Goal: Task Accomplishment & Management: Manage account settings

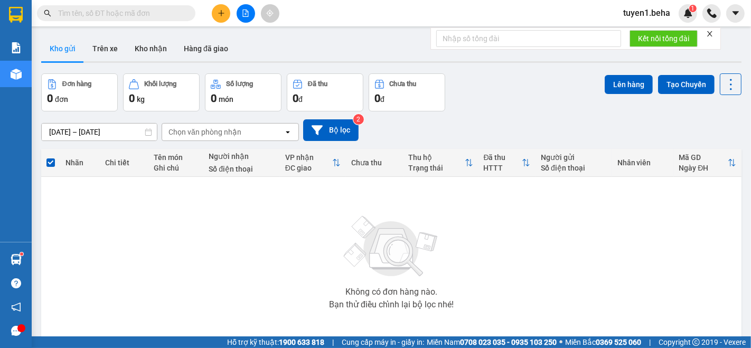
click at [244, 14] on icon "file-add" at bounding box center [245, 13] width 7 height 7
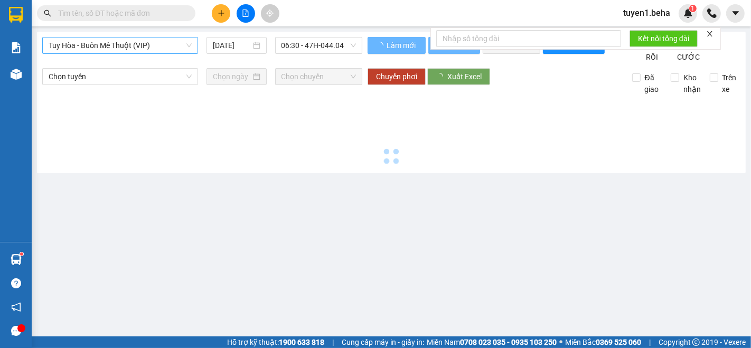
click at [117, 44] on span "Tuy Hòa - Buôn Mê Thuột (VIP)" at bounding box center [120, 45] width 143 height 16
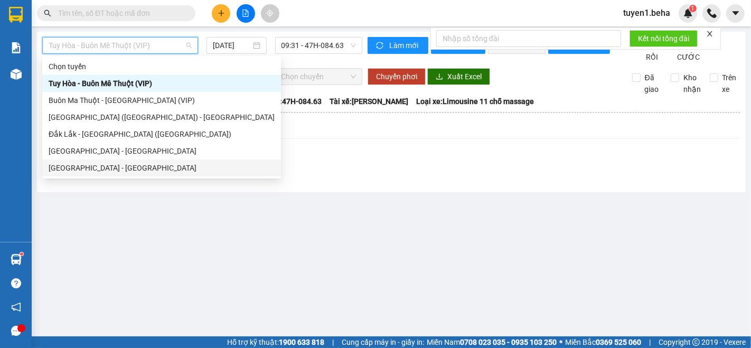
click at [98, 164] on div "[GEOGRAPHIC_DATA] - [GEOGRAPHIC_DATA]" at bounding box center [162, 168] width 226 height 12
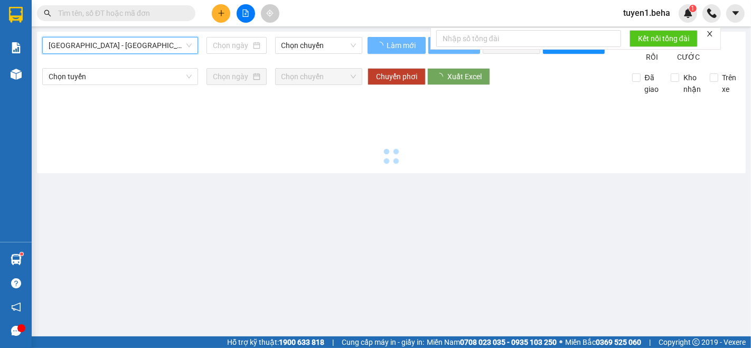
type input "[DATE]"
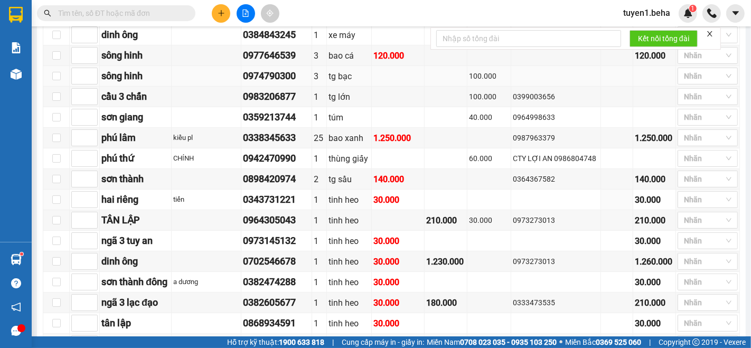
scroll to position [352, 0]
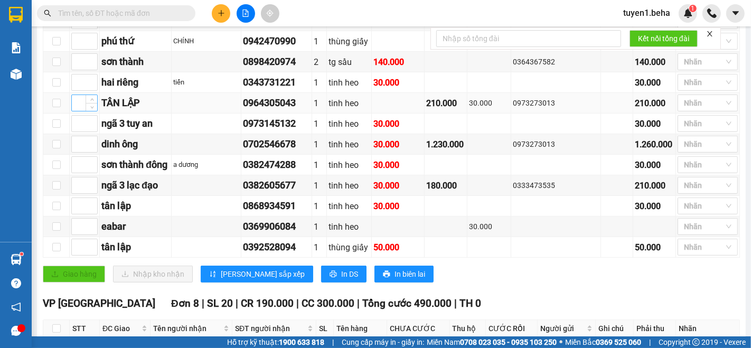
click at [78, 111] on input at bounding box center [84, 103] width 25 height 16
type input "1"
click at [75, 229] on input at bounding box center [84, 227] width 25 height 16
type input "2"
click at [77, 255] on input at bounding box center [84, 247] width 25 height 16
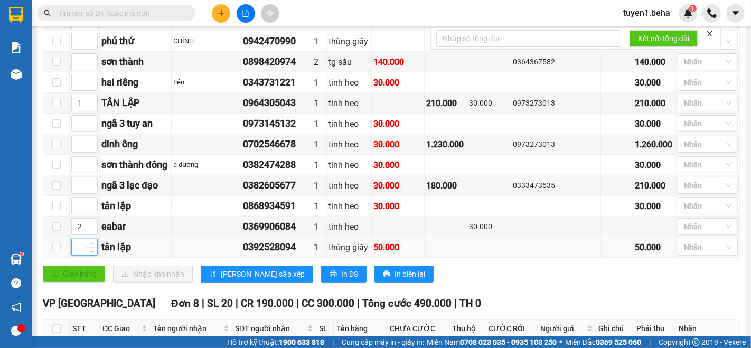
type input "2"
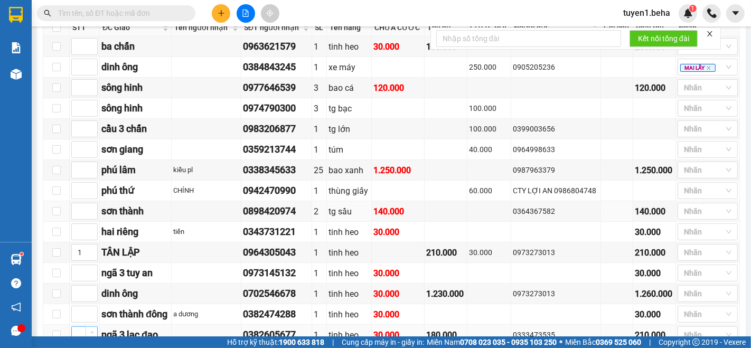
scroll to position [176, 0]
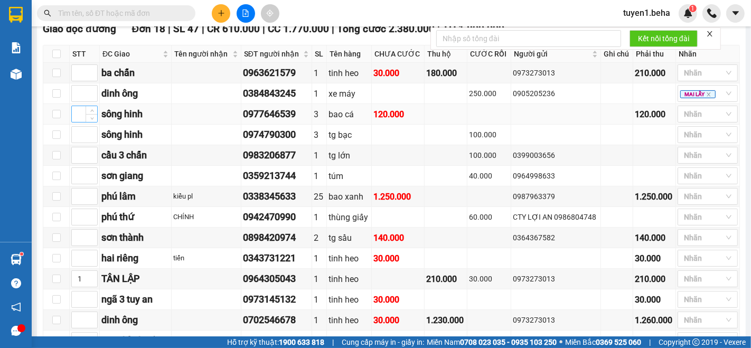
type input "1"
click at [75, 122] on input at bounding box center [84, 114] width 25 height 16
type input "2"
click at [77, 143] on input at bounding box center [84, 135] width 25 height 16
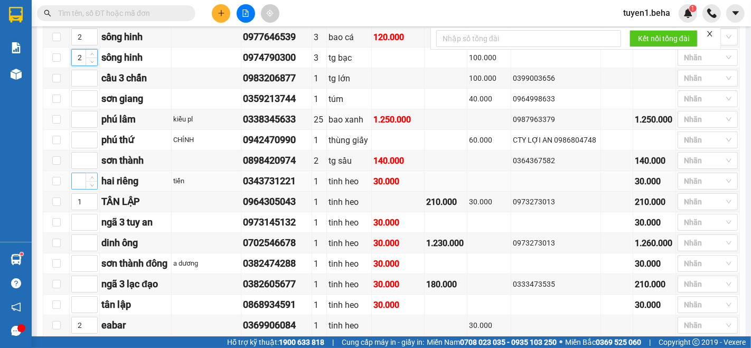
scroll to position [234, 0]
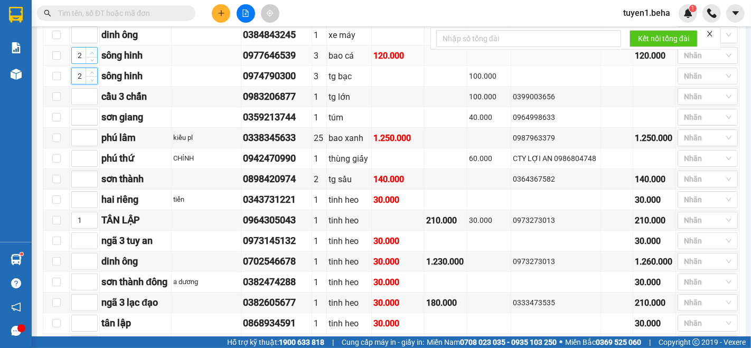
type input "2"
type input "3"
click at [90, 55] on icon "up" at bounding box center [92, 53] width 4 height 4
type input "3"
click at [92, 77] on span "up" at bounding box center [92, 73] width 6 height 6
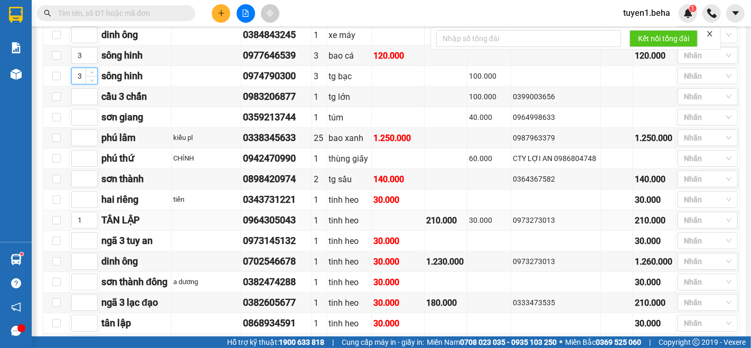
scroll to position [293, 0]
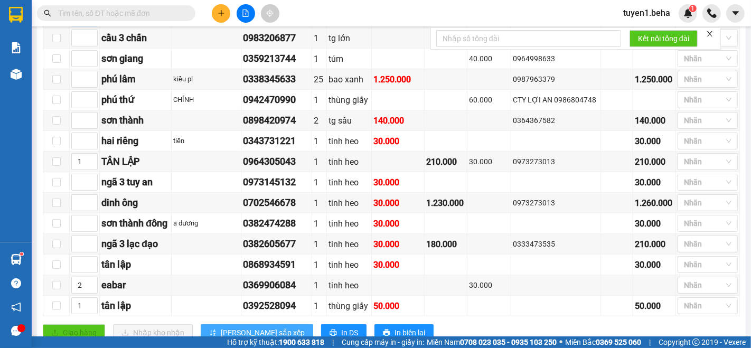
click at [238, 330] on span "[PERSON_NAME] sắp xếp" at bounding box center [263, 333] width 84 height 12
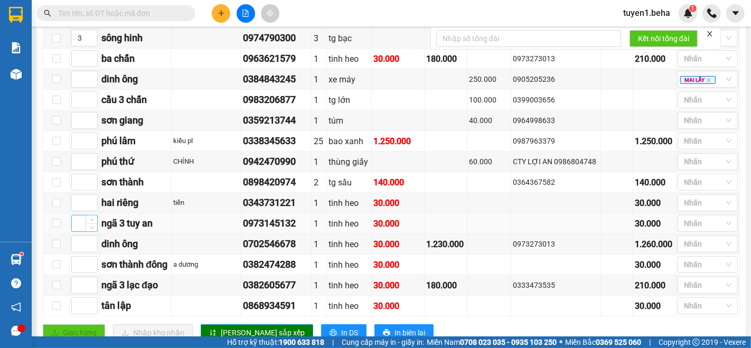
click at [78, 229] on input at bounding box center [84, 223] width 25 height 16
type input "4"
click at [78, 309] on input at bounding box center [84, 306] width 25 height 16
type input "2"
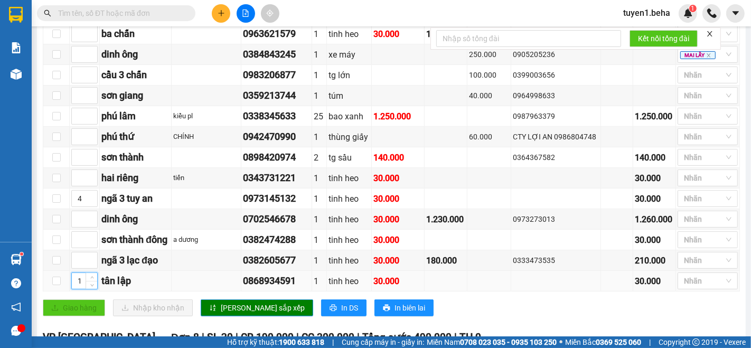
scroll to position [329, 0]
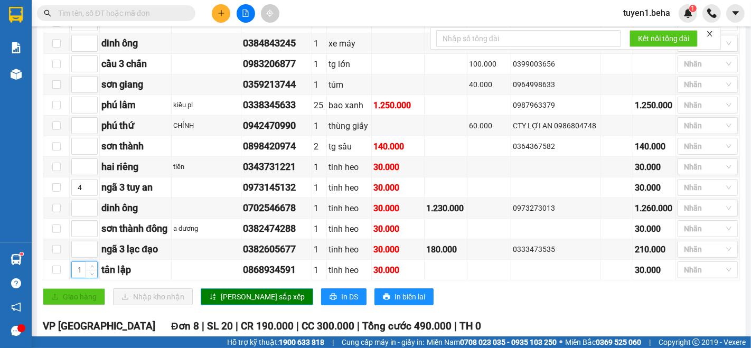
type input "1"
click at [222, 302] on span "[PERSON_NAME] sắp xếp" at bounding box center [263, 297] width 84 height 12
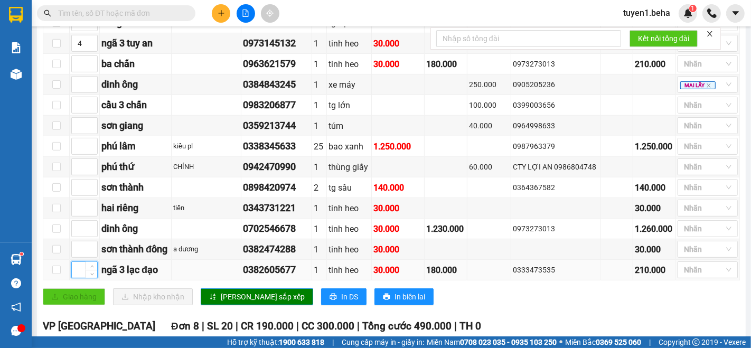
click at [76, 274] on input at bounding box center [84, 270] width 25 height 16
type input "4"
click at [77, 131] on input at bounding box center [84, 126] width 25 height 16
click at [93, 131] on icon "down" at bounding box center [92, 129] width 4 height 4
type input "4"
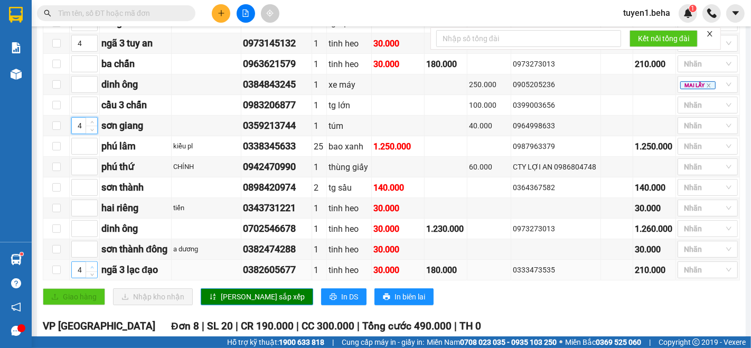
type input "5"
click at [91, 268] on span "up" at bounding box center [92, 267] width 6 height 6
click at [77, 214] on input at bounding box center [84, 208] width 25 height 16
type input "3"
click at [229, 302] on span "[PERSON_NAME] sắp xếp" at bounding box center [263, 297] width 84 height 12
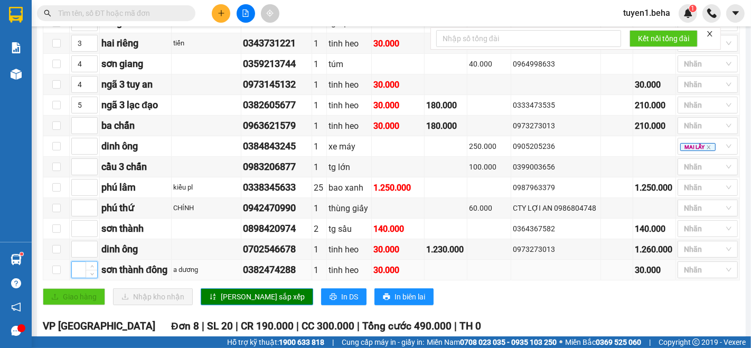
click at [77, 275] on input at bounding box center [84, 270] width 25 height 16
type input "6"
click at [80, 236] on input at bounding box center [84, 229] width 25 height 16
type input "6"
click at [76, 154] on input at bounding box center [84, 146] width 25 height 16
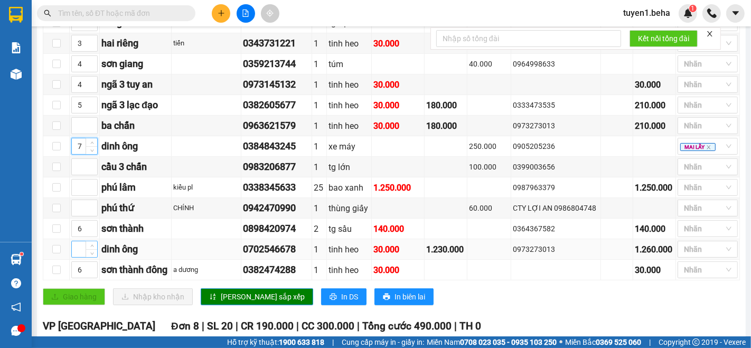
type input "7"
click at [77, 254] on input at bounding box center [84, 249] width 25 height 16
type input "7"
click at [75, 172] on input at bounding box center [84, 167] width 25 height 16
type input "8"
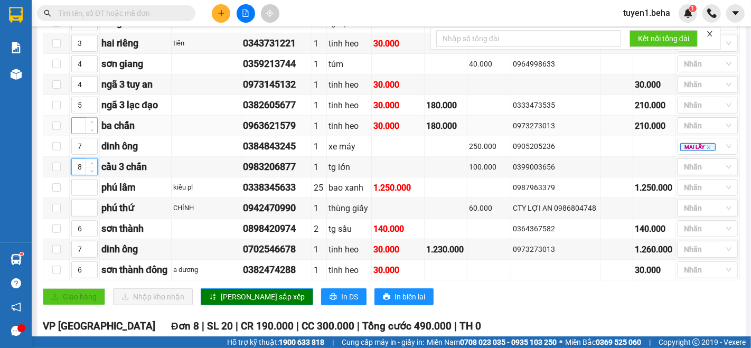
click at [80, 134] on input at bounding box center [84, 126] width 25 height 16
type input "8"
click at [233, 301] on span "[PERSON_NAME] sắp xếp" at bounding box center [263, 297] width 84 height 12
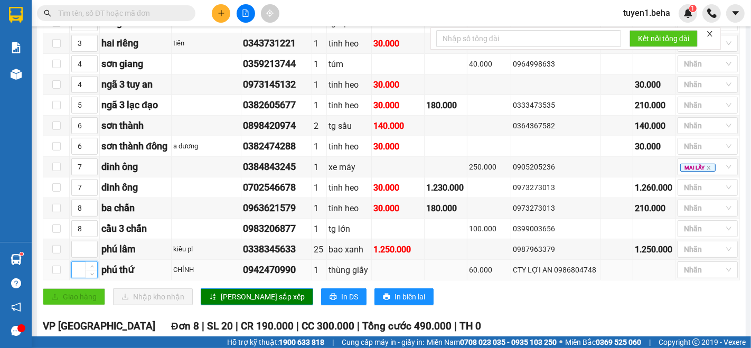
click at [74, 271] on input at bounding box center [84, 270] width 25 height 16
type input "9"
click at [229, 302] on span "[PERSON_NAME] sắp xếp" at bounding box center [263, 297] width 84 height 12
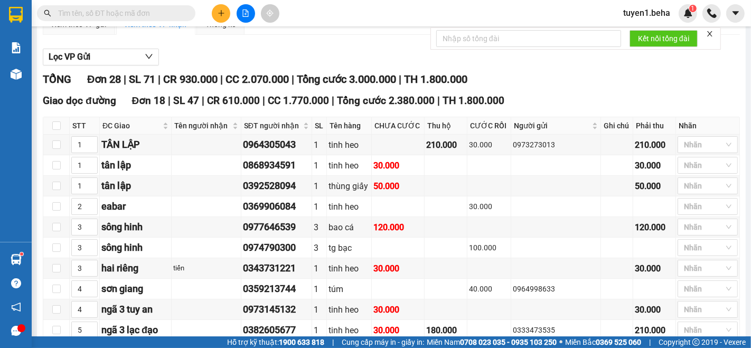
scroll to position [0, 0]
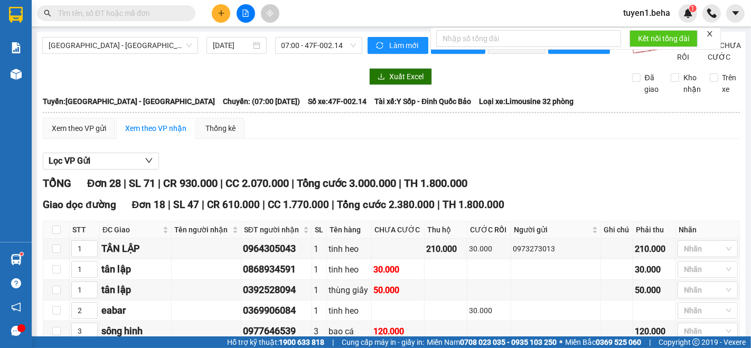
click at [710, 32] on icon "close" at bounding box center [709, 33] width 7 height 7
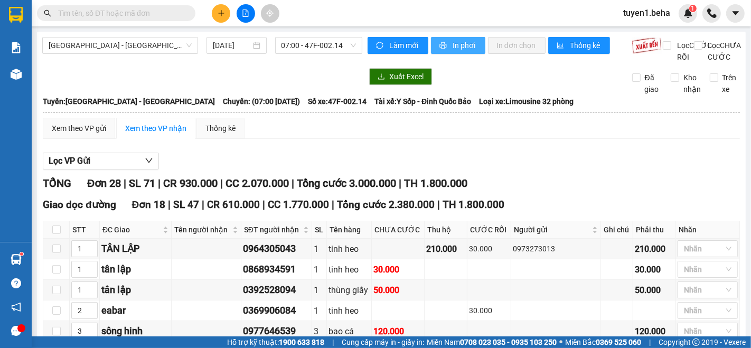
click at [462, 42] on span "In phơi" at bounding box center [465, 46] width 24 height 12
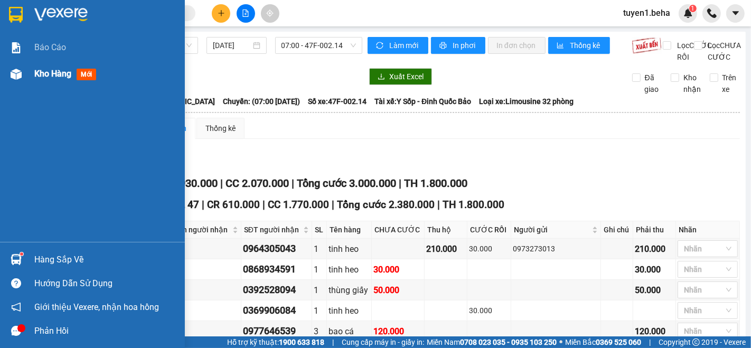
click at [50, 79] on span "Kho hàng" at bounding box center [52, 74] width 37 height 10
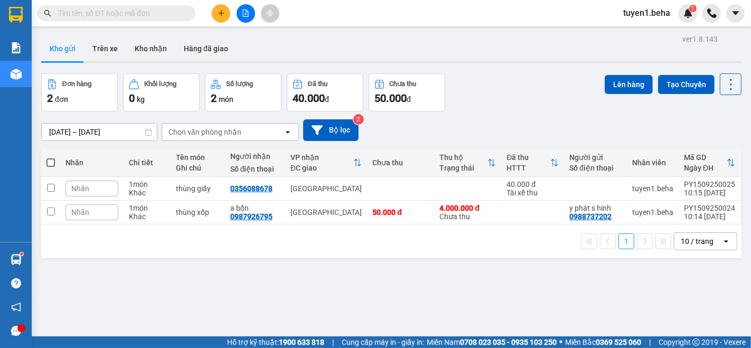
click at [50, 159] on span at bounding box center [50, 162] width 8 height 8
click at [51, 157] on input "checkbox" at bounding box center [51, 157] width 0 height 0
checkbox input "true"
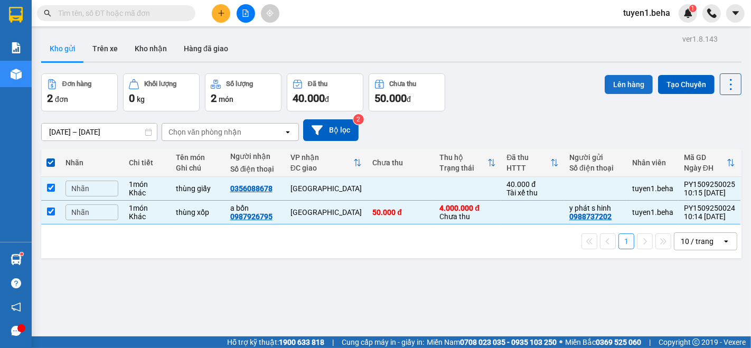
click at [620, 85] on button "Lên hàng" at bounding box center [629, 84] width 48 height 19
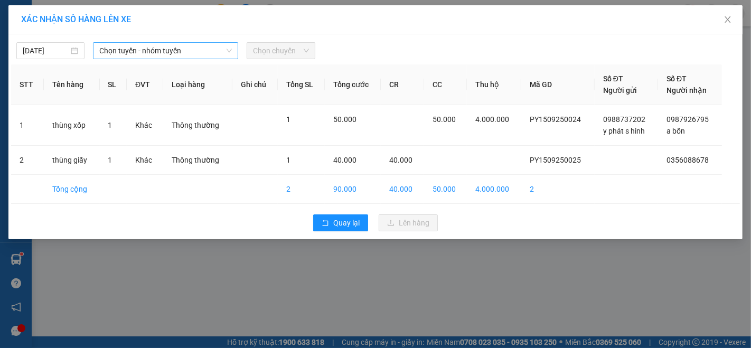
click at [167, 50] on span "Chọn tuyến - nhóm tuyến" at bounding box center [165, 51] width 133 height 16
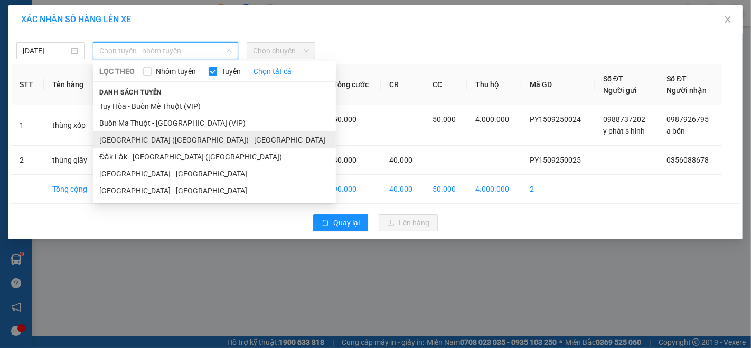
click at [157, 136] on li "[GEOGRAPHIC_DATA] ([GEOGRAPHIC_DATA]) - [GEOGRAPHIC_DATA]" at bounding box center [214, 140] width 243 height 17
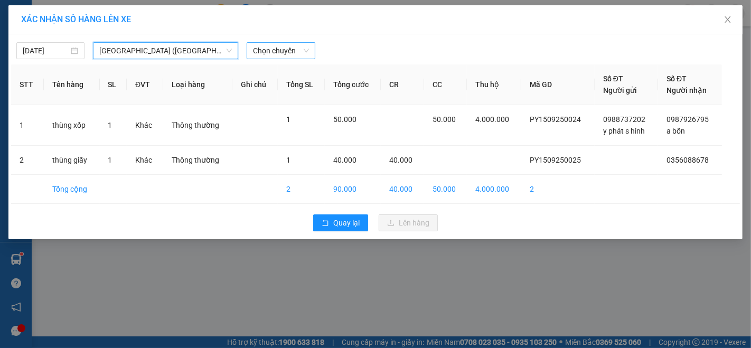
click at [284, 55] on span "Chọn chuyến" at bounding box center [280, 51] width 55 height 16
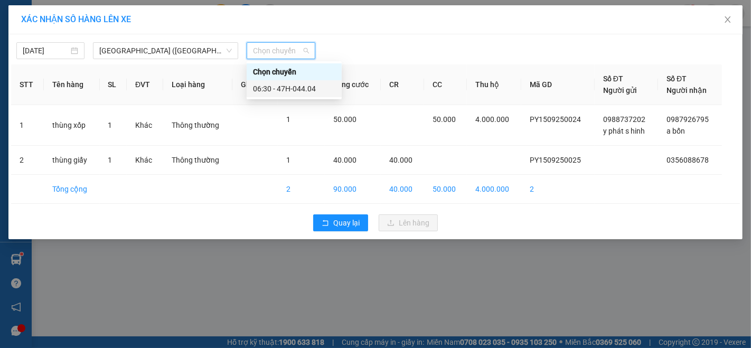
click at [304, 92] on div "06:30 - 47H-044.04" at bounding box center [294, 89] width 82 height 12
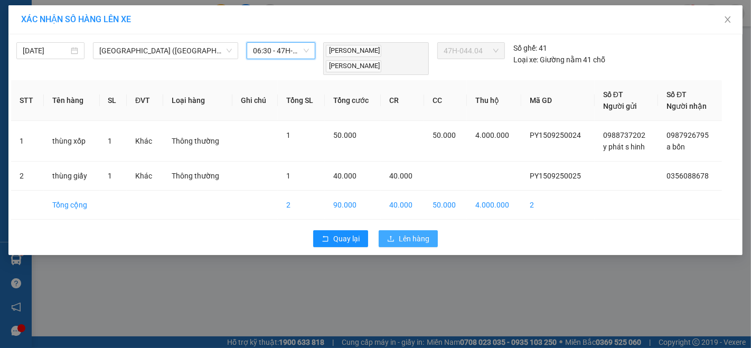
drag, startPoint x: 409, startPoint y: 223, endPoint x: 412, endPoint y: 219, distance: 5.6
click at [409, 230] on button "Lên hàng" at bounding box center [408, 238] width 59 height 17
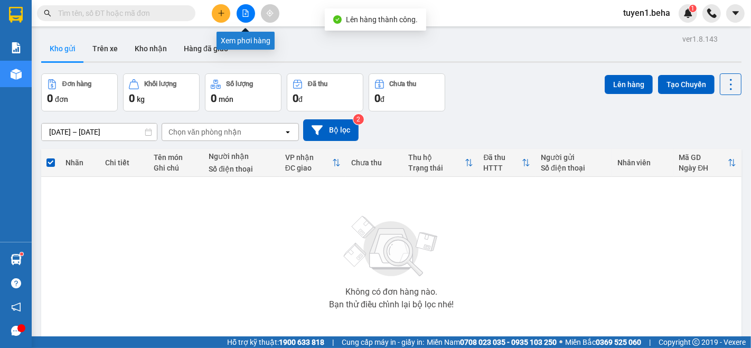
click at [241, 15] on button at bounding box center [246, 13] width 18 height 18
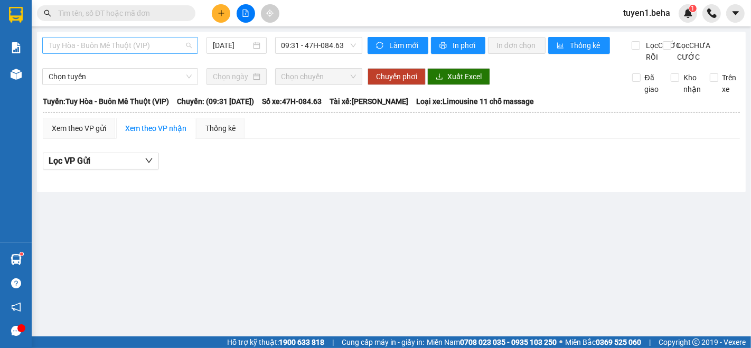
click at [139, 48] on span "Tuy Hòa - Buôn Mê Thuột (VIP)" at bounding box center [120, 45] width 143 height 16
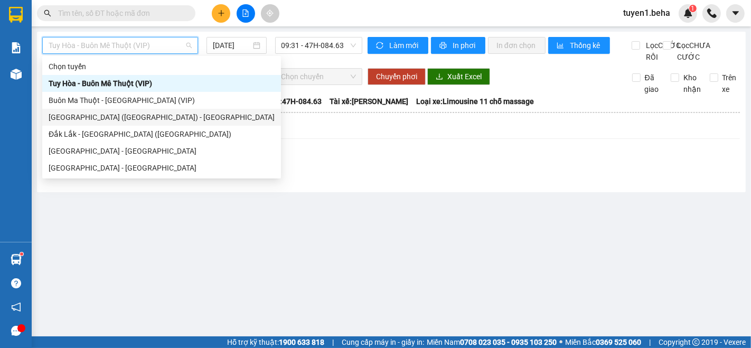
click at [101, 120] on div "[GEOGRAPHIC_DATA] ([GEOGRAPHIC_DATA]) - [GEOGRAPHIC_DATA]" at bounding box center [162, 117] width 226 height 12
type input "[DATE]"
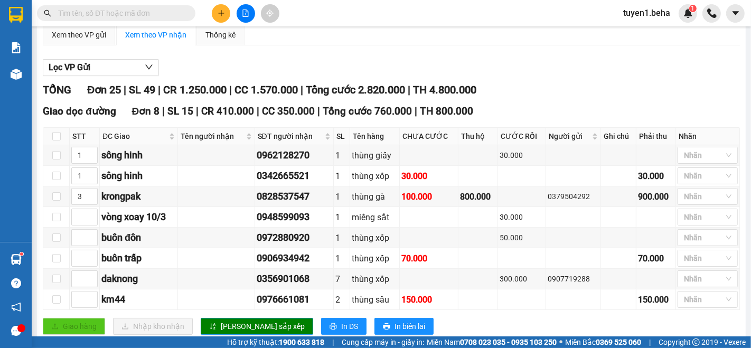
scroll to position [117, 0]
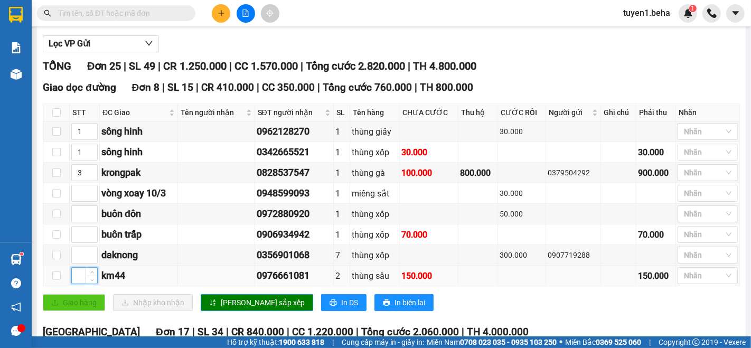
click at [78, 284] on input at bounding box center [84, 276] width 25 height 16
type input "3"
type input "4"
click at [90, 172] on icon "up" at bounding box center [92, 170] width 4 height 4
click at [223, 308] on span "[PERSON_NAME] sắp xếp" at bounding box center [263, 303] width 84 height 12
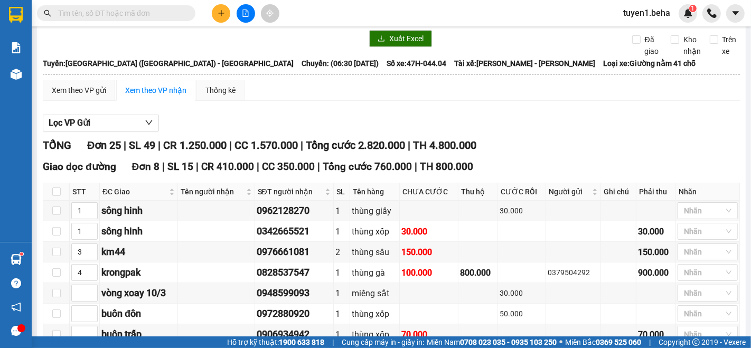
scroll to position [0, 0]
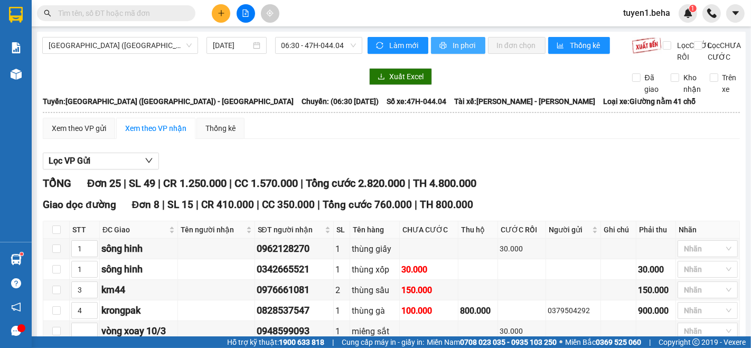
click at [460, 50] on span "In phơi" at bounding box center [465, 46] width 24 height 12
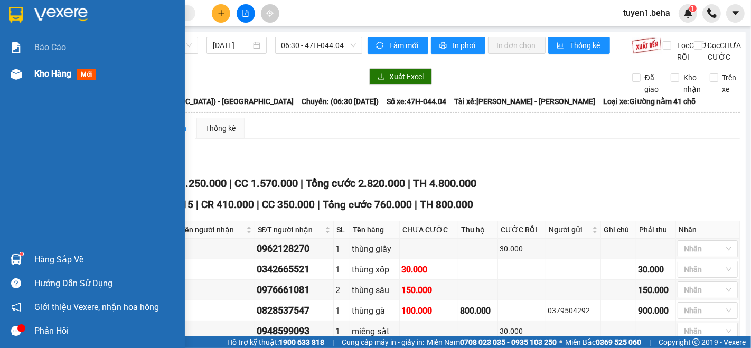
click at [52, 69] on span "Kho hàng" at bounding box center [52, 74] width 37 height 10
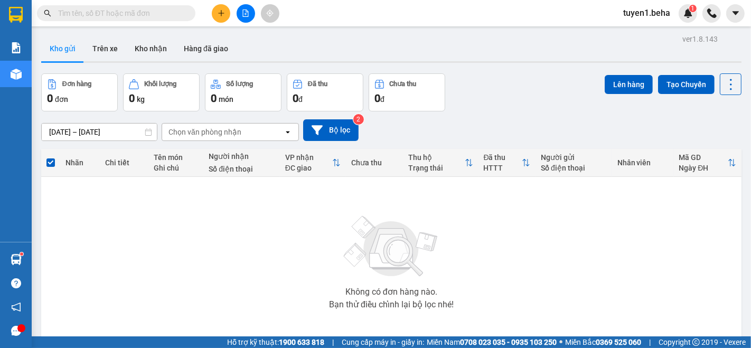
click at [92, 182] on div "Không có đơn hàng nào. Bạn thử điều chỉnh lại bộ lọc nhé!" at bounding box center [391, 259] width 690 height 158
click at [247, 18] on button at bounding box center [246, 13] width 18 height 18
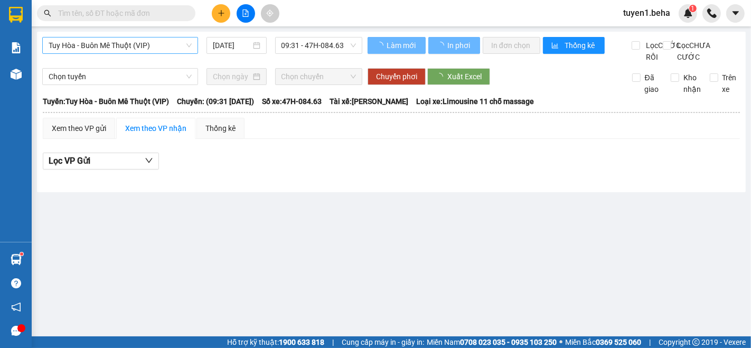
click at [115, 43] on span "Tuy Hòa - Buôn Mê Thuột (VIP)" at bounding box center [120, 45] width 143 height 16
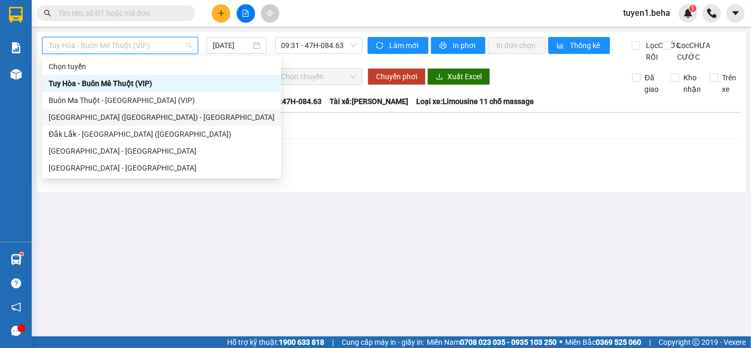
click at [99, 117] on div "[GEOGRAPHIC_DATA] ([GEOGRAPHIC_DATA]) - [GEOGRAPHIC_DATA]" at bounding box center [162, 117] width 226 height 12
type input "[DATE]"
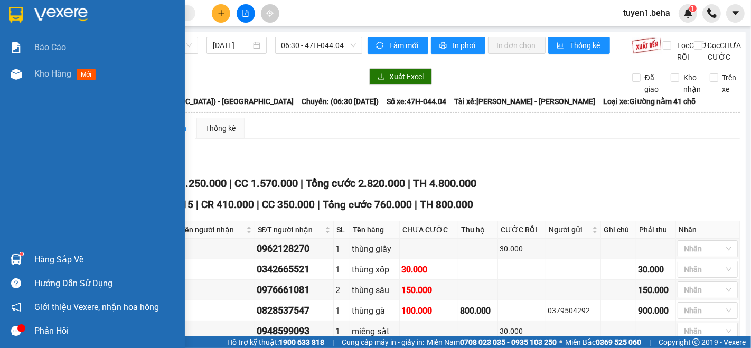
click at [18, 159] on div "Báo cáo Kho hàng mới" at bounding box center [92, 138] width 185 height 208
click at [35, 161] on div "Báo cáo Kho hàng mới" at bounding box center [92, 138] width 185 height 208
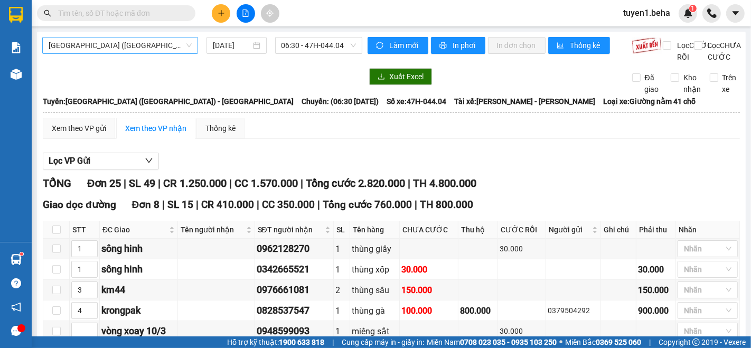
click at [156, 43] on span "[GEOGRAPHIC_DATA] ([GEOGRAPHIC_DATA]) - [GEOGRAPHIC_DATA]" at bounding box center [120, 45] width 143 height 16
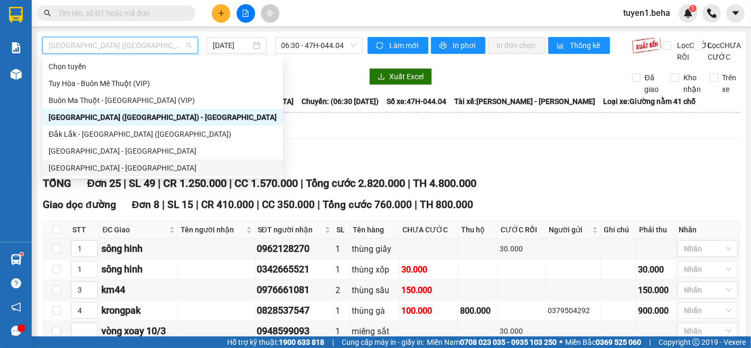
click at [88, 167] on div "[GEOGRAPHIC_DATA] - [GEOGRAPHIC_DATA]" at bounding box center [163, 168] width 228 height 12
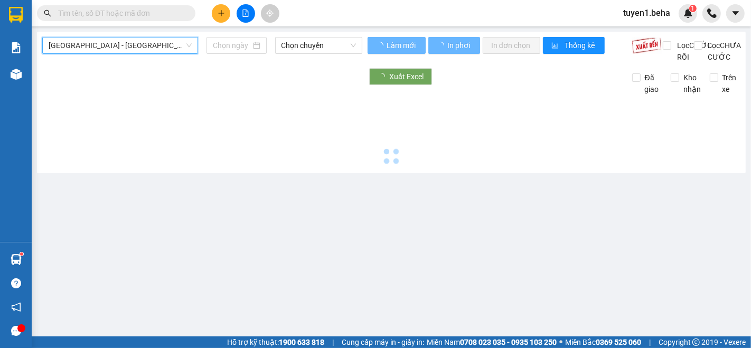
type input "[DATE]"
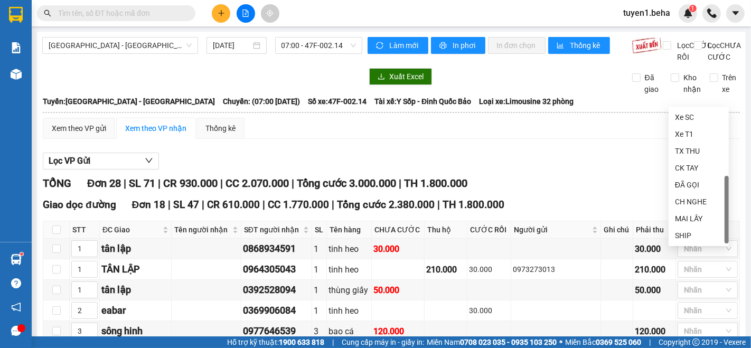
click at [690, 264] on div "LẤY SAU" at bounding box center [699, 270] width 48 height 12
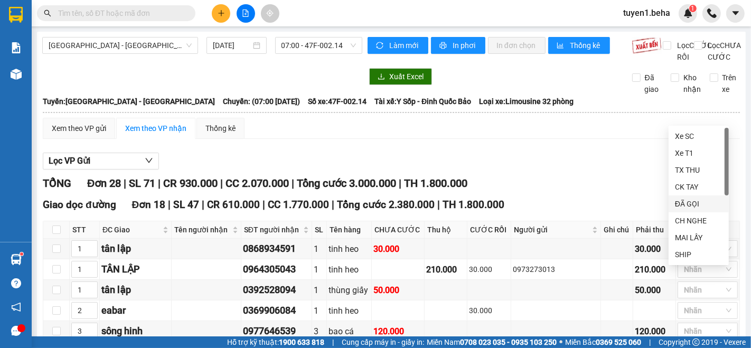
click at [697, 202] on div "ĐÃ GỌI" at bounding box center [699, 204] width 48 height 12
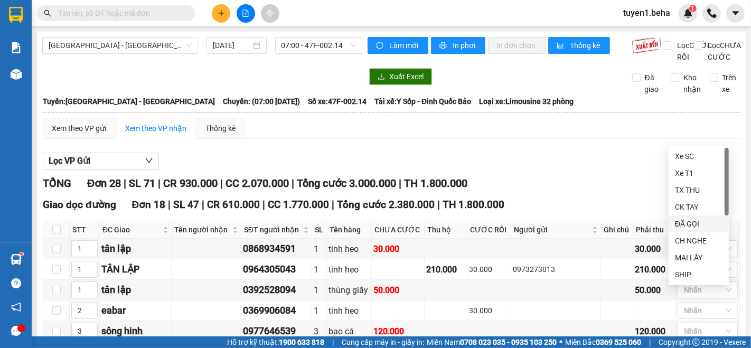
click at [694, 227] on div "ĐÃ GỌI" at bounding box center [699, 224] width 48 height 12
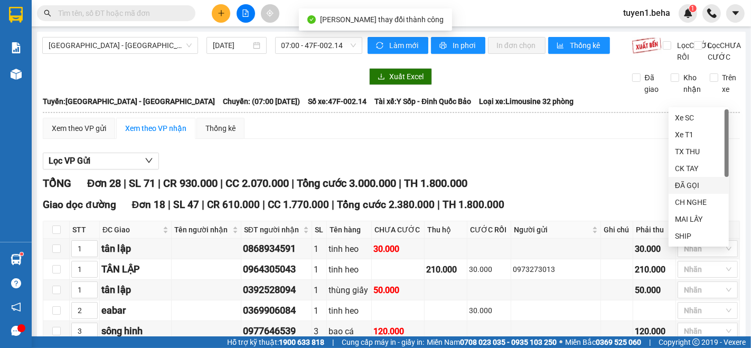
click at [690, 183] on div "ĐÃ GỌI" at bounding box center [699, 186] width 48 height 12
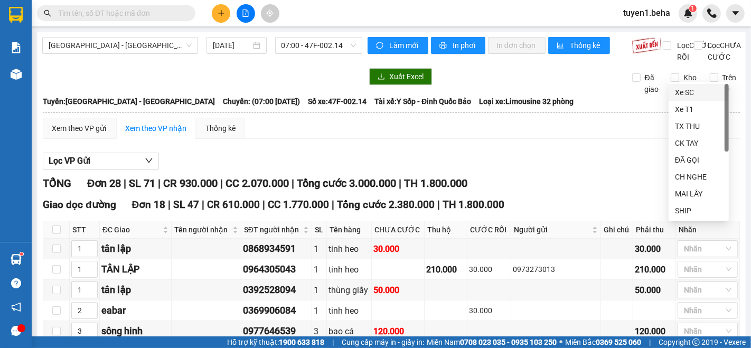
click at [697, 161] on div "ĐÃ GỌI" at bounding box center [699, 160] width 48 height 12
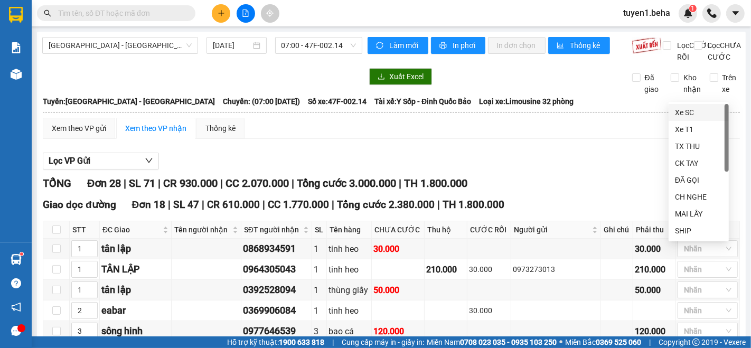
drag, startPoint x: 691, startPoint y: 180, endPoint x: 686, endPoint y: 179, distance: 5.4
click at [691, 180] on div "ĐÃ GỌI" at bounding box center [699, 180] width 48 height 12
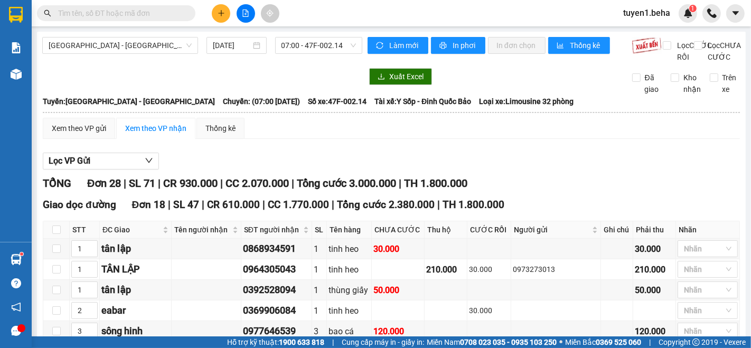
click at [144, 10] on input "text" at bounding box center [120, 13] width 125 height 12
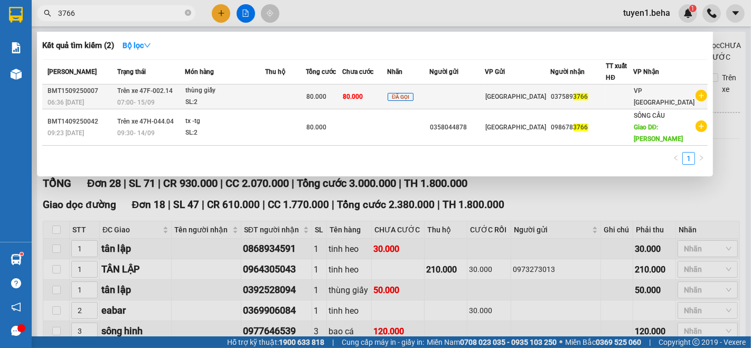
type input "3766"
click at [279, 95] on td at bounding box center [285, 97] width 41 height 25
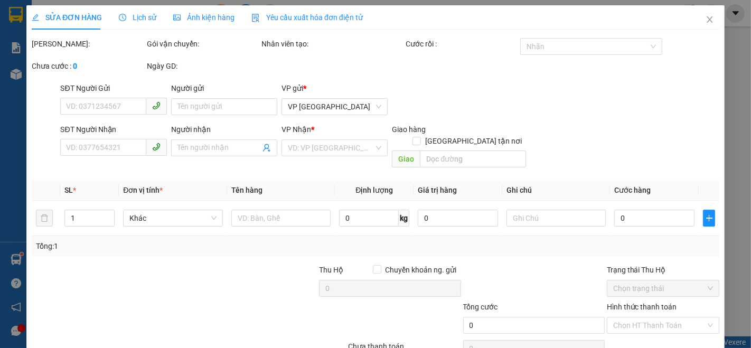
type input "0375893766"
type input "80.000"
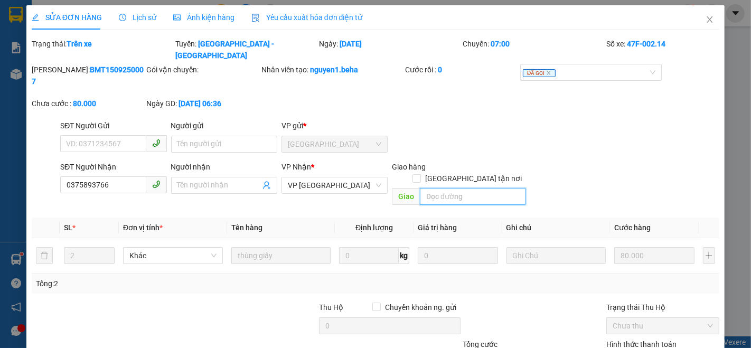
click at [463, 188] on input "search" at bounding box center [473, 196] width 106 height 17
type input "gò mầm"
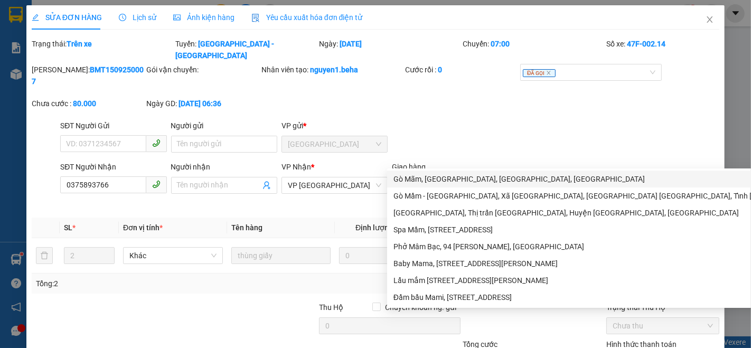
click at [575, 161] on div "SĐT Người Nhận 0375893766 Người nhận Tên người nhận VP Nhận * VP PHÚ YÊN Giao h…" at bounding box center [389, 185] width 663 height 49
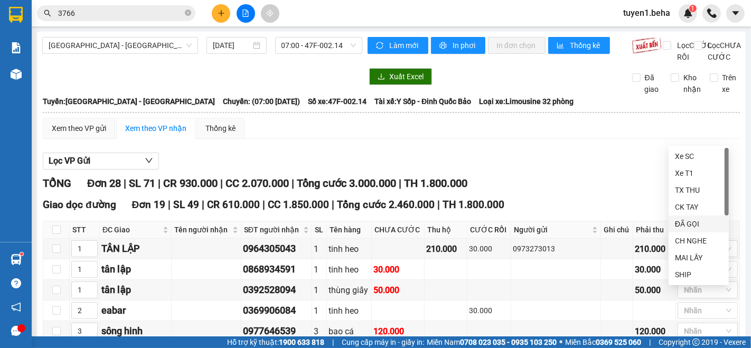
drag, startPoint x: 691, startPoint y: 219, endPoint x: 675, endPoint y: 223, distance: 16.9
click at [691, 219] on div "ĐÃ GỌI" at bounding box center [699, 224] width 48 height 12
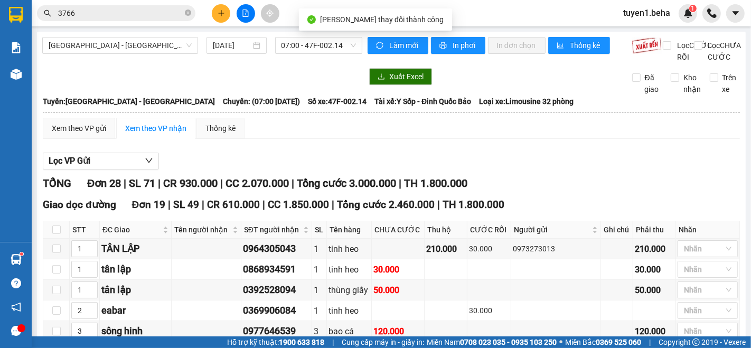
click at [682, 244] on div "ĐÃ GỌI" at bounding box center [699, 244] width 48 height 12
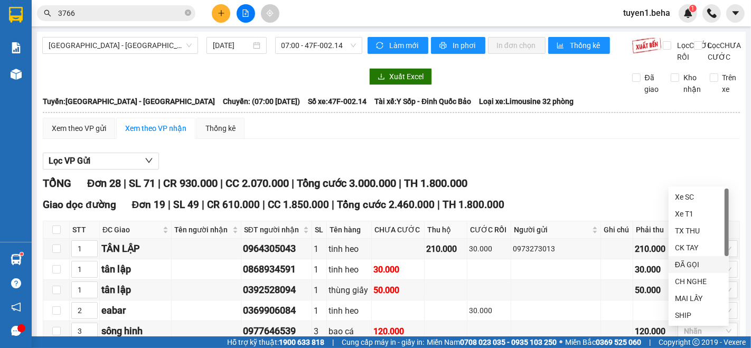
click at [681, 262] on div "ĐÃ GỌI" at bounding box center [699, 265] width 48 height 12
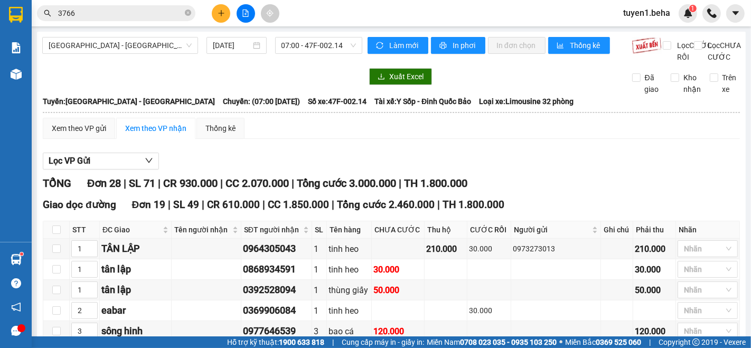
click at [698, 221] on div "ĐÃ GỌI" at bounding box center [699, 226] width 48 height 12
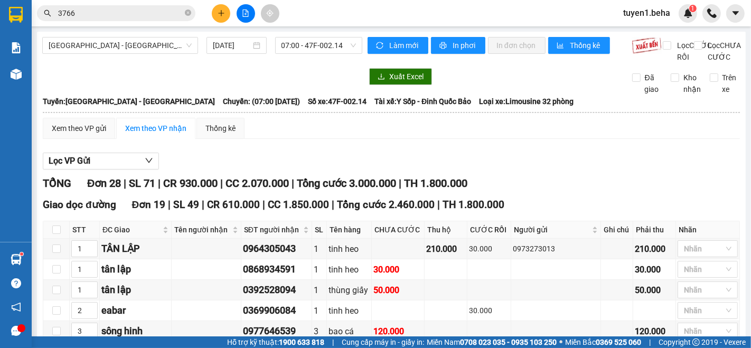
click at [702, 144] on div "ĐÃ GỌI" at bounding box center [699, 144] width 48 height 12
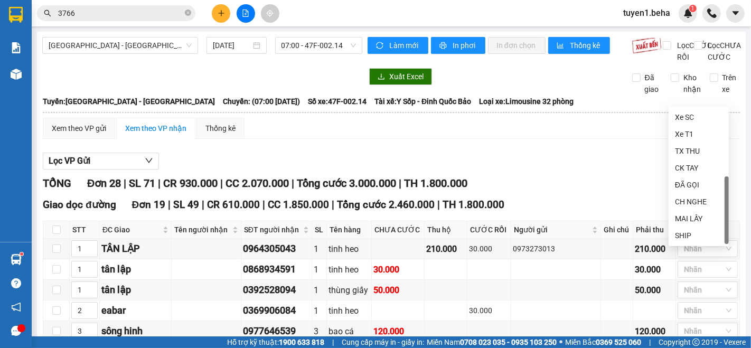
click at [692, 264] on div "LẤY SAU" at bounding box center [699, 270] width 48 height 12
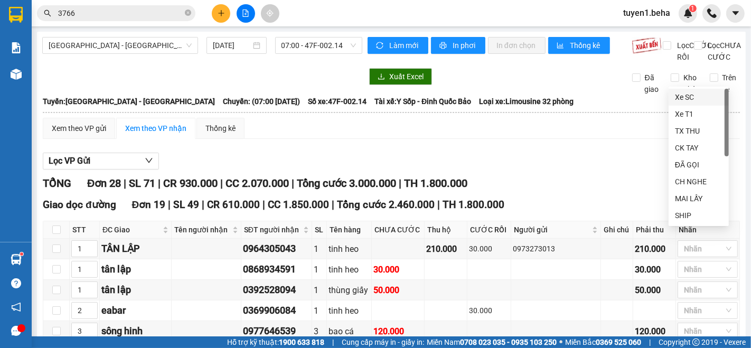
click at [700, 159] on div "ĐÃ GỌI" at bounding box center [699, 165] width 48 height 12
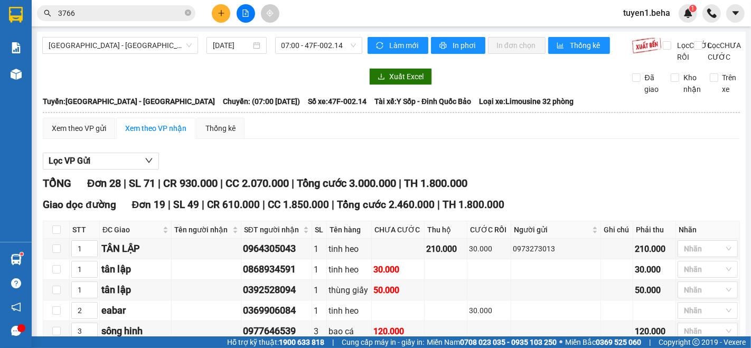
click at [691, 194] on div "CH NGHE" at bounding box center [699, 197] width 48 height 12
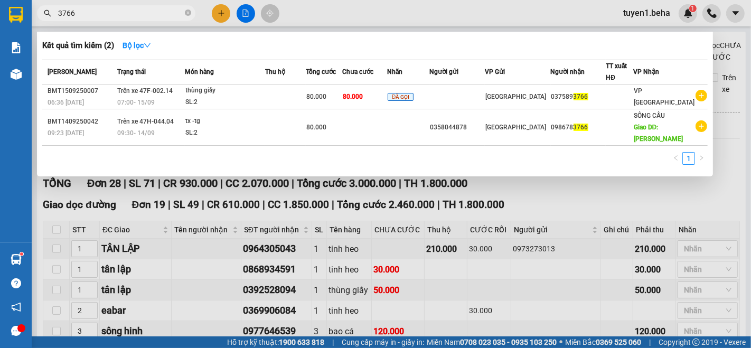
click at [110, 13] on input "3766" at bounding box center [120, 13] width 125 height 12
type input "3"
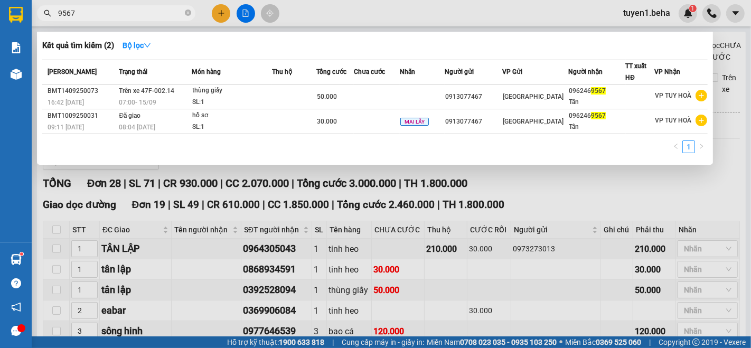
type input "9567"
click at [297, 92] on td at bounding box center [294, 97] width 44 height 25
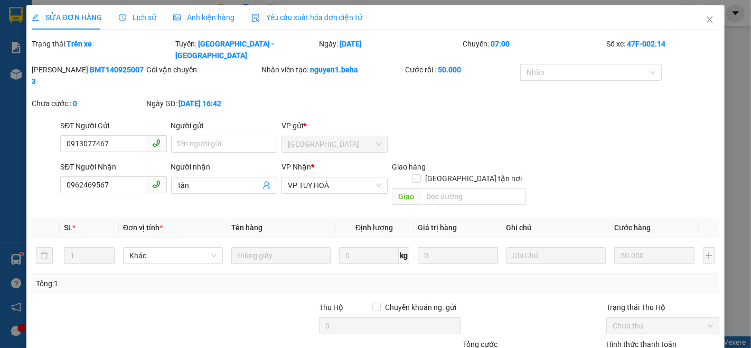
type input "0913077467"
type input "0962469567"
type input "Tân"
type input "50.000"
type input "0"
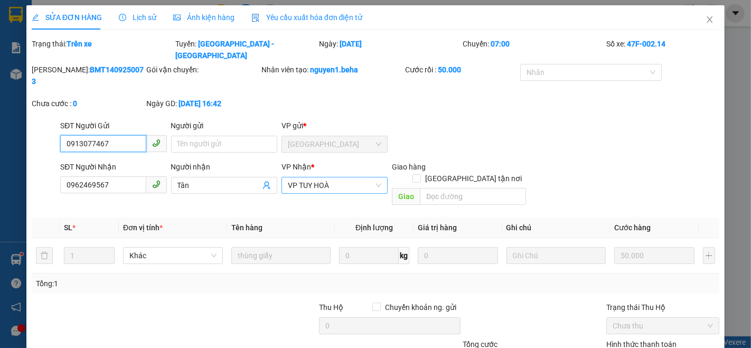
click at [346, 177] on span "VP TUY HOÀ" at bounding box center [334, 185] width 93 height 16
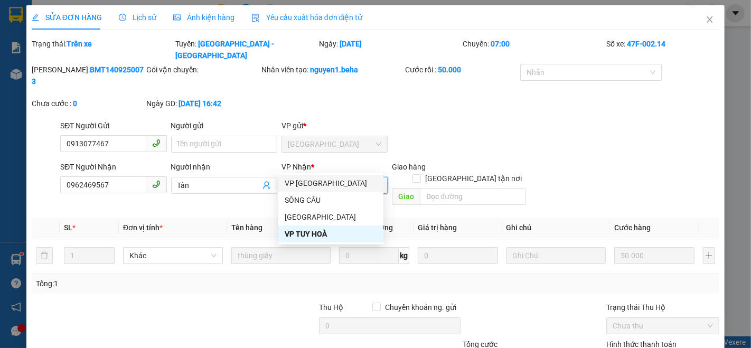
click at [315, 183] on div "VP [GEOGRAPHIC_DATA]" at bounding box center [331, 183] width 92 height 12
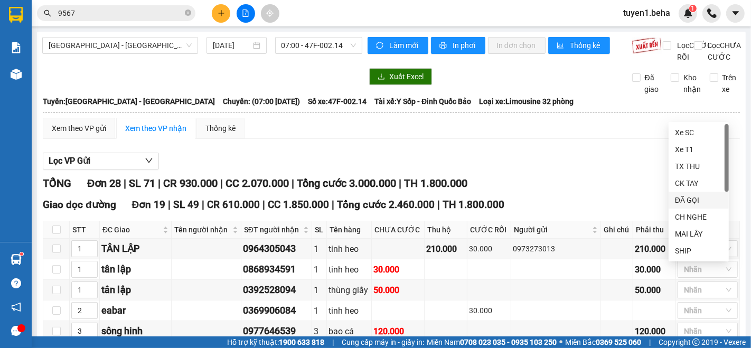
drag, startPoint x: 693, startPoint y: 200, endPoint x: 600, endPoint y: 223, distance: 95.3
click at [691, 200] on div "ĐÃ GỌI" at bounding box center [699, 200] width 48 height 12
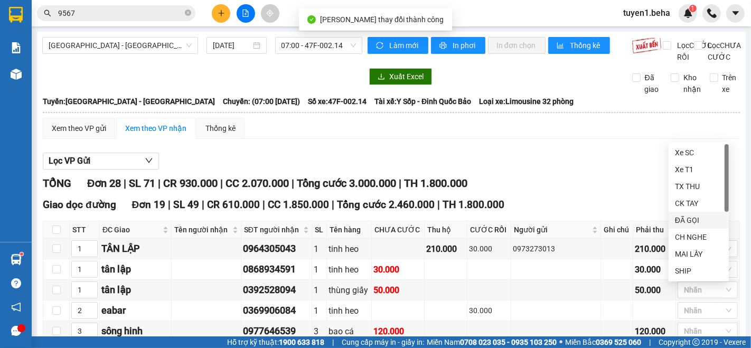
click at [673, 219] on div "ĐÃ GỌI" at bounding box center [699, 220] width 60 height 17
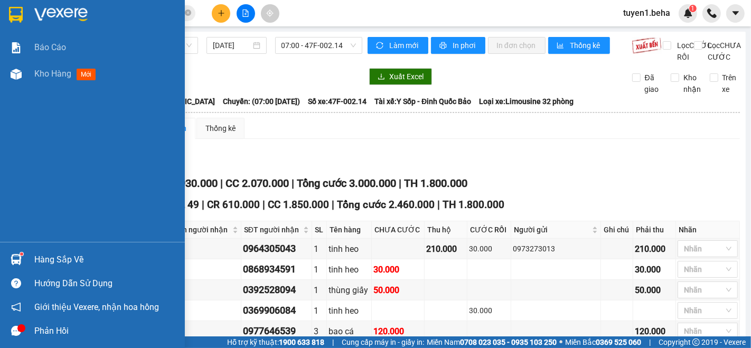
click at [26, 206] on div "Báo cáo Kho hàng mới" at bounding box center [92, 138] width 185 height 208
click at [59, 76] on span "Kho hàng" at bounding box center [52, 74] width 37 height 10
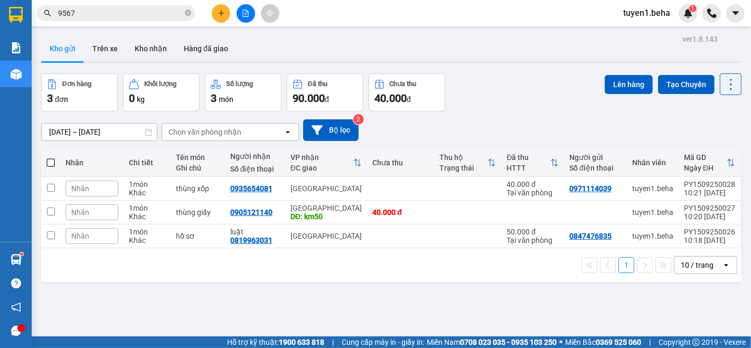
click at [107, 282] on div "ver 1.8.143 Kho gửi Trên xe Kho nhận Hàng đã giao Đơn hàng 3 đơn Khối lượng 0 k…" at bounding box center [391, 206] width 709 height 348
click at [246, 17] on button at bounding box center [246, 13] width 18 height 18
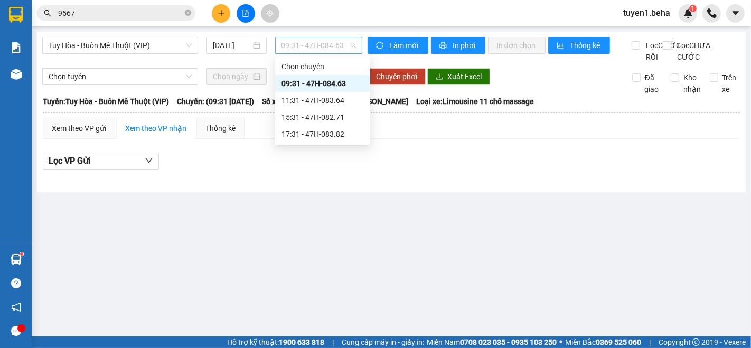
click at [295, 49] on span "09:31 - 47H-084.63" at bounding box center [319, 45] width 74 height 16
click at [307, 99] on div "11:31 - 47H-083.64" at bounding box center [323, 101] width 82 height 12
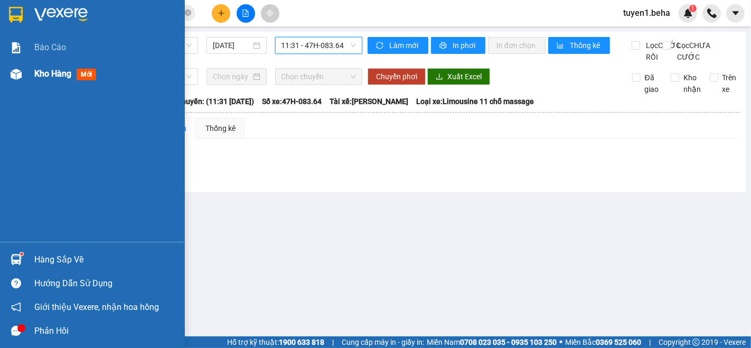
click at [44, 76] on span "Kho hàng" at bounding box center [52, 74] width 37 height 10
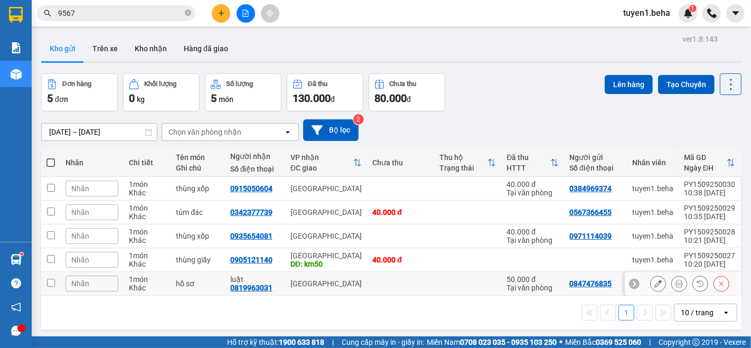
click at [50, 283] on input "checkbox" at bounding box center [51, 283] width 8 height 8
checkbox input "true"
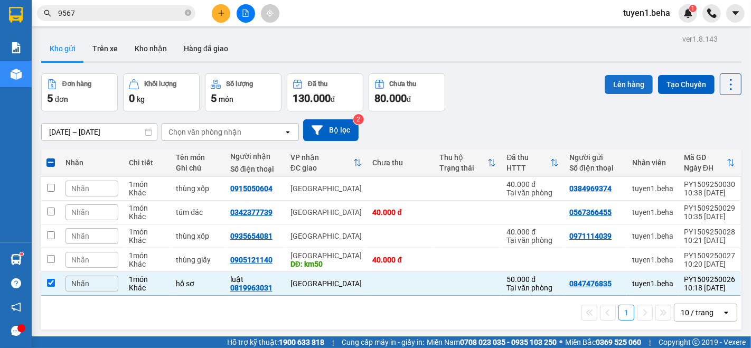
click at [617, 86] on button "Lên hàng" at bounding box center [629, 84] width 48 height 19
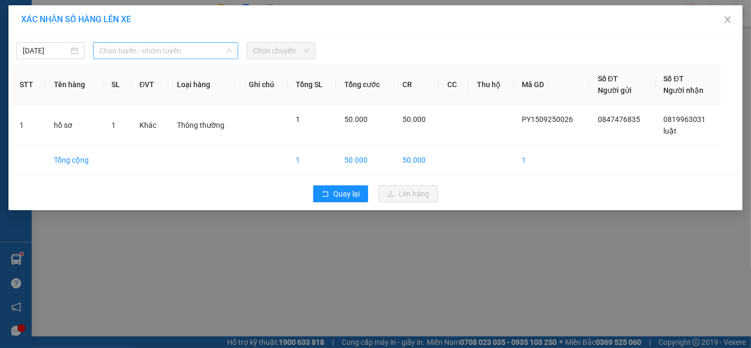
click at [213, 53] on span "Chọn tuyến - nhóm tuyến" at bounding box center [165, 51] width 133 height 16
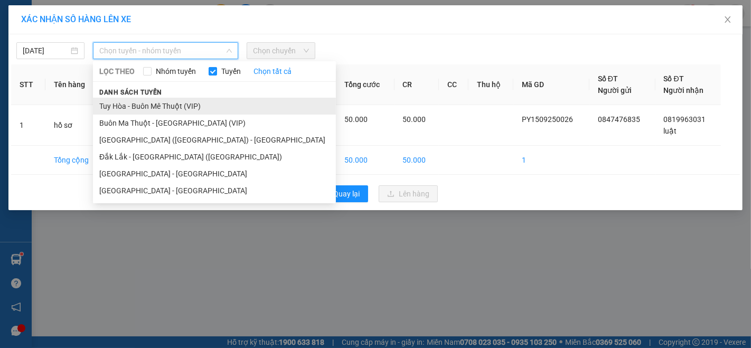
click at [199, 101] on li "Tuy Hòa - Buôn Mê Thuột (VIP)" at bounding box center [214, 106] width 243 height 17
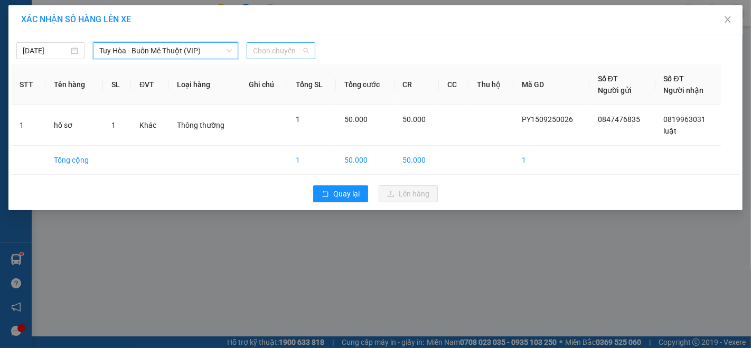
click at [291, 53] on span "Chọn chuyến" at bounding box center [280, 51] width 55 height 16
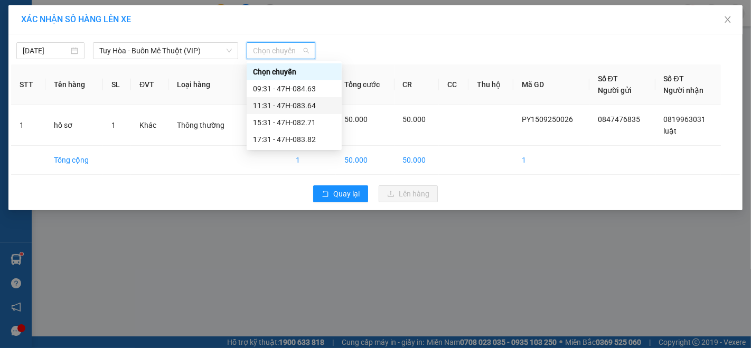
click at [301, 106] on div "11:31 - 47H-083.64" at bounding box center [294, 106] width 82 height 12
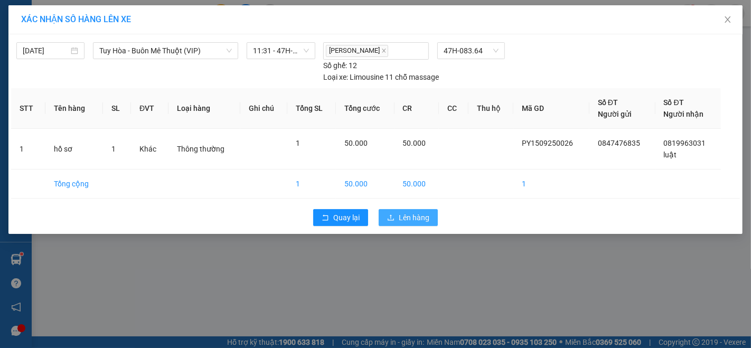
click at [409, 217] on span "Lên hàng" at bounding box center [414, 218] width 31 height 12
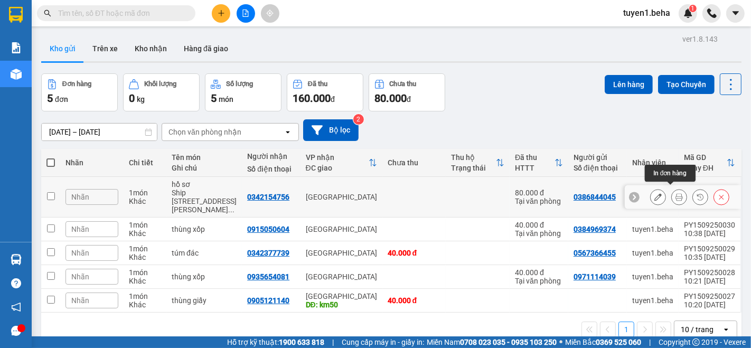
click at [675, 193] on icon at bounding box center [678, 196] width 7 height 7
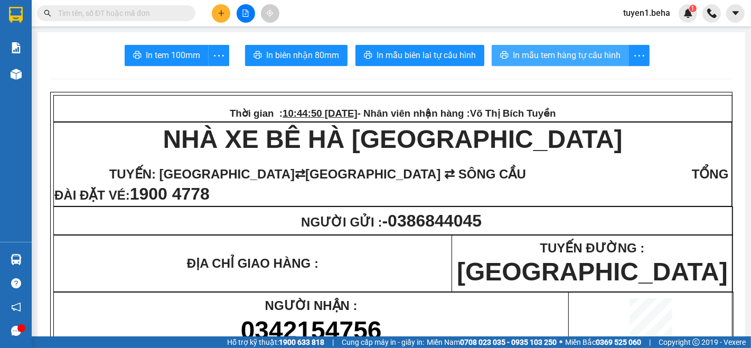
click at [578, 56] on span "In mẫu tem hàng tự cấu hình" at bounding box center [567, 55] width 108 height 13
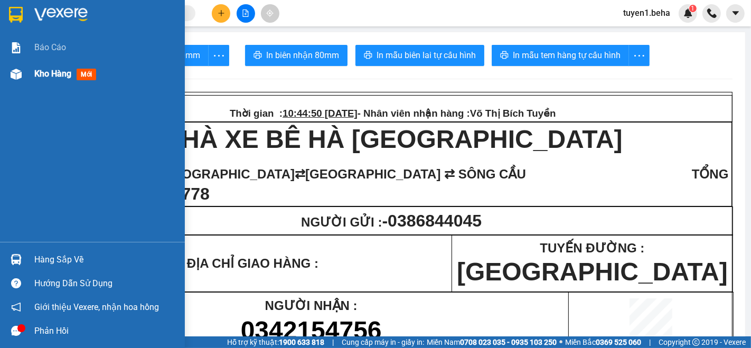
click at [55, 81] on div "Kho hàng mới" at bounding box center [105, 74] width 143 height 26
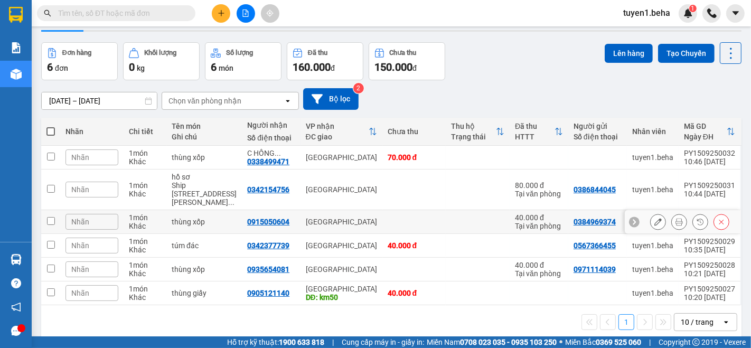
scroll to position [48, 0]
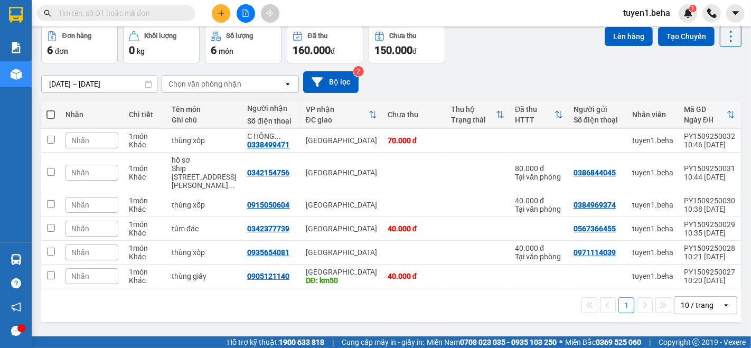
click at [105, 296] on div "1 10 / trang open" at bounding box center [391, 305] width 692 height 18
click at [115, 14] on input "text" at bounding box center [120, 13] width 125 height 12
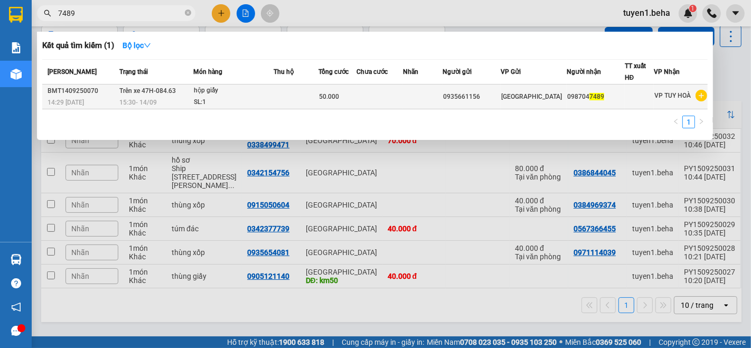
type input "7489"
click at [268, 103] on div "SL: 1" at bounding box center [233, 103] width 79 height 12
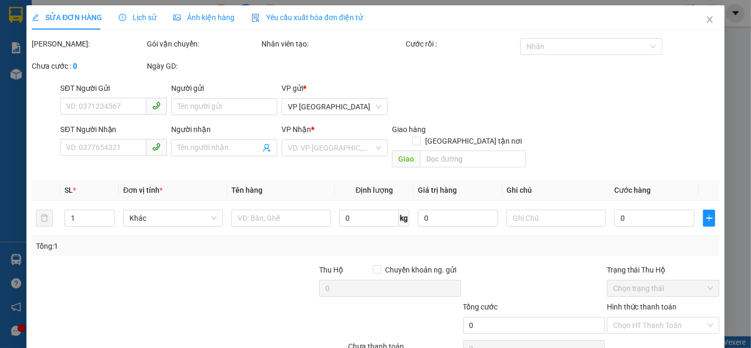
type input "0935661156"
type input "0987047489"
type input "50.000"
type input "0"
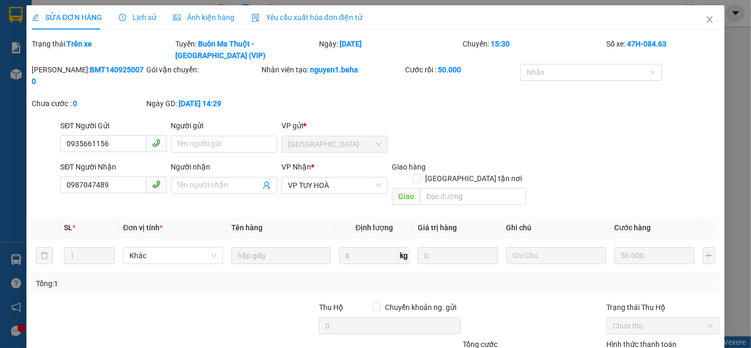
click at [91, 302] on div at bounding box center [103, 320] width 144 height 37
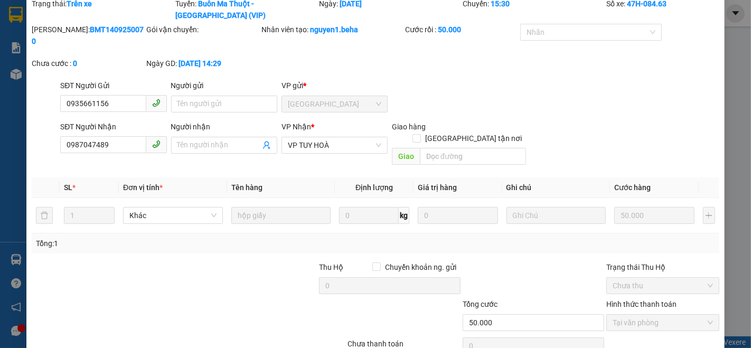
scroll to position [58, 0]
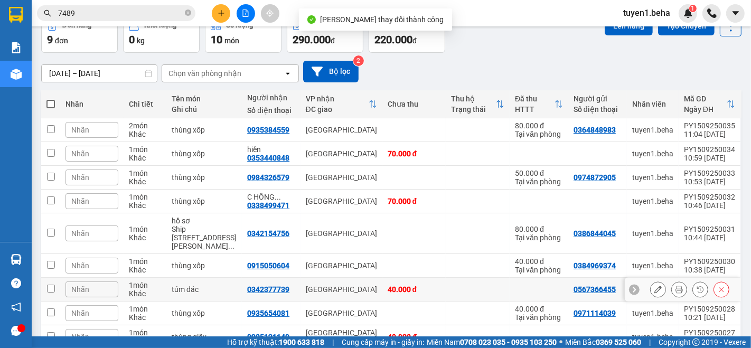
scroll to position [107, 0]
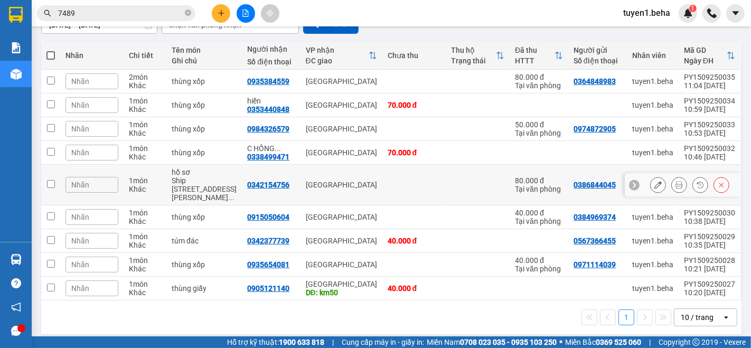
click at [50, 180] on input "checkbox" at bounding box center [51, 184] width 8 height 8
checkbox input "true"
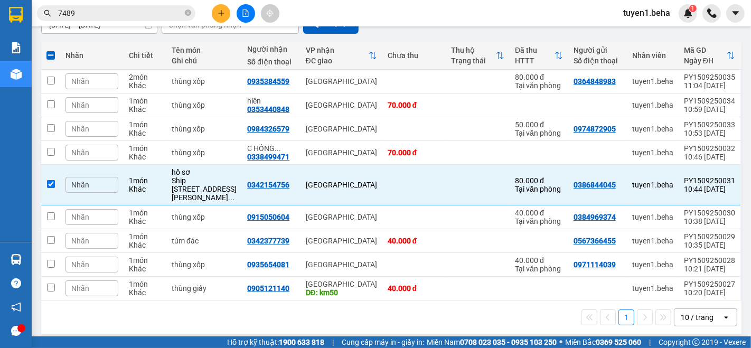
scroll to position [0, 0]
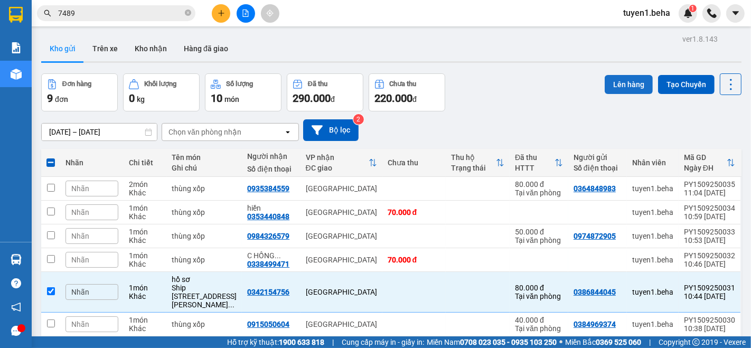
click at [611, 83] on button "Lên hàng" at bounding box center [629, 84] width 48 height 19
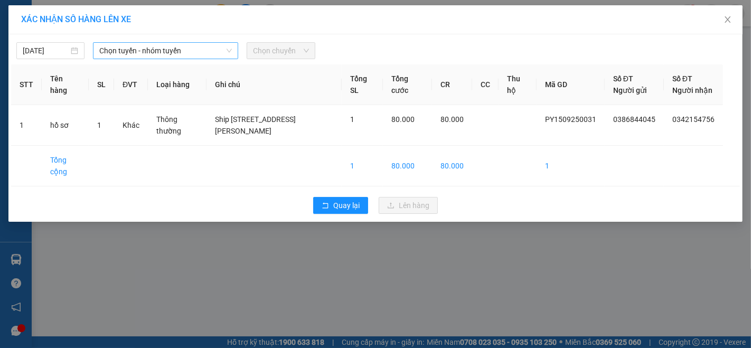
click at [202, 53] on span "Chọn tuyến - nhóm tuyến" at bounding box center [165, 51] width 133 height 16
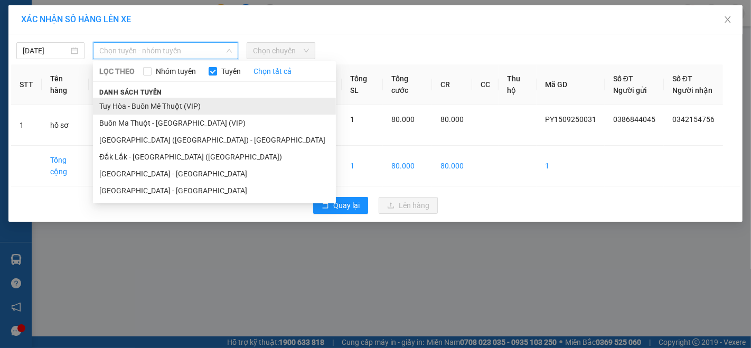
click at [158, 100] on li "Tuy Hòa - Buôn Mê Thuột (VIP)" at bounding box center [214, 106] width 243 height 17
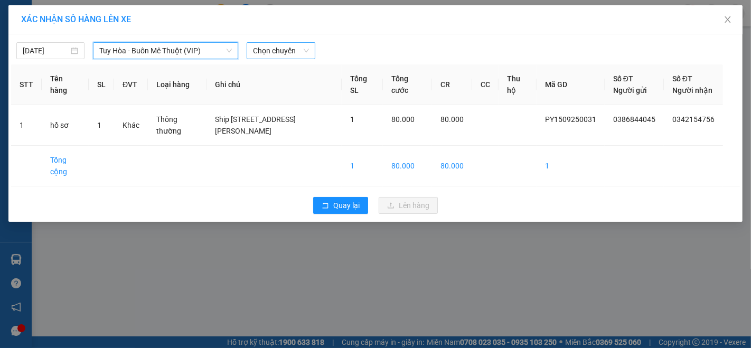
click at [280, 52] on span "Chọn chuyến" at bounding box center [280, 51] width 55 height 16
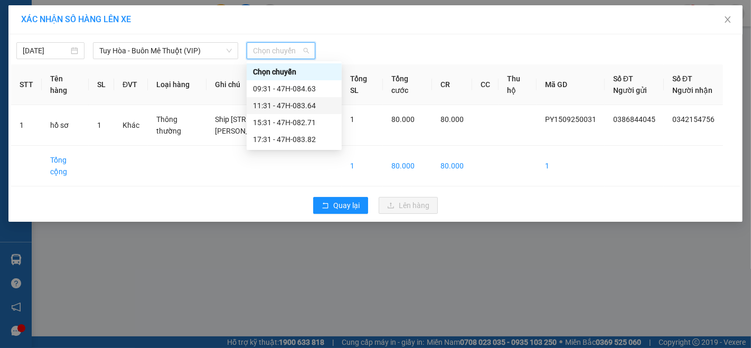
click at [289, 104] on div "11:31 - 47H-083.64" at bounding box center [294, 106] width 82 height 12
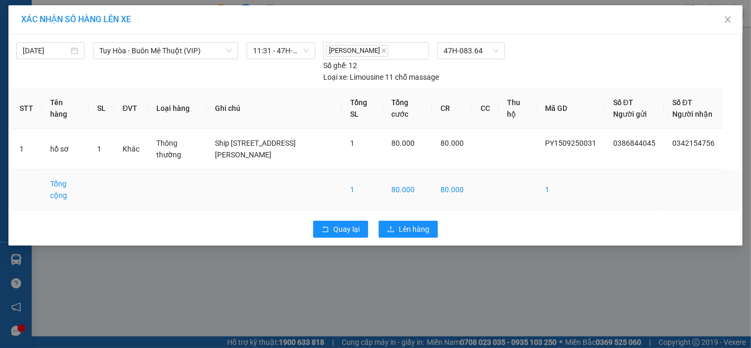
click at [427, 174] on td "80.000" at bounding box center [407, 190] width 49 height 41
click at [412, 223] on span "Lên hàng" at bounding box center [414, 229] width 31 height 12
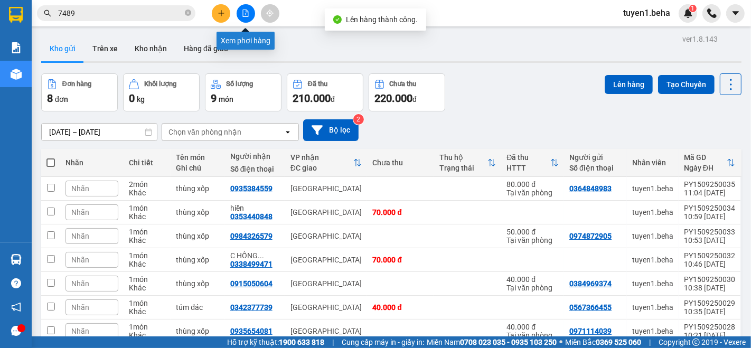
click at [248, 14] on icon "file-add" at bounding box center [246, 13] width 6 height 7
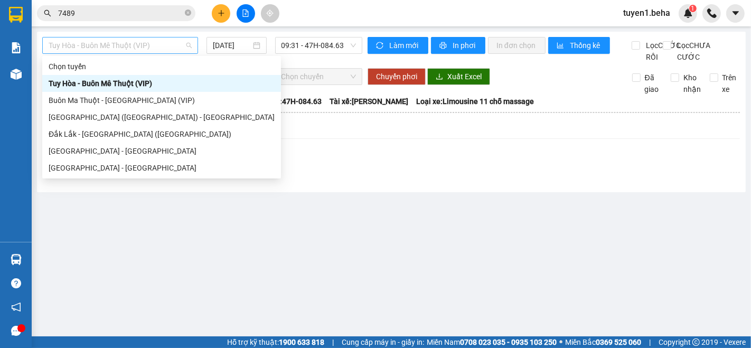
click at [151, 44] on span "Tuy Hòa - Buôn Mê Thuột (VIP)" at bounding box center [120, 45] width 143 height 16
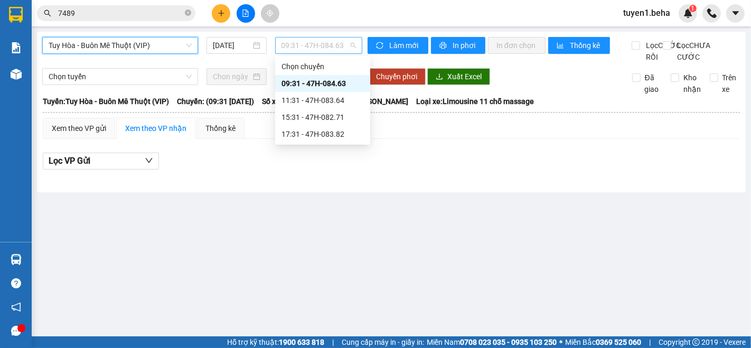
click at [317, 46] on span "09:31 - 47H-084.63" at bounding box center [319, 45] width 74 height 16
click at [311, 101] on div "11:31 - 47H-083.64" at bounding box center [323, 101] width 82 height 12
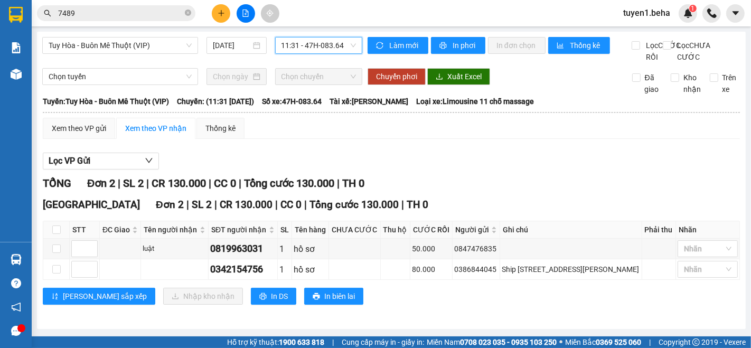
scroll to position [7, 0]
click at [115, 252] on td at bounding box center [120, 249] width 41 height 21
click at [108, 61] on div "Tuy Hòa - Buôn Mê Thuột (VIP) 15/09/2025 11:31 - 47H-083.64" at bounding box center [202, 50] width 320 height 26
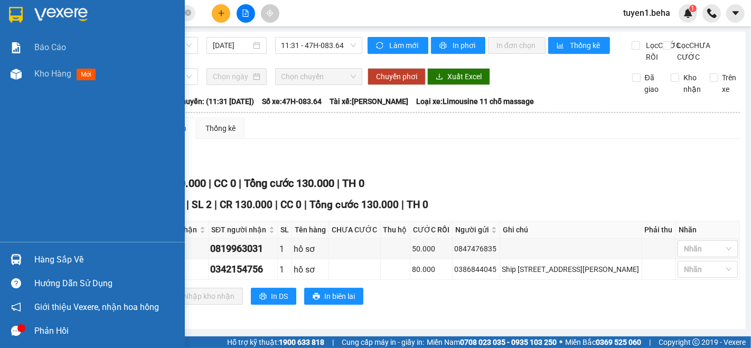
click at [15, 186] on div "Báo cáo Kho hàng mới" at bounding box center [92, 138] width 185 height 208
click at [51, 78] on span "Kho hàng" at bounding box center [52, 74] width 37 height 10
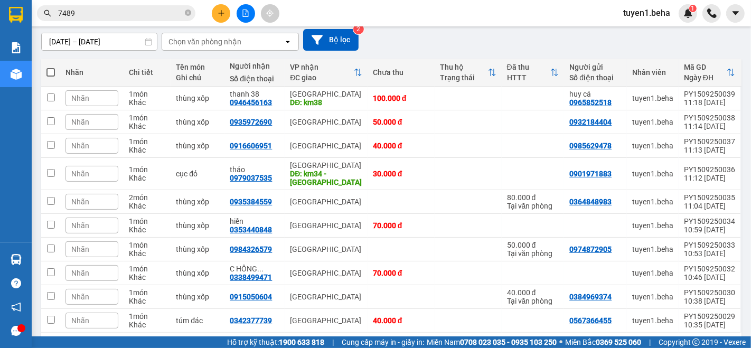
scroll to position [66, 0]
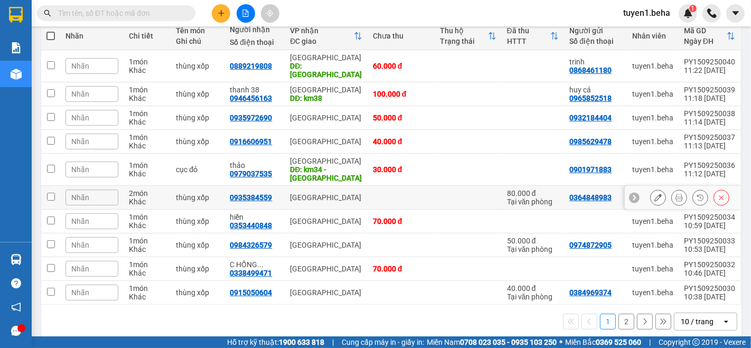
scroll to position [132, 0]
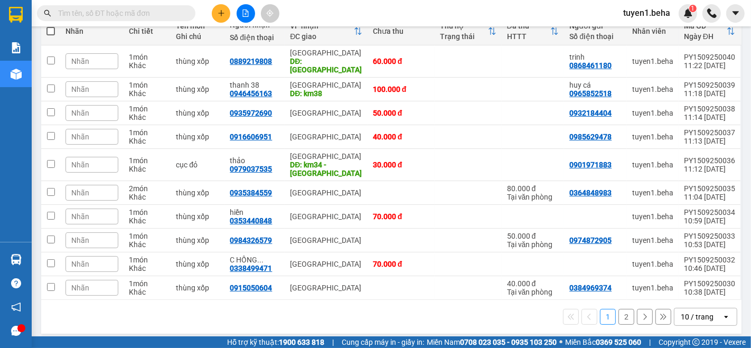
click at [688, 312] on div "10 / trang" at bounding box center [697, 317] width 33 height 11
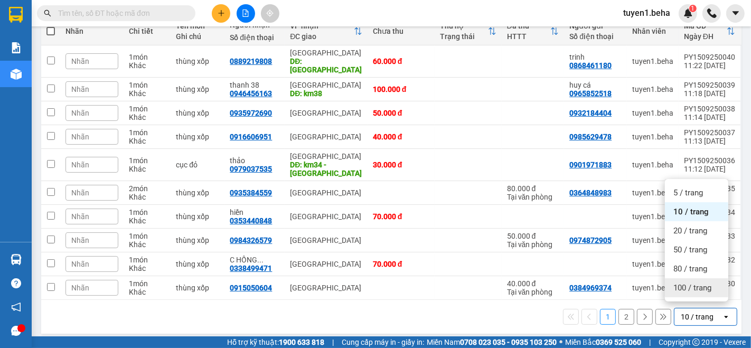
click at [683, 284] on span "100 / trang" at bounding box center [692, 288] width 38 height 11
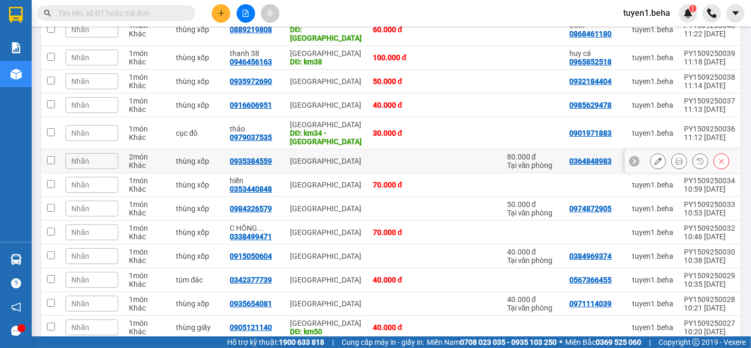
scroll to position [145, 0]
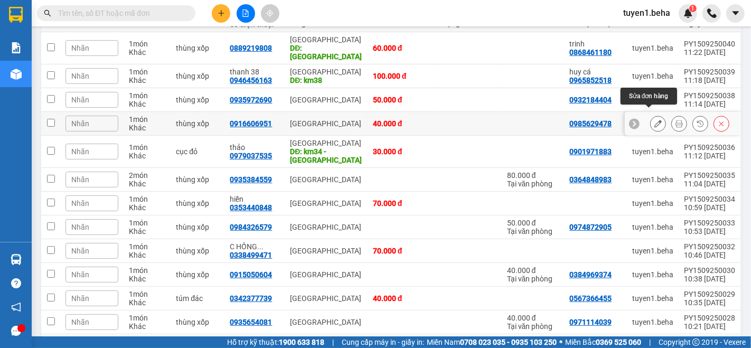
click at [654, 120] on icon at bounding box center [657, 123] width 7 height 7
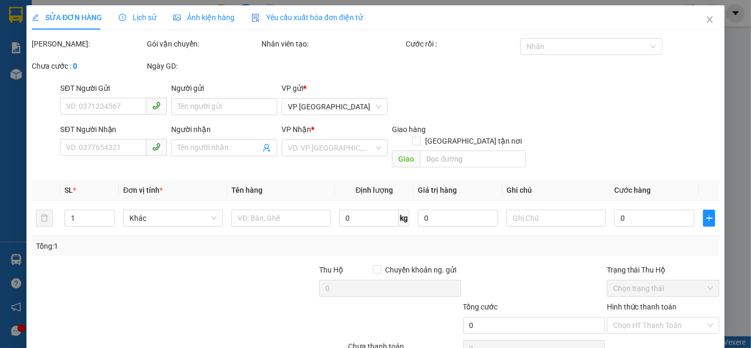
type input "0985629478"
type input "0916606951"
type input "40.000"
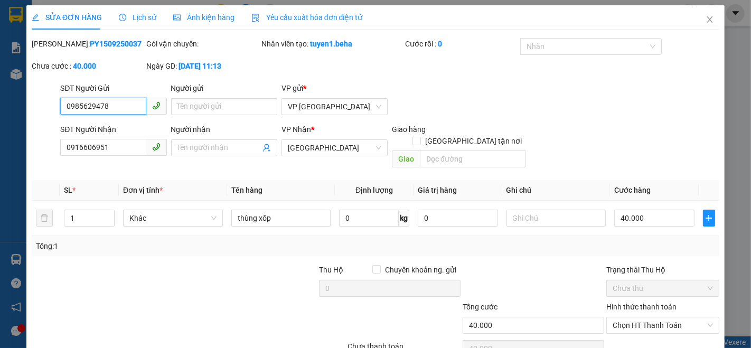
scroll to position [44, 0]
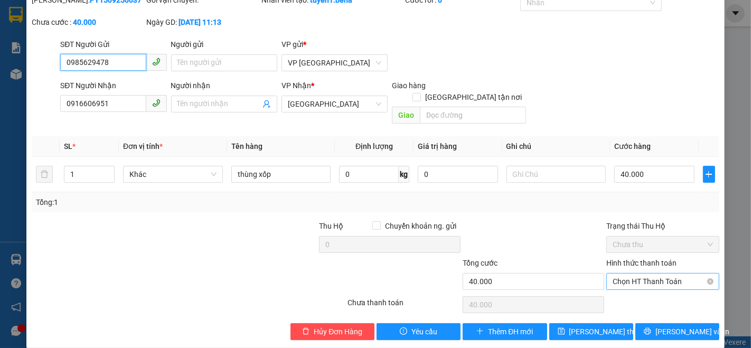
click at [642, 274] on span "Chọn HT Thanh Toán" at bounding box center [663, 282] width 100 height 16
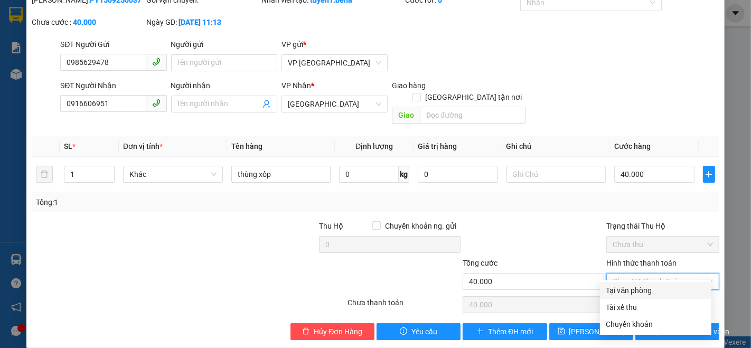
drag, startPoint x: 636, startPoint y: 290, endPoint x: 623, endPoint y: 292, distance: 12.8
click at [635, 290] on div "Tại văn phòng" at bounding box center [655, 291] width 99 height 12
type input "0"
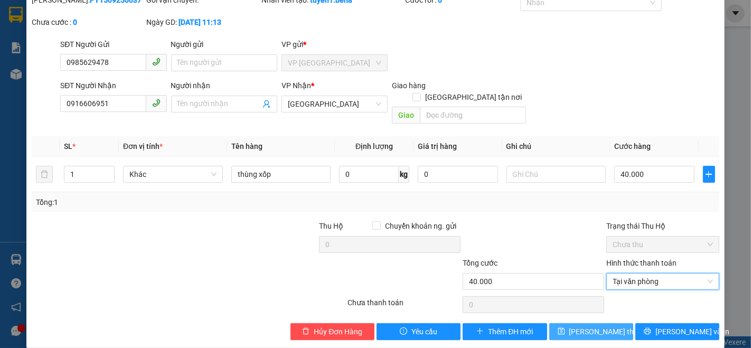
click at [579, 326] on span "Lưu thay đổi" at bounding box center [611, 332] width 85 height 12
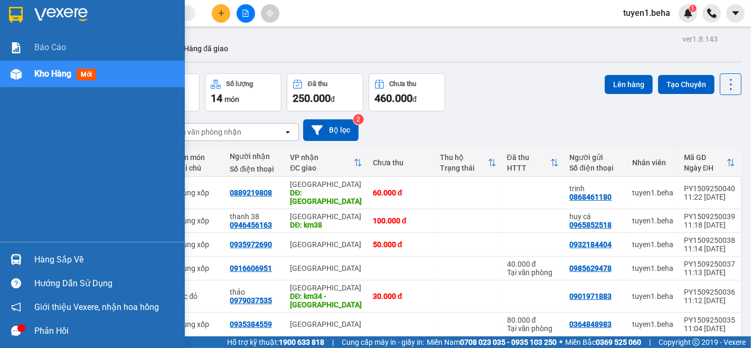
click at [87, 155] on div "Báo cáo Kho hàng mới" at bounding box center [92, 138] width 185 height 208
click at [35, 217] on div "Báo cáo Kho hàng mới" at bounding box center [92, 138] width 185 height 208
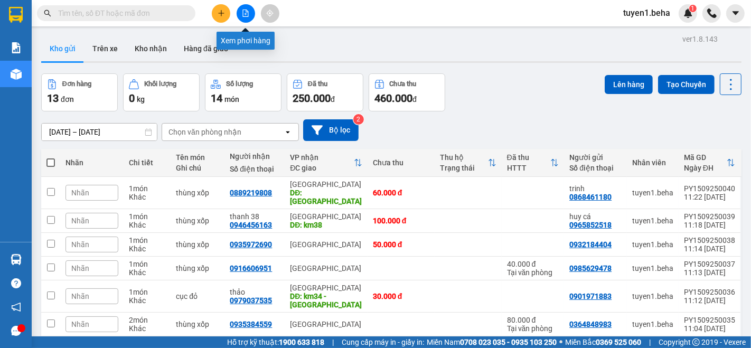
click at [246, 11] on icon "file-add" at bounding box center [245, 13] width 7 height 7
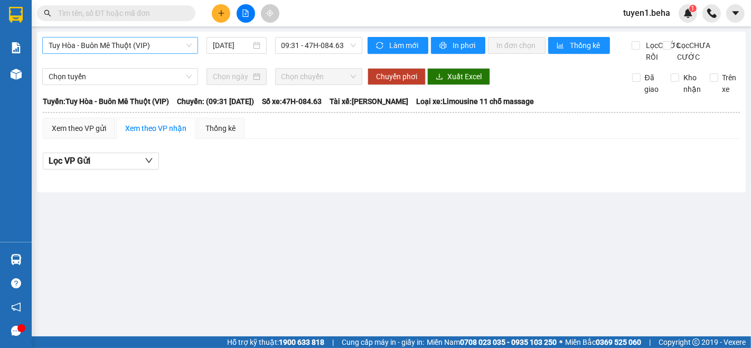
click at [156, 46] on span "Tuy Hòa - Buôn Mê Thuột (VIP)" at bounding box center [120, 45] width 143 height 16
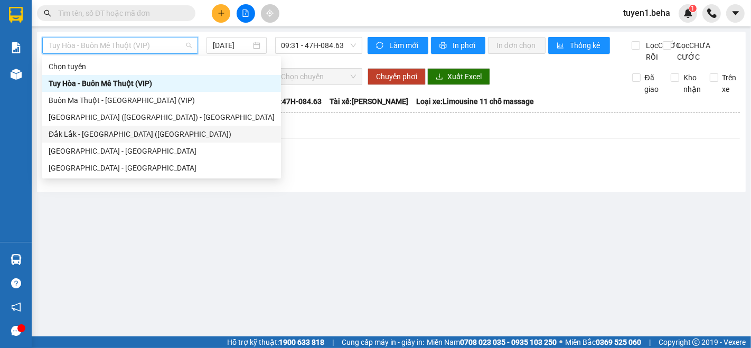
click at [116, 135] on div "Đắk Lắk - [PERSON_NAME] ([GEOGRAPHIC_DATA])" at bounding box center [162, 134] width 226 height 12
type input "[DATE]"
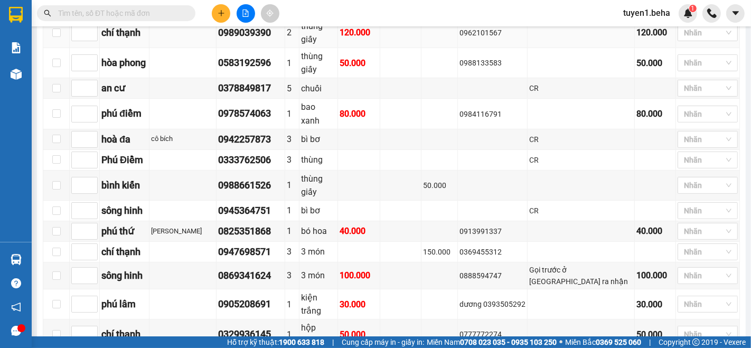
scroll to position [352, 0]
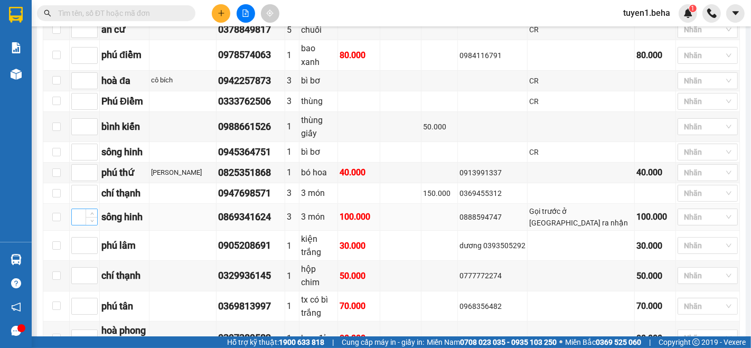
click at [74, 209] on input at bounding box center [84, 217] width 25 height 16
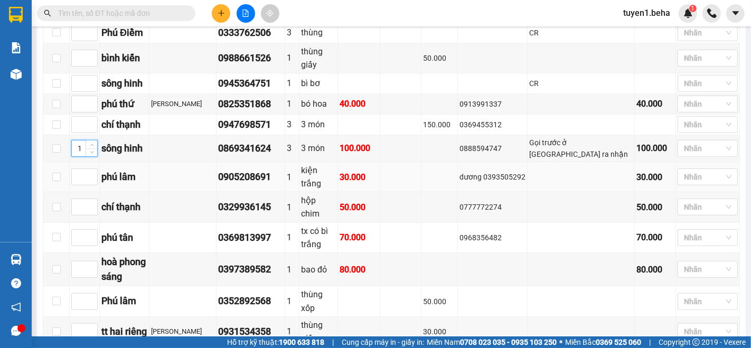
scroll to position [469, 0]
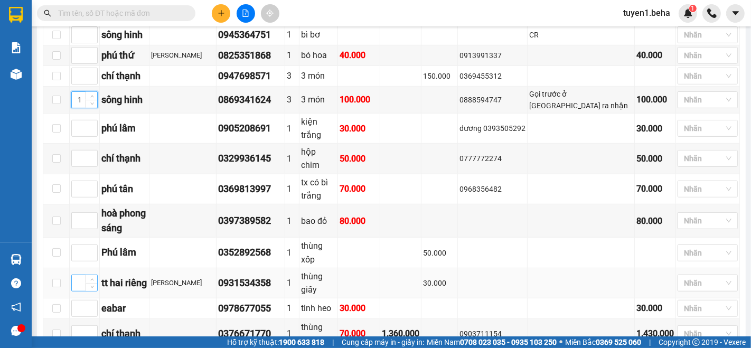
type input "1"
click at [76, 275] on input at bounding box center [84, 283] width 25 height 16
type input "2"
click at [77, 301] on input at bounding box center [84, 309] width 25 height 16
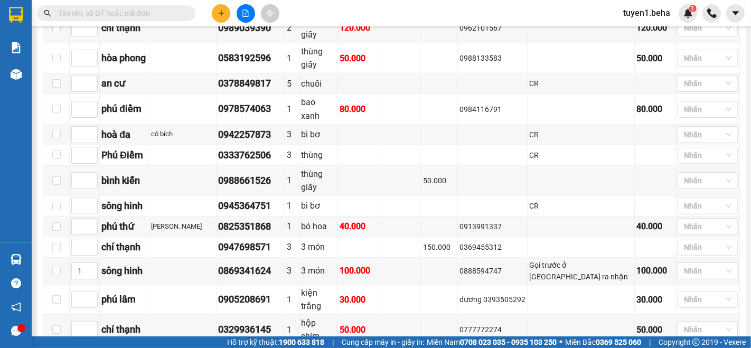
scroll to position [293, 0]
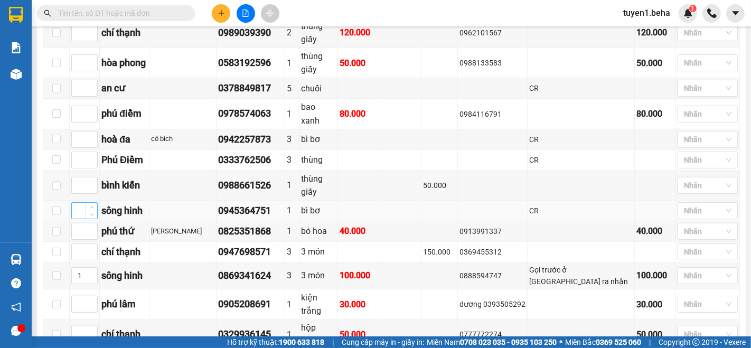
type input "1"
click at [76, 203] on input at bounding box center [84, 211] width 25 height 16
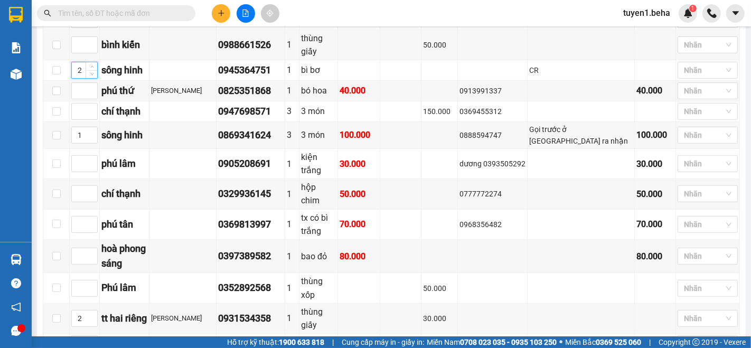
scroll to position [469, 0]
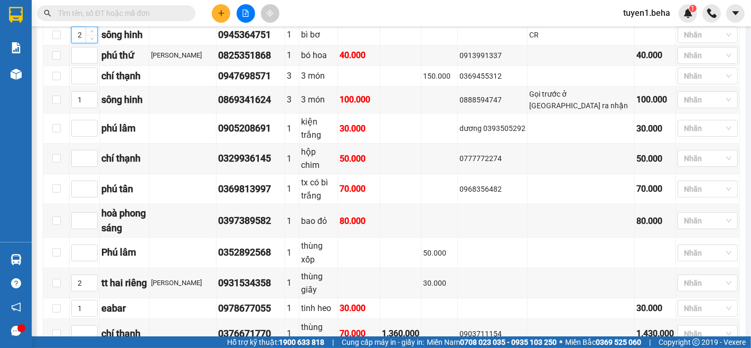
type input "2"
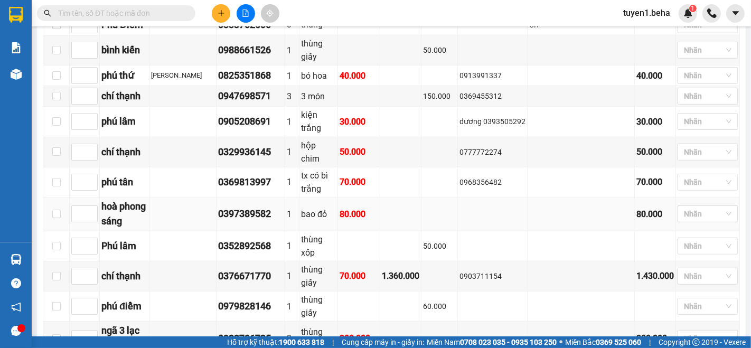
scroll to position [528, 0]
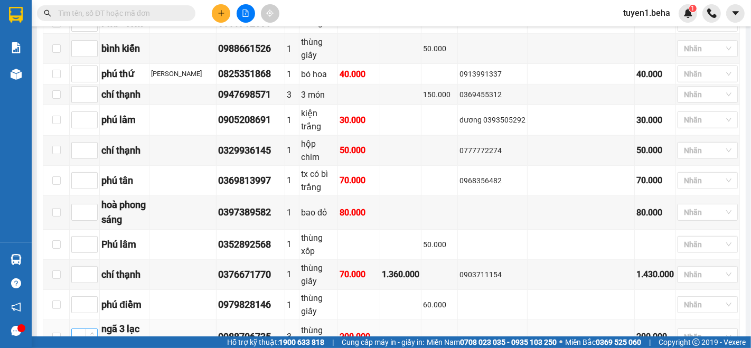
click at [80, 329] on input at bounding box center [84, 337] width 25 height 16
type input "4"
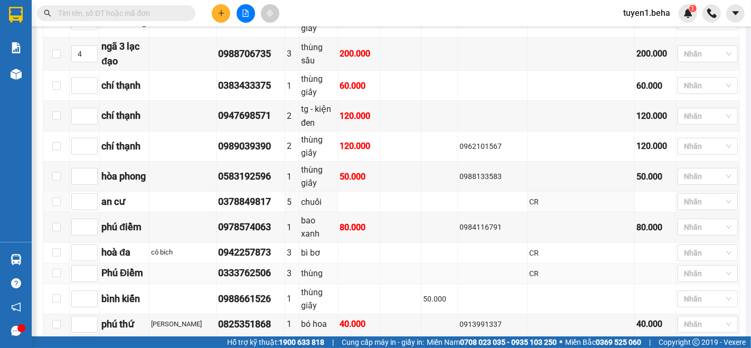
scroll to position [293, 0]
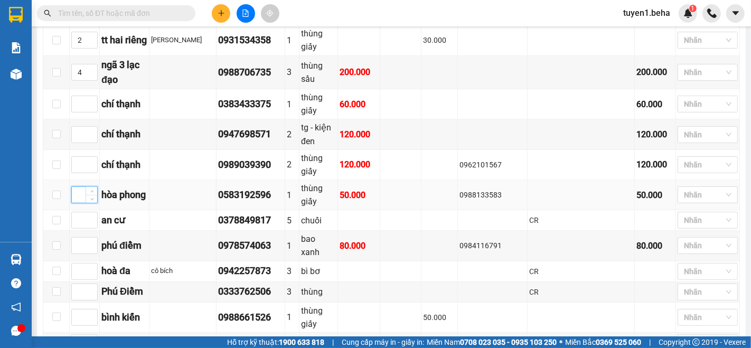
click at [77, 187] on input at bounding box center [84, 195] width 25 height 16
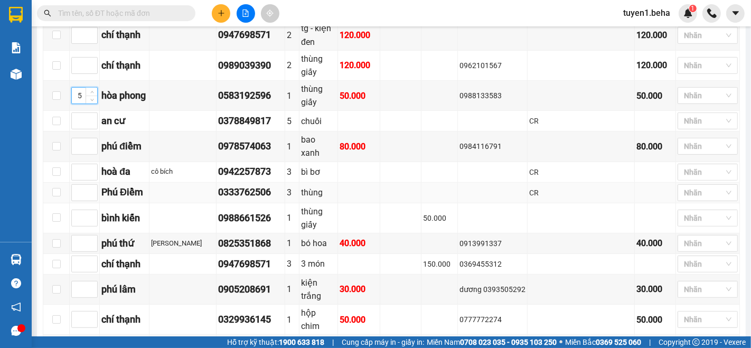
scroll to position [410, 0]
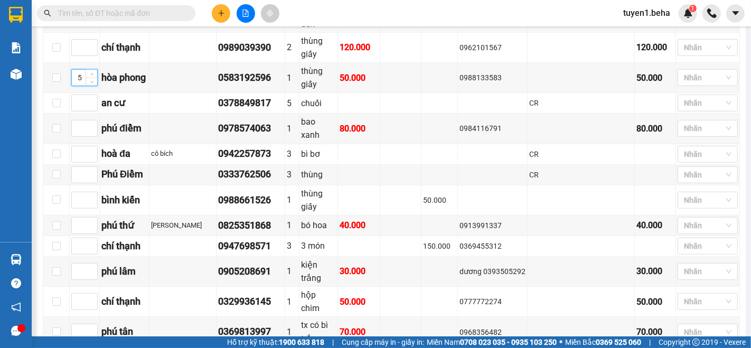
type input "5"
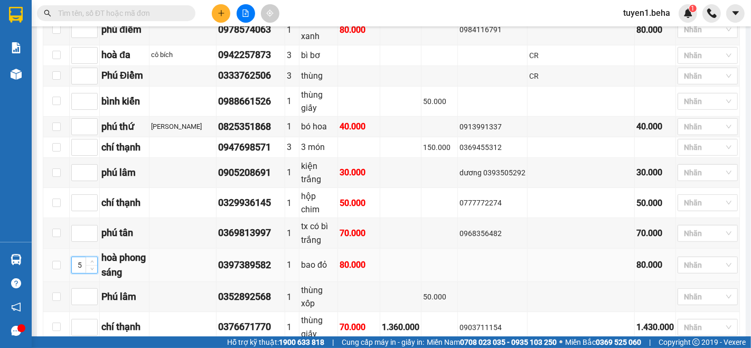
scroll to position [528, 0]
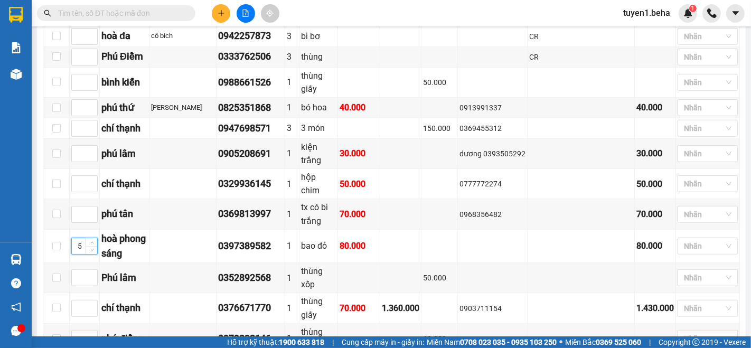
type input "5"
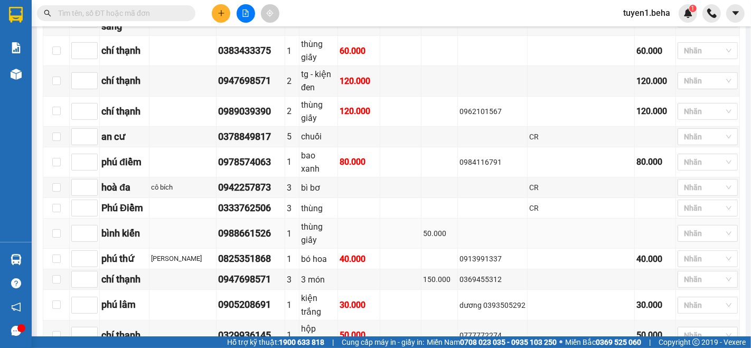
scroll to position [469, 0]
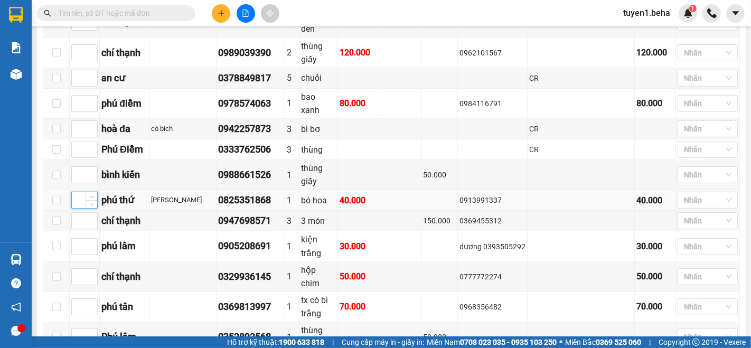
click at [75, 192] on input at bounding box center [84, 200] width 25 height 16
type input "6"
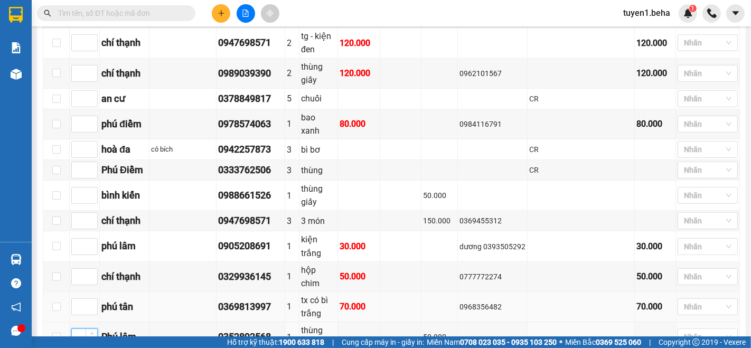
drag, startPoint x: 79, startPoint y: 242, endPoint x: 83, endPoint y: 230, distance: 12.9
click at [78, 329] on input at bounding box center [84, 337] width 25 height 16
type input "7"
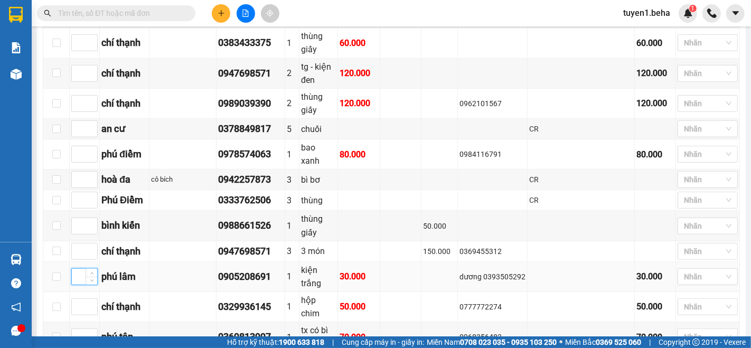
click at [75, 269] on input at bounding box center [84, 277] width 25 height 16
type input "7"
drag, startPoint x: 231, startPoint y: 308, endPoint x: 227, endPoint y: 300, distance: 9.0
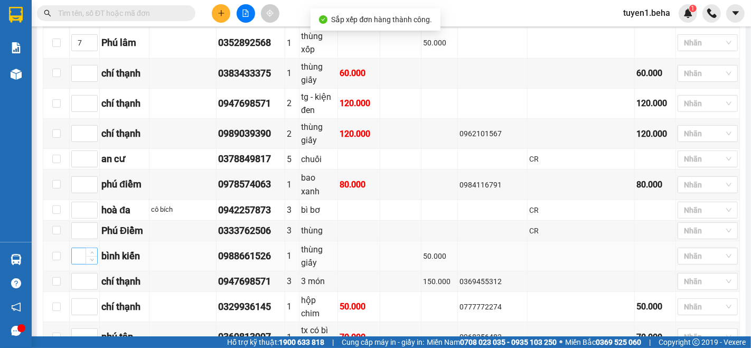
click at [81, 248] on input at bounding box center [84, 256] width 25 height 16
type input "8"
drag, startPoint x: 234, startPoint y: 313, endPoint x: 236, endPoint y: 299, distance: 13.2
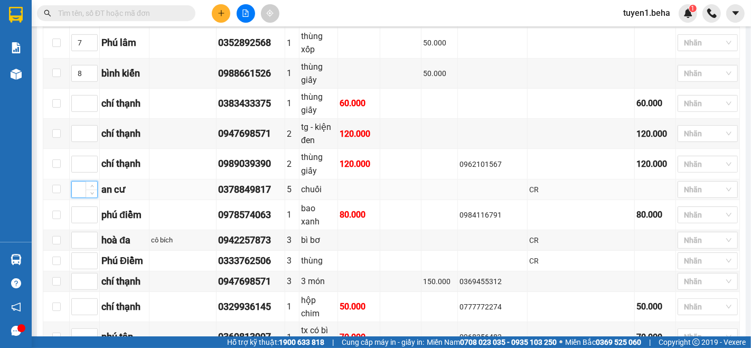
click at [78, 182] on input at bounding box center [84, 190] width 25 height 16
click at [72, 232] on input at bounding box center [84, 240] width 25 height 16
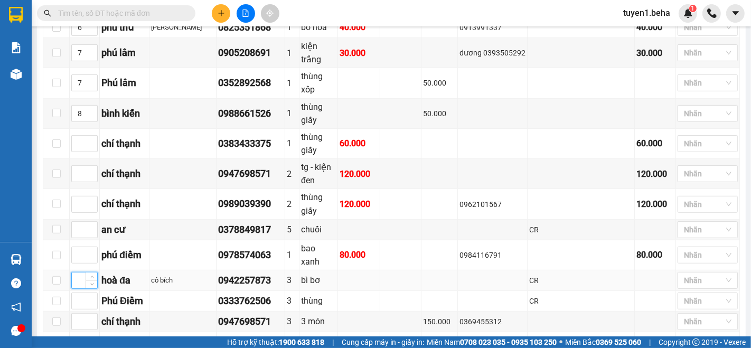
scroll to position [410, 0]
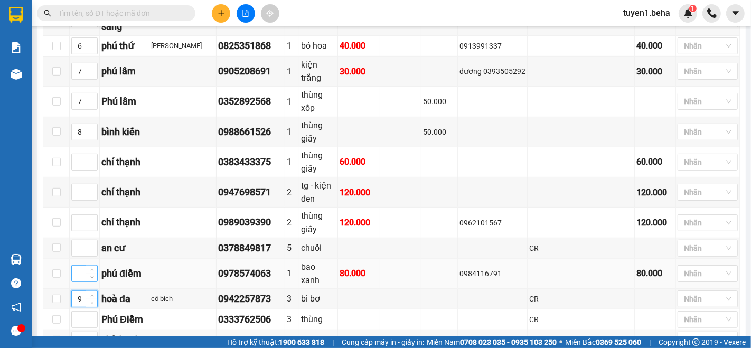
type input "9"
click at [76, 266] on input at bounding box center [84, 274] width 25 height 16
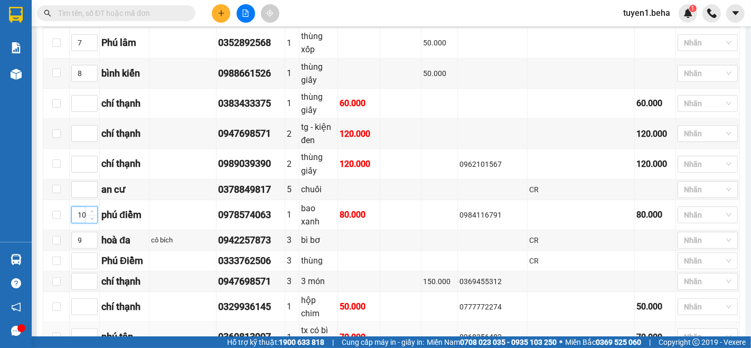
type input "10"
click at [79, 329] on input at bounding box center [84, 337] width 25 height 16
type input "11"
type input "10"
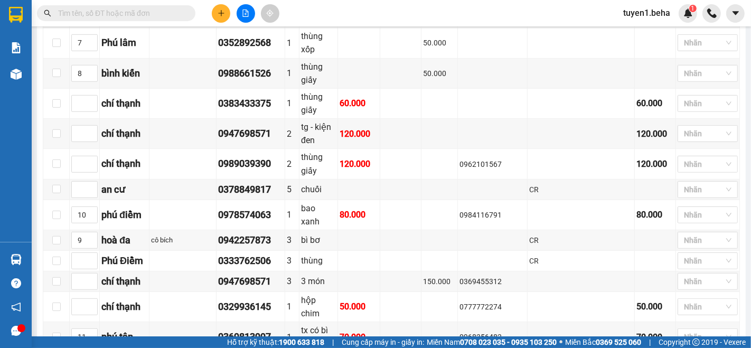
drag, startPoint x: 226, startPoint y: 312, endPoint x: 221, endPoint y: 298, distance: 14.5
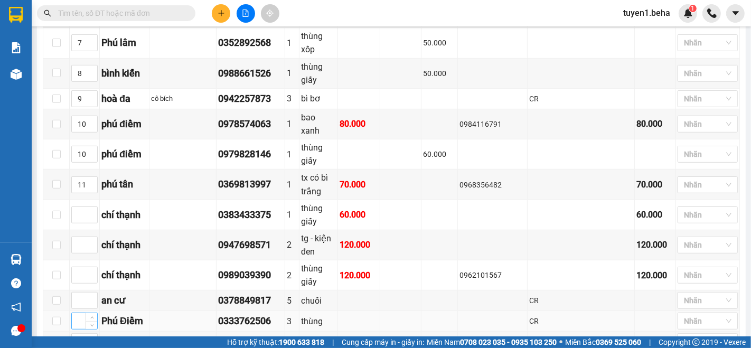
click at [76, 313] on input at bounding box center [84, 321] width 25 height 16
type input "11"
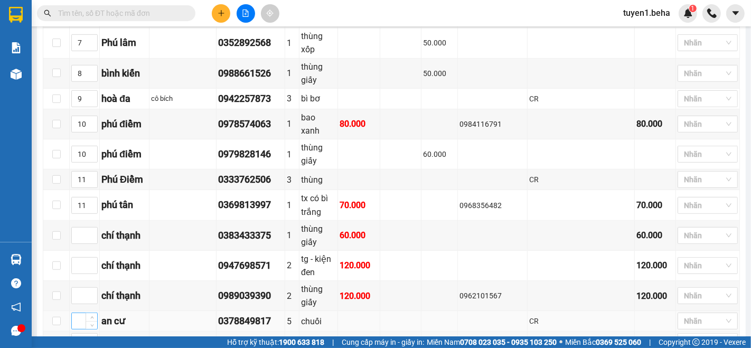
click at [78, 313] on input at bounding box center [84, 321] width 25 height 16
type input "11"
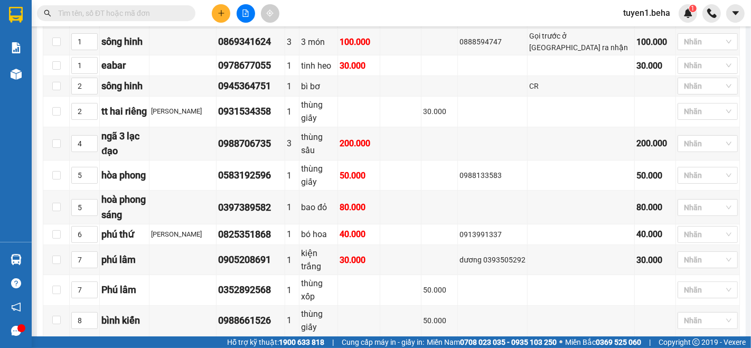
scroll to position [203, 0]
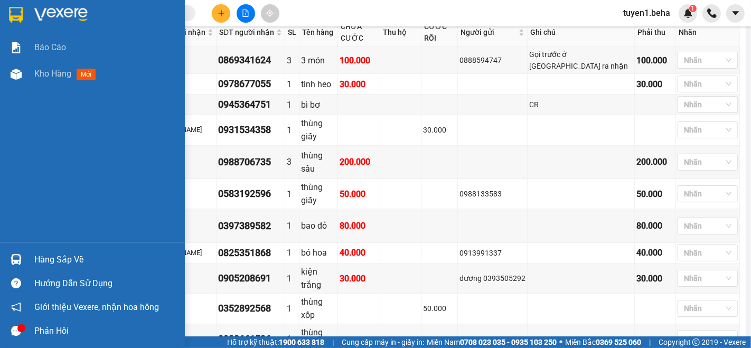
click at [18, 100] on div "Báo cáo Kho hàng mới" at bounding box center [92, 138] width 185 height 208
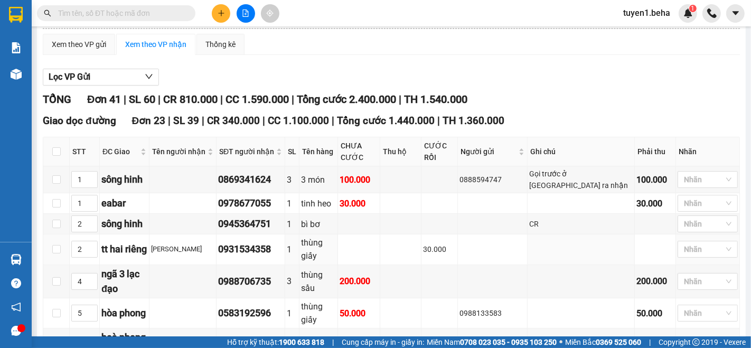
scroll to position [0, 0]
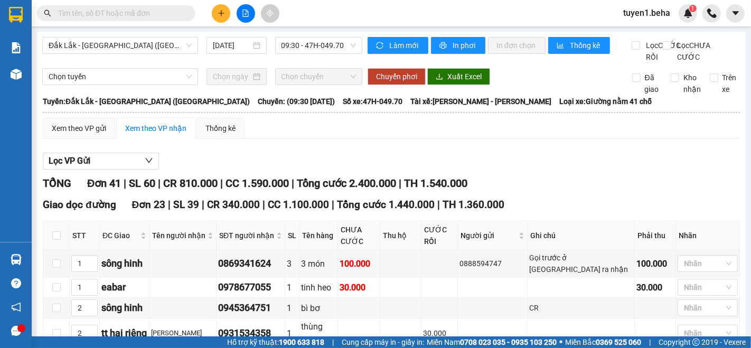
click at [106, 63] on div "Đắk Lắk - Phú Yên (SC) 15/09/2025 09:30 - 47H-049.70" at bounding box center [202, 50] width 320 height 26
click at [455, 41] on span "In phơi" at bounding box center [465, 46] width 24 height 12
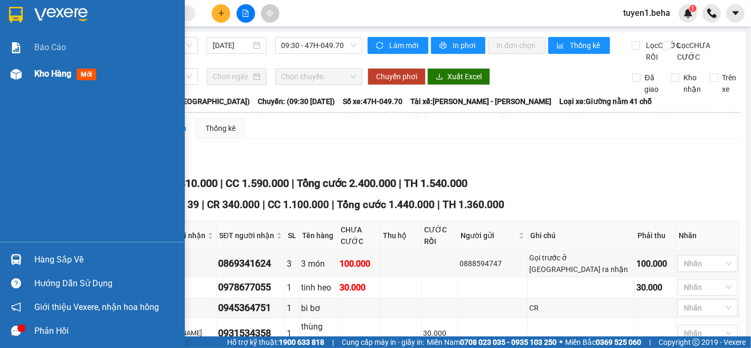
click at [48, 70] on span "Kho hàng" at bounding box center [52, 74] width 37 height 10
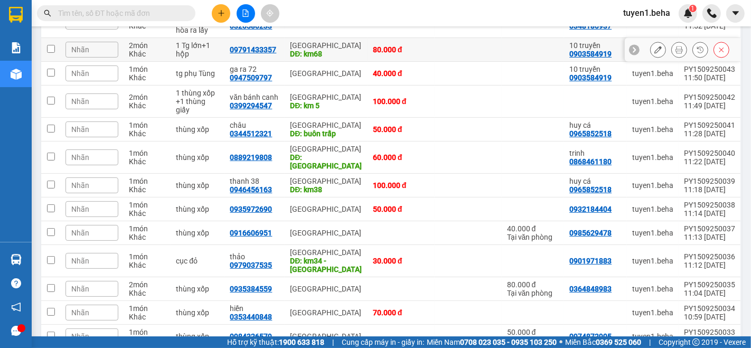
scroll to position [176, 0]
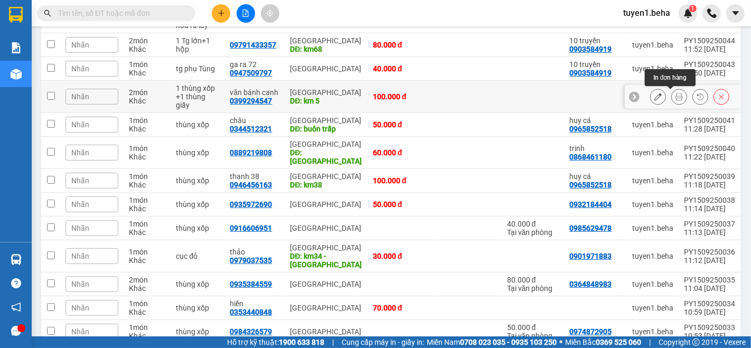
click at [672, 97] on button at bounding box center [679, 97] width 15 height 18
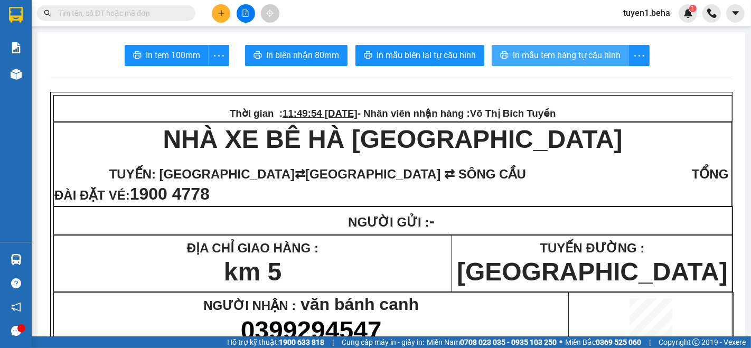
click at [584, 50] on span "In mẫu tem hàng tự cấu hình" at bounding box center [567, 55] width 108 height 13
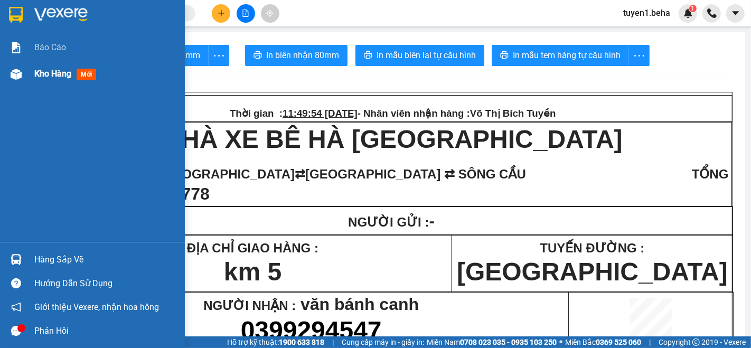
click at [43, 70] on span "Kho hàng" at bounding box center [52, 74] width 37 height 10
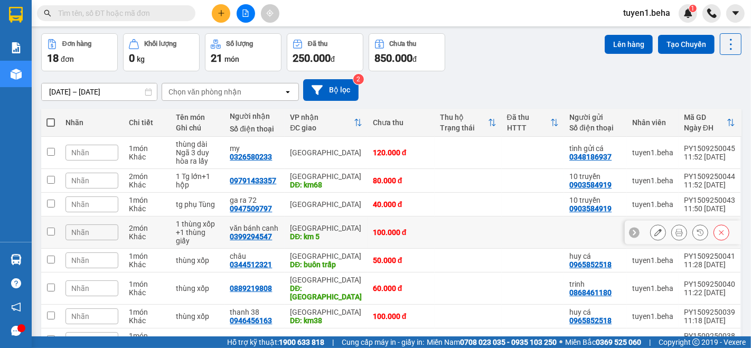
scroll to position [59, 0]
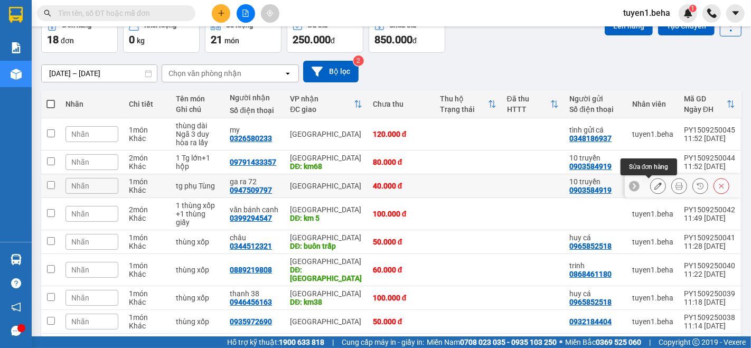
click at [654, 183] on icon at bounding box center [657, 185] width 7 height 7
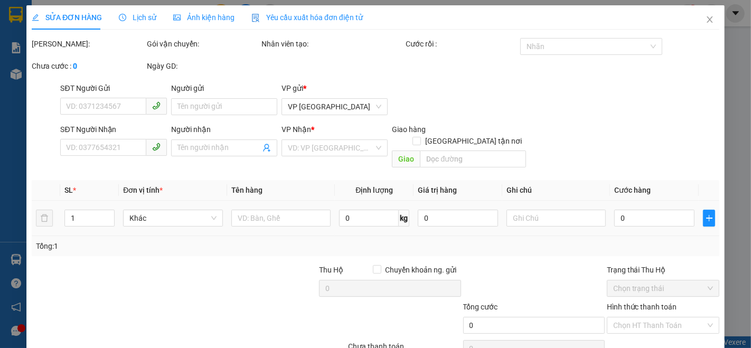
type input "0903584919"
type input "10 truyền"
type input "0947509797"
type input "ga ra 72"
type input "40.000"
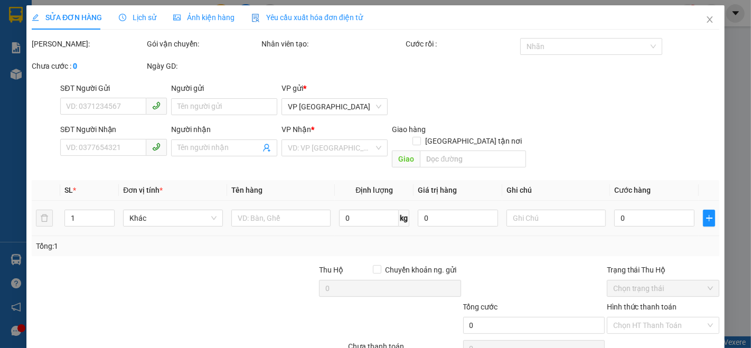
type input "40.000"
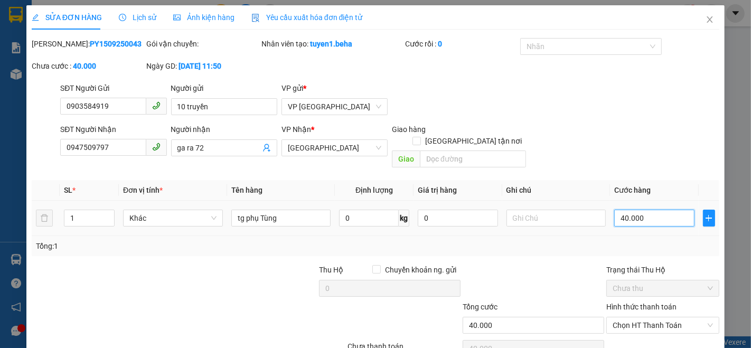
click at [641, 210] on input "40.000" at bounding box center [654, 218] width 80 height 17
type input "0"
type input "5"
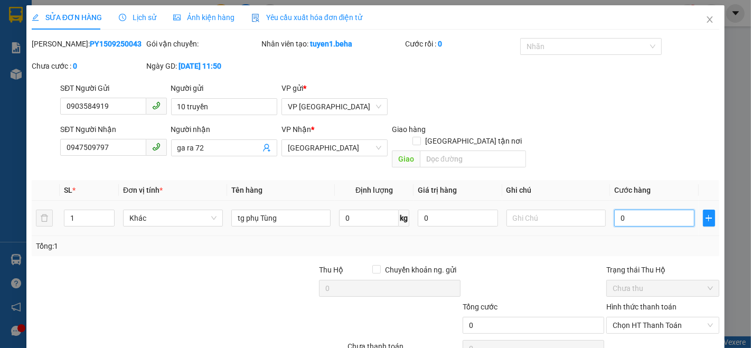
type input "5"
type input "05"
type input "50"
type input "050"
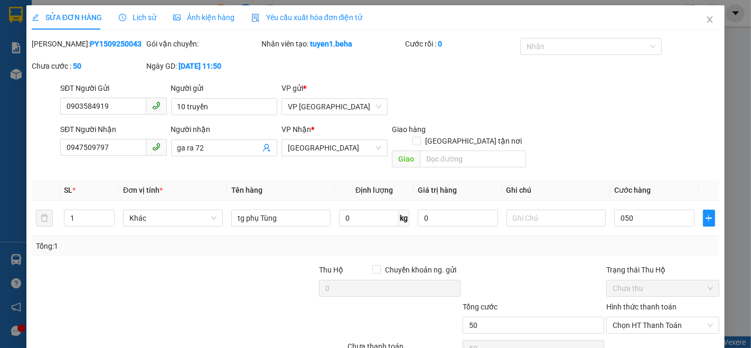
type input "50.000"
click at [534, 264] on div at bounding box center [534, 282] width 144 height 37
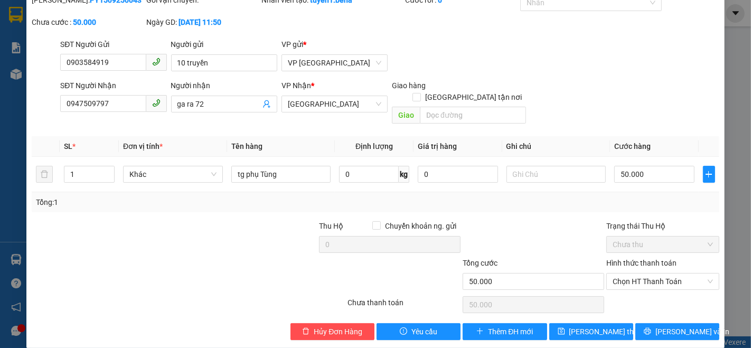
click at [117, 220] on div at bounding box center [103, 238] width 144 height 37
click at [577, 326] on span "Lưu thay đổi" at bounding box center [611, 332] width 85 height 12
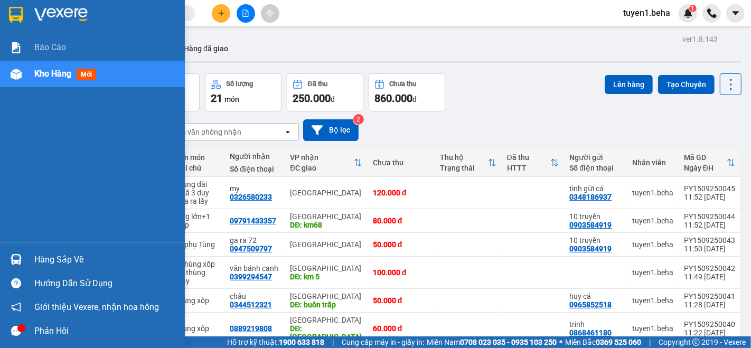
click at [57, 72] on span "Kho hàng" at bounding box center [52, 74] width 37 height 10
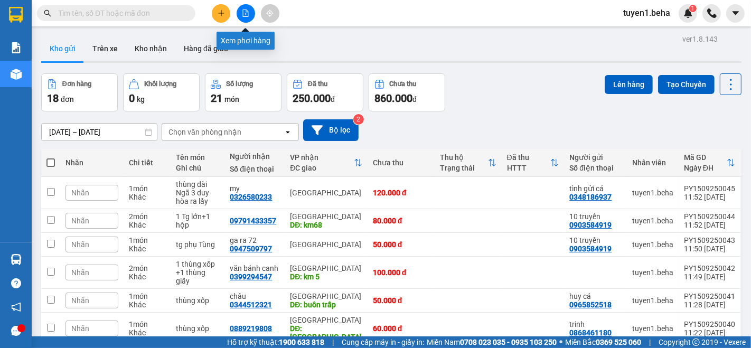
click at [246, 11] on icon "file-add" at bounding box center [245, 13] width 7 height 7
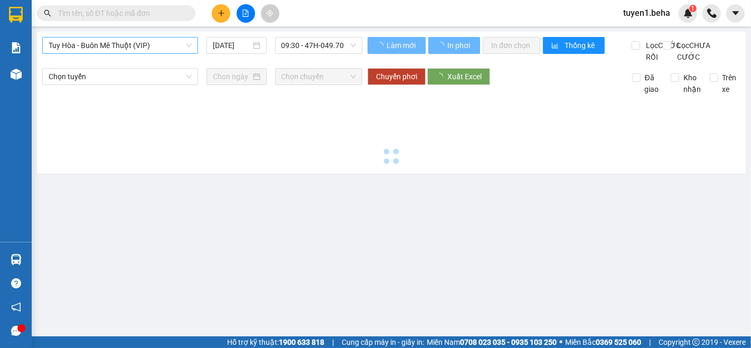
click at [130, 42] on span "Tuy Hòa - Buôn Mê Thuột (VIP)" at bounding box center [120, 45] width 143 height 16
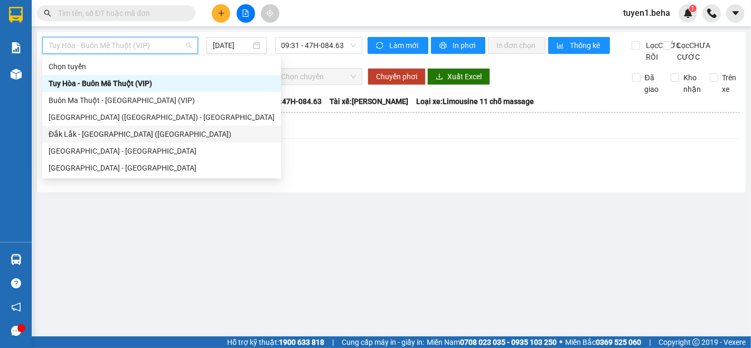
click at [102, 133] on div "Đắk Lắk - [GEOGRAPHIC_DATA] ([GEOGRAPHIC_DATA])" at bounding box center [162, 134] width 226 height 12
type input "[DATE]"
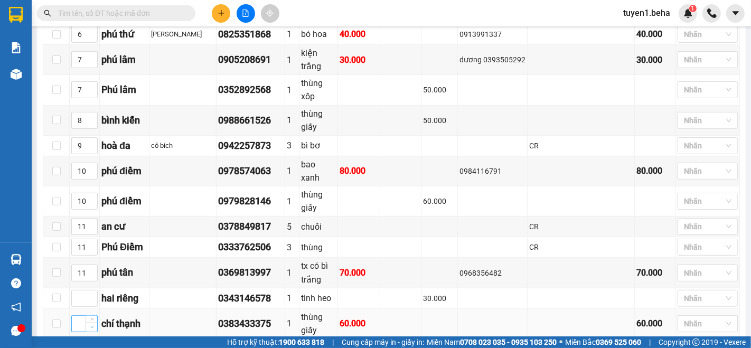
scroll to position [410, 0]
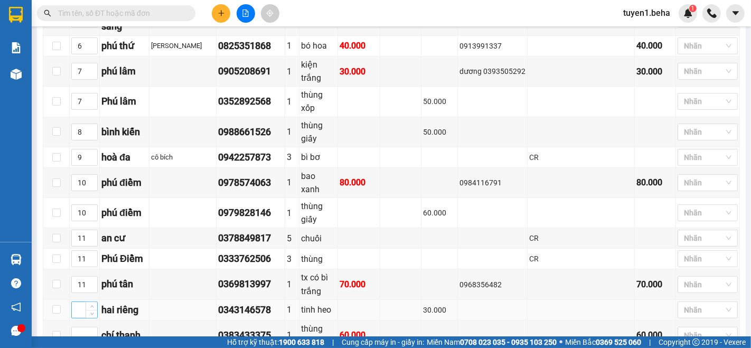
click at [78, 302] on input at bounding box center [84, 310] width 25 height 16
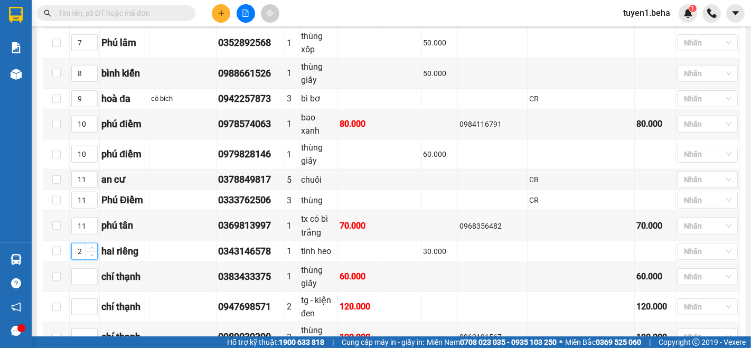
scroll to position [528, 0]
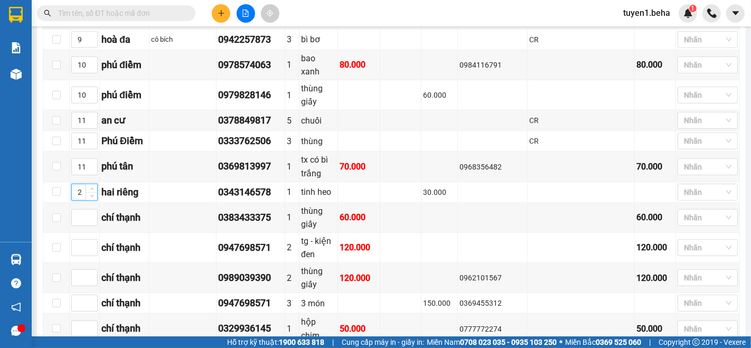
type input "2"
drag, startPoint x: 229, startPoint y: 275, endPoint x: 229, endPoint y: 269, distance: 6.3
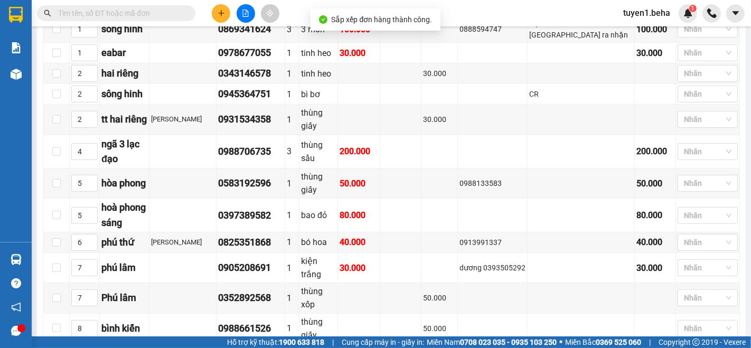
scroll to position [59, 0]
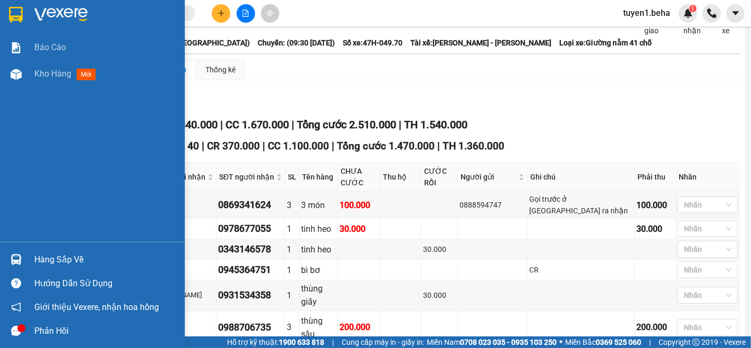
click at [33, 102] on div "Báo cáo Kho hàng mới" at bounding box center [92, 138] width 185 height 208
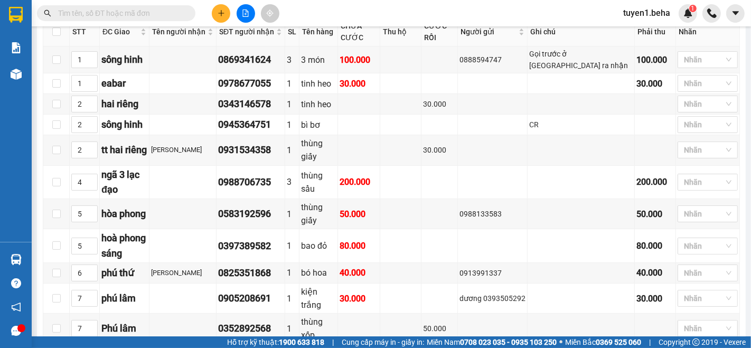
scroll to position [176, 0]
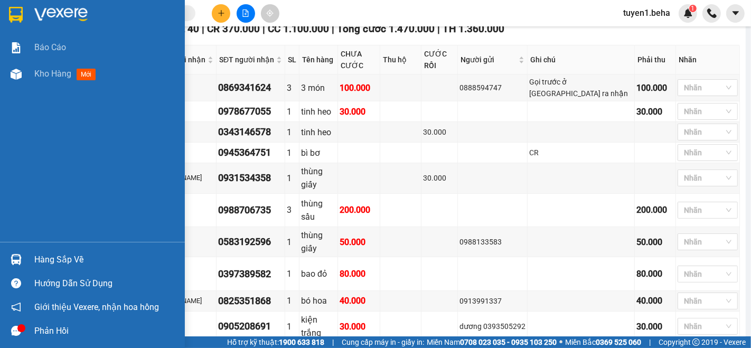
click at [48, 114] on div "Báo cáo Kho hàng mới" at bounding box center [92, 138] width 185 height 208
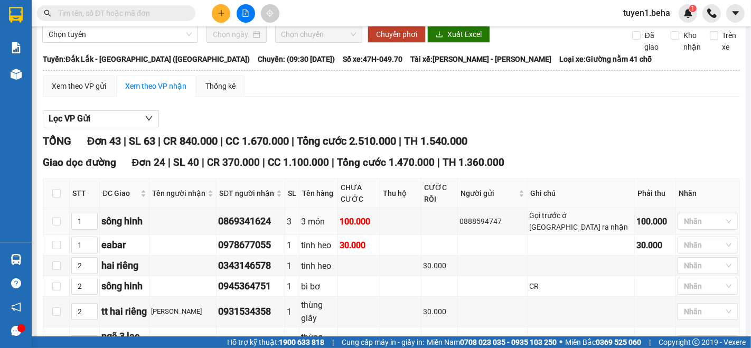
scroll to position [0, 0]
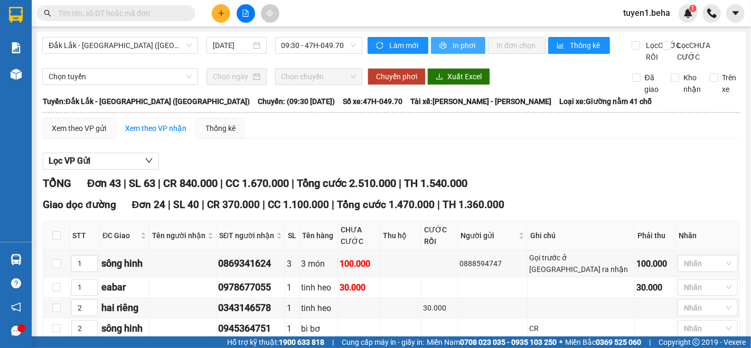
click at [463, 43] on span "In phơi" at bounding box center [465, 46] width 24 height 12
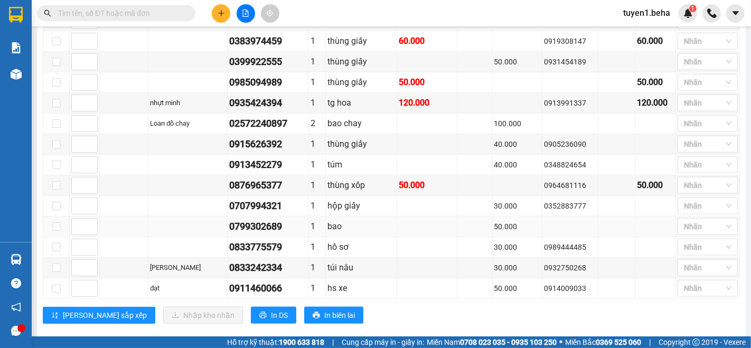
scroll to position [997, 0]
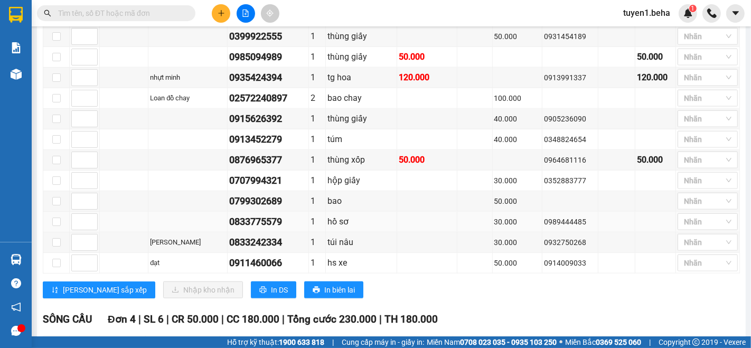
click at [116, 212] on td at bounding box center [124, 222] width 49 height 21
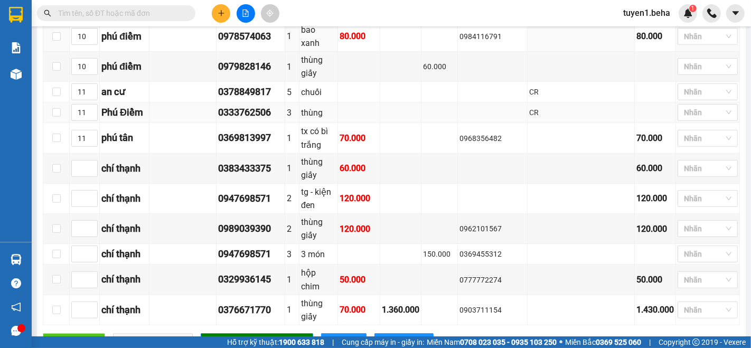
scroll to position [645, 0]
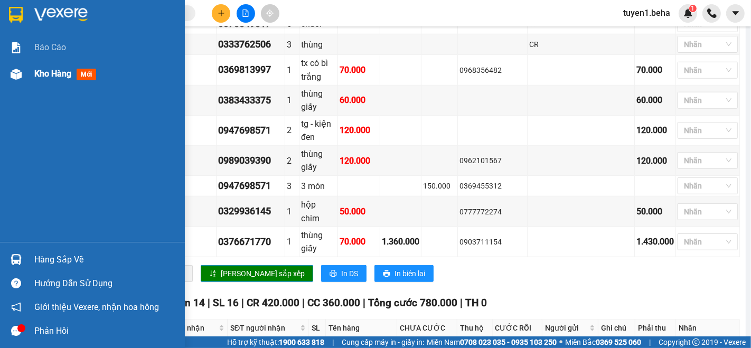
click at [55, 74] on span "Kho hàng" at bounding box center [52, 74] width 37 height 10
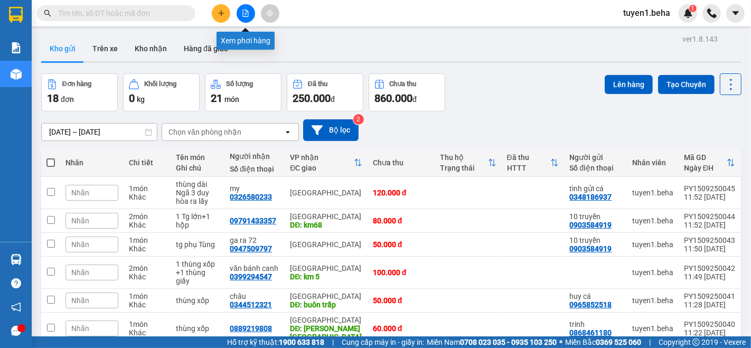
click at [239, 13] on button at bounding box center [246, 13] width 18 height 18
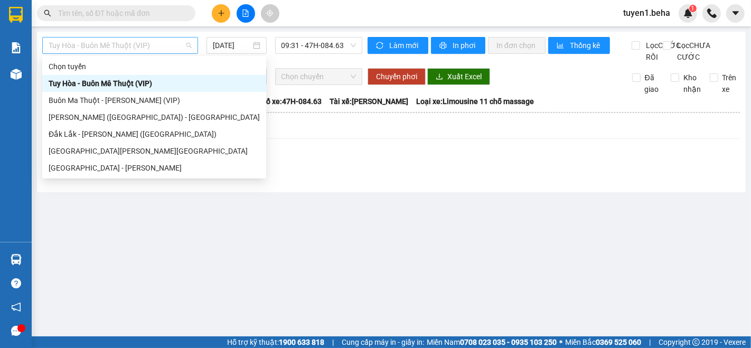
click at [134, 49] on span "Tuy Hòa - Buôn Mê Thuột (VIP)" at bounding box center [120, 45] width 143 height 16
click at [104, 136] on div "Đắk Lắk - [GEOGRAPHIC_DATA] ([GEOGRAPHIC_DATA])" at bounding box center [154, 134] width 211 height 12
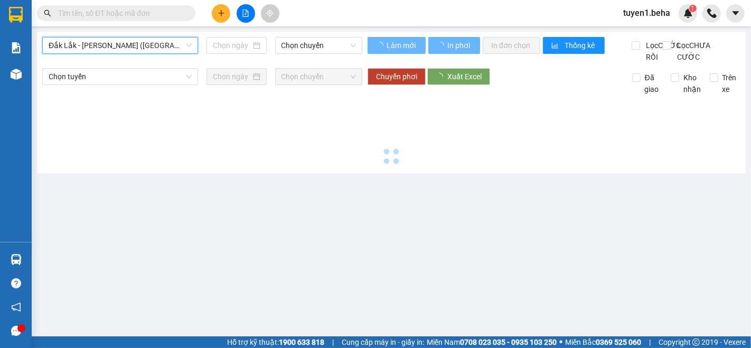
type input "[DATE]"
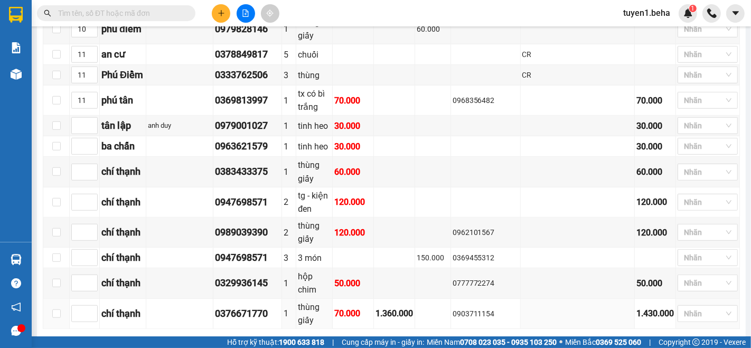
scroll to position [519, 0]
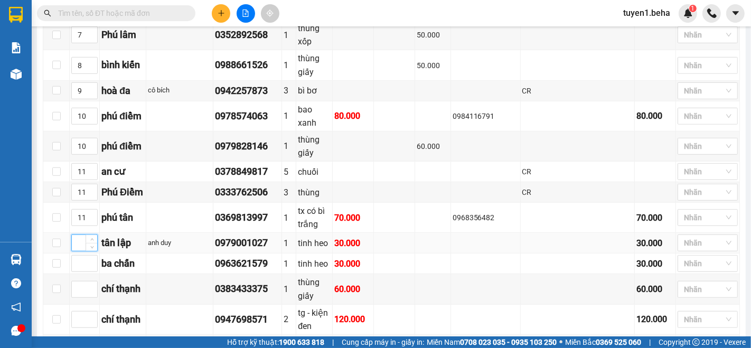
click at [80, 235] on input at bounding box center [84, 243] width 25 height 16
type input "1"
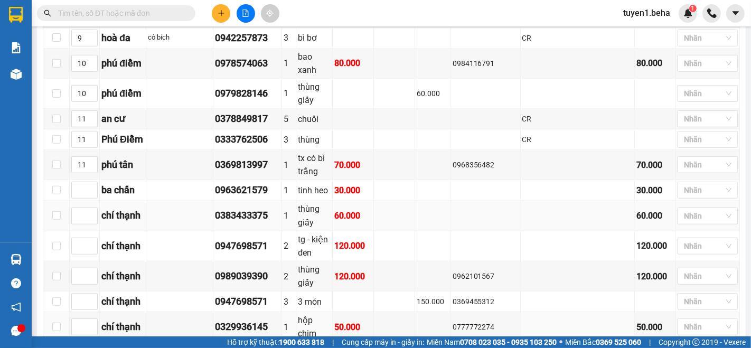
scroll to position [578, 0]
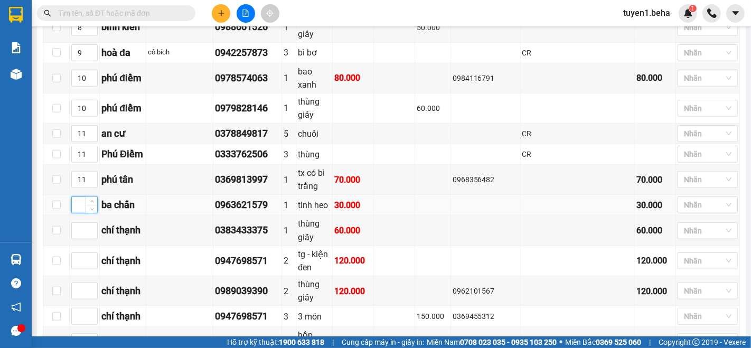
click at [83, 197] on input at bounding box center [84, 205] width 25 height 16
type input "5"
drag, startPoint x: 235, startPoint y: 259, endPoint x: 240, endPoint y: 248, distance: 11.8
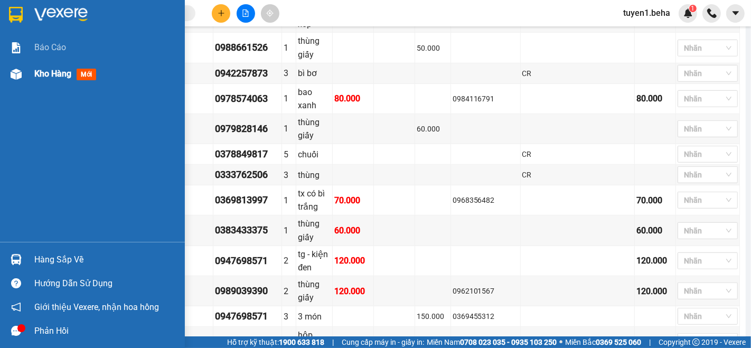
click at [55, 78] on span "Kho hàng" at bounding box center [52, 74] width 37 height 10
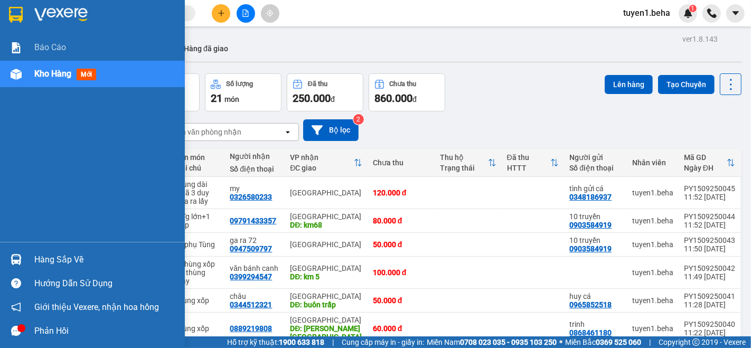
click at [49, 74] on span "Kho hàng" at bounding box center [52, 74] width 37 height 10
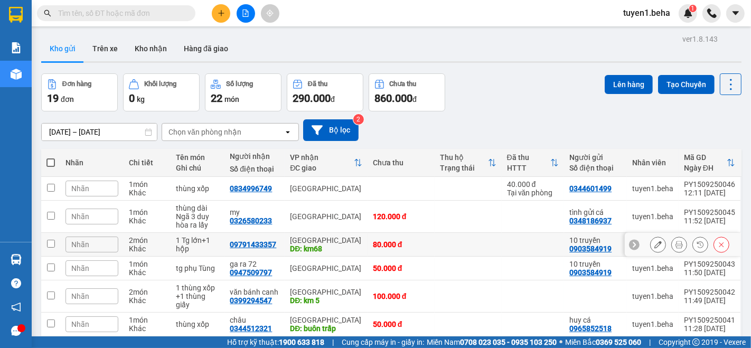
scroll to position [59, 0]
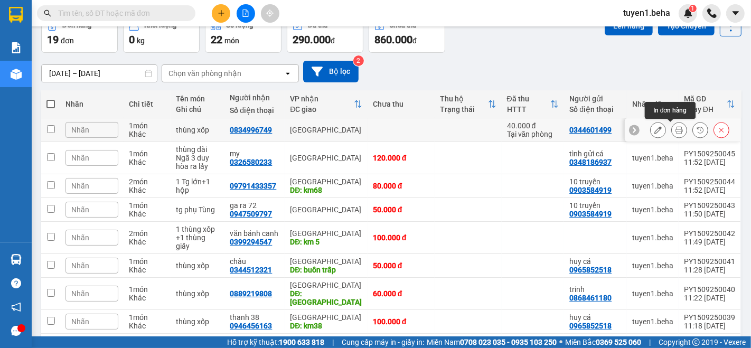
click at [675, 130] on icon at bounding box center [678, 129] width 7 height 7
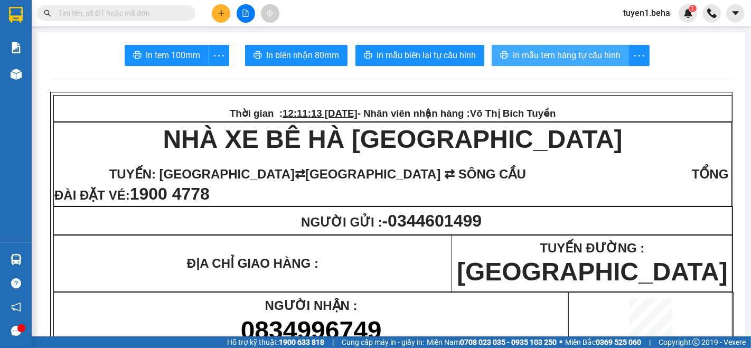
click at [553, 50] on span "In mẫu tem hàng tự cấu hình" at bounding box center [567, 55] width 108 height 13
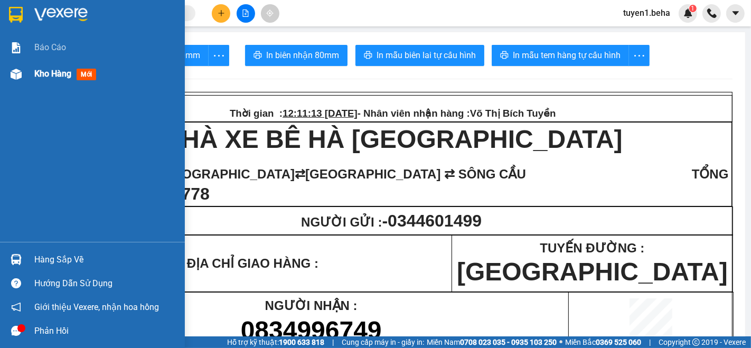
click at [51, 75] on span "Kho hàng" at bounding box center [52, 74] width 37 height 10
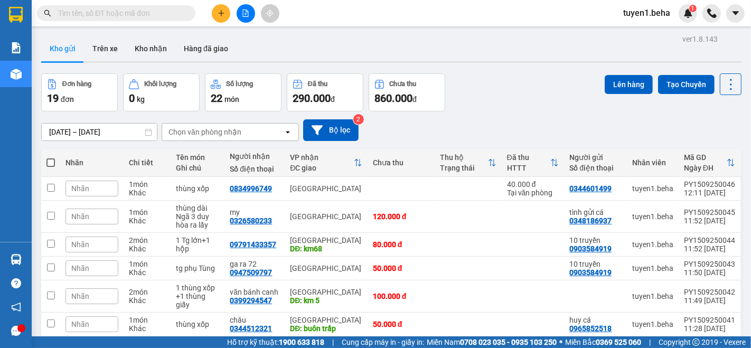
click at [50, 161] on span at bounding box center [50, 162] width 8 height 8
click at [51, 157] on input "checkbox" at bounding box center [51, 157] width 0 height 0
checkbox input "true"
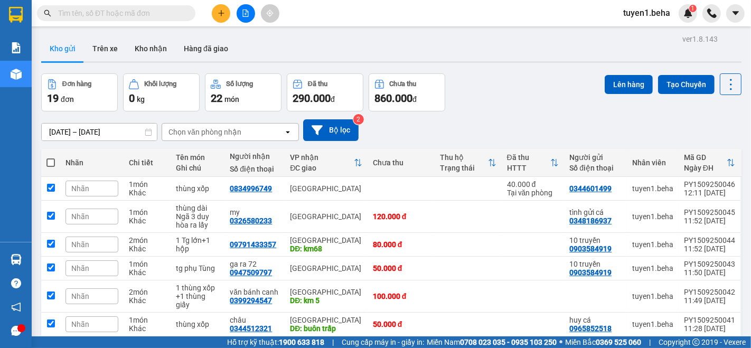
checkbox input "true"
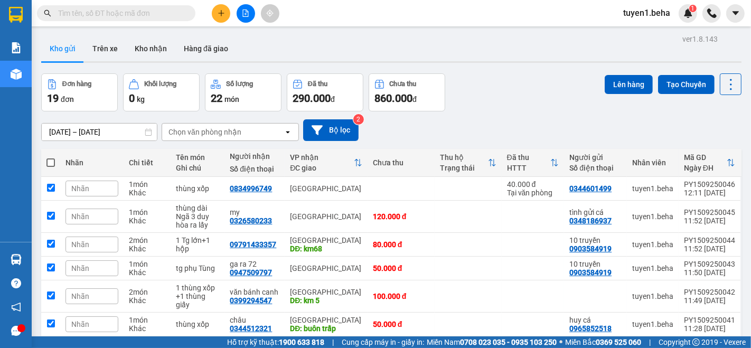
checkbox input "true"
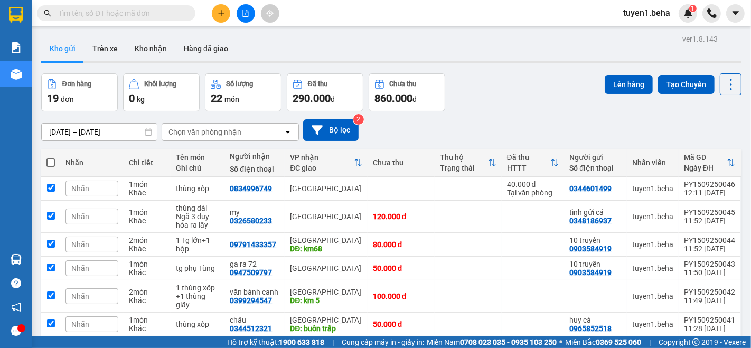
checkbox input "true"
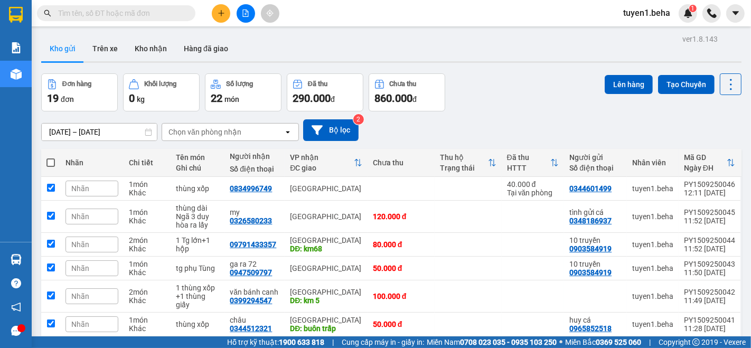
checkbox input "true"
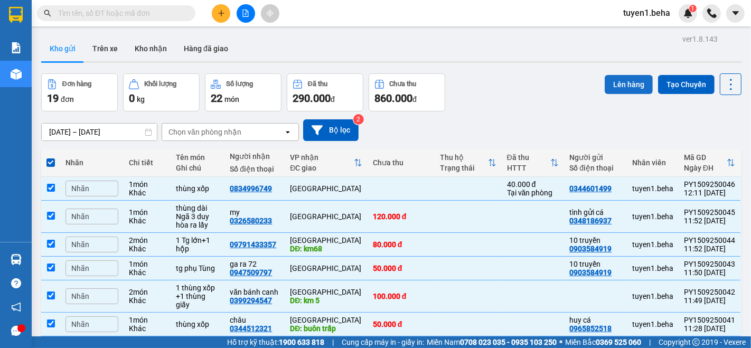
click at [618, 83] on button "Lên hàng" at bounding box center [629, 84] width 48 height 19
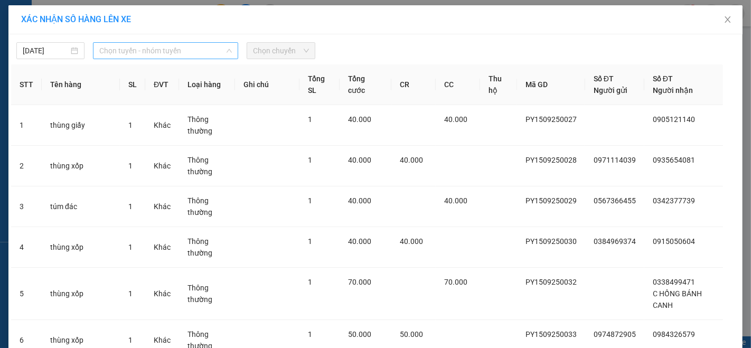
click at [190, 57] on span "Chọn tuyến - nhóm tuyến" at bounding box center [165, 51] width 133 height 16
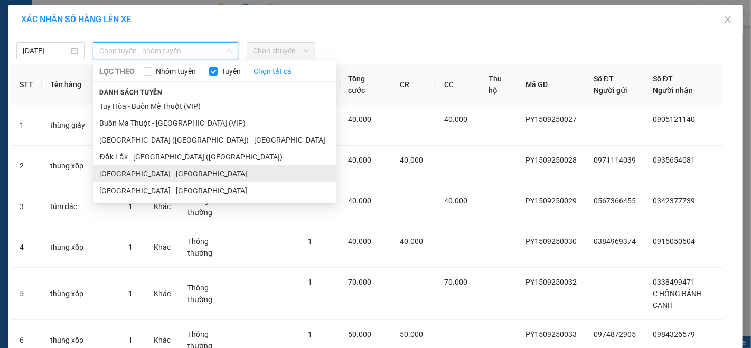
click at [157, 174] on li "[GEOGRAPHIC_DATA] - [GEOGRAPHIC_DATA]" at bounding box center [214, 173] width 243 height 17
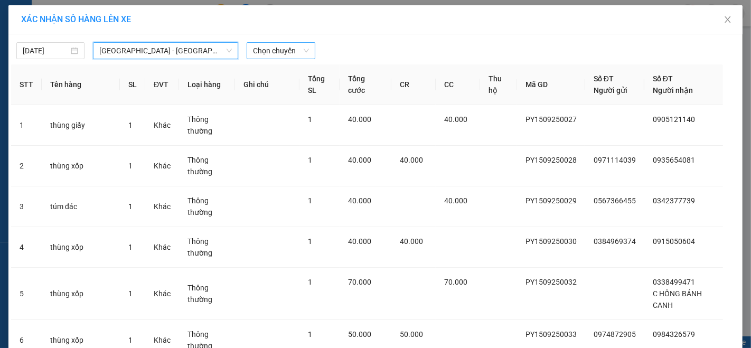
click at [275, 48] on span "Chọn chuyến" at bounding box center [280, 51] width 55 height 16
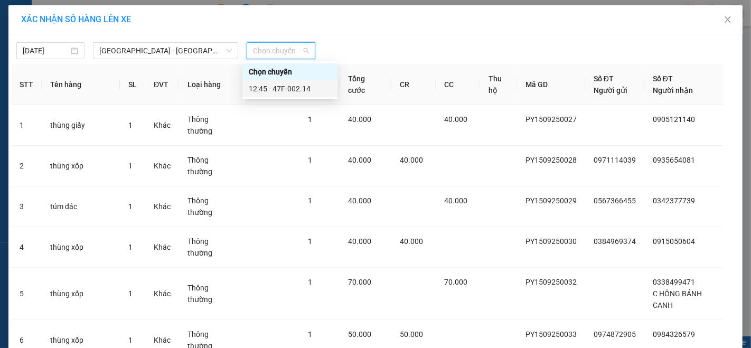
click at [295, 87] on div "12:45 - 47F-002.14" at bounding box center [290, 89] width 82 height 12
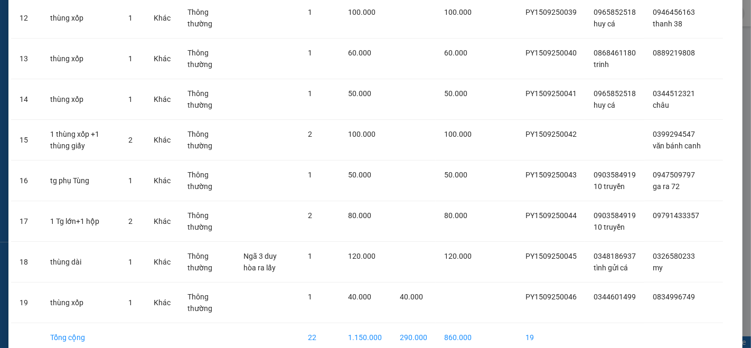
scroll to position [622, 0]
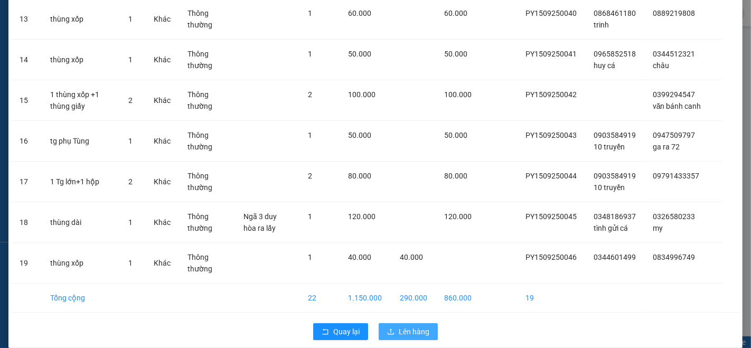
click at [403, 326] on span "Lên hàng" at bounding box center [414, 332] width 31 height 12
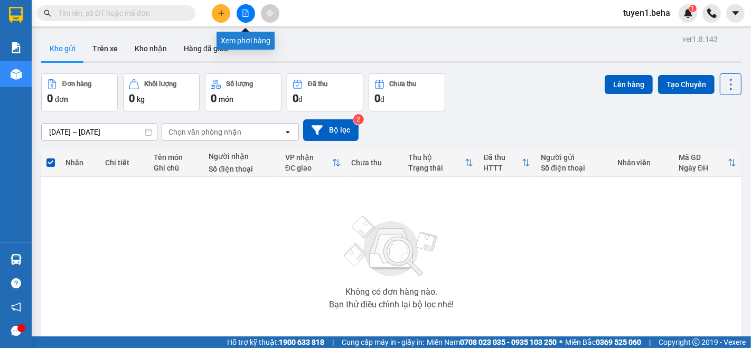
click at [242, 16] on icon "file-add" at bounding box center [245, 13] width 7 height 7
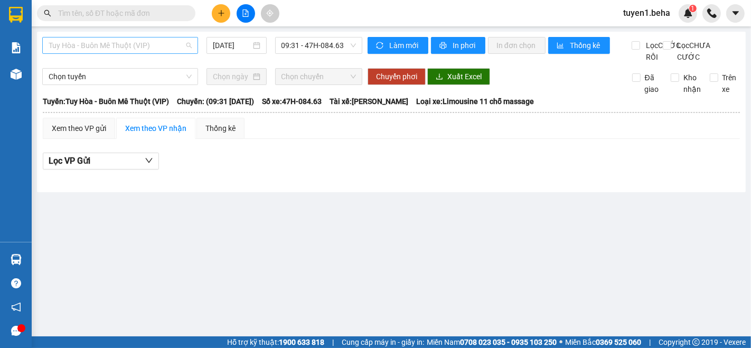
click at [122, 46] on span "Tuy Hòa - Buôn Mê Thuột (VIP)" at bounding box center [120, 45] width 143 height 16
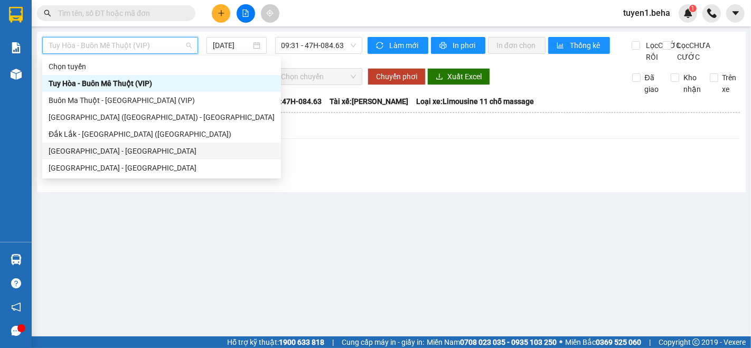
click at [80, 148] on div "[GEOGRAPHIC_DATA] - [GEOGRAPHIC_DATA]" at bounding box center [162, 151] width 226 height 12
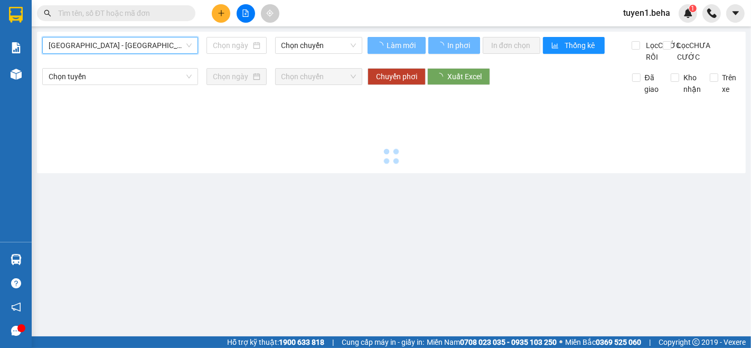
type input "[DATE]"
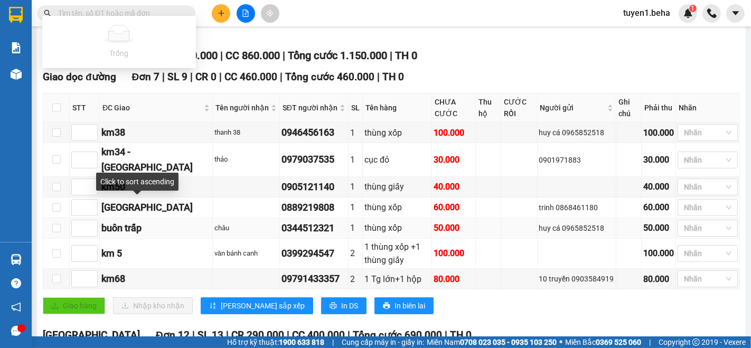
scroll to position [157, 0]
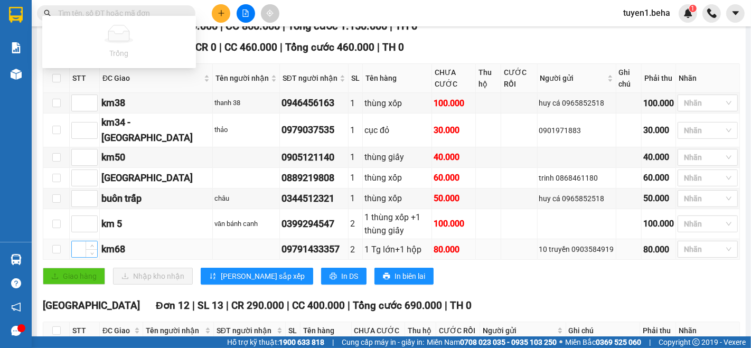
type input "1"
click at [78, 257] on input at bounding box center [84, 249] width 25 height 16
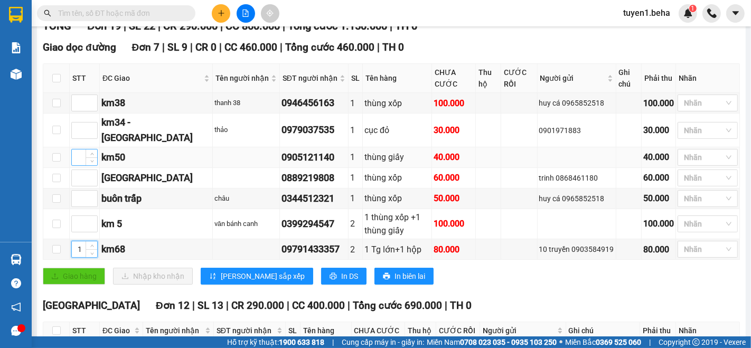
type input "1"
click at [77, 165] on input at bounding box center [84, 157] width 25 height 16
type input "2"
click at [81, 111] on input at bounding box center [84, 103] width 25 height 16
type input "3"
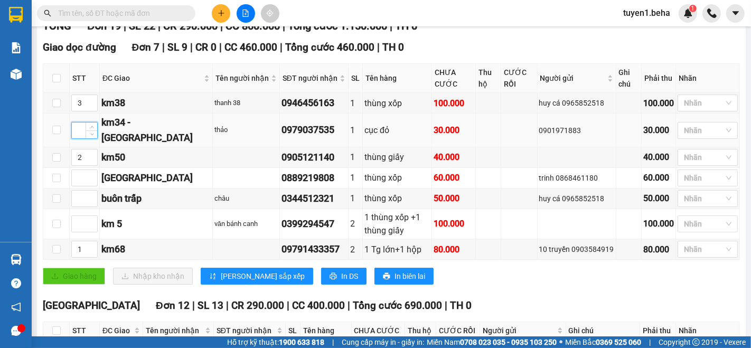
click at [74, 138] on input at bounding box center [84, 131] width 25 height 16
type input "4"
click at [76, 186] on input at bounding box center [84, 178] width 25 height 16
type input "5"
click at [224, 282] on span "[PERSON_NAME] sắp xếp" at bounding box center [263, 276] width 84 height 12
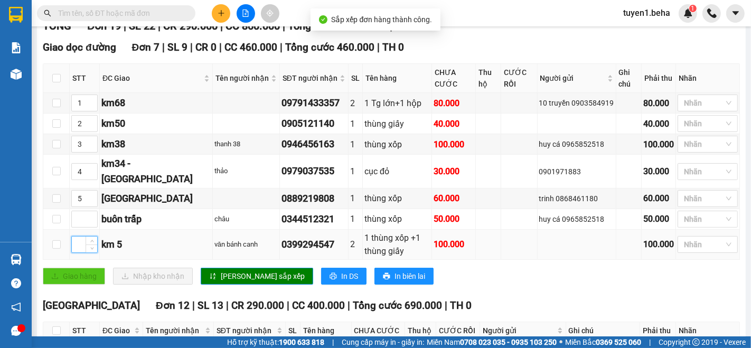
click at [73, 252] on input at bounding box center [84, 245] width 25 height 16
type input "6"
click at [232, 279] on span "[PERSON_NAME] sắp xếp" at bounding box center [263, 276] width 84 height 12
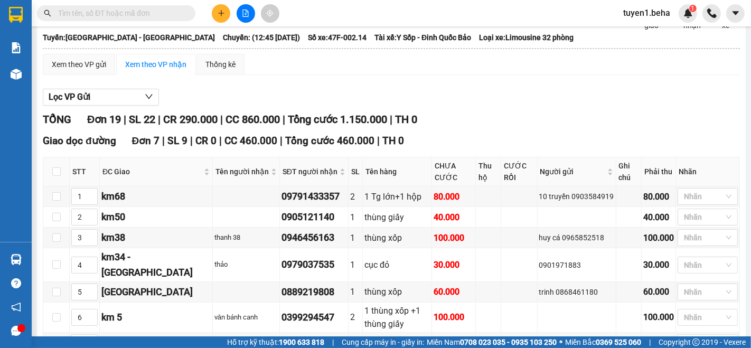
scroll to position [0, 0]
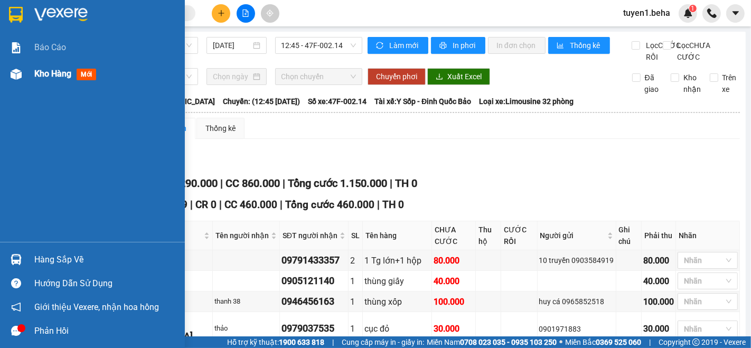
click at [42, 70] on span "Kho hàng" at bounding box center [52, 74] width 37 height 10
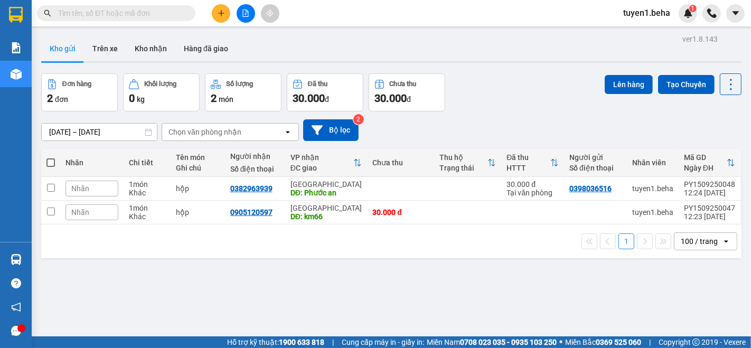
click at [45, 161] on th at bounding box center [50, 163] width 19 height 28
click at [52, 161] on span at bounding box center [50, 162] width 8 height 8
click at [51, 157] on input "checkbox" at bounding box center [51, 157] width 0 height 0
checkbox input "true"
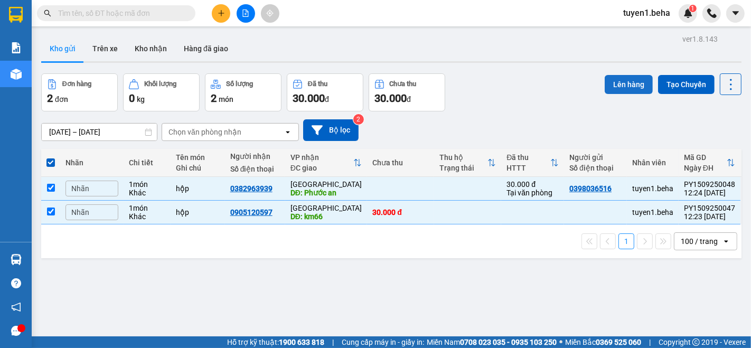
click at [610, 87] on button "Lên hàng" at bounding box center [629, 84] width 48 height 19
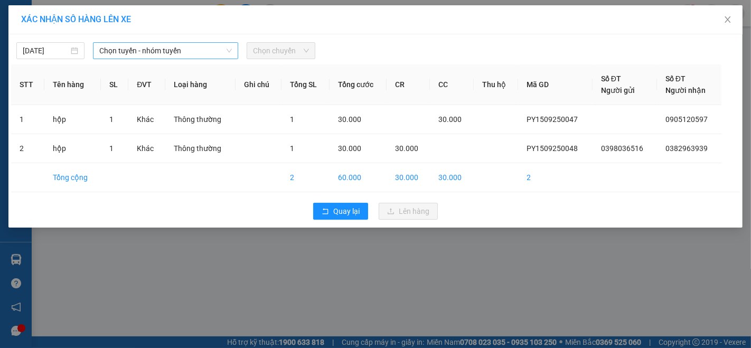
click at [187, 57] on span "Chọn tuyến - nhóm tuyến" at bounding box center [165, 51] width 133 height 16
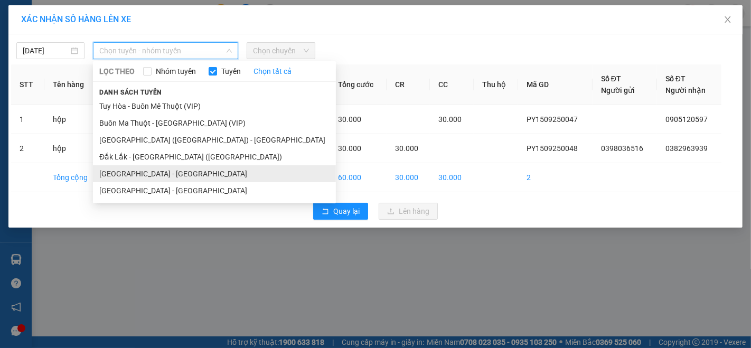
click at [117, 173] on li "[GEOGRAPHIC_DATA] - [GEOGRAPHIC_DATA]" at bounding box center [214, 173] width 243 height 17
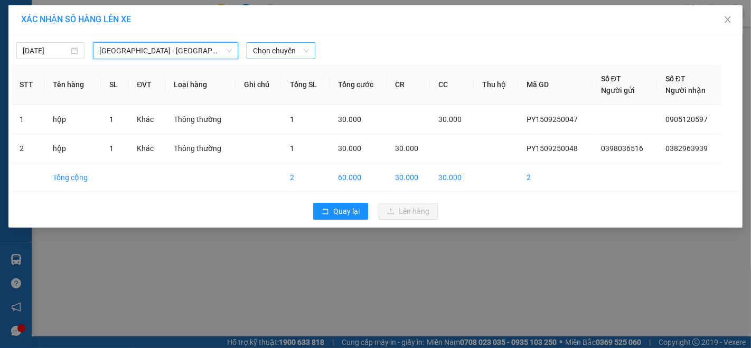
click at [284, 50] on span "Chọn chuyến" at bounding box center [280, 51] width 55 height 16
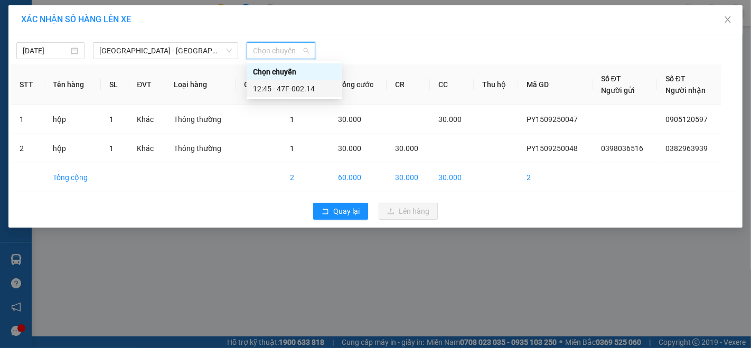
click at [292, 88] on div "12:45 - 47F-002.14" at bounding box center [294, 89] width 82 height 12
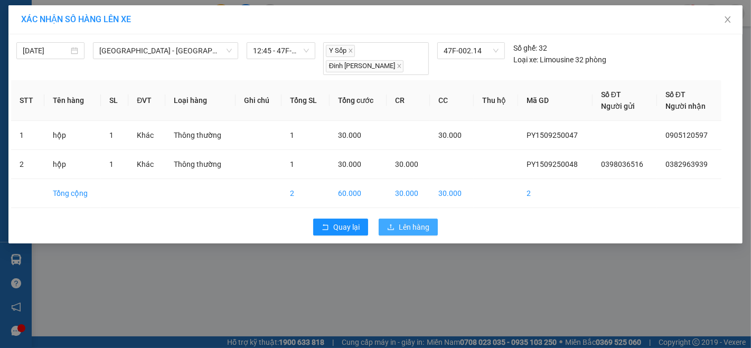
click at [407, 221] on span "Lên hàng" at bounding box center [414, 227] width 31 height 12
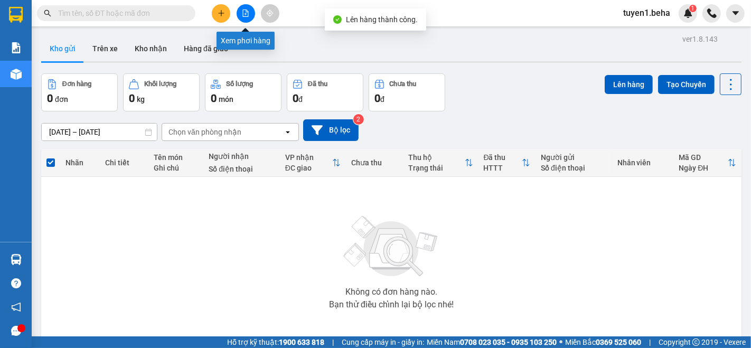
click at [243, 17] on button at bounding box center [246, 13] width 18 height 18
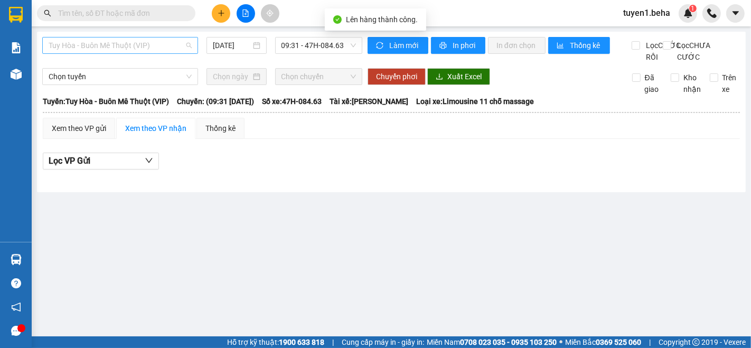
click at [107, 44] on span "Tuy Hòa - Buôn Mê Thuột (VIP)" at bounding box center [120, 45] width 143 height 16
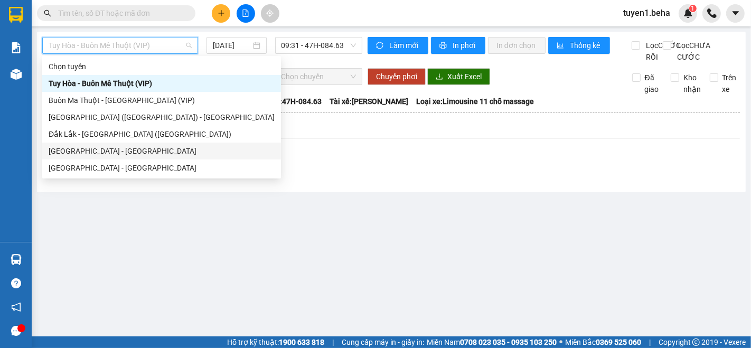
click at [72, 153] on div "[GEOGRAPHIC_DATA] - [GEOGRAPHIC_DATA]" at bounding box center [162, 151] width 226 height 12
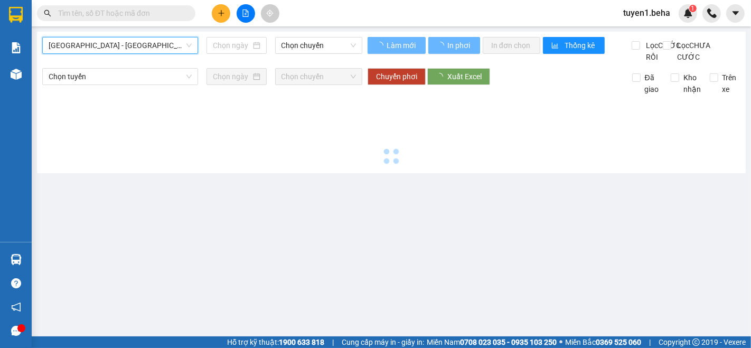
type input "[DATE]"
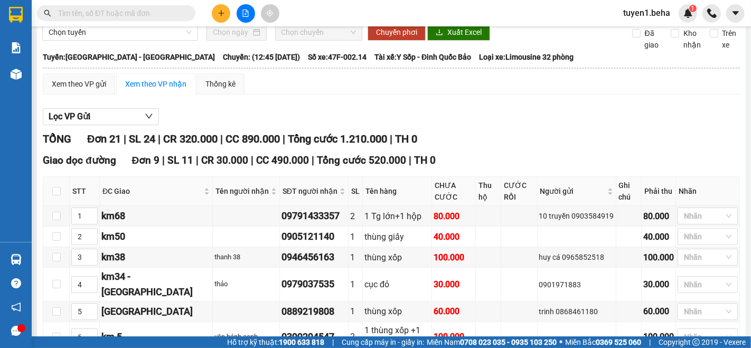
scroll to position [176, 0]
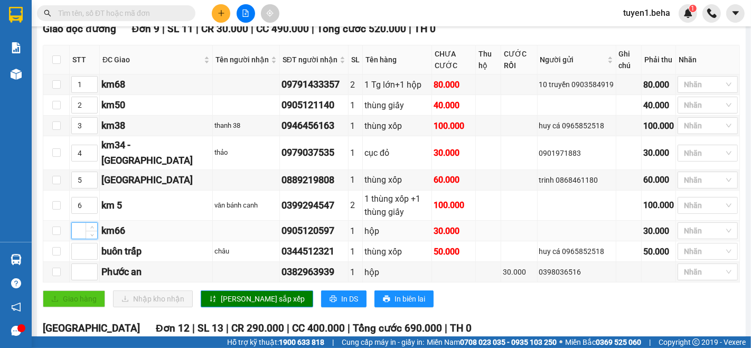
click at [73, 239] on input at bounding box center [84, 231] width 25 height 16
type input "2"
type input "3"
click at [91, 105] on icon "up" at bounding box center [92, 103] width 4 height 4
type input "4"
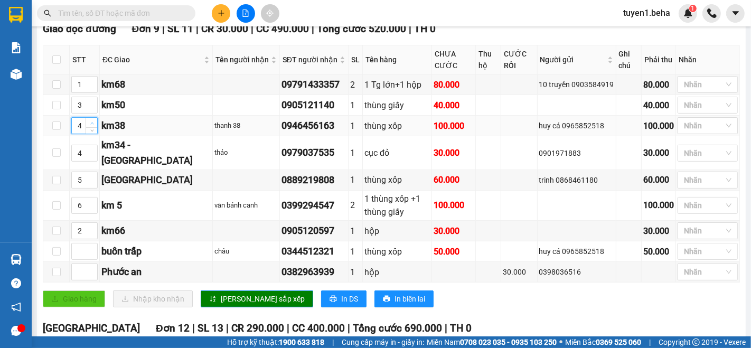
click at [90, 125] on icon "up" at bounding box center [92, 123] width 4 height 4
type input "5"
click at [90, 152] on icon "up" at bounding box center [92, 150] width 4 height 4
click at [76, 277] on input at bounding box center [84, 272] width 25 height 16
type input "6"
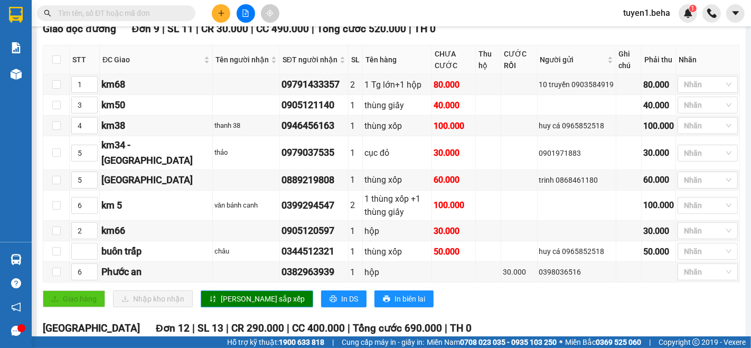
click at [212, 302] on icon "sort-ascending" at bounding box center [212, 299] width 5 height 6
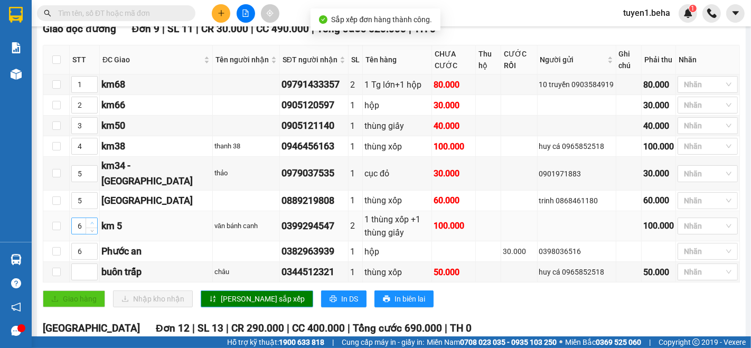
type input "7"
click at [92, 227] on span "up" at bounding box center [92, 223] width 6 height 6
click at [221, 301] on span "[PERSON_NAME] sắp xếp" at bounding box center [263, 299] width 84 height 12
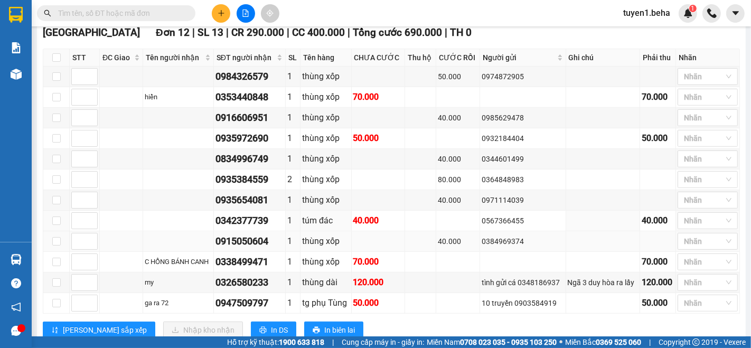
scroll to position [505, 0]
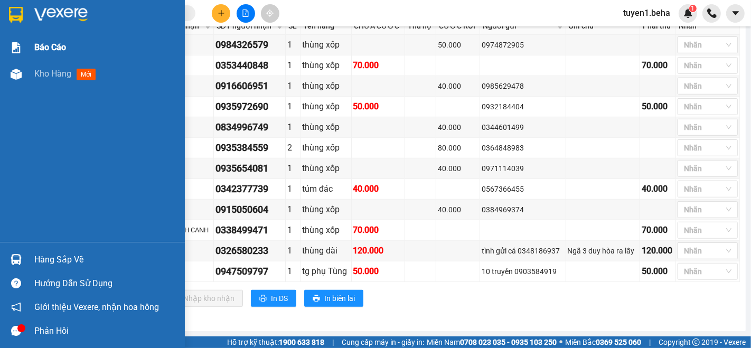
drag, startPoint x: 51, startPoint y: 69, endPoint x: 51, endPoint y: 53, distance: 15.9
click at [51, 69] on span "Kho hàng" at bounding box center [52, 74] width 37 height 10
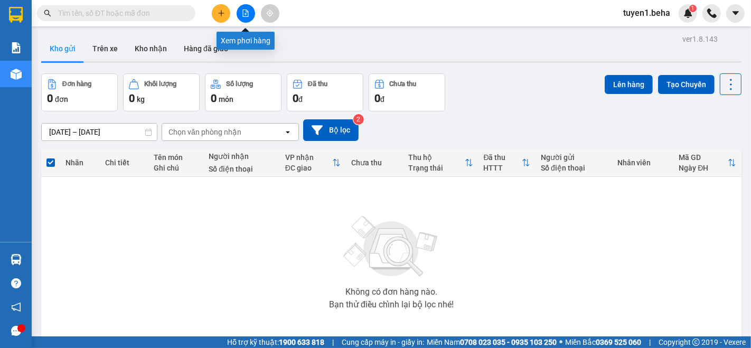
click at [243, 7] on button at bounding box center [246, 13] width 18 height 18
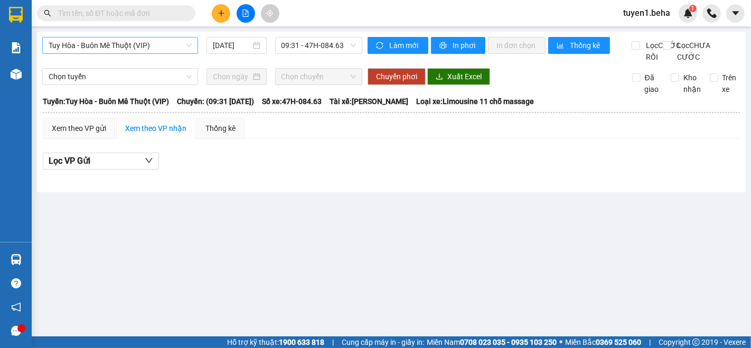
click at [127, 49] on span "Tuy Hòa - Buôn Mê Thuột (VIP)" at bounding box center [120, 45] width 143 height 16
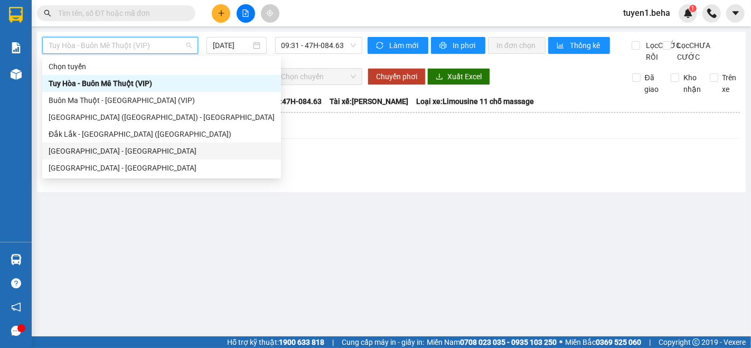
click at [106, 150] on div "[GEOGRAPHIC_DATA] - [GEOGRAPHIC_DATA]" at bounding box center [162, 151] width 226 height 12
type input "[DATE]"
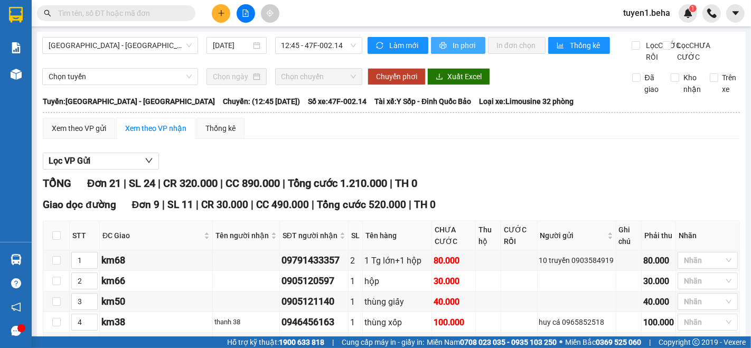
click at [455, 43] on span "In phơi" at bounding box center [465, 46] width 24 height 12
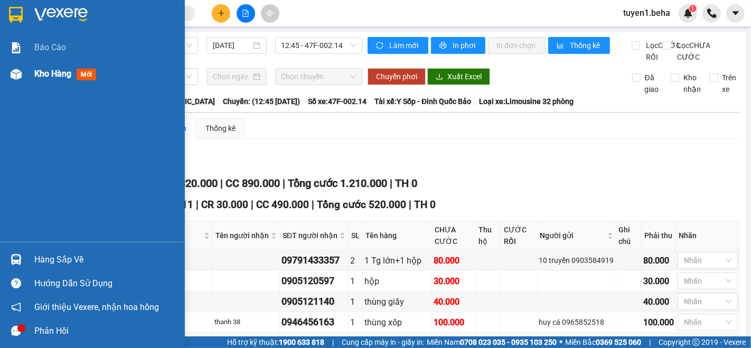
click at [40, 72] on span "Kho hàng" at bounding box center [52, 74] width 37 height 10
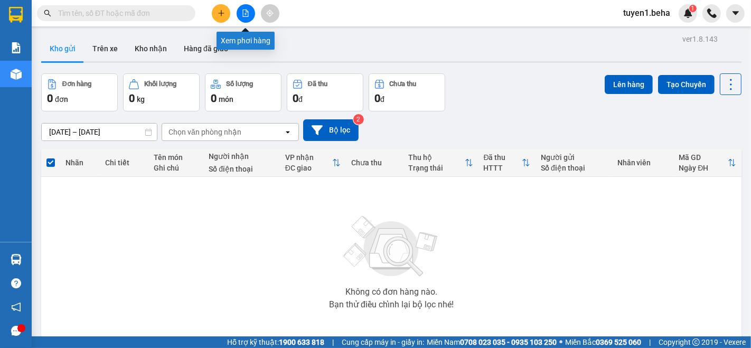
click at [242, 16] on icon "file-add" at bounding box center [245, 13] width 7 height 7
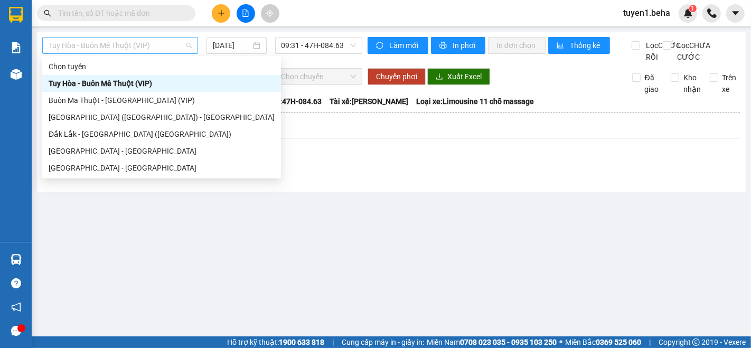
click at [148, 43] on span "Tuy Hòa - Buôn Mê Thuột (VIP)" at bounding box center [120, 45] width 143 height 16
click at [98, 166] on div "[GEOGRAPHIC_DATA] - [GEOGRAPHIC_DATA]" at bounding box center [162, 168] width 226 height 12
type input "[DATE]"
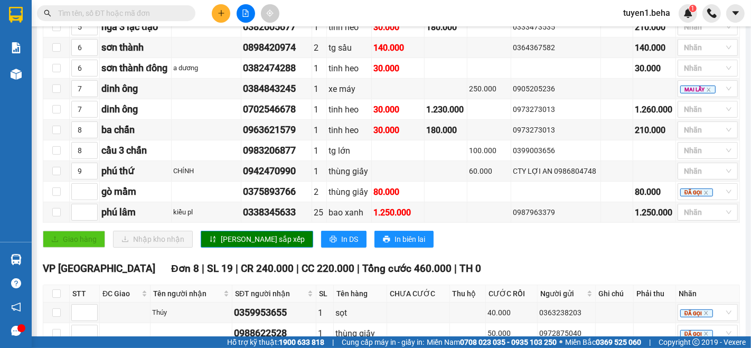
scroll to position [410, 0]
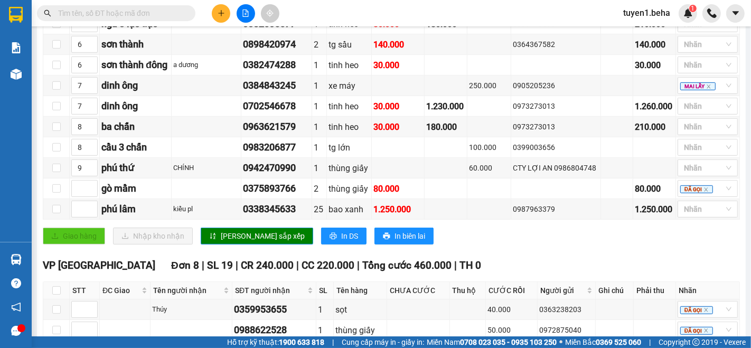
click at [131, 11] on input "text" at bounding box center [120, 13] width 125 height 12
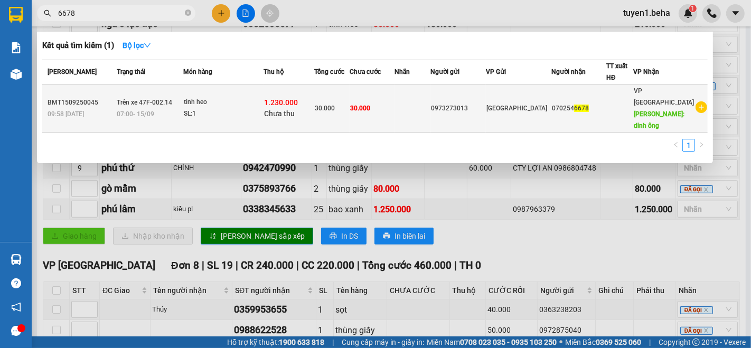
type input "6678"
click at [430, 103] on td at bounding box center [413, 109] width 36 height 48
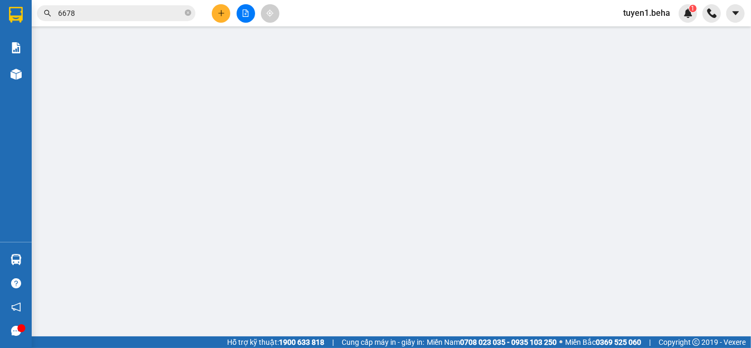
type input "0973273013"
type input "0702546678"
type input "dinh ông"
type input "30.000"
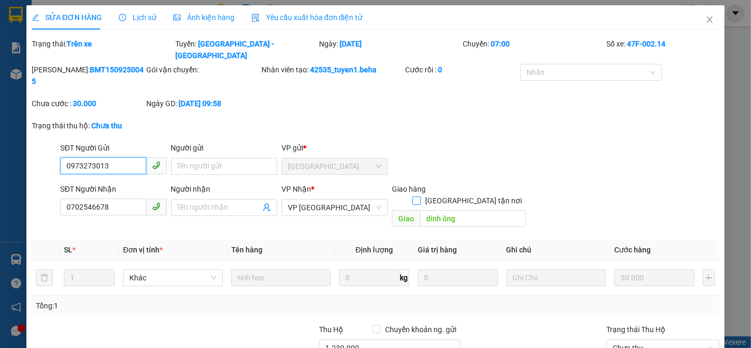
scroll to position [80, 0]
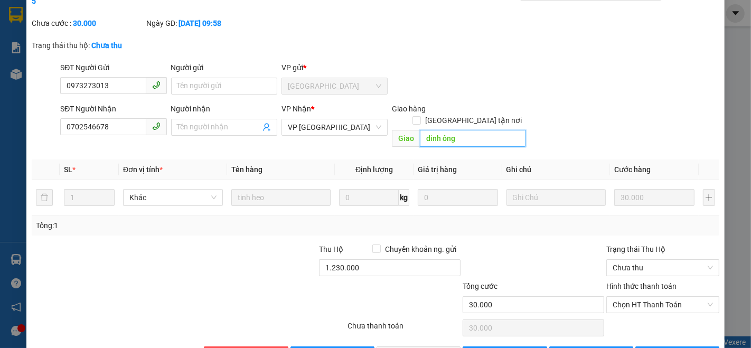
click at [459, 130] on input "dinh ông" at bounding box center [473, 138] width 106 height 17
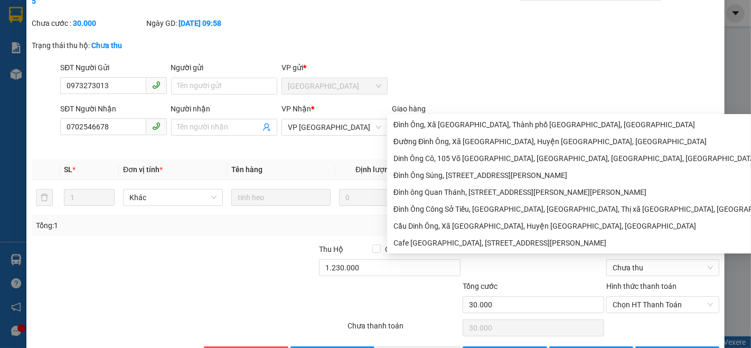
type input "d"
click at [498, 62] on div "SĐT Người Gửi 0973273013 Người gửi Tên người gửi VP gửi * [GEOGRAPHIC_DATA]" at bounding box center [389, 80] width 663 height 37
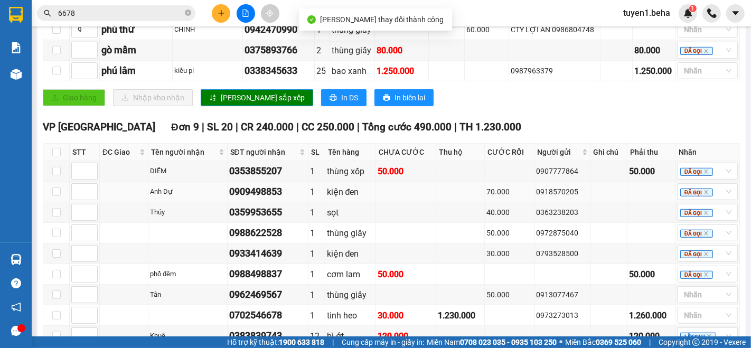
scroll to position [587, 0]
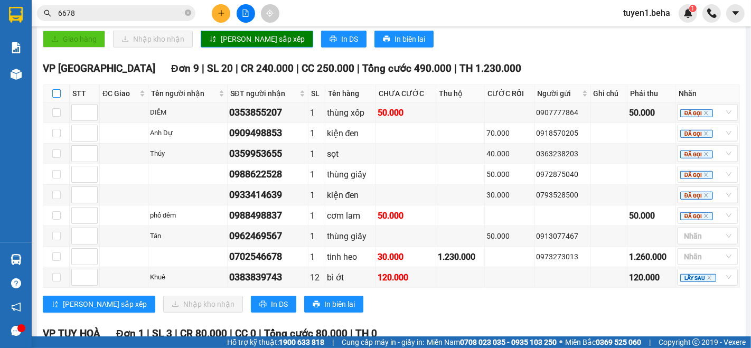
click at [53, 97] on input "checkbox" at bounding box center [56, 93] width 8 height 8
checkbox input "true"
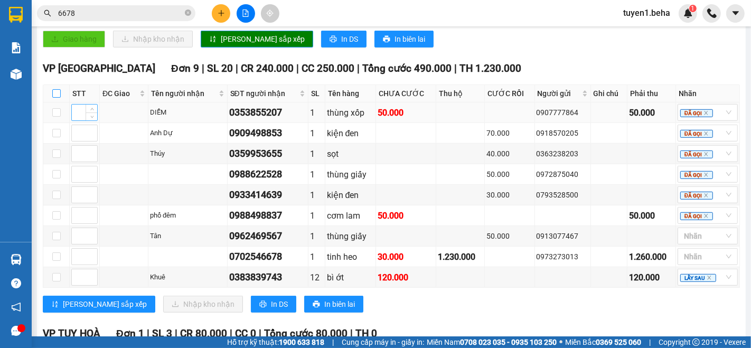
checkbox input "true"
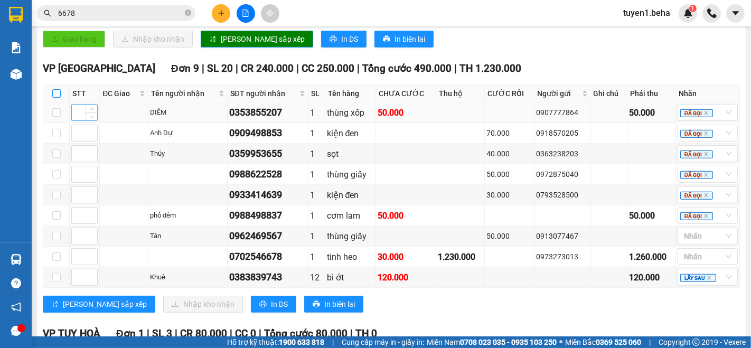
checkbox input "true"
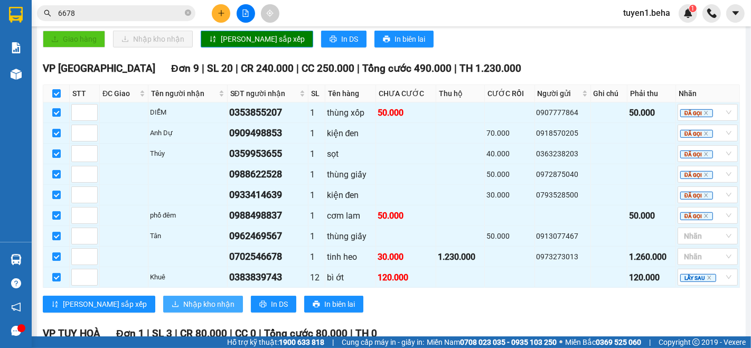
click at [183, 298] on span "Nhập kho nhận" at bounding box center [208, 304] width 51 height 12
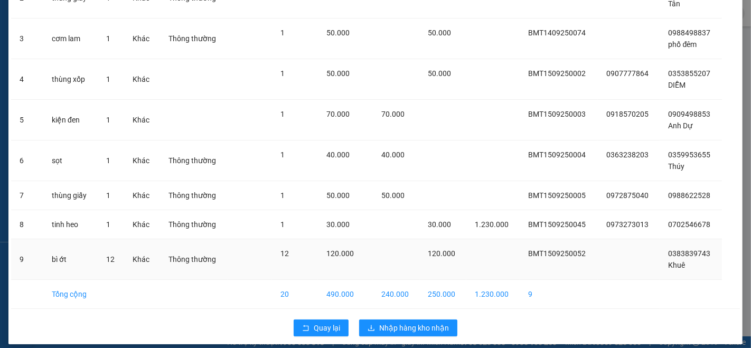
scroll to position [147, 0]
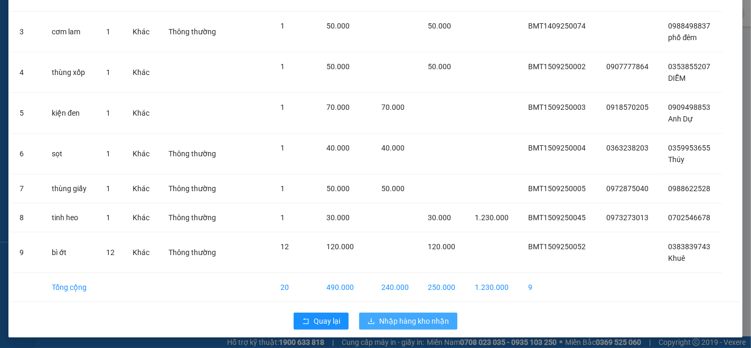
click at [402, 317] on span "Nhập hàng kho nhận" at bounding box center [414, 321] width 70 height 12
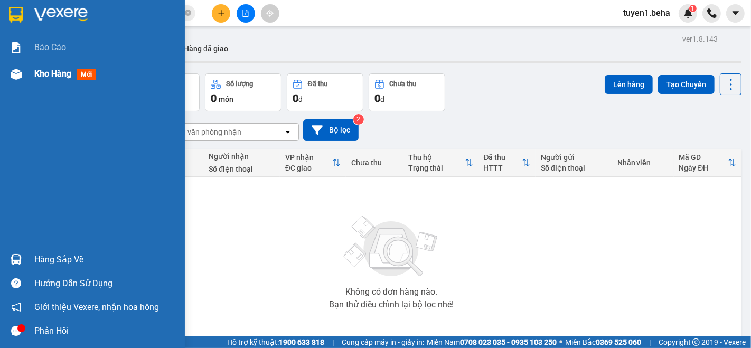
click at [41, 72] on span "Kho hàng" at bounding box center [52, 74] width 37 height 10
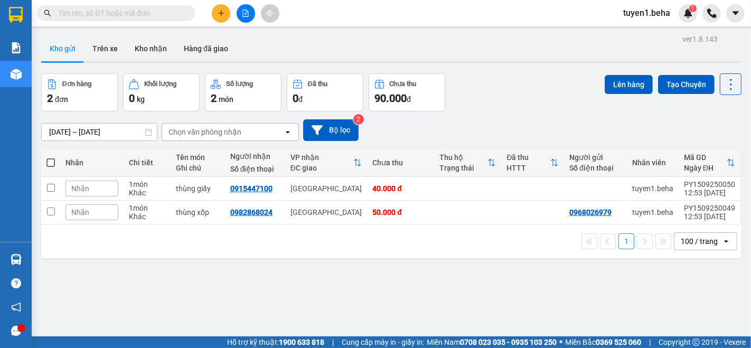
click at [51, 157] on label at bounding box center [50, 162] width 8 height 11
click at [51, 157] on input "checkbox" at bounding box center [51, 157] width 0 height 0
checkbox input "true"
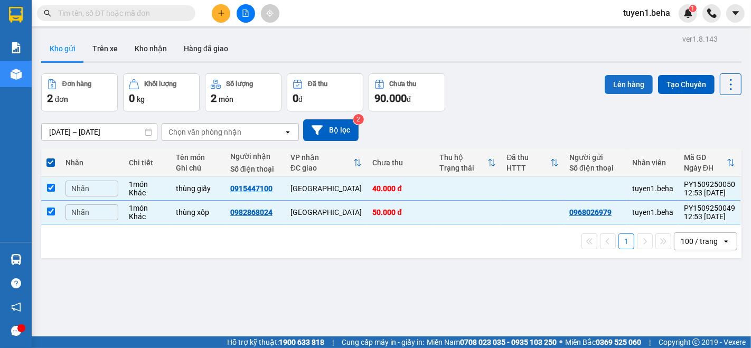
click at [623, 87] on button "Lên hàng" at bounding box center [629, 84] width 48 height 19
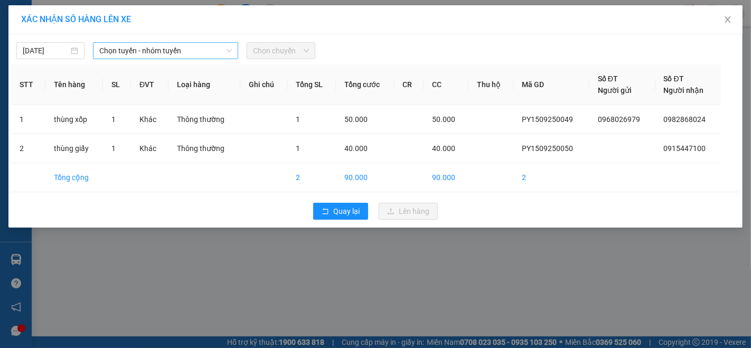
click at [196, 54] on span "Chọn tuyến - nhóm tuyến" at bounding box center [165, 51] width 133 height 16
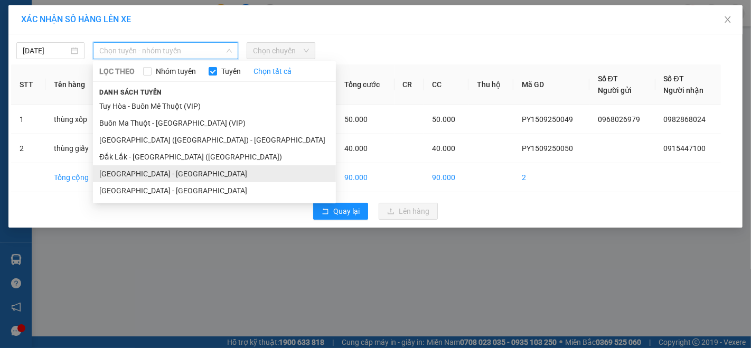
click at [146, 173] on li "[GEOGRAPHIC_DATA] - [GEOGRAPHIC_DATA]" at bounding box center [214, 173] width 243 height 17
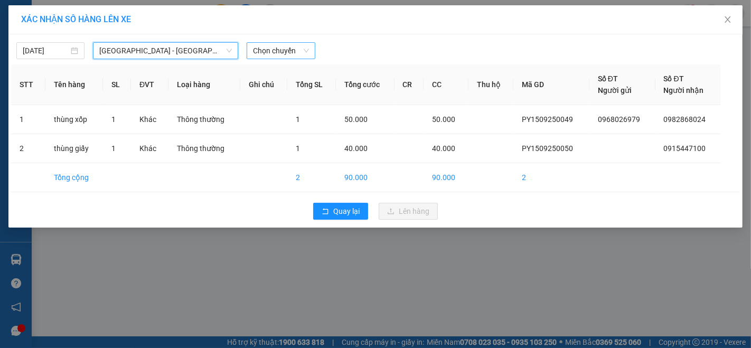
click at [260, 50] on span "Chọn chuyến" at bounding box center [280, 51] width 55 height 16
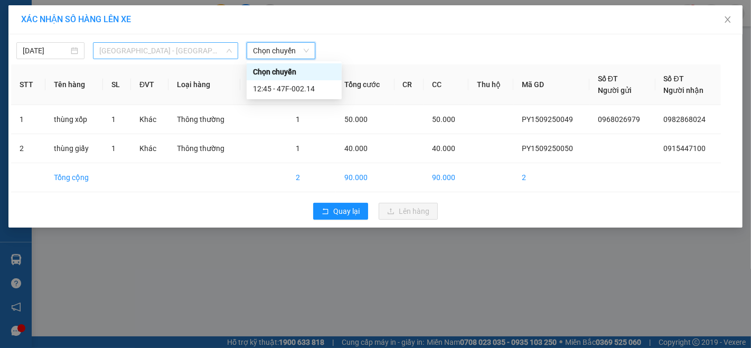
drag, startPoint x: 211, startPoint y: 50, endPoint x: 187, endPoint y: 65, distance: 28.6
click at [211, 50] on span "[GEOGRAPHIC_DATA] - [GEOGRAPHIC_DATA]" at bounding box center [165, 51] width 133 height 16
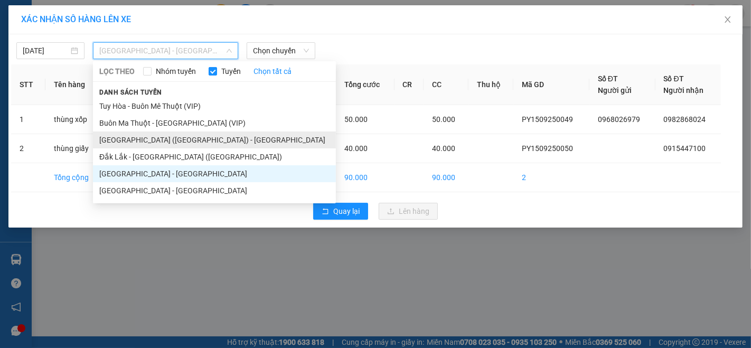
click at [174, 133] on li "[GEOGRAPHIC_DATA] ([GEOGRAPHIC_DATA]) - [GEOGRAPHIC_DATA]" at bounding box center [214, 140] width 243 height 17
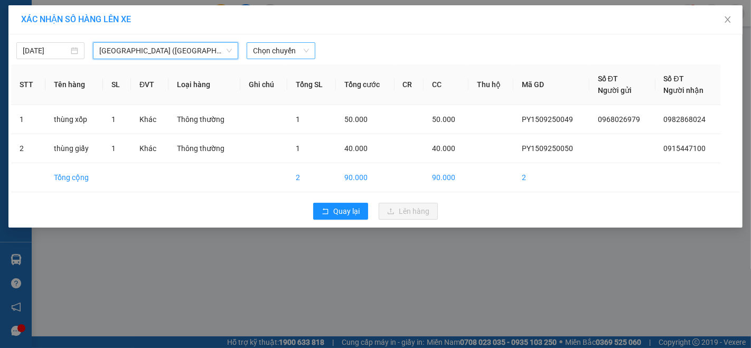
click at [291, 47] on span "Chọn chuyến" at bounding box center [280, 51] width 55 height 16
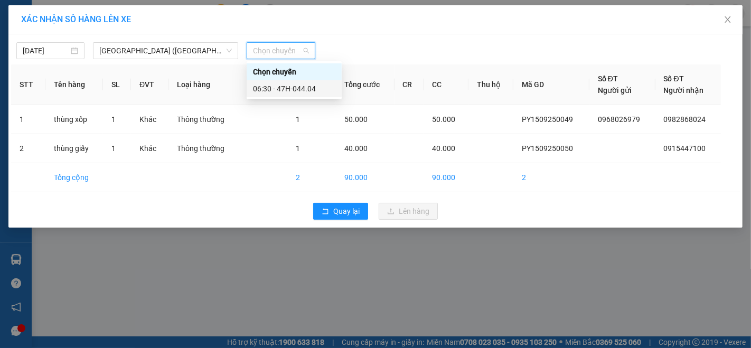
click at [287, 87] on div "06:30 - 47H-044.04" at bounding box center [294, 89] width 82 height 12
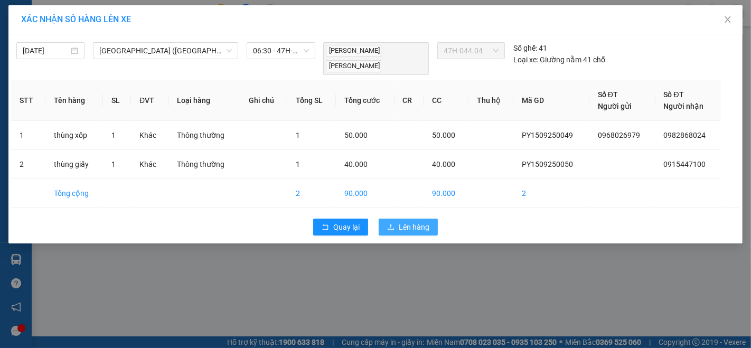
click at [407, 221] on span "Lên hàng" at bounding box center [414, 227] width 31 height 12
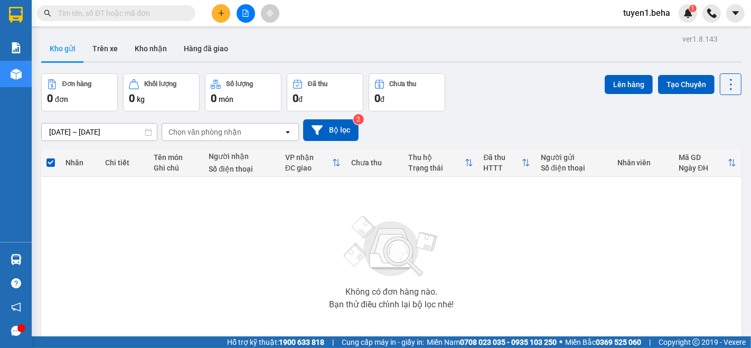
drag, startPoint x: 96, startPoint y: 203, endPoint x: 102, endPoint y: 187, distance: 17.1
click at [97, 196] on div "Không có đơn hàng nào. Bạn thử điều chỉnh lại bộ lọc nhé!" at bounding box center [391, 259] width 690 height 158
click at [84, 208] on div "Không có đơn hàng nào. Bạn thử điều chỉnh lại bộ lọc nhé!" at bounding box center [391, 259] width 690 height 158
click at [102, 205] on div "Không có đơn hàng nào. Bạn thử điều chỉnh lại bộ lọc nhé!" at bounding box center [391, 259] width 690 height 158
click at [245, 17] on button at bounding box center [246, 13] width 18 height 18
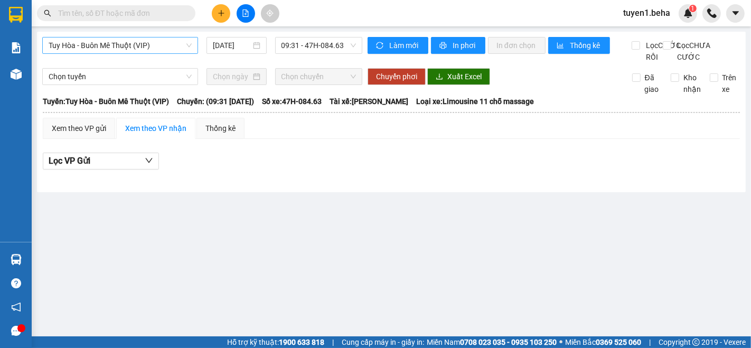
click at [140, 48] on span "Tuy Hòa - Buôn Mê Thuột (VIP)" at bounding box center [120, 45] width 143 height 16
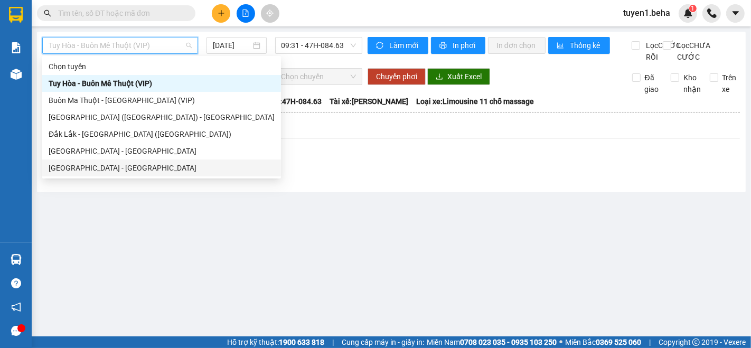
click at [100, 163] on div "[GEOGRAPHIC_DATA] - [GEOGRAPHIC_DATA]" at bounding box center [162, 168] width 226 height 12
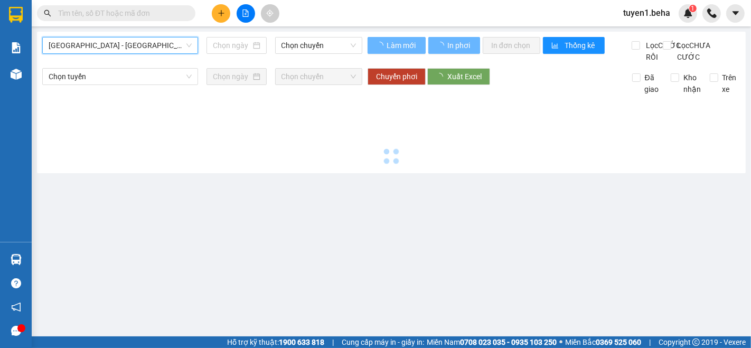
type input "[DATE]"
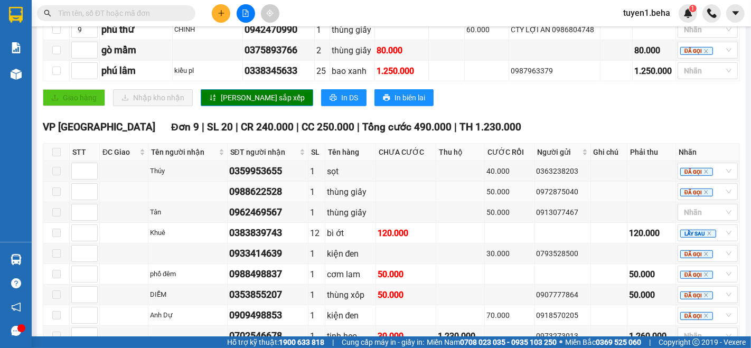
scroll to position [691, 0]
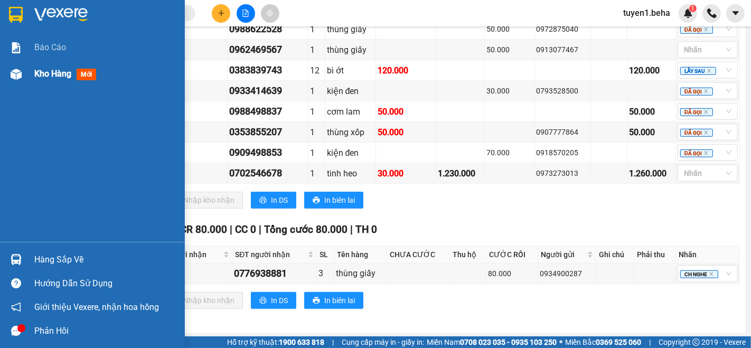
click at [45, 76] on span "Kho hàng" at bounding box center [52, 74] width 37 height 10
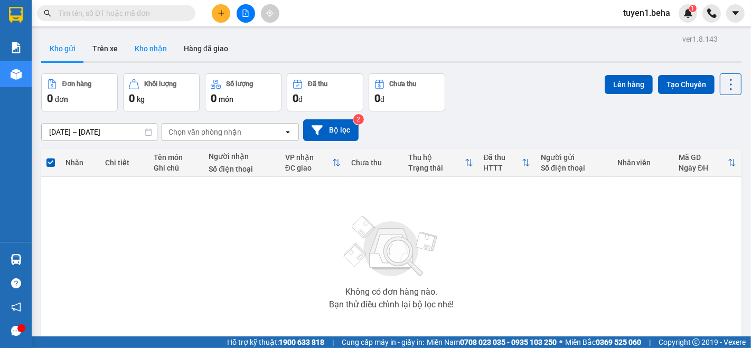
click at [148, 53] on button "Kho nhận" at bounding box center [150, 48] width 49 height 25
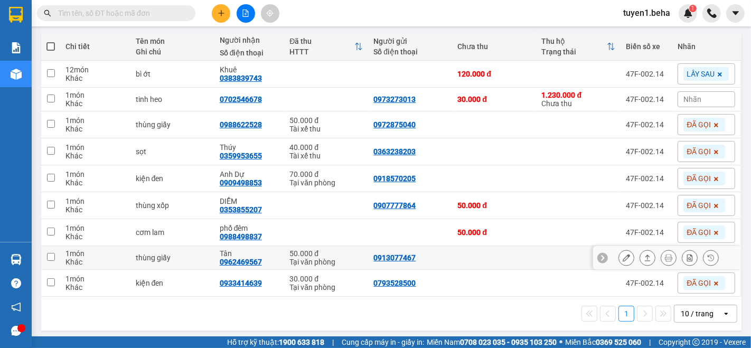
scroll to position [119, 0]
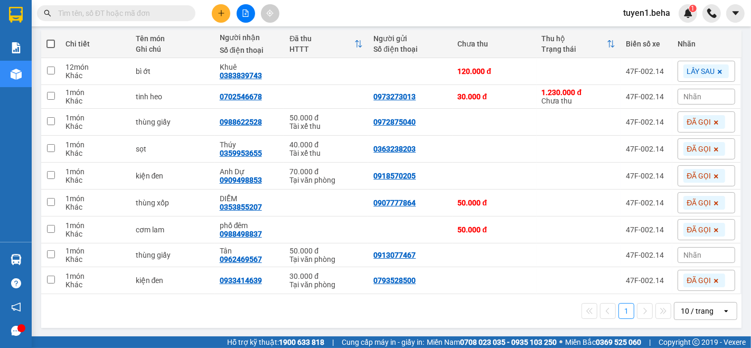
click at [682, 314] on div "10 / trang" at bounding box center [697, 311] width 33 height 11
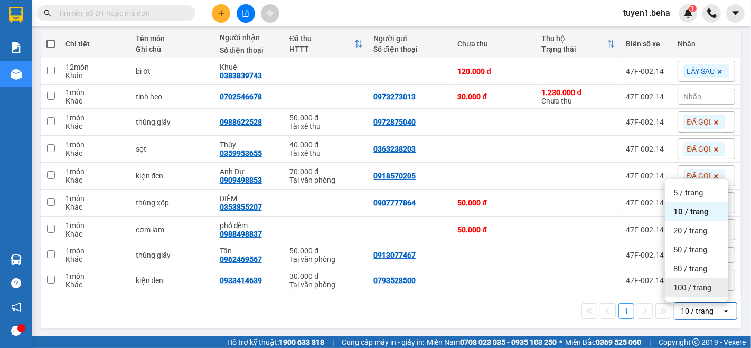
click at [692, 291] on span "100 / trang" at bounding box center [692, 288] width 38 height 11
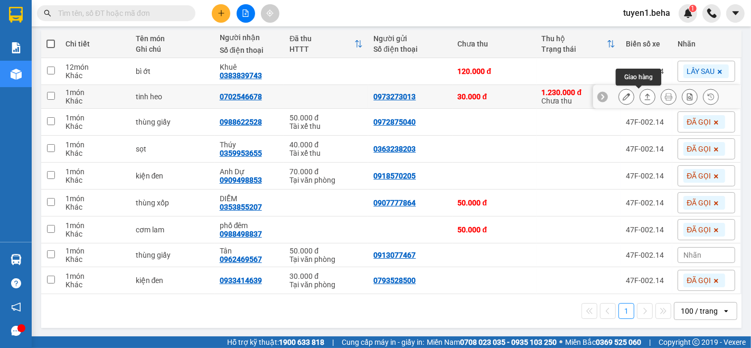
click at [640, 92] on button at bounding box center [647, 97] width 15 height 18
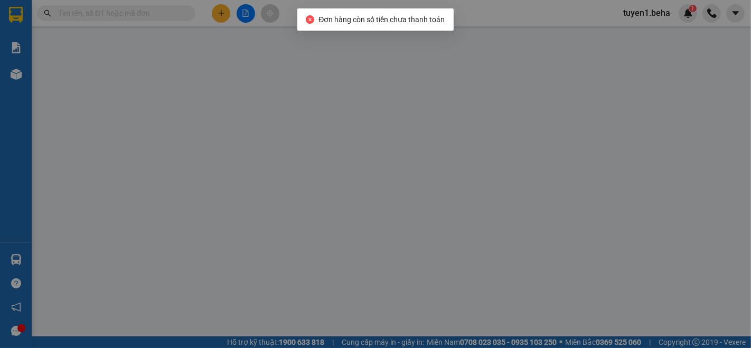
type input "0973273013"
type input "0702546678"
type input "30.000"
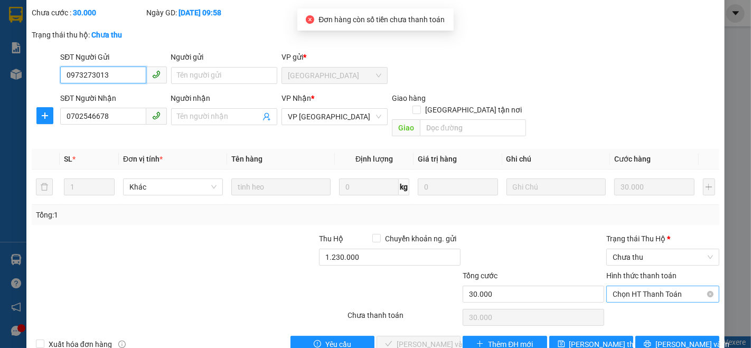
scroll to position [66, 0]
click at [627, 285] on span "Chọn HT Thanh Toán" at bounding box center [663, 293] width 100 height 16
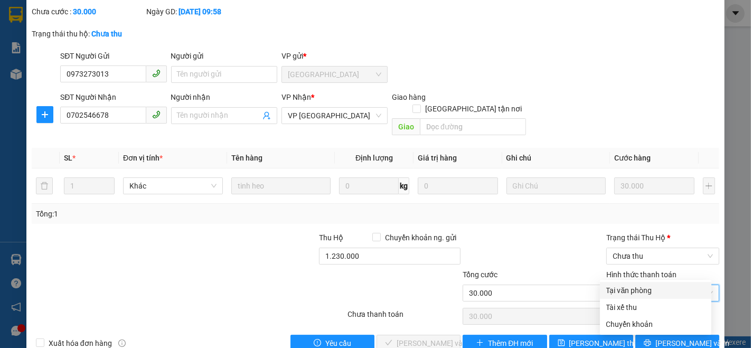
click at [619, 292] on div "Tại văn phòng" at bounding box center [655, 291] width 99 height 12
type input "0"
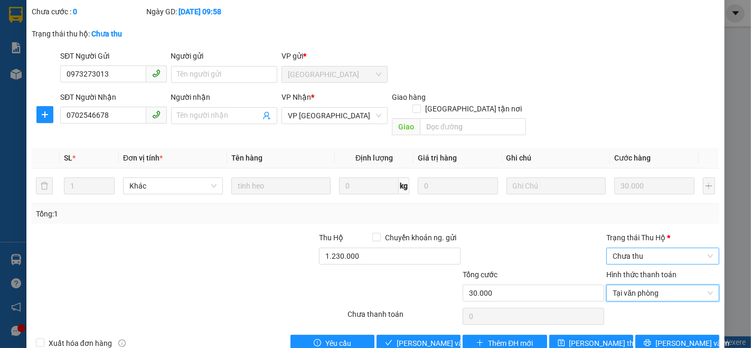
click at [632, 248] on span "Chưa thu" at bounding box center [663, 256] width 100 height 16
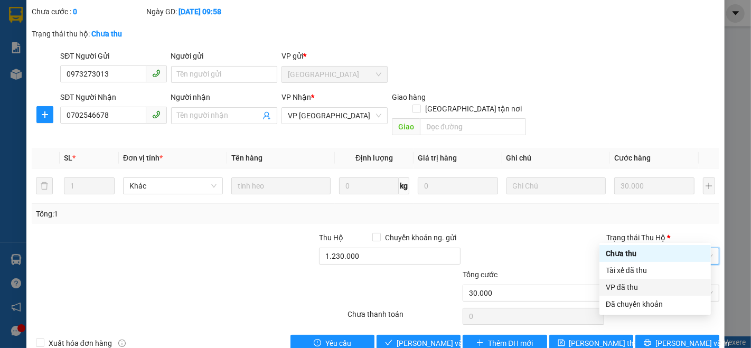
click at [622, 289] on div "VP đã thu" at bounding box center [655, 288] width 99 height 12
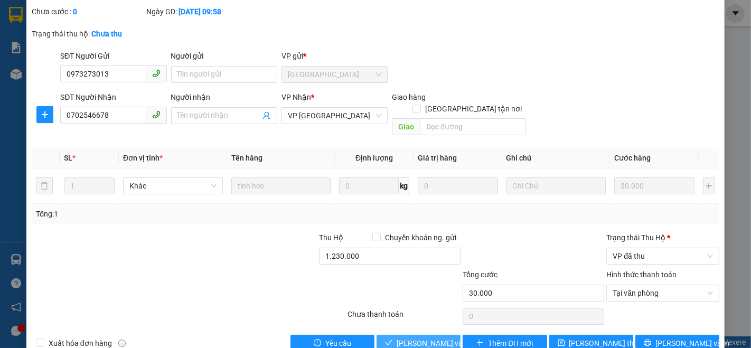
click at [402, 337] on span "[PERSON_NAME] và Giao hàng" at bounding box center [447, 343] width 101 height 12
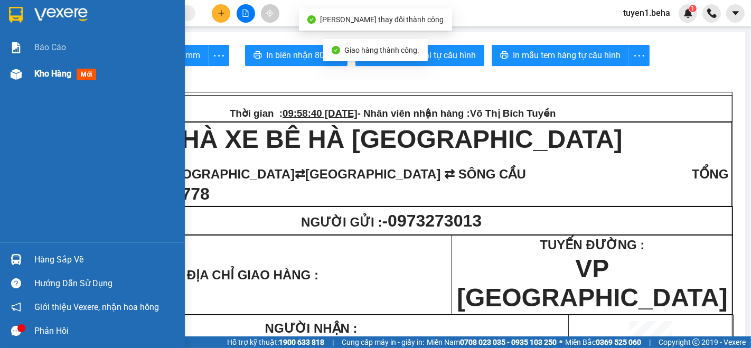
click at [54, 71] on span "Kho hàng" at bounding box center [52, 74] width 37 height 10
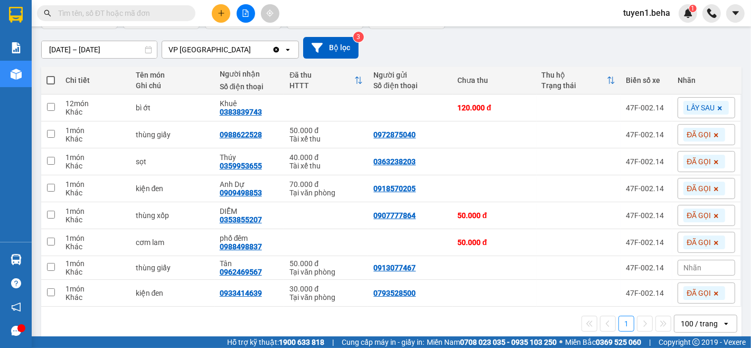
scroll to position [95, 0]
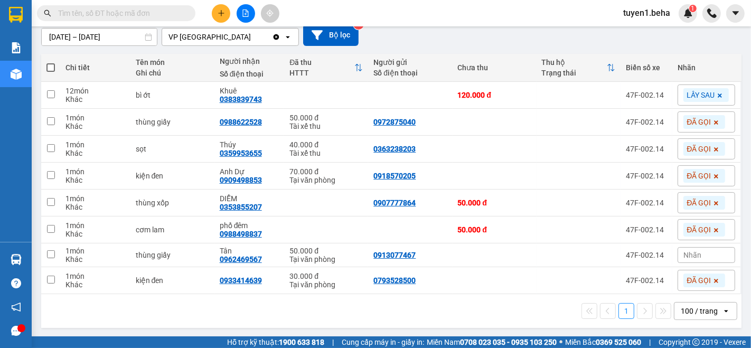
click at [681, 311] on div "100 / trang" at bounding box center [699, 311] width 37 height 11
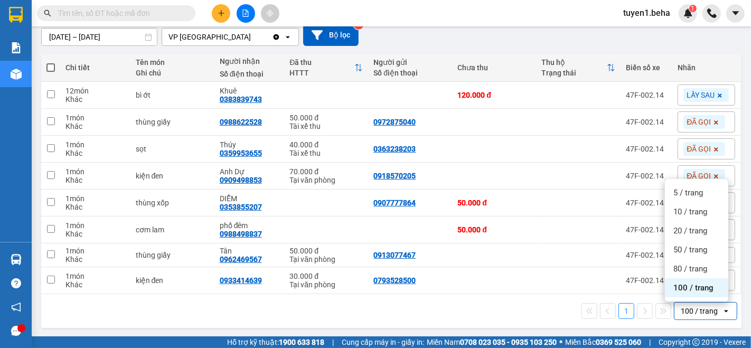
click at [681, 295] on div "100 / trang" at bounding box center [696, 287] width 63 height 19
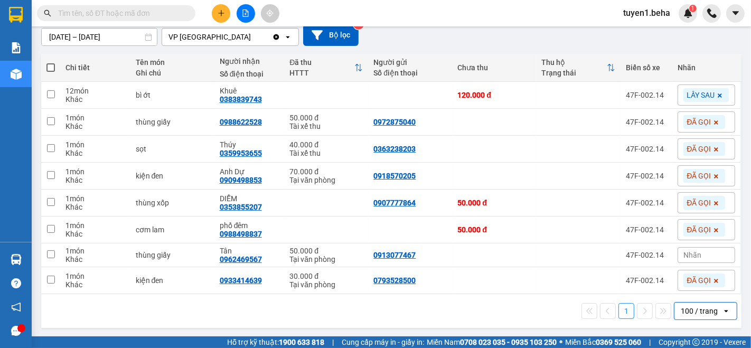
click at [109, 321] on div "1 100 / trang open" at bounding box center [391, 311] width 700 height 34
click at [243, 13] on icon "file-add" at bounding box center [246, 13] width 6 height 7
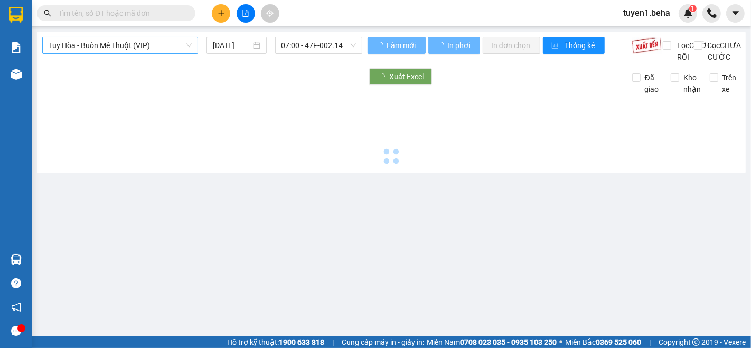
click at [116, 48] on span "Tuy Hòa - Buôn Mê Thuột (VIP)" at bounding box center [120, 45] width 143 height 16
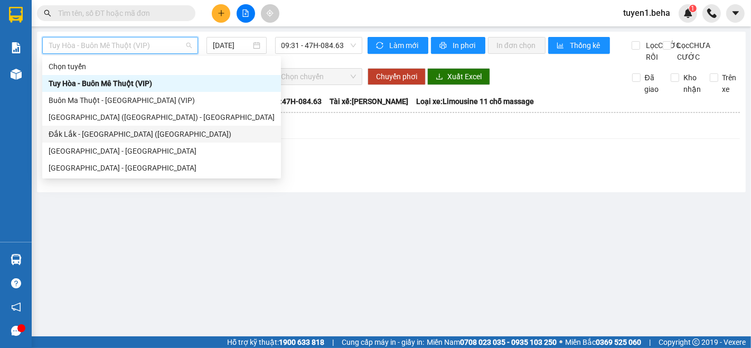
click at [105, 130] on div "Đắk Lắk - [GEOGRAPHIC_DATA] ([GEOGRAPHIC_DATA])" at bounding box center [162, 134] width 226 height 12
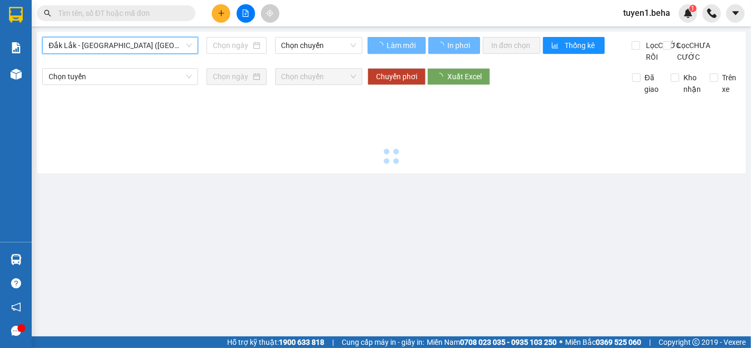
type input "[DATE]"
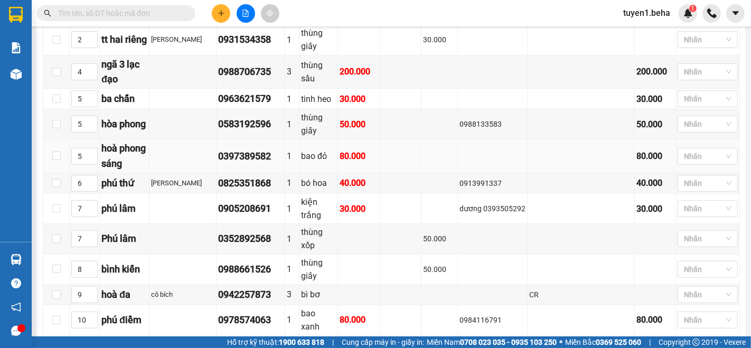
scroll to position [352, 0]
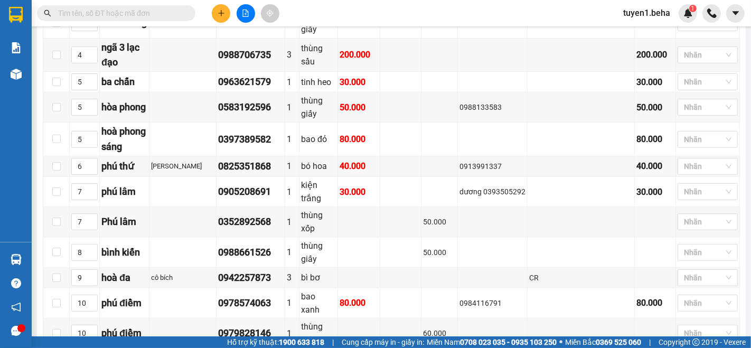
click at [115, 8] on input "text" at bounding box center [120, 13] width 125 height 12
click at [110, 19] on span at bounding box center [116, 13] width 158 height 16
click at [113, 13] on input "text" at bounding box center [120, 13] width 125 height 12
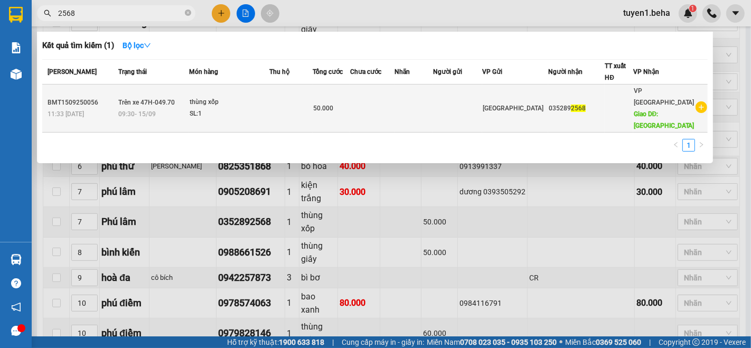
type input "2568"
click at [434, 97] on td at bounding box center [414, 109] width 39 height 48
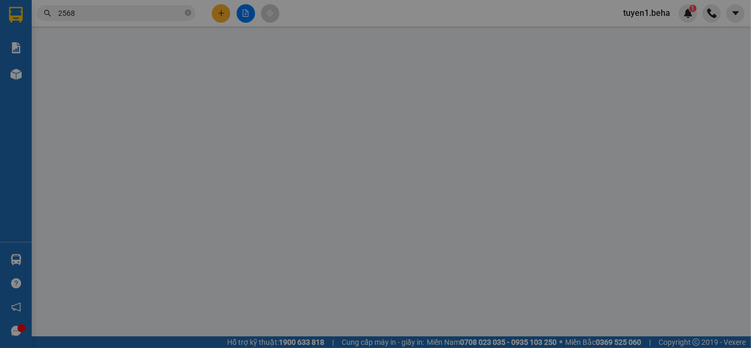
type input "0352892568"
type input "Phú lâm"
type input "50.000"
type input "0"
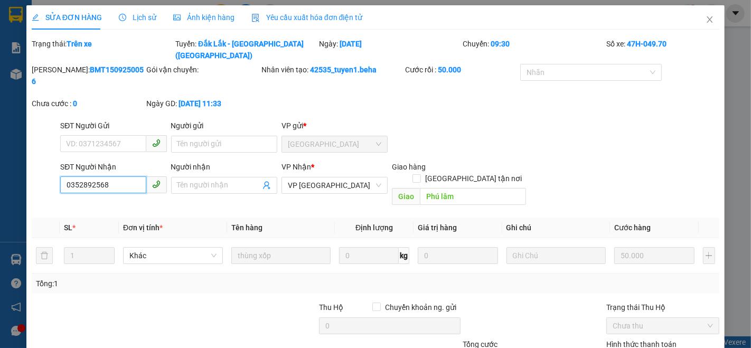
click at [94, 176] on input "0352892568" at bounding box center [103, 184] width 86 height 17
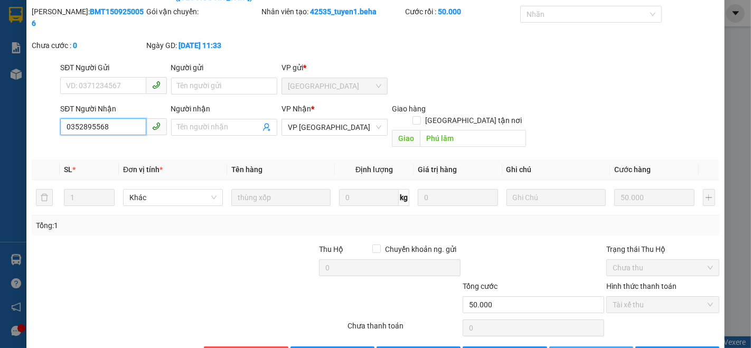
type input "0352895568"
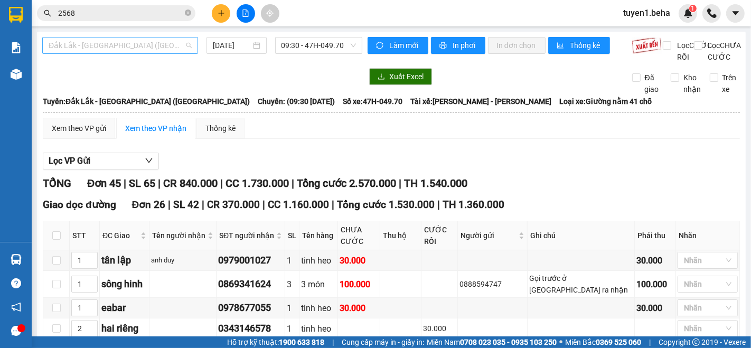
click at [144, 45] on span "Đắk Lắk - [GEOGRAPHIC_DATA] ([GEOGRAPHIC_DATA])" at bounding box center [120, 45] width 143 height 16
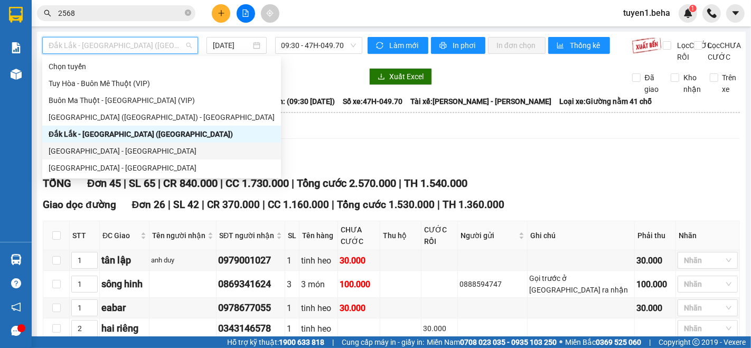
click at [110, 153] on div "[GEOGRAPHIC_DATA] - [GEOGRAPHIC_DATA]" at bounding box center [162, 151] width 226 height 12
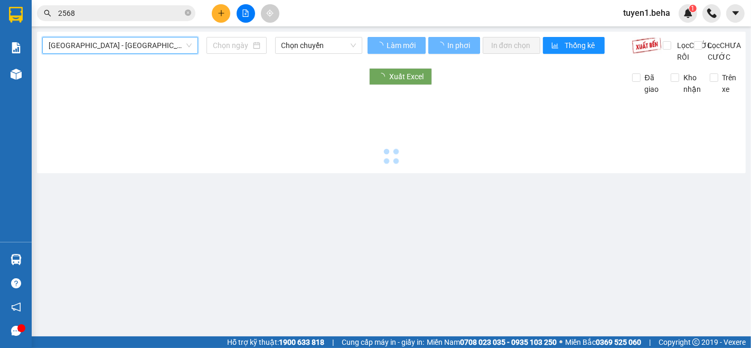
type input "[DATE]"
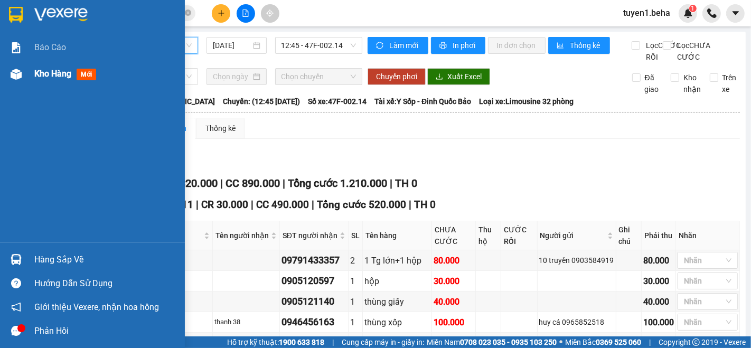
click at [59, 73] on span "Kho hàng" at bounding box center [52, 74] width 37 height 10
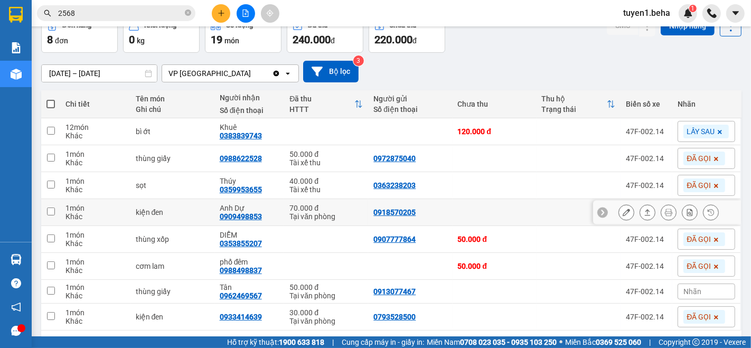
scroll to position [95, 0]
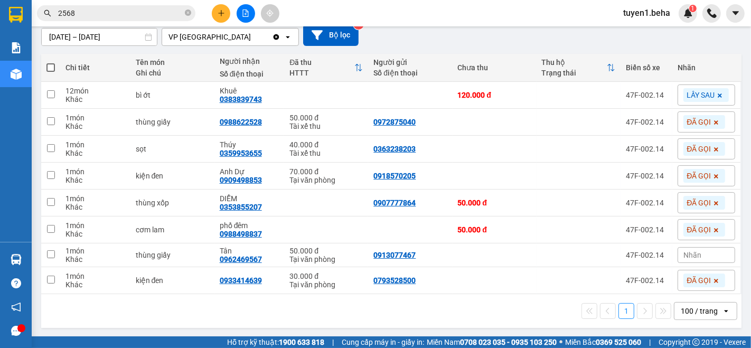
drag, startPoint x: 105, startPoint y: 299, endPoint x: 138, endPoint y: 220, distance: 85.9
click at [104, 299] on div "1 100 / trang open" at bounding box center [391, 311] width 700 height 34
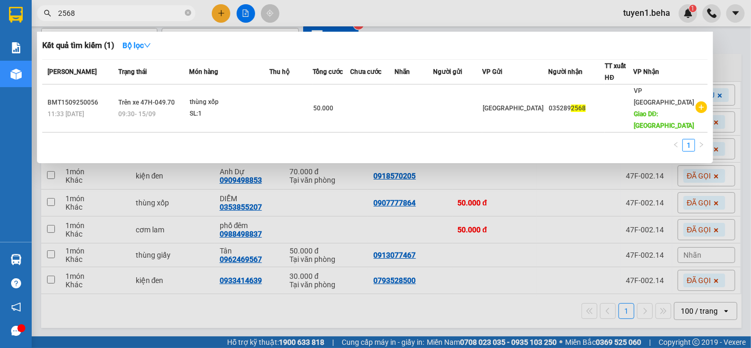
click at [151, 15] on input "2568" at bounding box center [120, 13] width 125 height 12
type input "2"
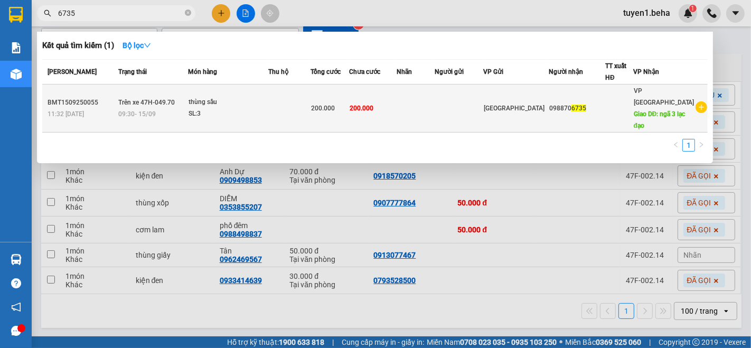
type input "6735"
click at [255, 100] on div "thùng sầu" at bounding box center [228, 103] width 79 height 12
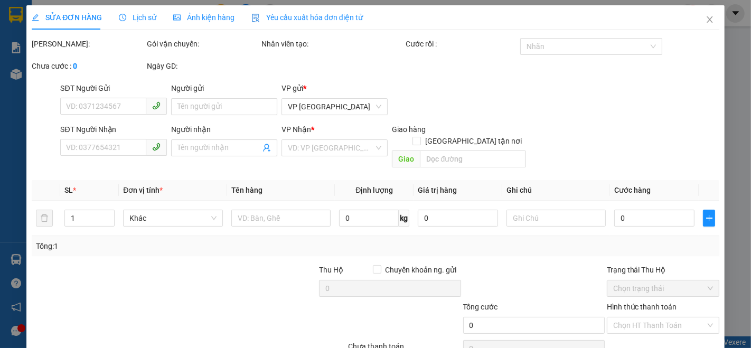
type input "0988706735"
type input "ngã 3 lạc đạo"
type input "200.000"
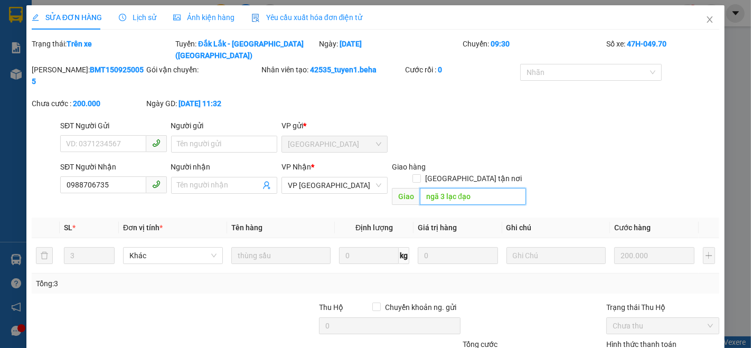
click at [473, 188] on input "ngã 3 lạc đạo" at bounding box center [473, 196] width 106 height 17
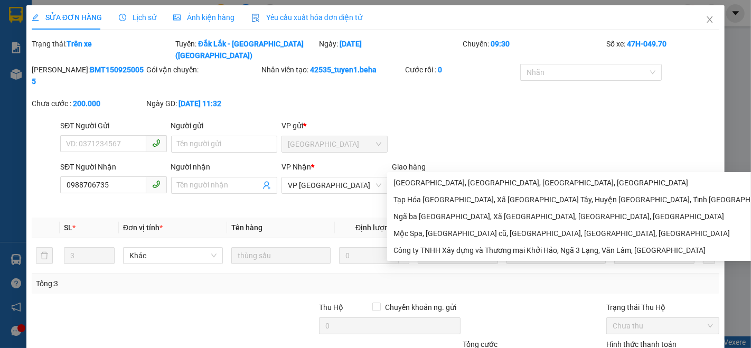
type input "n"
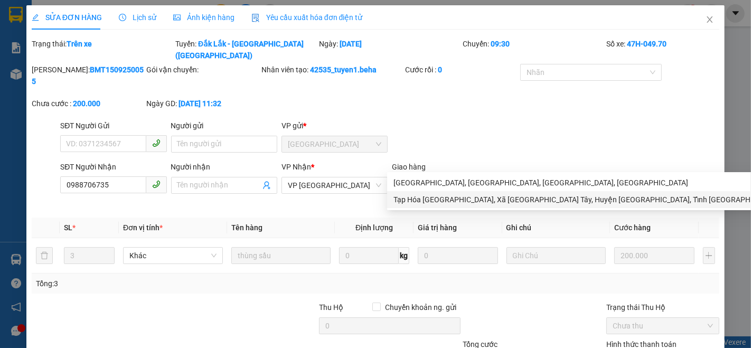
click at [492, 261] on div "Total Paid Fee 0 Total UnPaid Fee 200.000 Cash Collection Total Fee Trạng thái:…" at bounding box center [376, 229] width 688 height 383
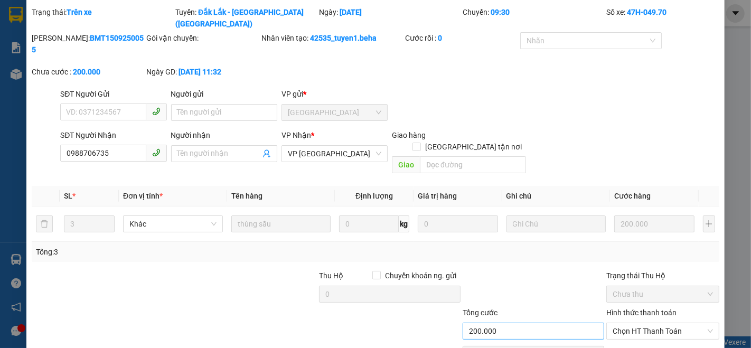
scroll to position [58, 0]
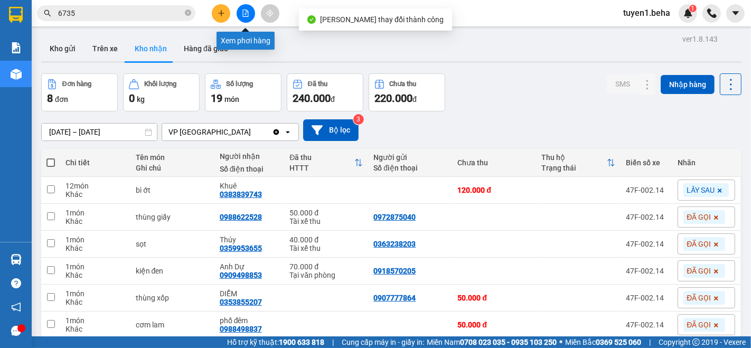
click at [250, 15] on button at bounding box center [246, 13] width 18 height 18
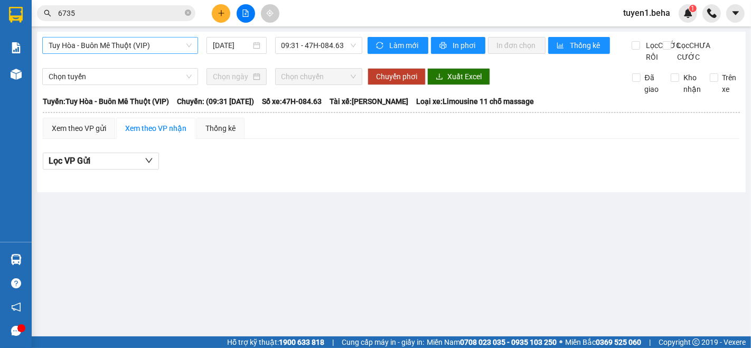
click at [133, 47] on span "Tuy Hòa - Buôn Mê Thuột (VIP)" at bounding box center [120, 45] width 143 height 16
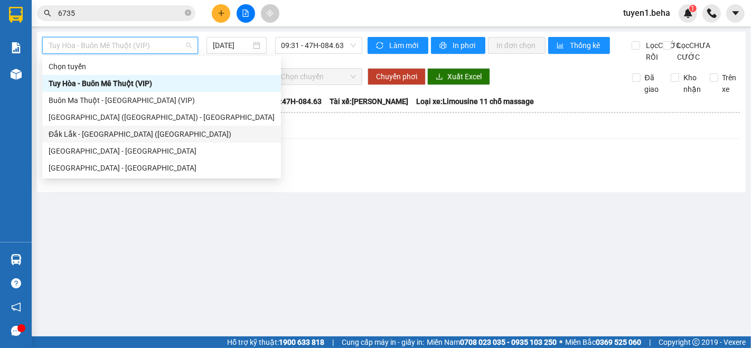
click at [118, 136] on div "Đắk Lắk - [GEOGRAPHIC_DATA] ([GEOGRAPHIC_DATA])" at bounding box center [162, 134] width 226 height 12
type input "[DATE]"
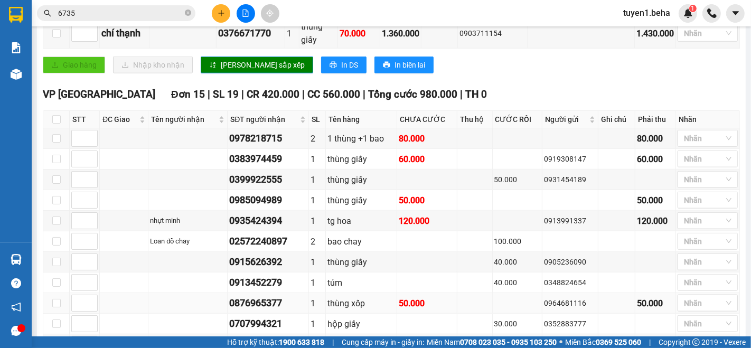
scroll to position [880, 0]
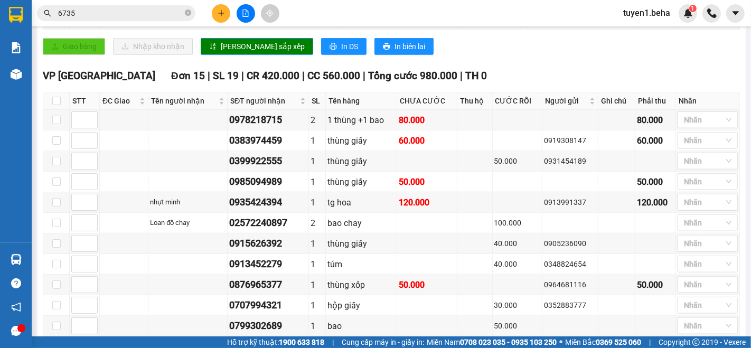
click at [696, 227] on div "ĐÃ GỌI" at bounding box center [699, 225] width 48 height 12
click at [687, 217] on div at bounding box center [702, 223] width 44 height 13
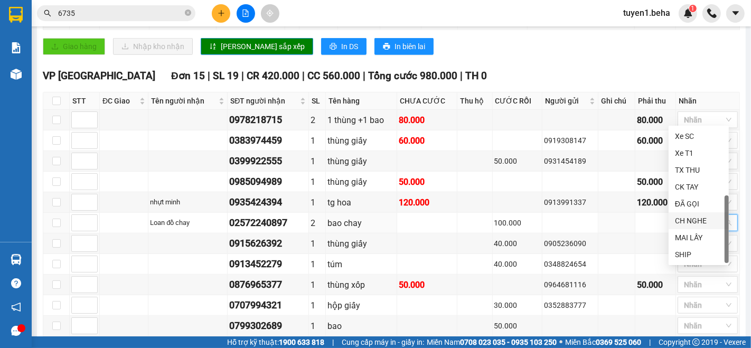
scroll to position [33, 0]
click at [698, 219] on div "SHIP" at bounding box center [699, 221] width 48 height 12
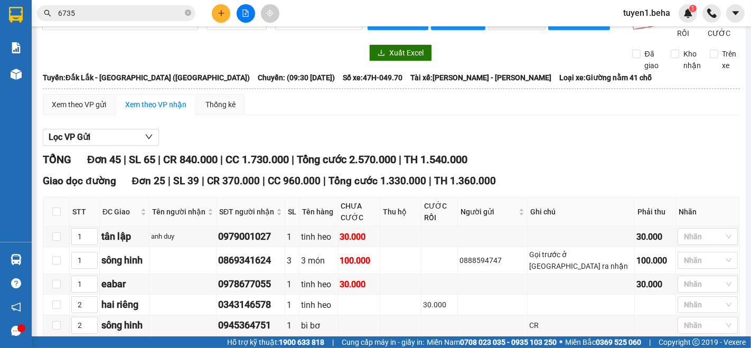
scroll to position [0, 0]
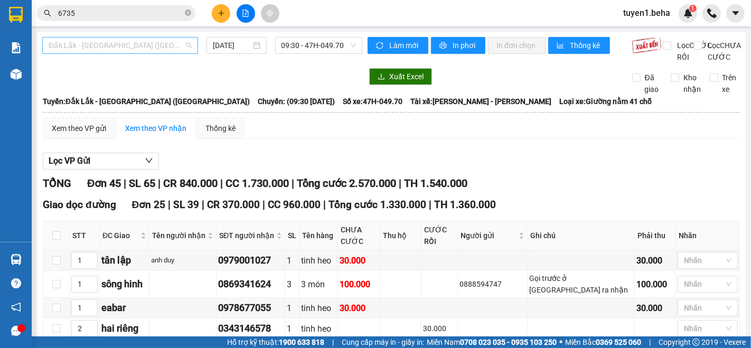
click at [157, 43] on span "Đắk Lắk - [GEOGRAPHIC_DATA] ([GEOGRAPHIC_DATA])" at bounding box center [120, 45] width 143 height 16
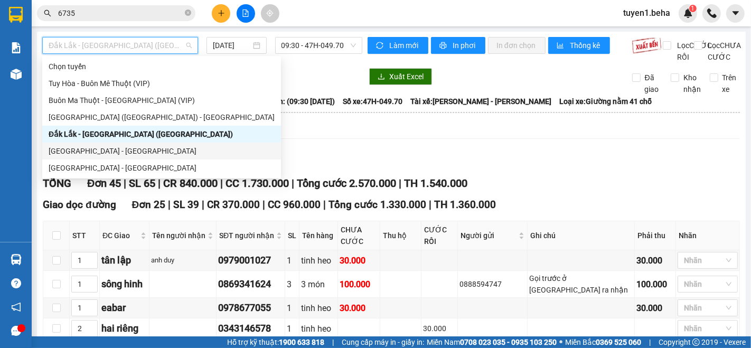
click at [97, 151] on div "Phú Yên - Đắk Lắk" at bounding box center [162, 151] width 226 height 12
type input "[DATE]"
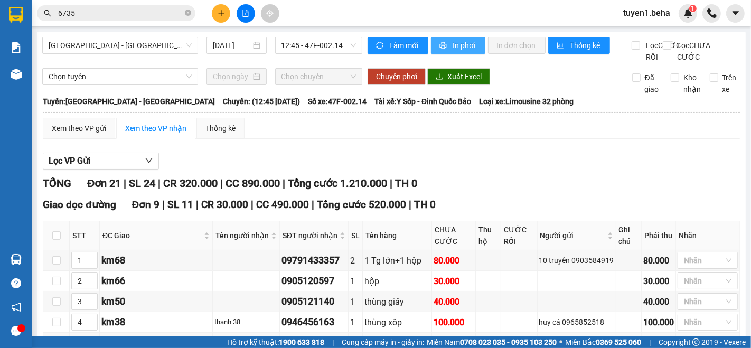
click at [453, 45] on span "In phơi" at bounding box center [465, 46] width 24 height 12
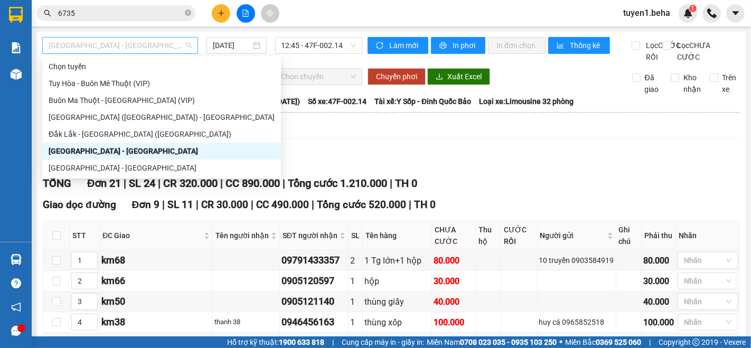
click at [111, 39] on span "Phú Yên - Đắk Lắk" at bounding box center [120, 45] width 143 height 16
click at [98, 168] on div "Đắk Lắk - Phú Yên" at bounding box center [162, 168] width 226 height 12
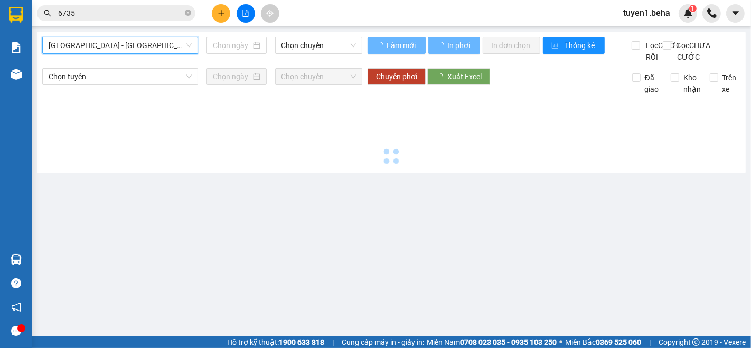
type input "[DATE]"
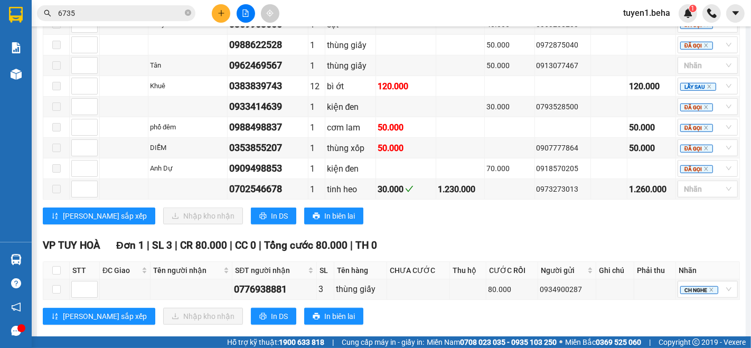
scroll to position [691, 0]
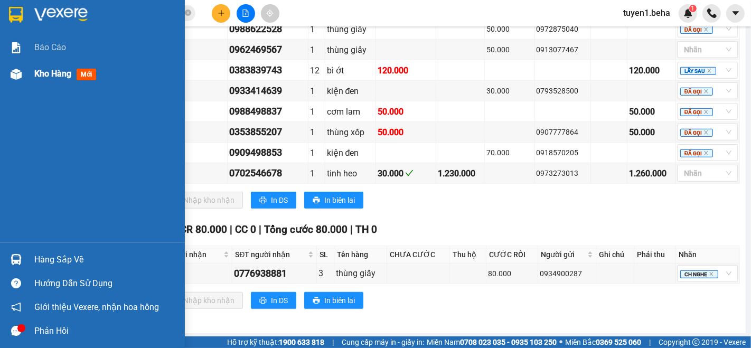
click at [44, 67] on div "Kho hàng mới" at bounding box center [67, 73] width 66 height 13
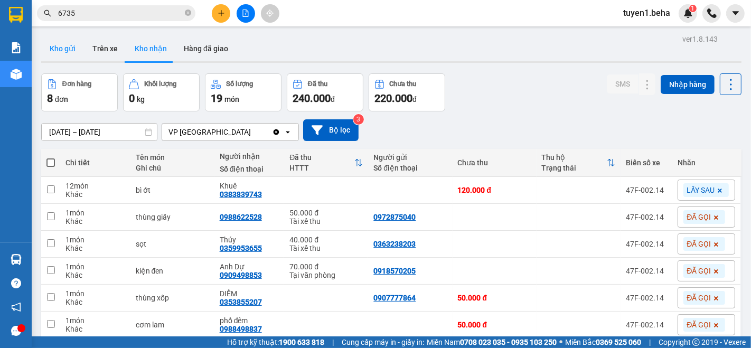
click at [55, 44] on button "Kho gửi" at bounding box center [62, 48] width 43 height 25
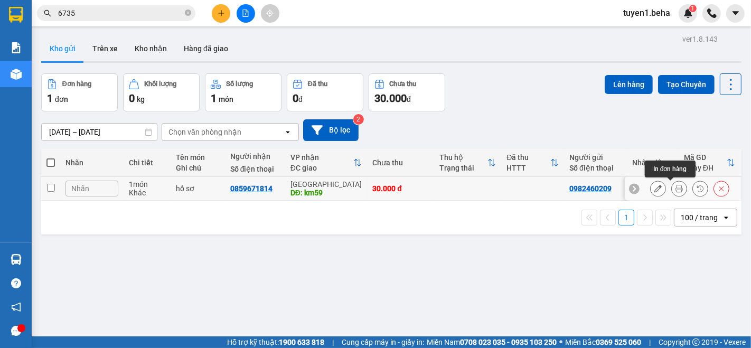
click at [675, 188] on icon at bounding box center [678, 188] width 7 height 7
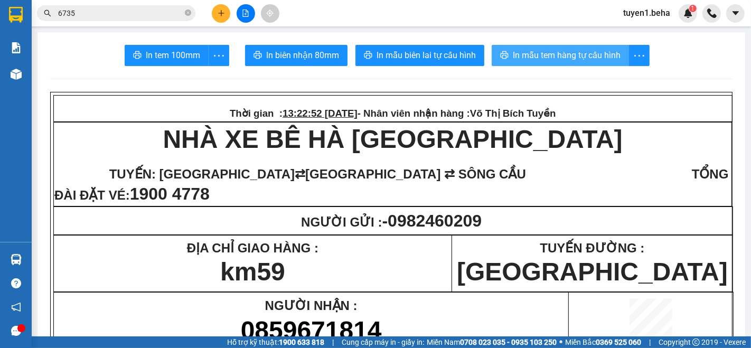
click at [557, 49] on span "In mẫu tem hàng tự cấu hình" at bounding box center [567, 55] width 108 height 13
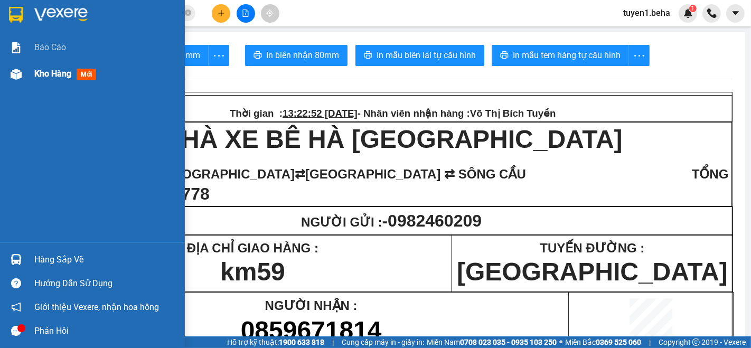
click at [53, 70] on span "Kho hàng" at bounding box center [52, 74] width 37 height 10
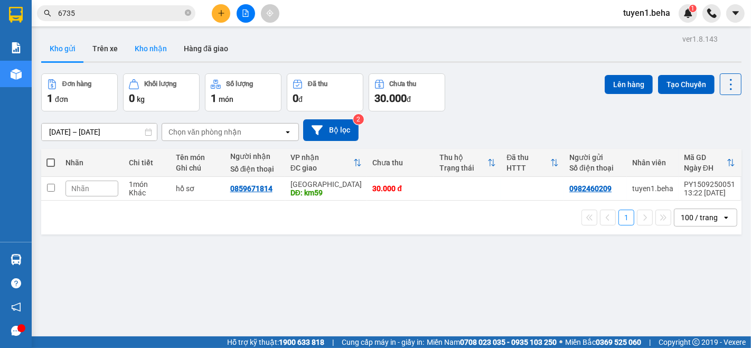
click at [149, 44] on button "Kho nhận" at bounding box center [150, 48] width 49 height 25
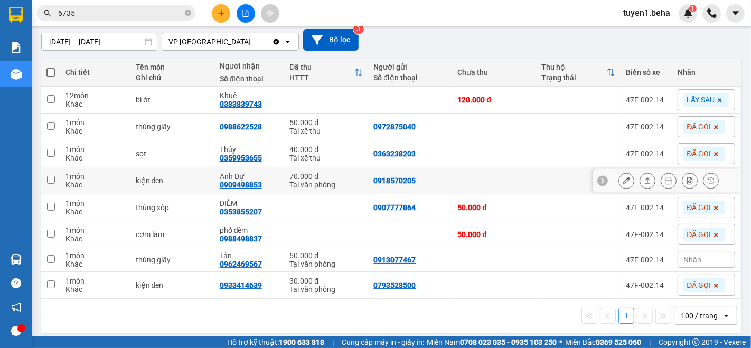
scroll to position [95, 0]
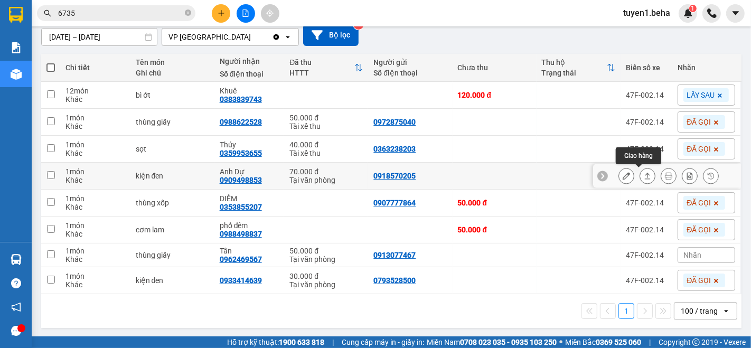
click at [644, 177] on icon at bounding box center [647, 175] width 7 height 7
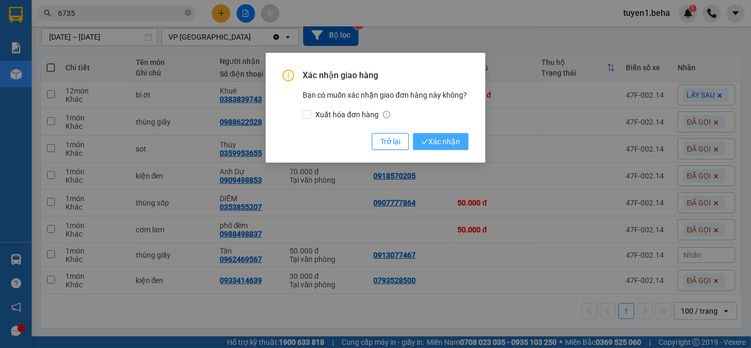
click at [444, 137] on span "Xác nhận" at bounding box center [440, 142] width 39 height 12
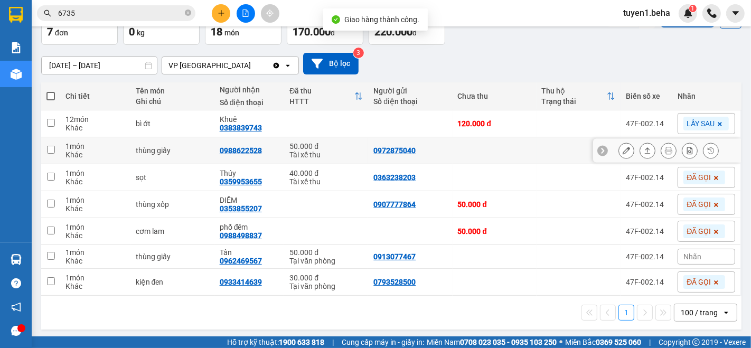
scroll to position [68, 0]
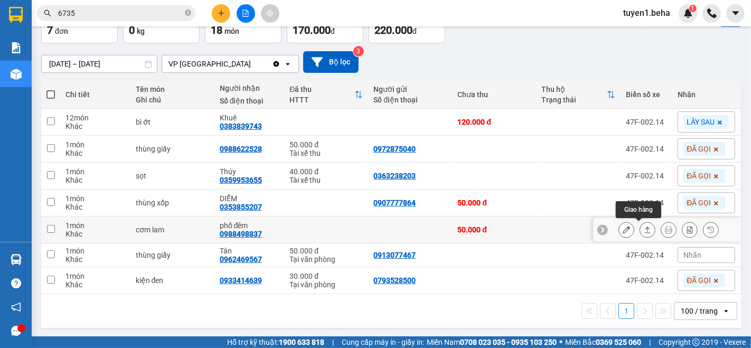
click at [644, 229] on icon at bounding box center [647, 229] width 7 height 7
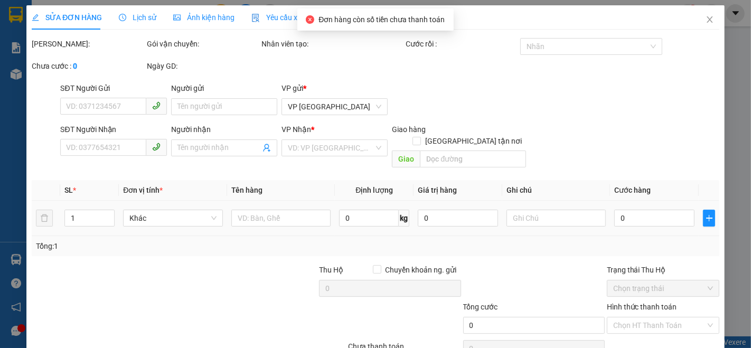
type input "0988498837"
type input "phố đêm"
type input "50.000"
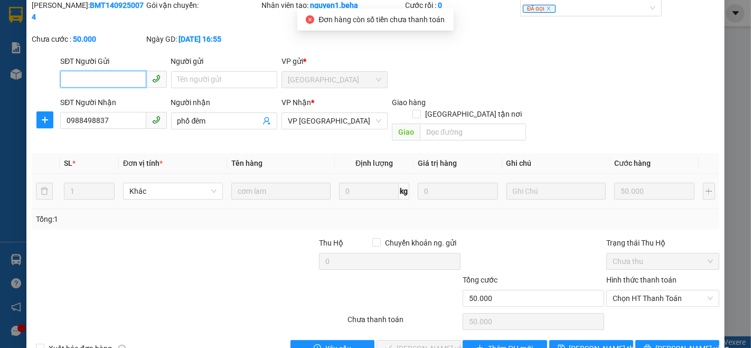
scroll to position [44, 0]
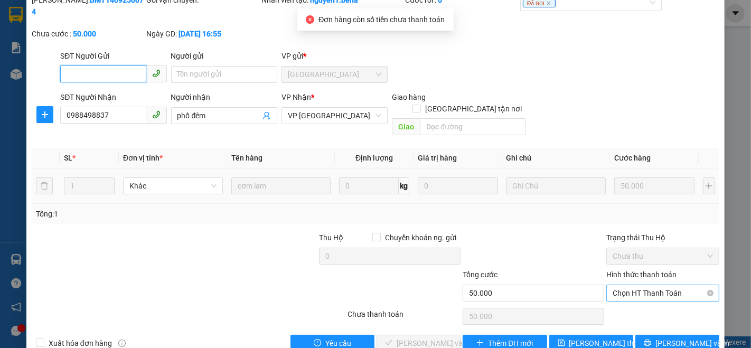
click at [629, 285] on span "Chọn HT Thanh Toán" at bounding box center [663, 293] width 100 height 16
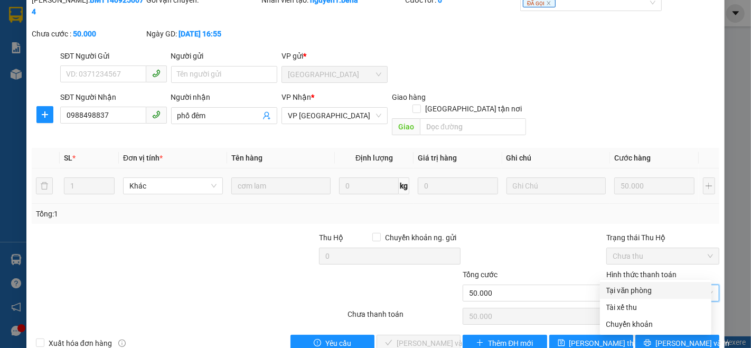
drag, startPoint x: 620, startPoint y: 290, endPoint x: 601, endPoint y: 293, distance: 19.1
click at [620, 289] on div "Tại văn phòng" at bounding box center [655, 291] width 99 height 12
type input "0"
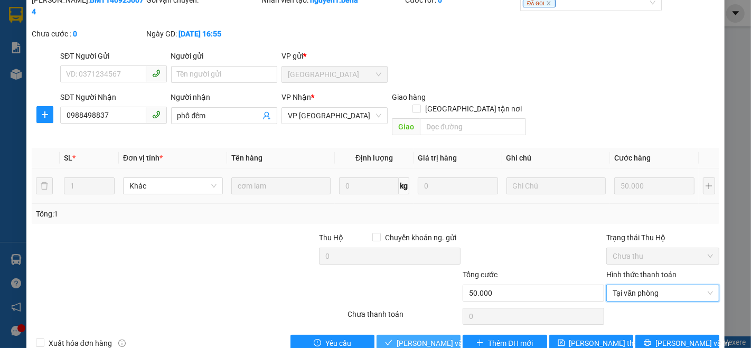
click at [431, 337] on span "Lưu và Giao hàng" at bounding box center [447, 343] width 101 height 12
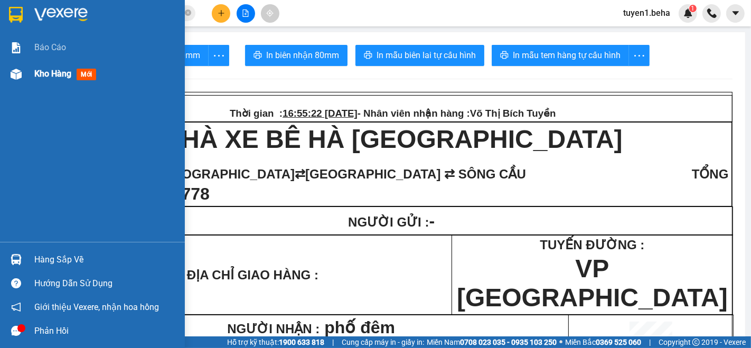
click at [42, 70] on span "Kho hàng" at bounding box center [52, 74] width 37 height 10
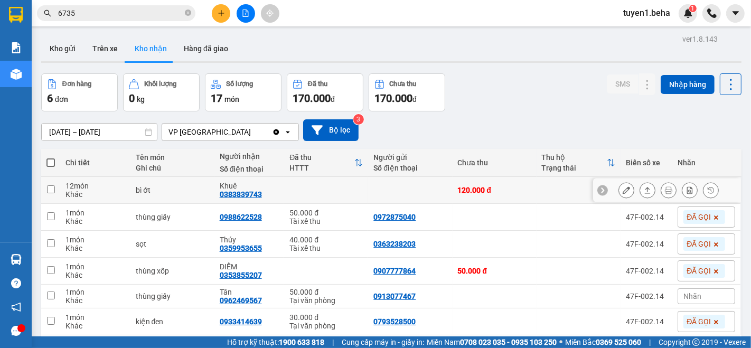
scroll to position [48, 0]
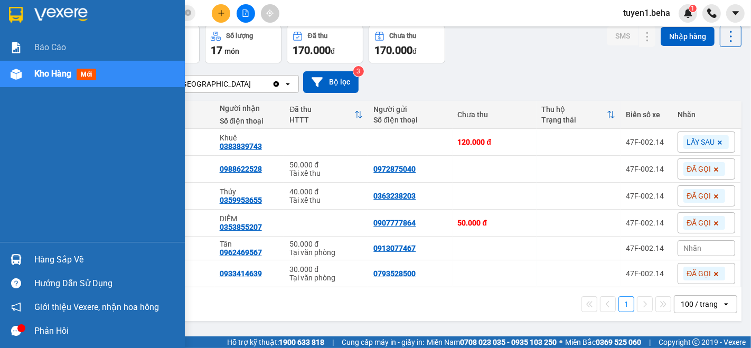
click at [53, 71] on span "Kho hàng" at bounding box center [52, 74] width 37 height 10
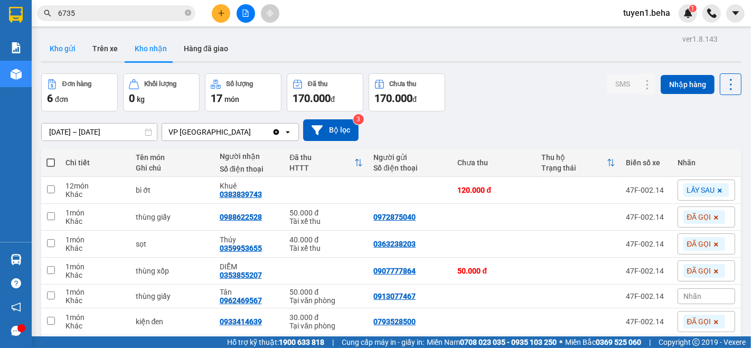
click at [57, 46] on button "Kho gửi" at bounding box center [62, 48] width 43 height 25
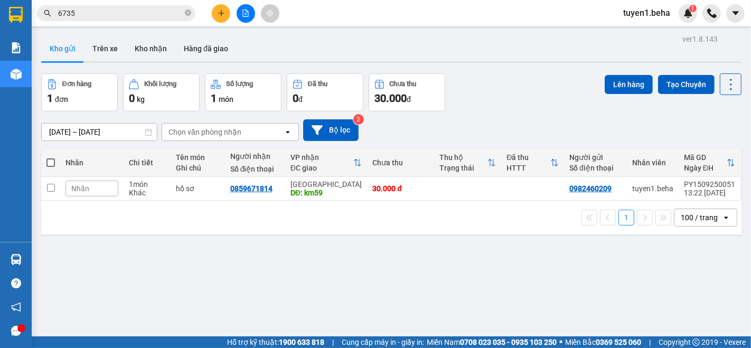
click at [95, 182] on div "Nhãn" at bounding box center [91, 189] width 53 height 16
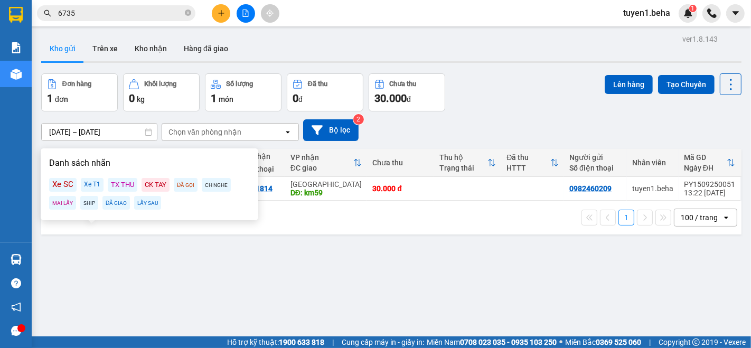
click at [62, 185] on div "Xe SC" at bounding box center [62, 185] width 27 height 14
click at [154, 249] on div "ver 1.8.143 Kho gửi Trên xe Kho nhận Hàng đã giao Đơn hàng 1 đơn Khối lượng 0 k…" at bounding box center [391, 206] width 709 height 348
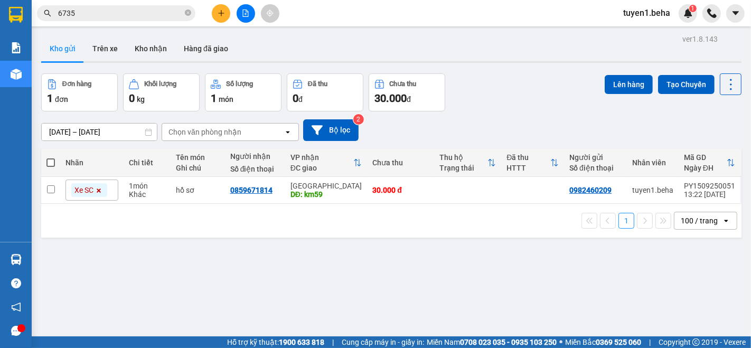
drag, startPoint x: 99, startPoint y: 247, endPoint x: 101, endPoint y: 235, distance: 12.4
click at [99, 247] on div "ver 1.8.143 Kho gửi Trên xe Kho nhận Hàng đã giao Đơn hàng 1 đơn Khối lượng 0 k…" at bounding box center [391, 206] width 709 height 348
click at [242, 15] on icon "file-add" at bounding box center [245, 13] width 7 height 7
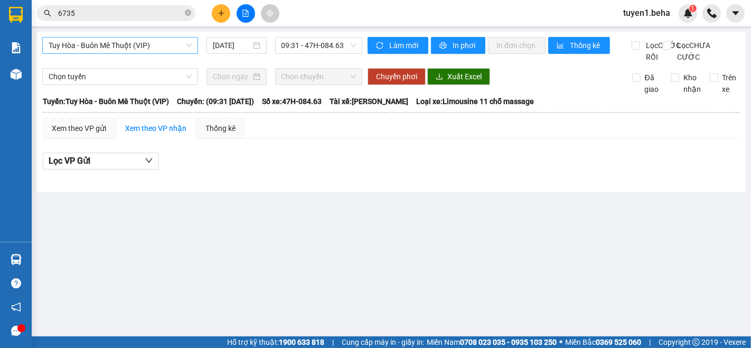
click at [123, 48] on span "Tuy Hòa - Buôn Mê Thuột (VIP)" at bounding box center [120, 45] width 143 height 16
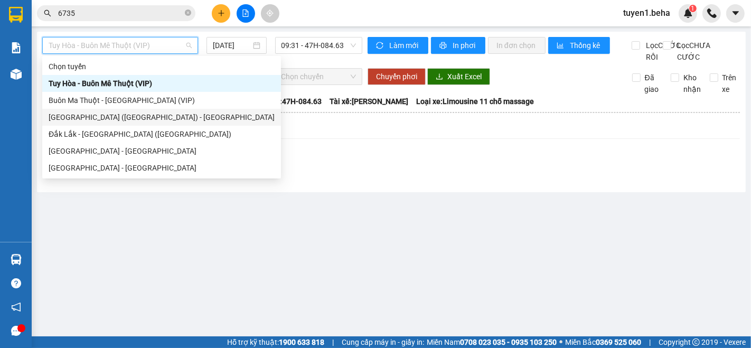
click at [108, 118] on div "Phú Yên (SC) - Đắk Lắk" at bounding box center [162, 117] width 226 height 12
type input "[DATE]"
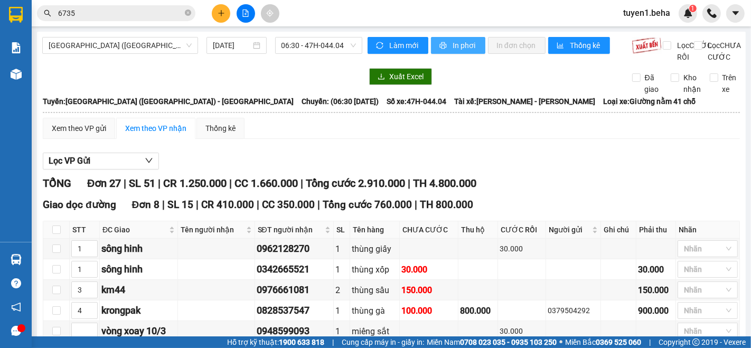
click at [456, 45] on span "In phơi" at bounding box center [465, 46] width 24 height 12
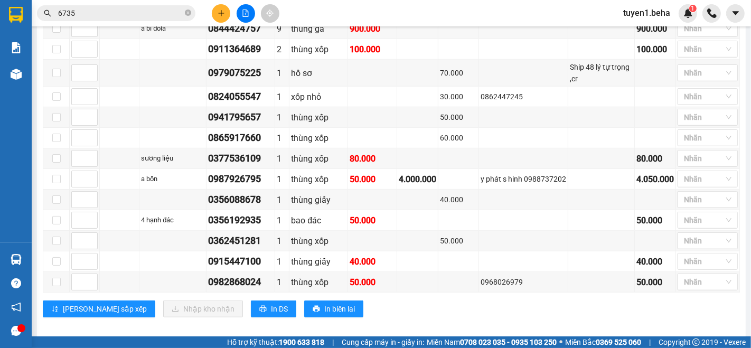
scroll to position [620, 0]
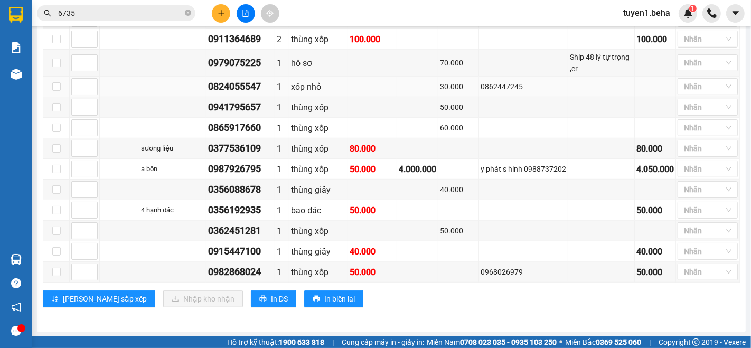
click at [121, 88] on td at bounding box center [120, 87] width 40 height 21
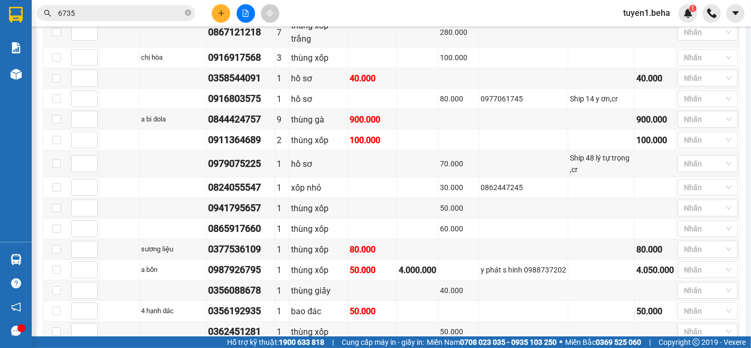
scroll to position [502, 0]
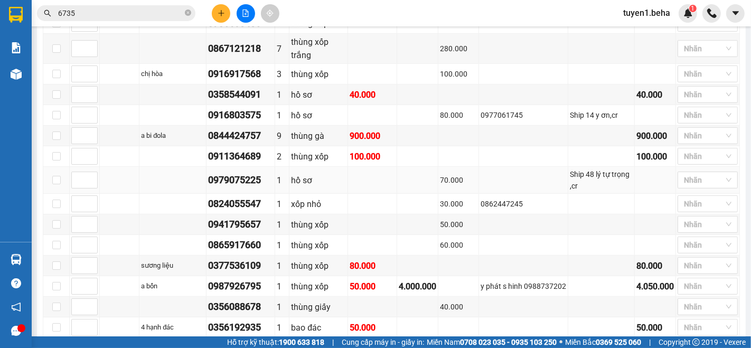
click at [117, 183] on td at bounding box center [120, 180] width 40 height 27
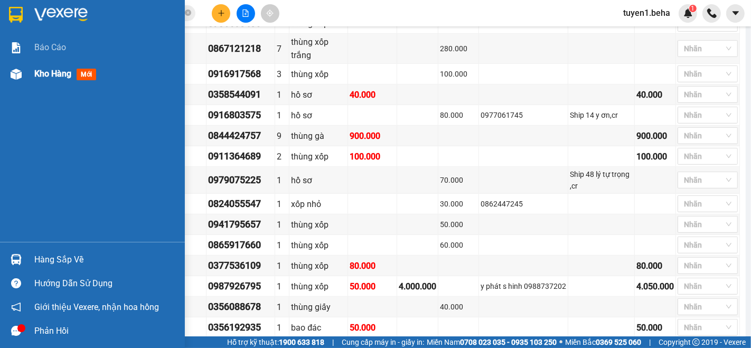
click at [43, 67] on div "Kho hàng mới" at bounding box center [67, 73] width 66 height 13
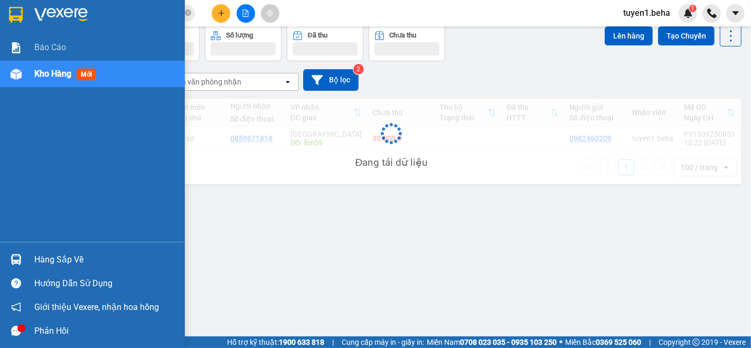
scroll to position [48, 0]
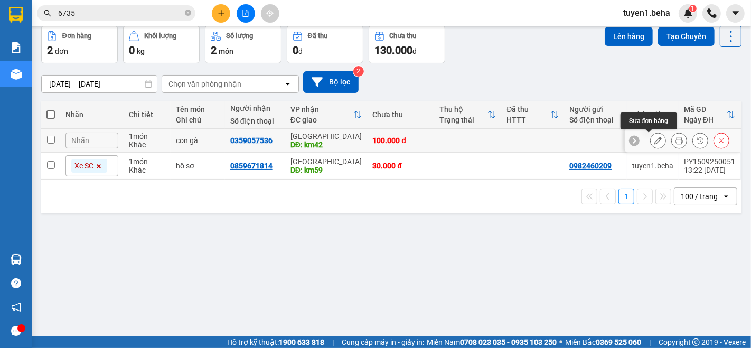
click at [651, 135] on button at bounding box center [658, 141] width 15 height 18
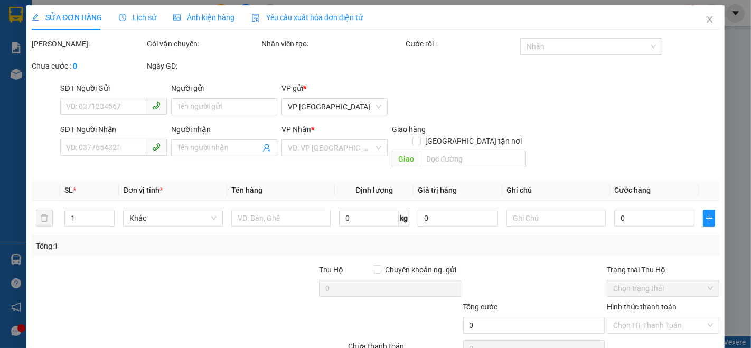
type input "0359057536"
type input "km42"
type input "100.000"
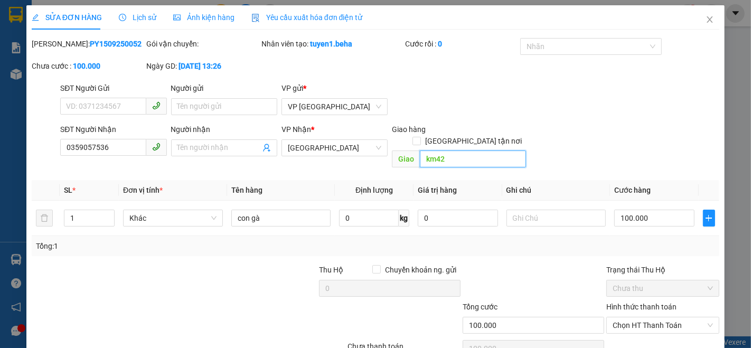
click at [461, 151] on input "km42" at bounding box center [473, 159] width 106 height 17
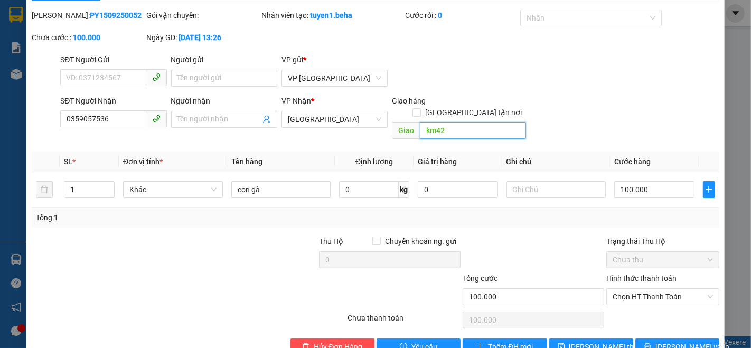
scroll to position [44, 0]
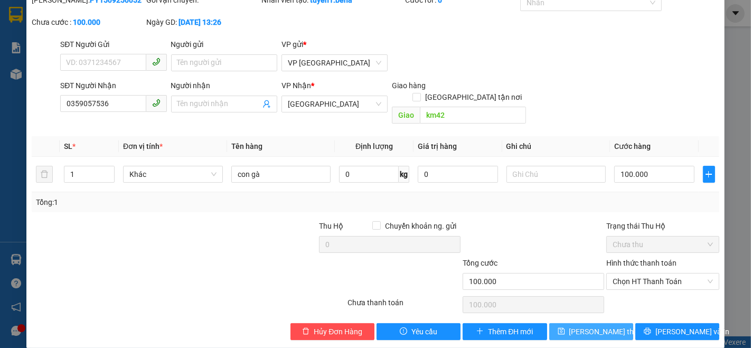
click at [596, 326] on span "Lưu thay đổi" at bounding box center [611, 332] width 85 height 12
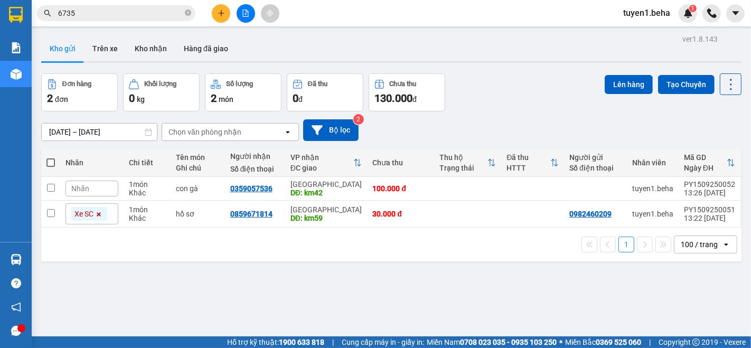
click at [81, 257] on div "1 100 / trang open" at bounding box center [391, 245] width 700 height 34
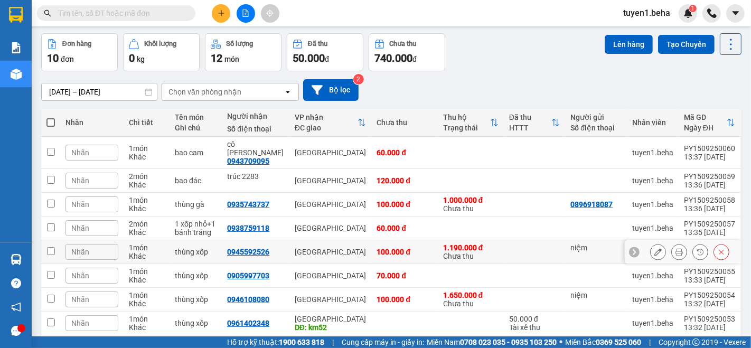
scroll to position [59, 0]
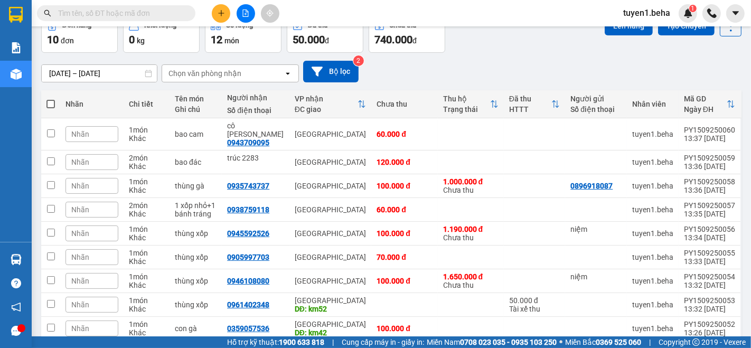
click at [53, 101] on span at bounding box center [50, 104] width 8 height 8
click at [51, 99] on input "checkbox" at bounding box center [51, 99] width 0 height 0
checkbox input "true"
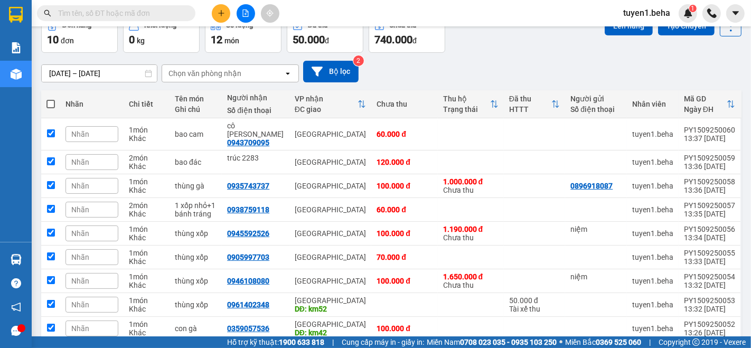
checkbox input "true"
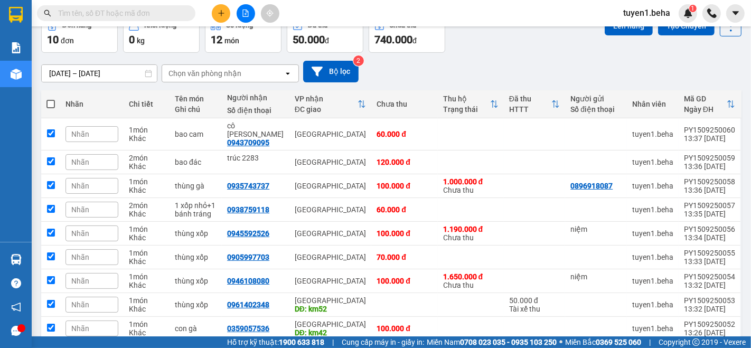
checkbox input "true"
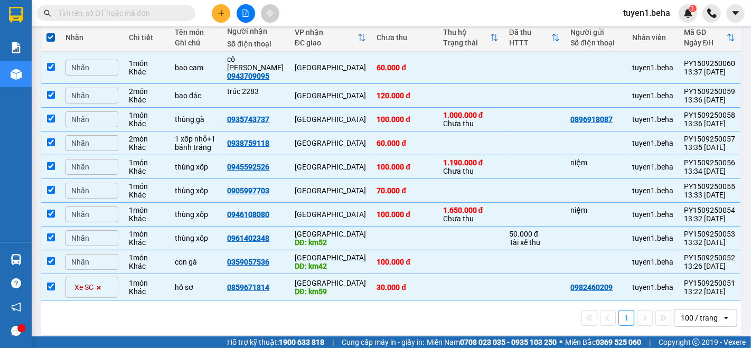
scroll to position [126, 0]
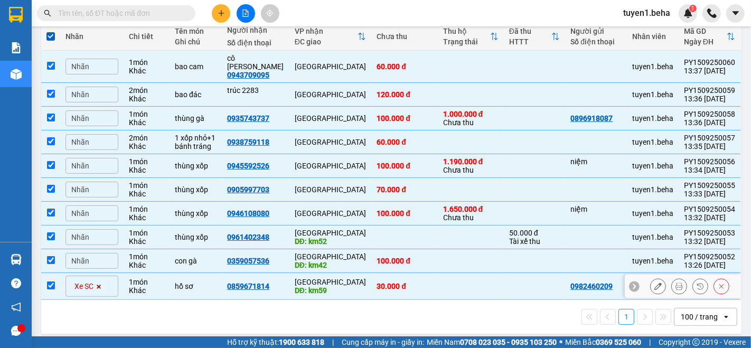
click at [51, 282] on input "checkbox" at bounding box center [51, 286] width 8 height 8
checkbox input "false"
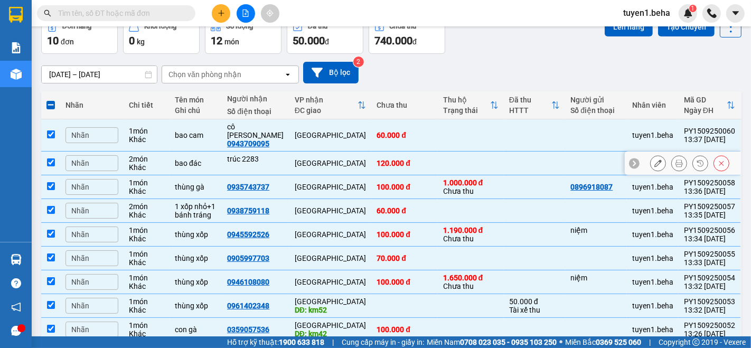
scroll to position [0, 0]
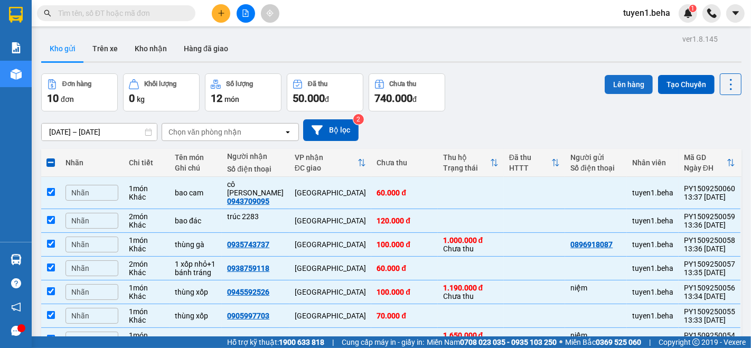
click at [624, 78] on button "Lên hàng" at bounding box center [629, 84] width 48 height 19
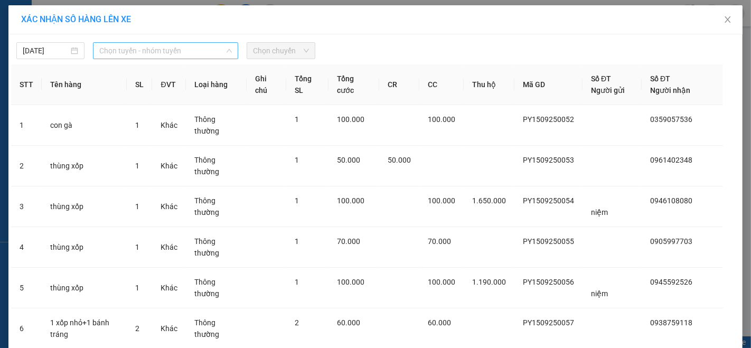
click at [166, 46] on span "Chọn tuyến - nhóm tuyến" at bounding box center [165, 51] width 133 height 16
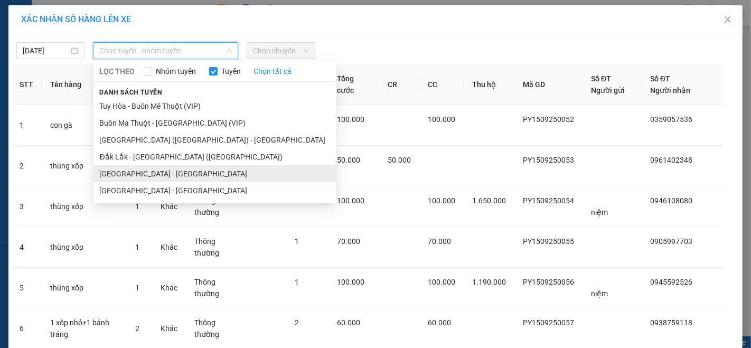
click at [129, 172] on li "[GEOGRAPHIC_DATA] - [GEOGRAPHIC_DATA]" at bounding box center [214, 173] width 243 height 17
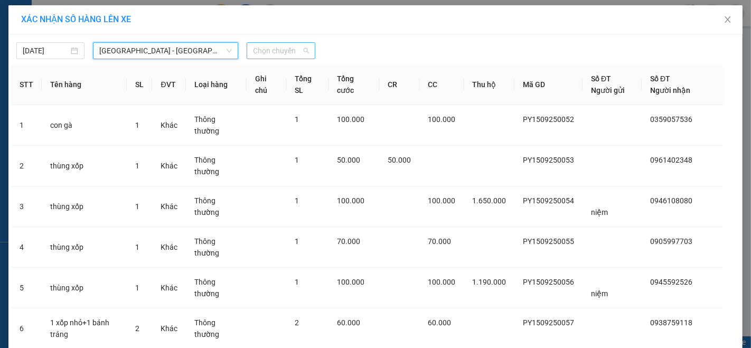
click at [281, 49] on span "Chọn chuyến" at bounding box center [280, 51] width 55 height 16
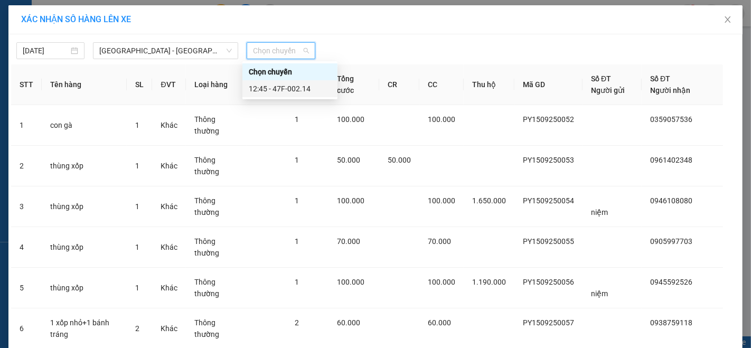
click at [298, 88] on div "12:45 - 47F-002.14" at bounding box center [290, 89] width 82 height 12
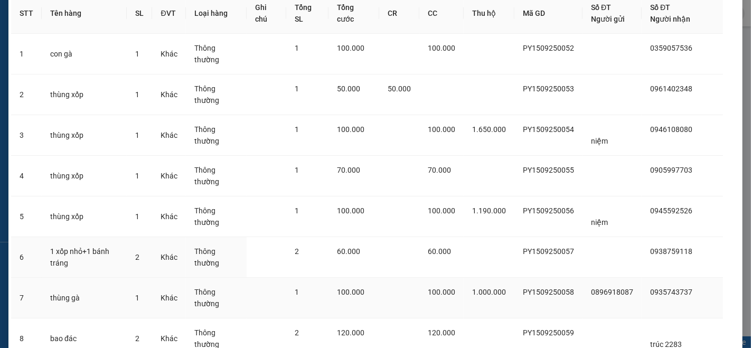
scroll to position [146, 0]
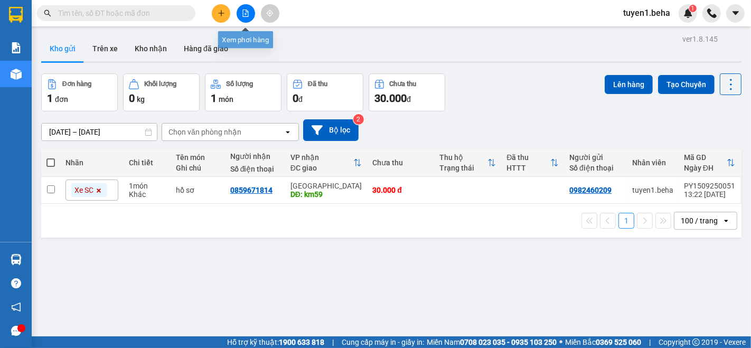
click at [247, 13] on icon "file-add" at bounding box center [245, 13] width 7 height 7
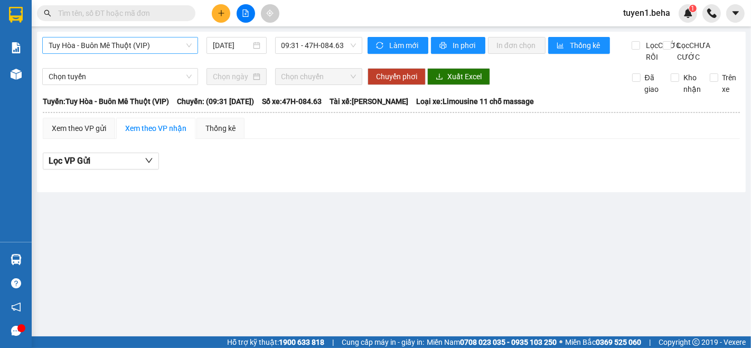
click at [148, 50] on span "Tuy Hòa - Buôn Mê Thuột (VIP)" at bounding box center [120, 45] width 143 height 16
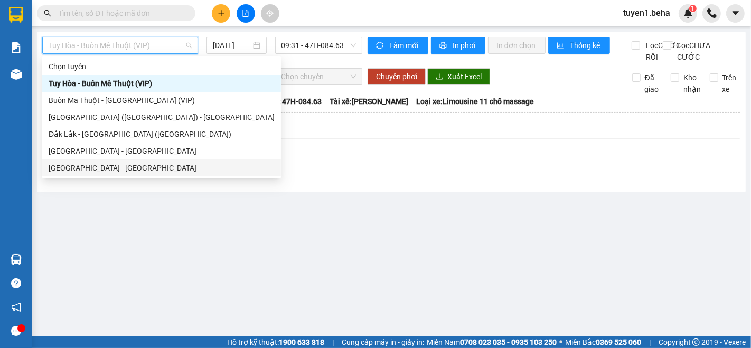
click at [107, 170] on div "[GEOGRAPHIC_DATA] - [GEOGRAPHIC_DATA]" at bounding box center [162, 168] width 226 height 12
type input "[DATE]"
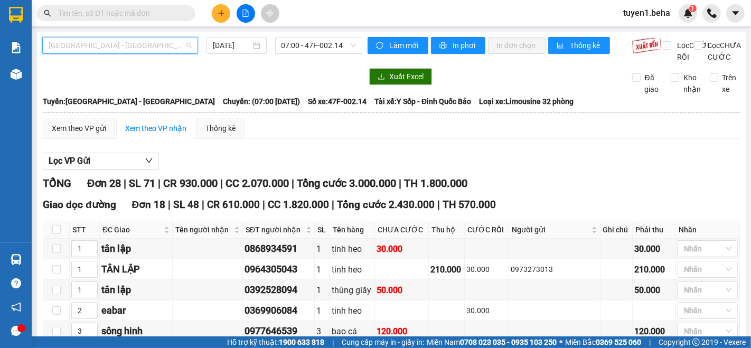
drag, startPoint x: 117, startPoint y: 52, endPoint x: 119, endPoint y: 85, distance: 32.8
click at [117, 51] on span "[GEOGRAPHIC_DATA] - [GEOGRAPHIC_DATA]" at bounding box center [120, 45] width 143 height 16
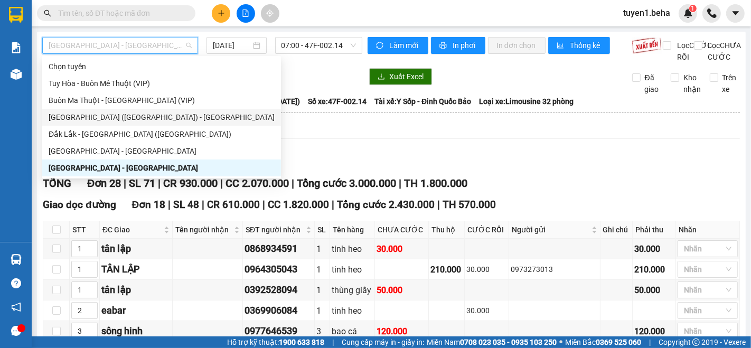
click at [113, 119] on div "[GEOGRAPHIC_DATA] ([GEOGRAPHIC_DATA]) - [GEOGRAPHIC_DATA]" at bounding box center [162, 117] width 226 height 12
type input "[DATE]"
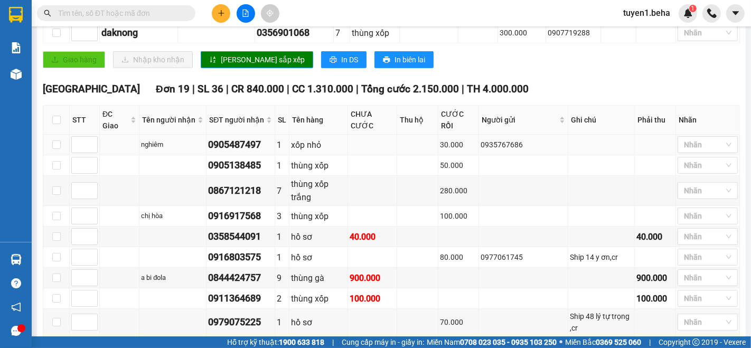
scroll to position [384, 0]
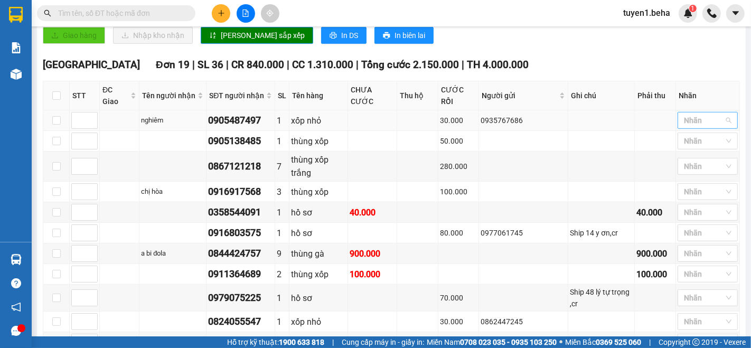
click at [692, 127] on div at bounding box center [702, 120] width 44 height 13
click at [689, 208] on div "ĐÃ GỌI" at bounding box center [699, 215] width 60 height 17
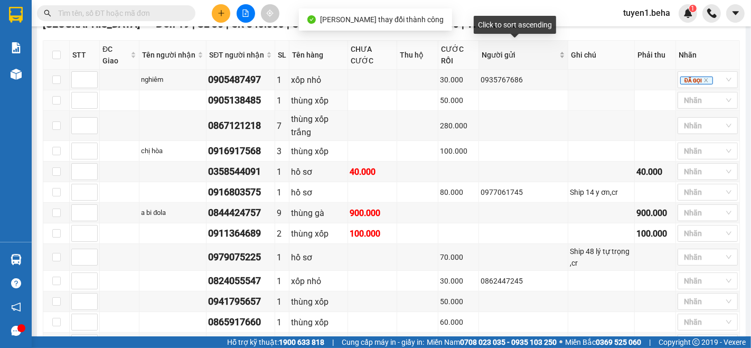
scroll to position [444, 0]
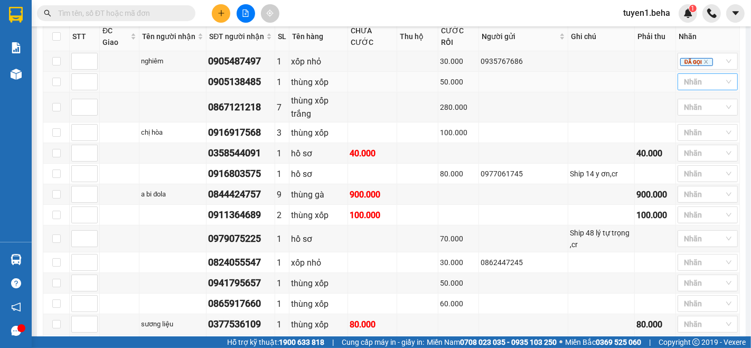
click at [682, 88] on div at bounding box center [702, 82] width 44 height 13
click at [686, 177] on div "ĐÃ GỌI" at bounding box center [699, 177] width 48 height 12
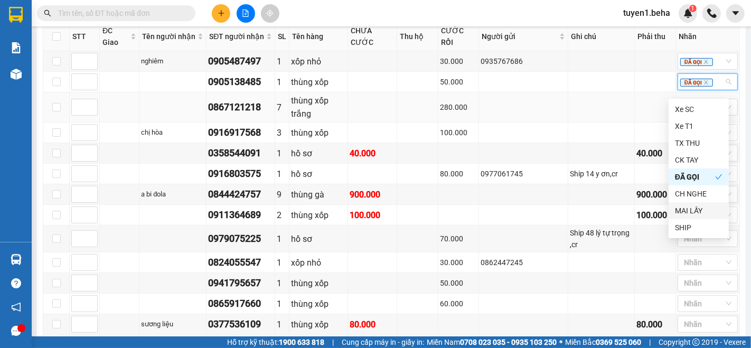
click at [522, 116] on td at bounding box center [523, 107] width 89 height 30
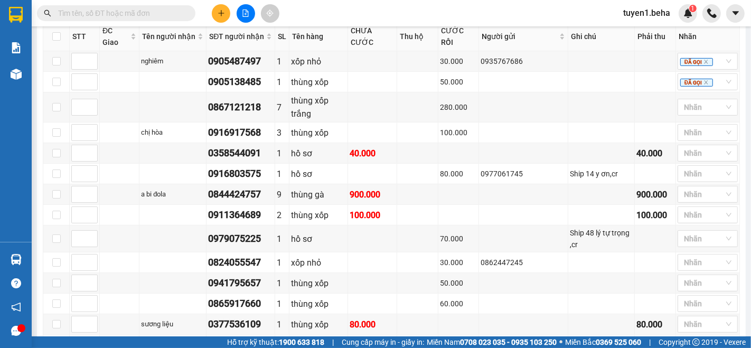
click at [98, 8] on input "text" at bounding box center [120, 13] width 125 height 12
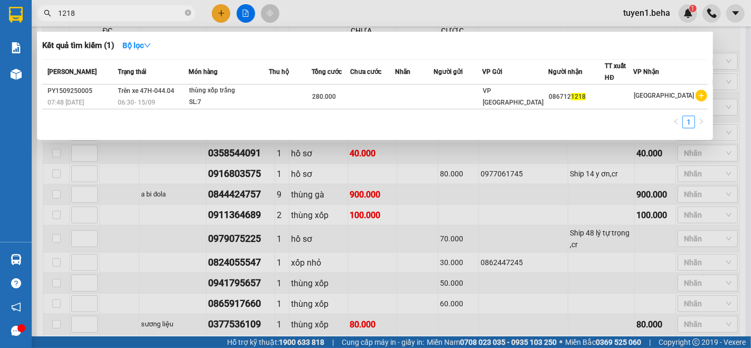
type input "1218"
click at [295, 95] on td at bounding box center [290, 97] width 43 height 25
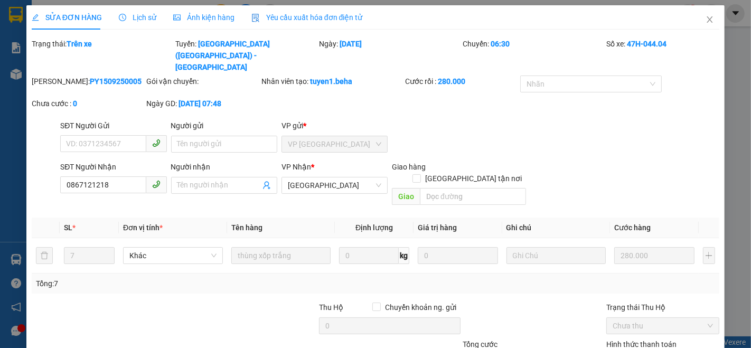
type input "0867121218"
type input "280.000"
type input "0"
click at [118, 176] on input "0867121218" at bounding box center [103, 184] width 86 height 17
type input "0"
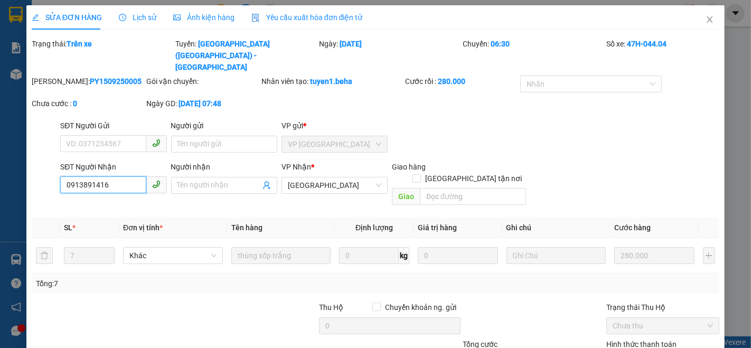
scroll to position [58, 0]
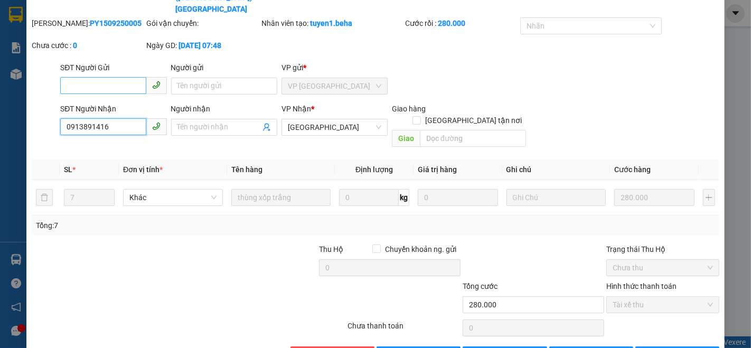
type input "0913891416"
click at [99, 77] on input "SĐT Người Gửi" at bounding box center [103, 85] width 86 height 17
type input "0867121218"
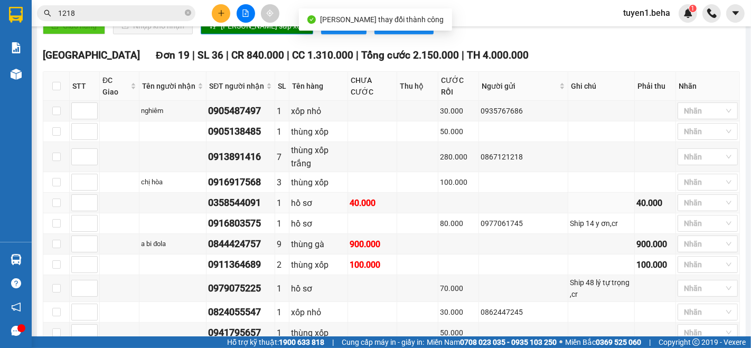
scroll to position [469, 0]
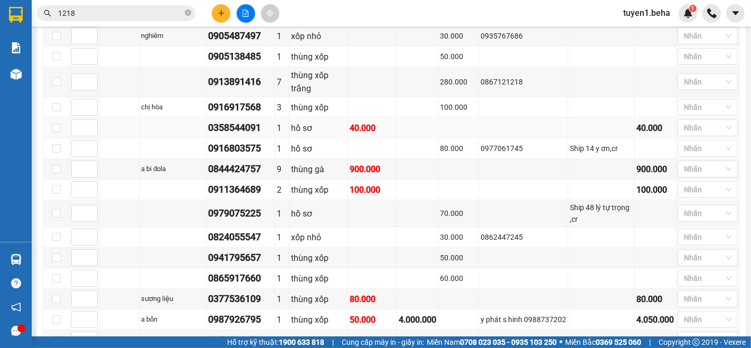
click at [127, 129] on td at bounding box center [120, 128] width 40 height 21
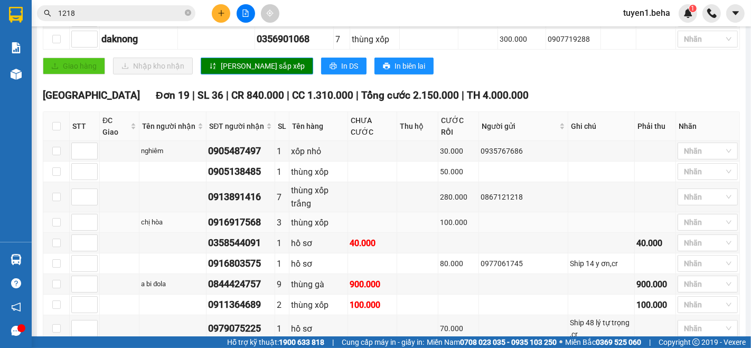
scroll to position [352, 0]
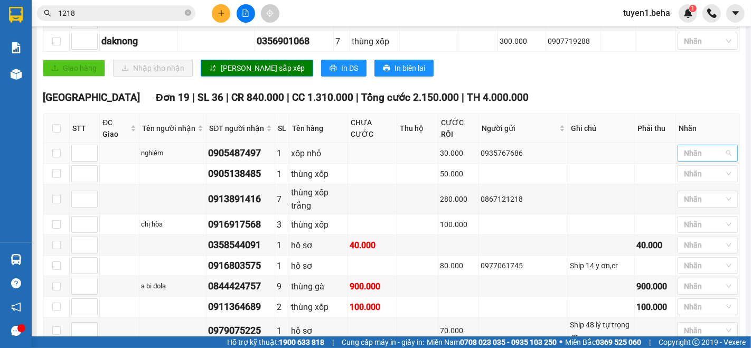
click at [696, 157] on div at bounding box center [702, 153] width 44 height 13
click at [692, 247] on div "ĐÃ GỌI" at bounding box center [699, 248] width 48 height 12
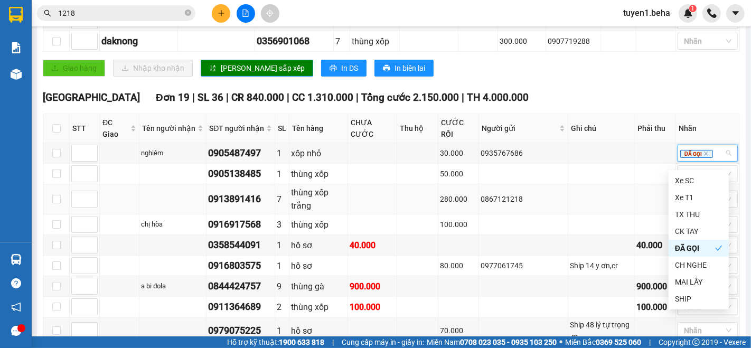
scroll to position [410, 0]
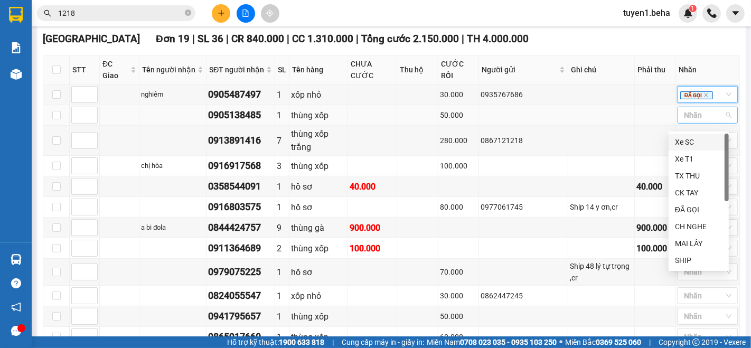
click at [682, 121] on div at bounding box center [702, 115] width 44 height 13
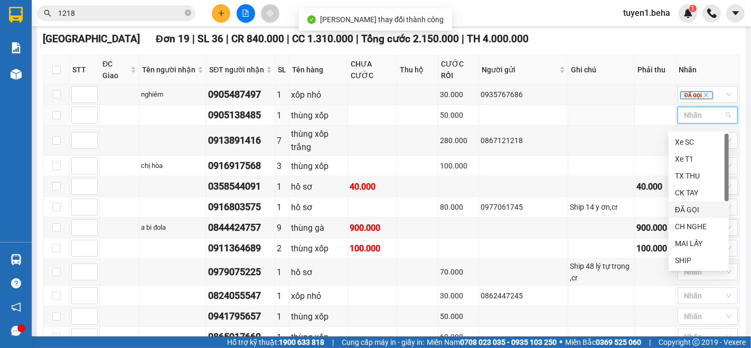
drag, startPoint x: 691, startPoint y: 207, endPoint x: 625, endPoint y: 204, distance: 66.1
click at [691, 207] on div "ĐÃ GỌI" at bounding box center [699, 210] width 48 height 12
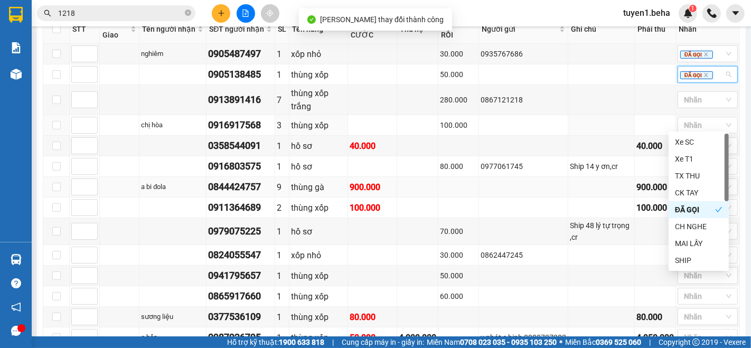
scroll to position [469, 0]
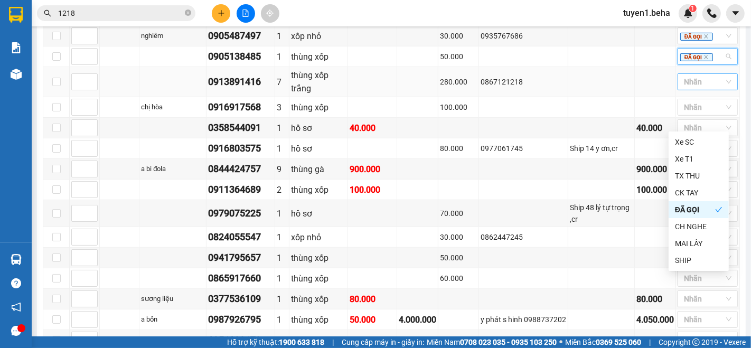
click at [690, 88] on div at bounding box center [702, 82] width 44 height 13
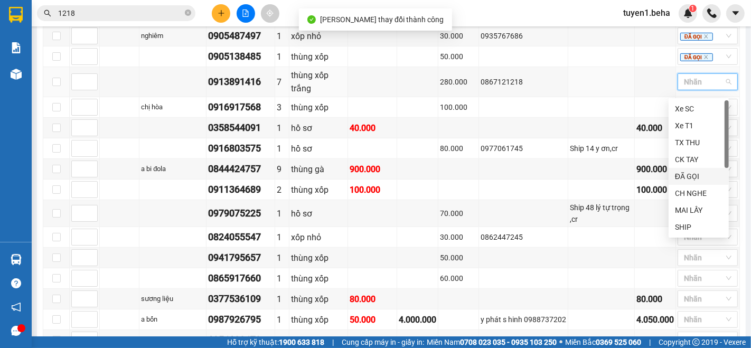
click at [712, 174] on div "ĐÃ GỌI" at bounding box center [699, 177] width 48 height 12
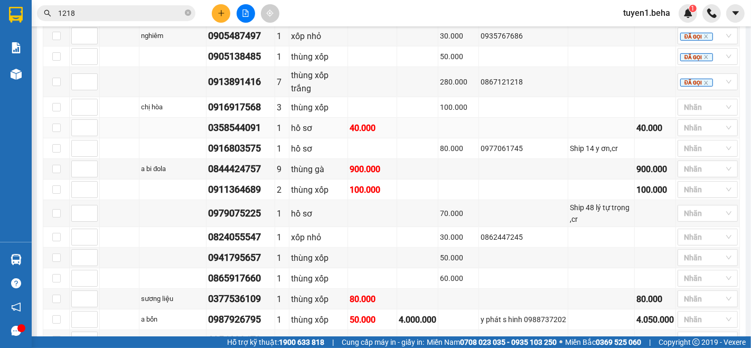
click at [111, 138] on td at bounding box center [120, 128] width 40 height 21
click at [130, 134] on td at bounding box center [120, 128] width 40 height 21
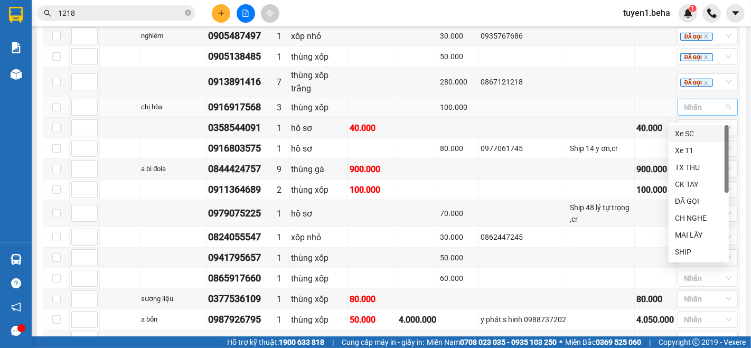
click at [688, 112] on div at bounding box center [702, 107] width 44 height 13
click at [694, 198] on div "ĐÃ GỌI" at bounding box center [699, 201] width 48 height 12
click at [528, 124] on td at bounding box center [523, 128] width 89 height 21
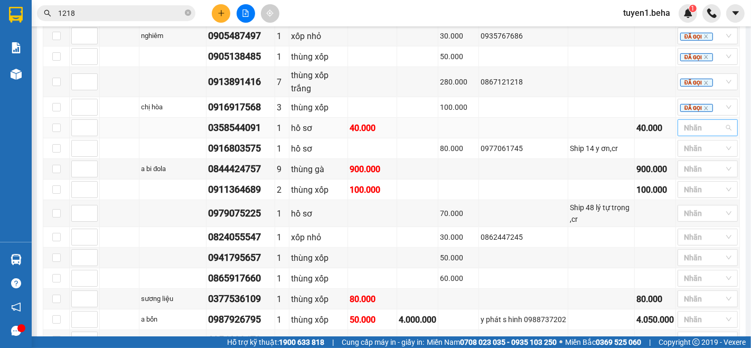
click at [685, 134] on div at bounding box center [702, 127] width 44 height 13
click at [692, 219] on div "ĐÃ GỌI" at bounding box center [699, 222] width 48 height 12
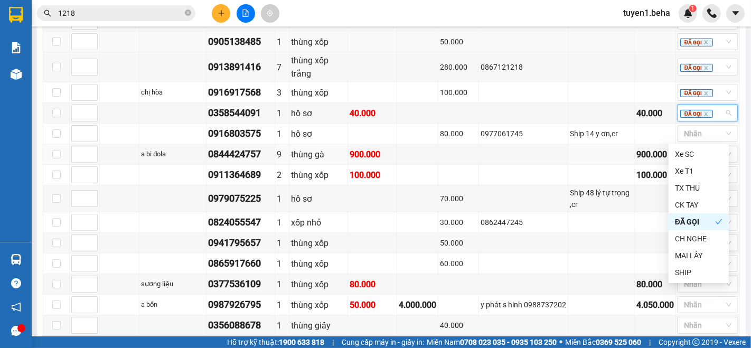
scroll to position [502, 0]
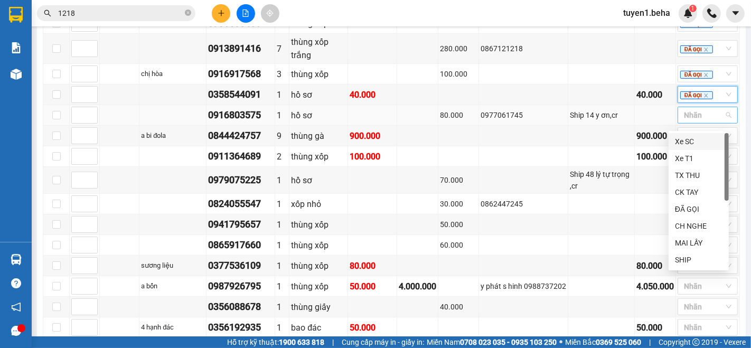
click at [680, 120] on div at bounding box center [702, 115] width 44 height 13
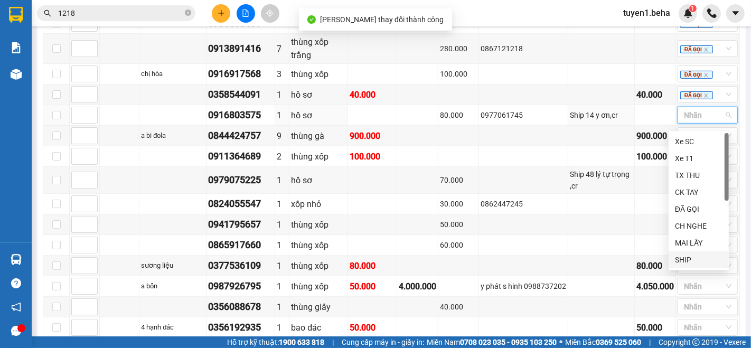
drag, startPoint x: 685, startPoint y: 255, endPoint x: 676, endPoint y: 256, distance: 9.0
click at [684, 256] on div "SHIP" at bounding box center [699, 260] width 48 height 12
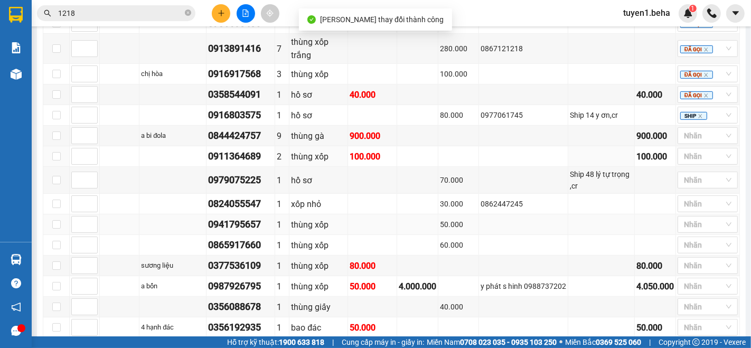
drag, startPoint x: 113, startPoint y: 168, endPoint x: 618, endPoint y: 226, distance: 508.8
click at [113, 167] on td at bounding box center [120, 156] width 40 height 21
click at [116, 214] on td at bounding box center [120, 204] width 40 height 21
click at [686, 141] on div at bounding box center [702, 135] width 44 height 13
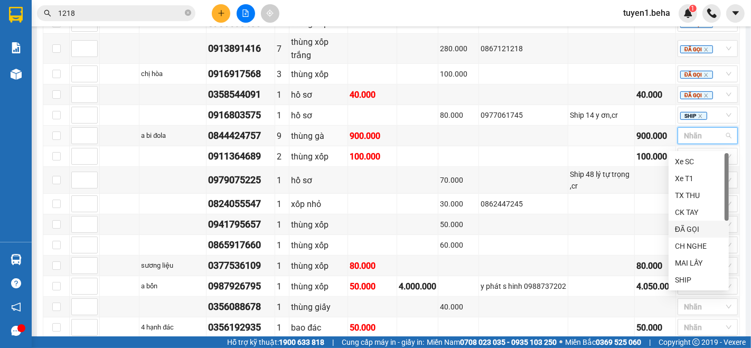
click at [705, 229] on div "ĐÃ GỌI" at bounding box center [699, 229] width 48 height 12
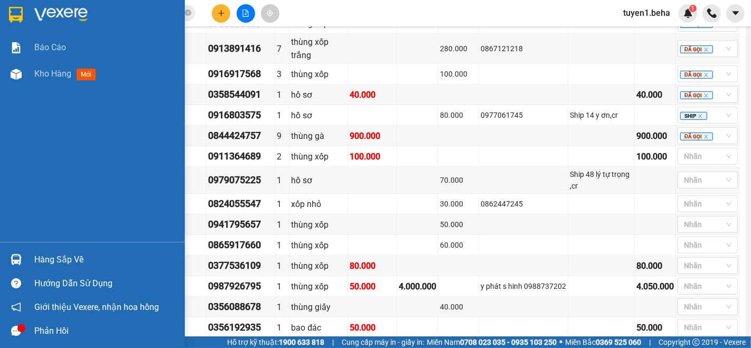
click at [28, 143] on div "Báo cáo Kho hàng mới" at bounding box center [92, 138] width 185 height 208
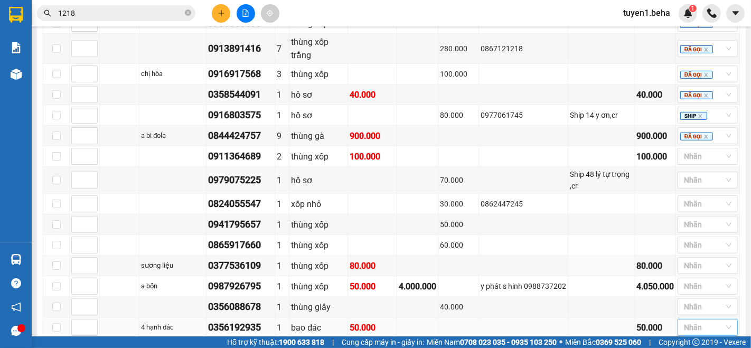
scroll to position [561, 0]
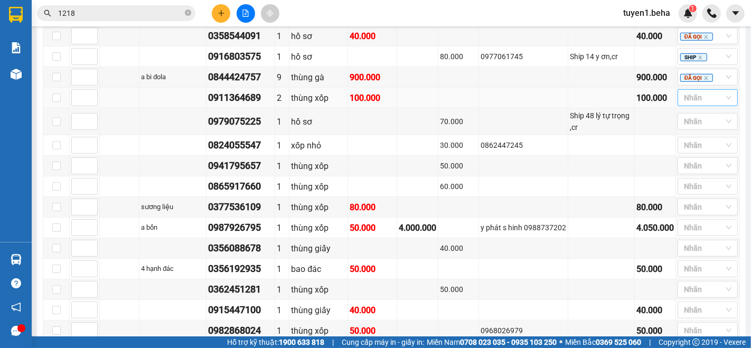
click at [681, 101] on div at bounding box center [702, 97] width 44 height 13
click at [694, 190] on div "ĐÃ GỌI" at bounding box center [699, 191] width 48 height 12
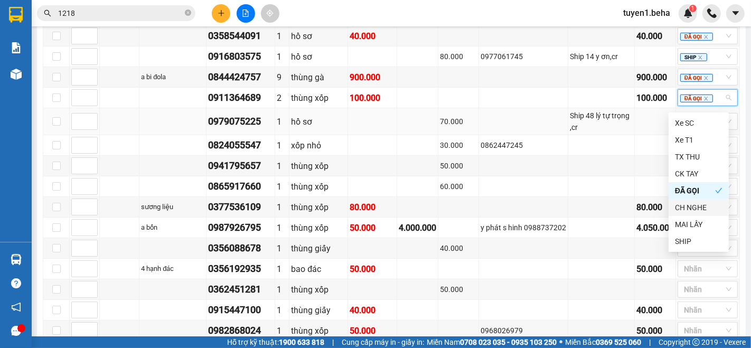
click at [503, 132] on td at bounding box center [523, 121] width 89 height 27
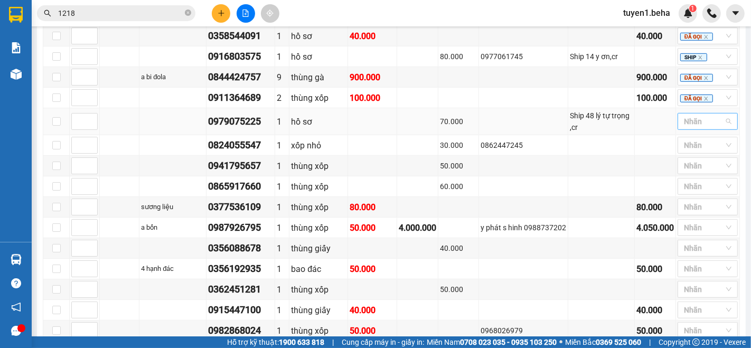
click at [695, 126] on div at bounding box center [702, 121] width 44 height 13
drag, startPoint x: 692, startPoint y: 233, endPoint x: 679, endPoint y: 234, distance: 13.2
click at [691, 233] on div "CH NGHE" at bounding box center [699, 231] width 48 height 12
click at [115, 134] on td at bounding box center [120, 121] width 40 height 27
click at [129, 149] on td at bounding box center [120, 145] width 40 height 21
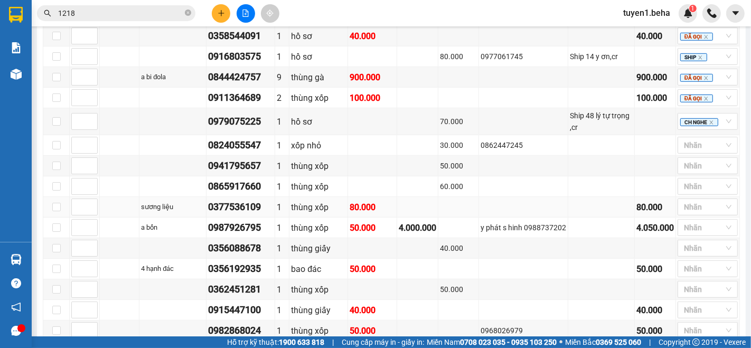
scroll to position [620, 0]
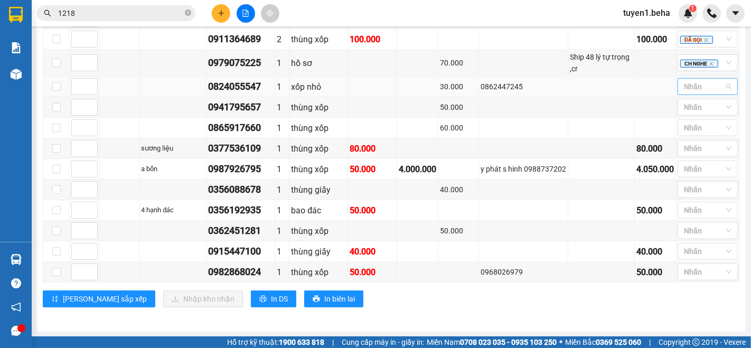
click at [686, 91] on div at bounding box center [702, 86] width 44 height 13
click at [692, 175] on div "ĐÃ GỌI" at bounding box center [699, 179] width 48 height 12
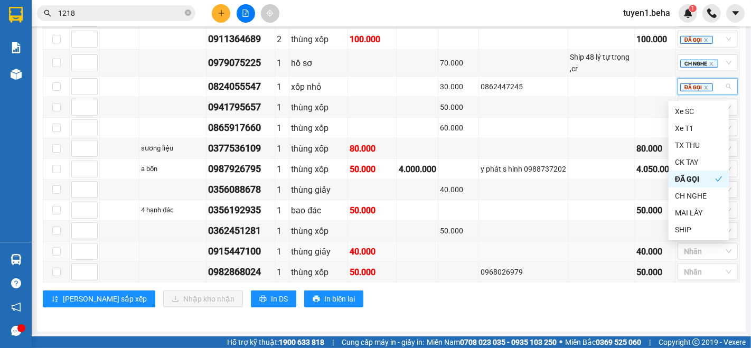
click at [523, 260] on td at bounding box center [523, 251] width 89 height 21
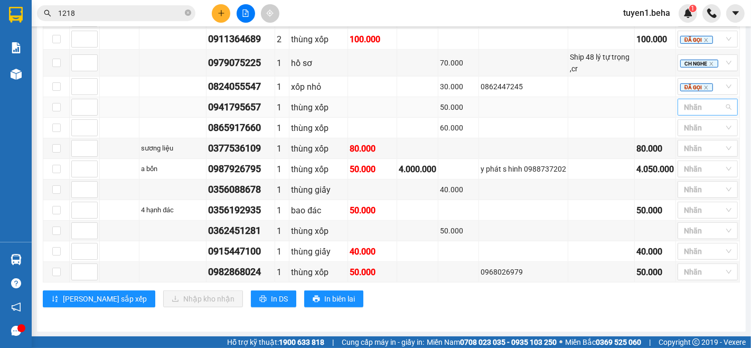
click at [689, 114] on div at bounding box center [702, 107] width 44 height 13
click at [692, 198] on div "ĐÃ GỌI" at bounding box center [699, 199] width 48 height 12
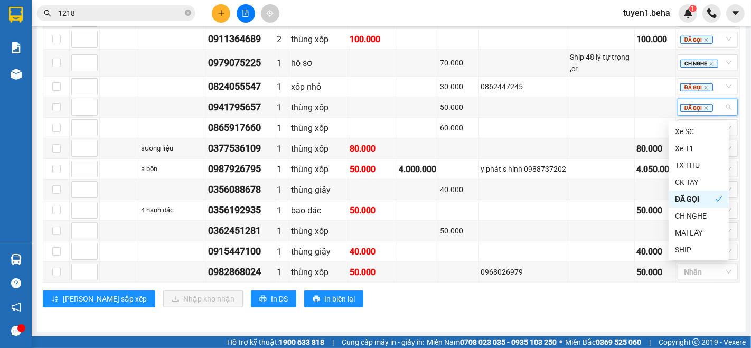
click at [475, 312] on div "ĐẮK LẮK Đơn 19 | SL 36 | CR 840.000 | CC 1.310.000 | Tổng cước 2.150.000 | TH 4…" at bounding box center [391, 68] width 697 height 493
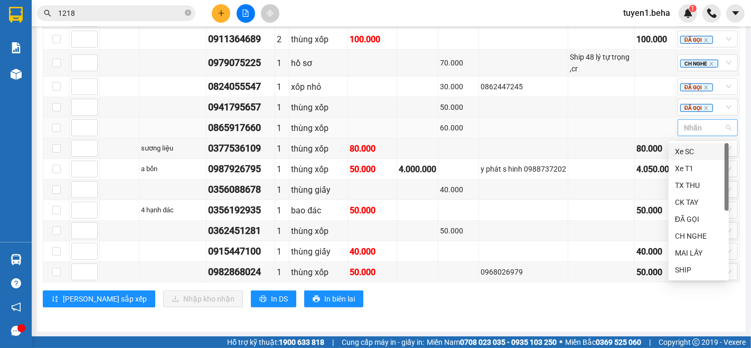
click at [680, 128] on div at bounding box center [702, 127] width 44 height 13
click at [697, 221] on div "ĐÃ GỌI" at bounding box center [699, 219] width 48 height 12
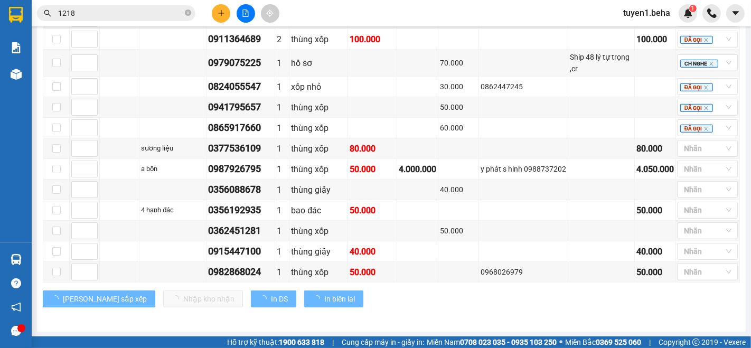
click at [527, 296] on div "Lưu sắp xếp Nhập kho nhận In DS In biên lai" at bounding box center [391, 298] width 697 height 17
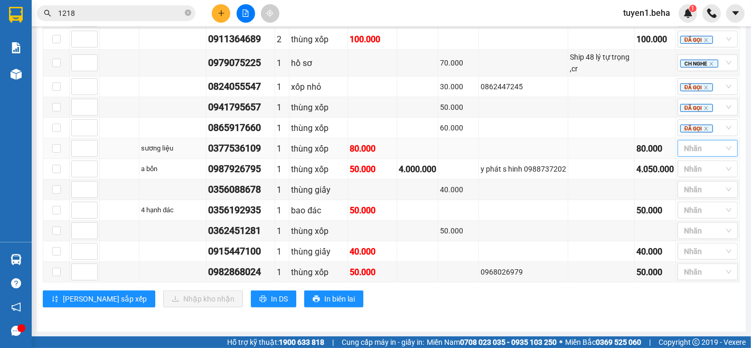
click at [680, 154] on div at bounding box center [702, 148] width 44 height 13
click at [689, 258] on div "CH NGHE" at bounding box center [699, 256] width 48 height 12
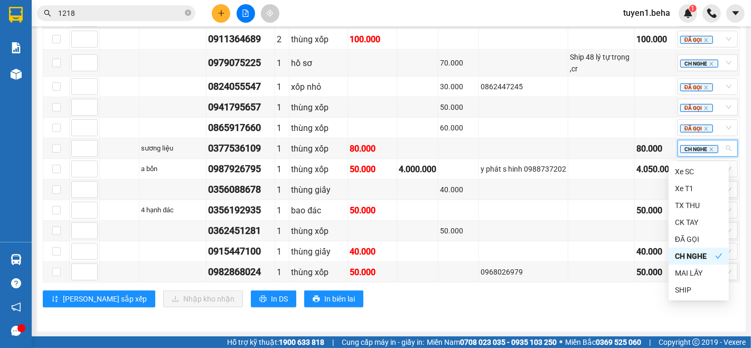
drag, startPoint x: 574, startPoint y: 328, endPoint x: 574, endPoint y: 321, distance: 7.4
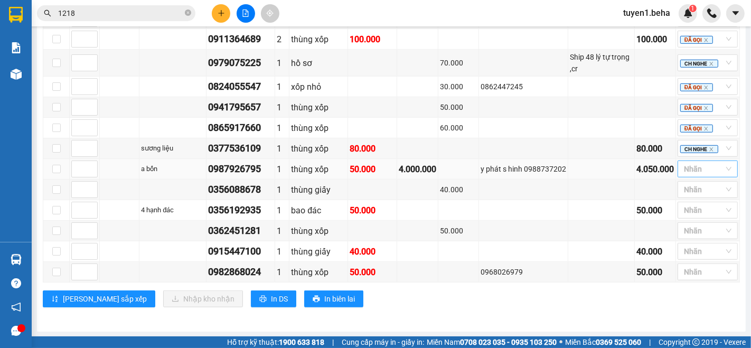
click at [690, 171] on div at bounding box center [702, 169] width 44 height 13
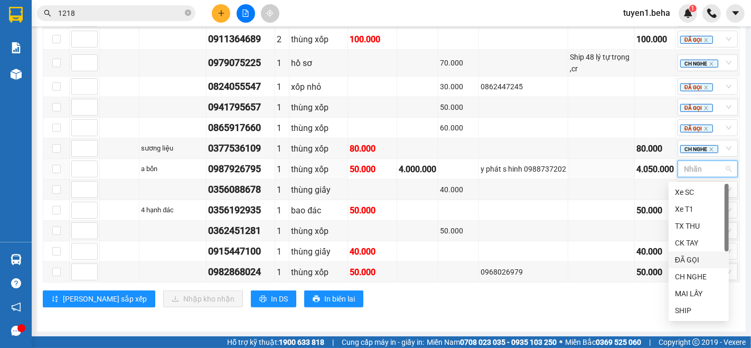
click at [693, 260] on div "ĐÃ GỌI" at bounding box center [699, 260] width 48 height 12
click at [581, 301] on div "Lưu sắp xếp Nhập kho nhận In DS In biên lai" at bounding box center [391, 298] width 697 height 17
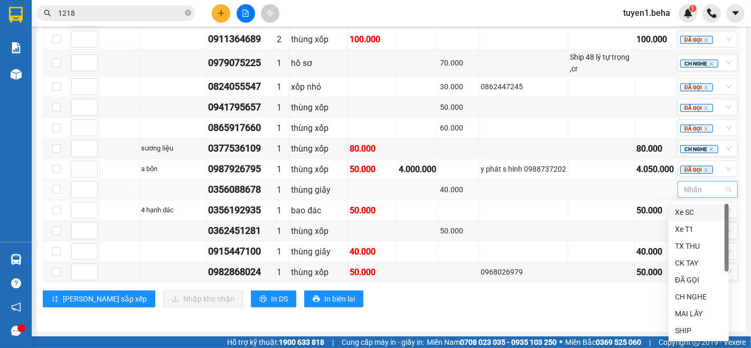
click at [680, 190] on div at bounding box center [702, 189] width 44 height 13
click at [688, 279] on div "ĐÃ GỌI" at bounding box center [699, 280] width 48 height 12
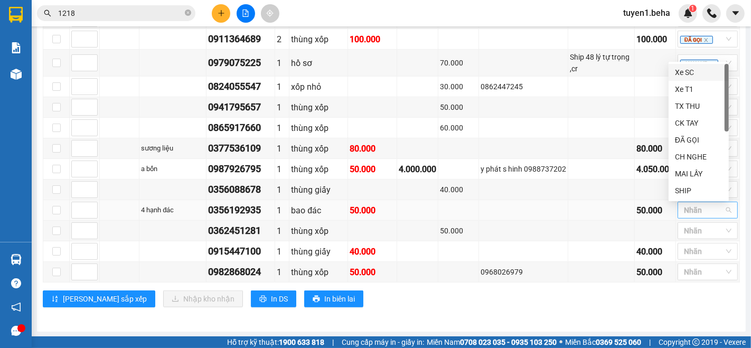
click at [683, 212] on div at bounding box center [702, 210] width 44 height 13
click at [691, 138] on div "ĐÃ GỌI" at bounding box center [699, 140] width 48 height 12
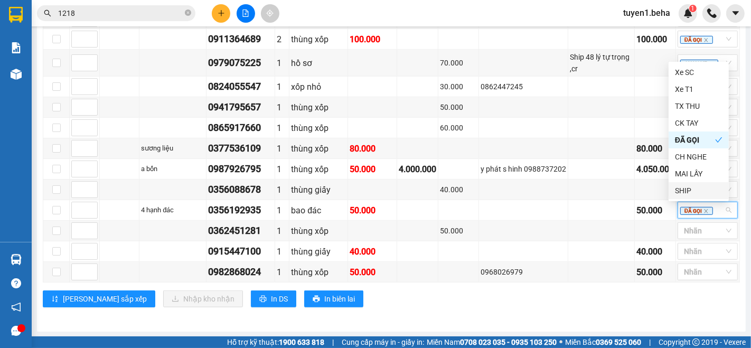
click at [560, 310] on div "ĐẮK LẮK Đơn 19 | SL 36 | CR 840.000 | CC 1.310.000 | Tổng cước 2.150.000 | TH 4…" at bounding box center [391, 68] width 697 height 493
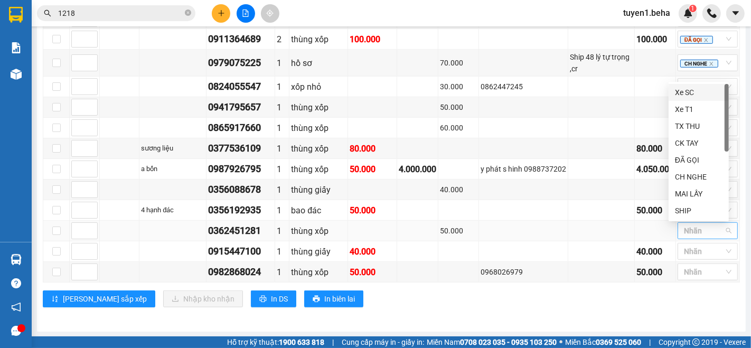
click at [685, 231] on div at bounding box center [702, 230] width 44 height 13
click at [698, 154] on div "ĐÃ GỌI" at bounding box center [699, 160] width 48 height 12
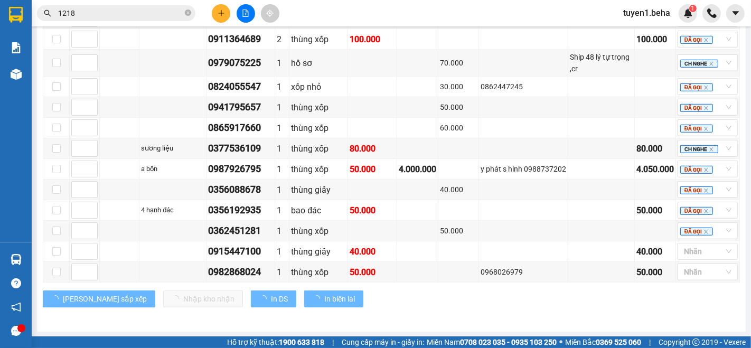
click at [615, 298] on div "Lưu sắp xếp Nhập kho nhận In DS In biên lai" at bounding box center [391, 298] width 697 height 17
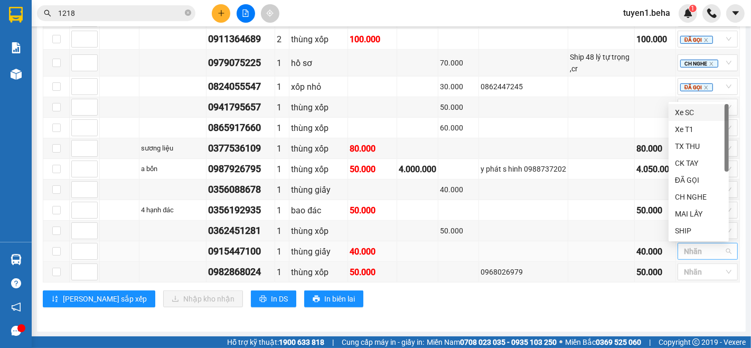
click at [703, 251] on div at bounding box center [702, 251] width 44 height 13
click at [698, 177] on div "ĐÃ GỌI" at bounding box center [699, 180] width 48 height 12
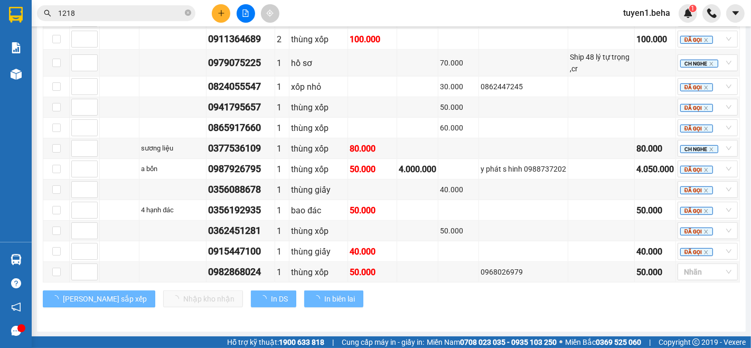
click at [618, 304] on div "Lưu sắp xếp Nhập kho nhận In DS In biên lai" at bounding box center [391, 298] width 697 height 17
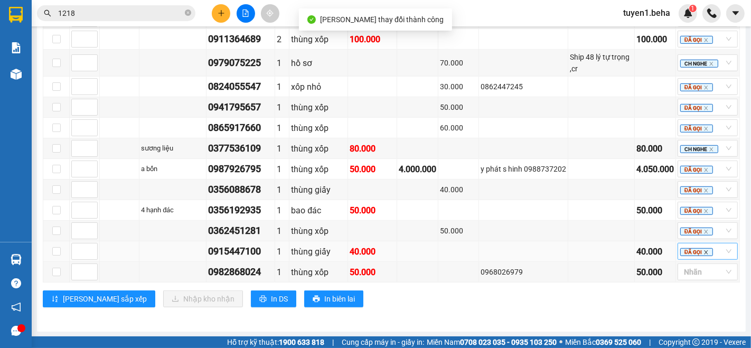
click at [703, 252] on icon "close" at bounding box center [705, 252] width 5 height 5
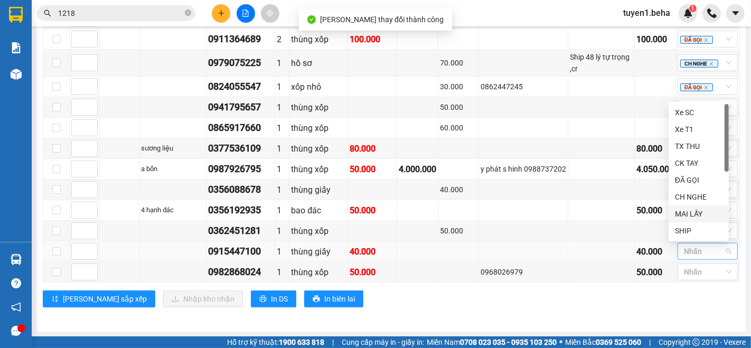
scroll to position [33, 0]
click at [691, 230] on div "LẤY SAU" at bounding box center [699, 232] width 48 height 12
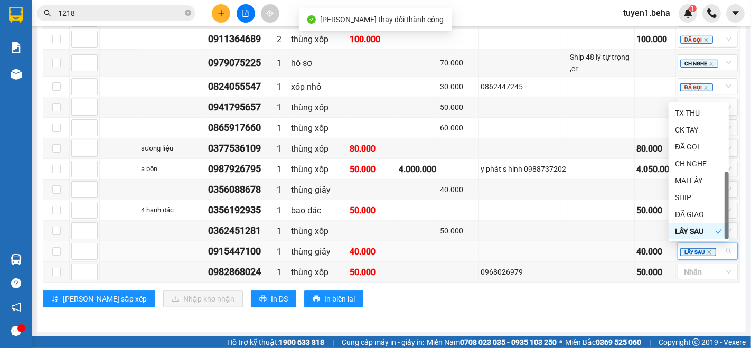
click at [645, 307] on div "ĐẮK LẮK Đơn 19 | SL 36 | CR 840.000 | CC 1.310.000 | Tổng cước 2.150.000 | TH 4…" at bounding box center [391, 68] width 697 height 493
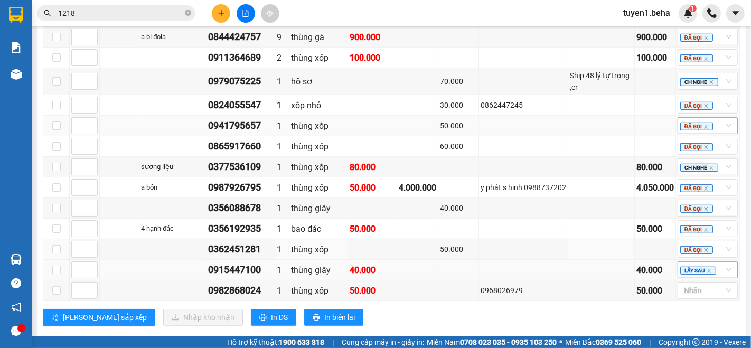
scroll to position [620, 0]
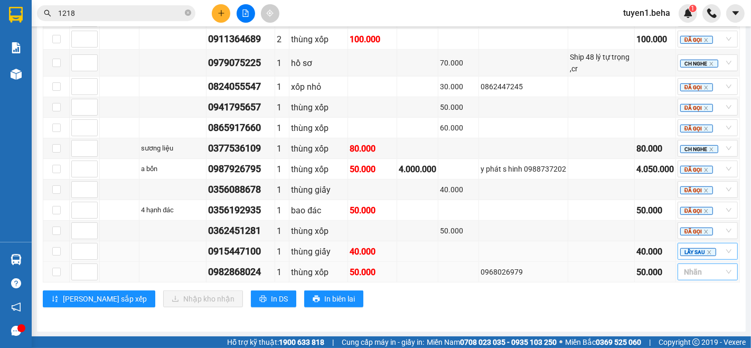
click at [682, 270] on div at bounding box center [702, 272] width 44 height 13
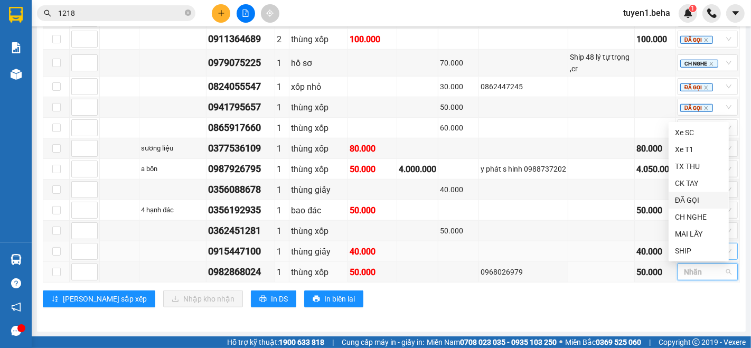
click at [691, 197] on div "ĐÃ GỌI" at bounding box center [699, 200] width 48 height 12
click at [561, 310] on div "ĐẮK LẮK Đơn 19 | SL 36 | CR 840.000 | CC 1.310.000 | Tổng cước 2.150.000 | TH 4…" at bounding box center [391, 68] width 697 height 493
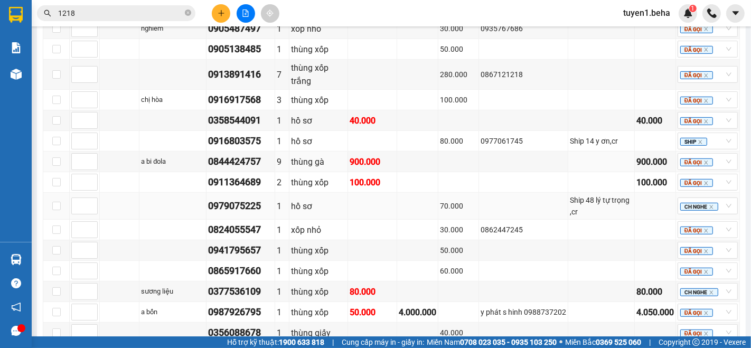
scroll to position [502, 0]
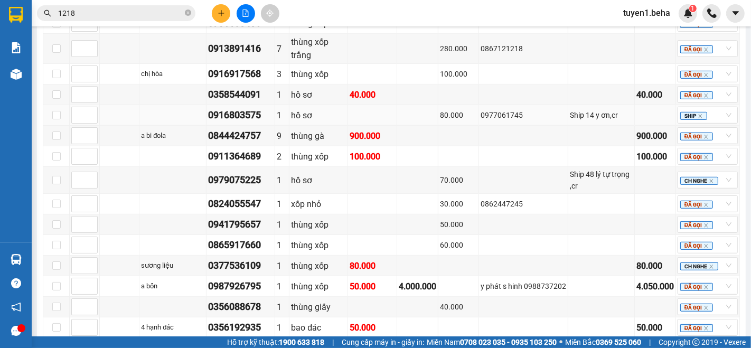
click at [112, 117] on td at bounding box center [120, 115] width 40 height 21
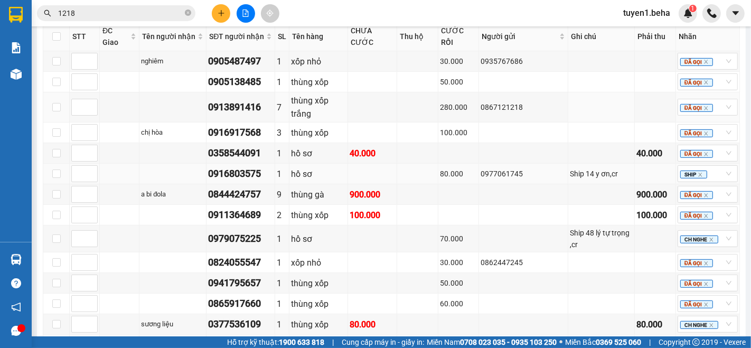
scroll to position [384, 0]
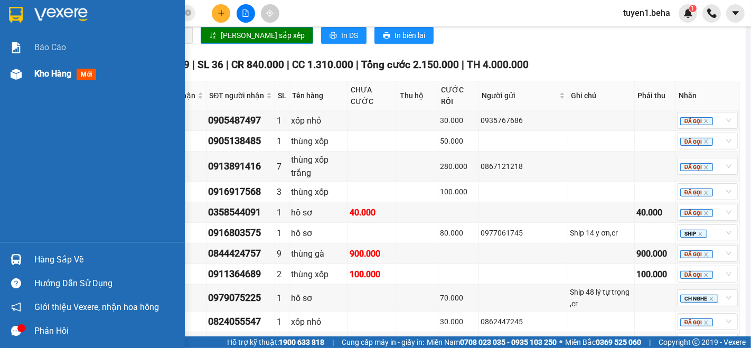
click at [54, 71] on span "Kho hàng" at bounding box center [52, 74] width 37 height 10
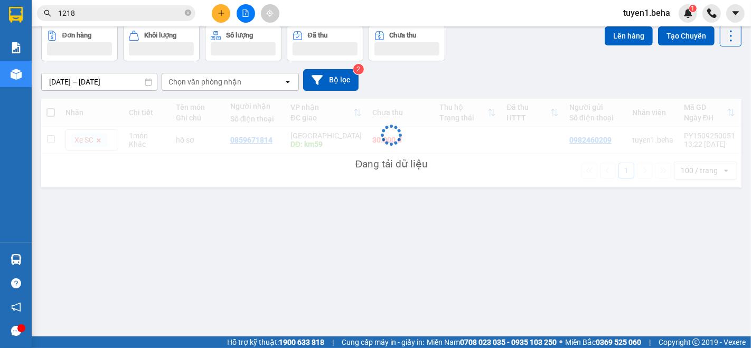
scroll to position [48, 0]
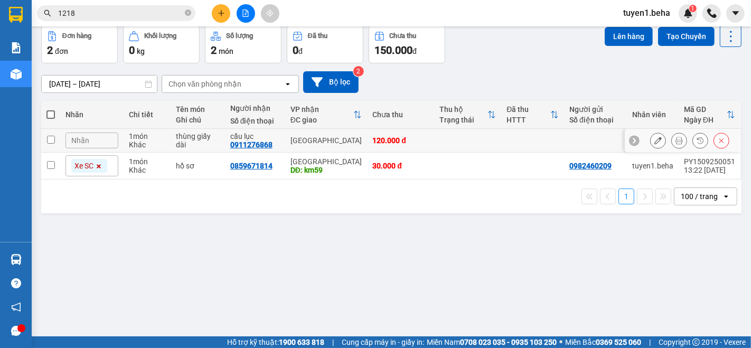
click at [50, 141] on input "checkbox" at bounding box center [51, 140] width 8 height 8
checkbox input "true"
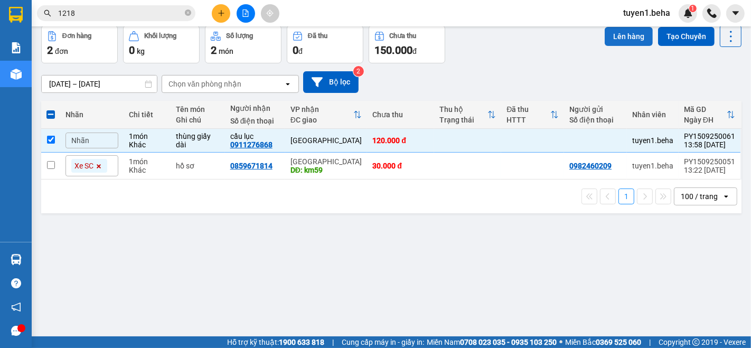
click at [622, 37] on button "Lên hàng" at bounding box center [629, 36] width 48 height 19
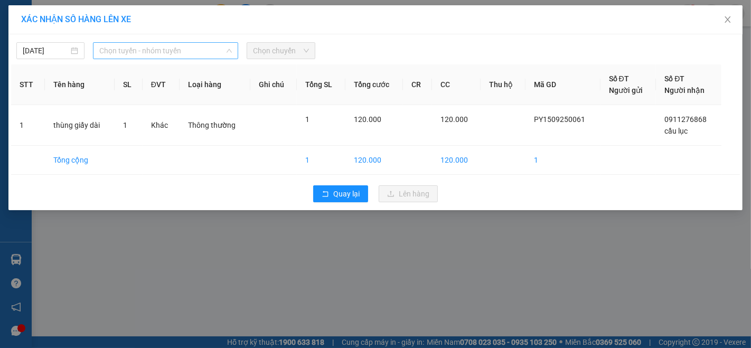
click at [144, 49] on span "Chọn tuyến - nhóm tuyến" at bounding box center [165, 51] width 133 height 16
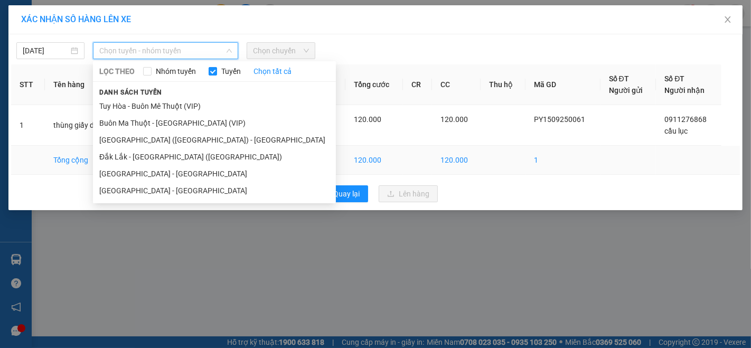
drag, startPoint x: 143, startPoint y: 171, endPoint x: 159, endPoint y: 147, distance: 29.2
click at [144, 169] on li "Phú Yên - Đắk Lắk" at bounding box center [214, 173] width 243 height 17
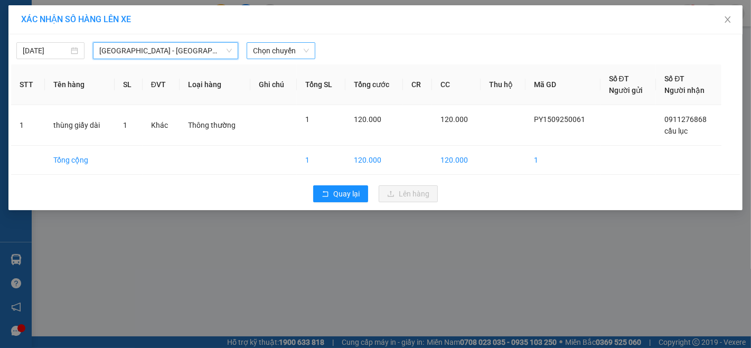
click at [262, 51] on span "Chọn chuyến" at bounding box center [280, 51] width 55 height 16
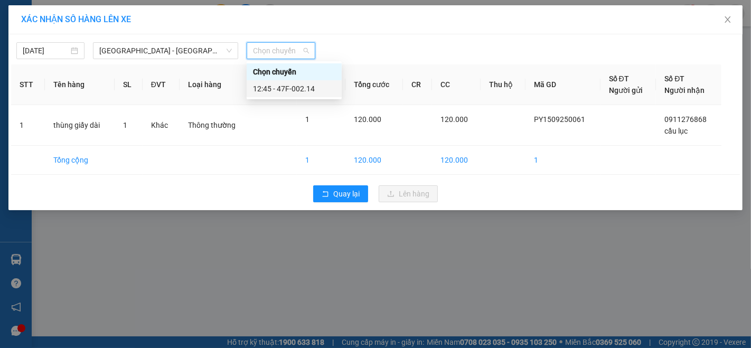
click at [297, 83] on div "12:45 - 47F-002.14" at bounding box center [294, 89] width 82 height 12
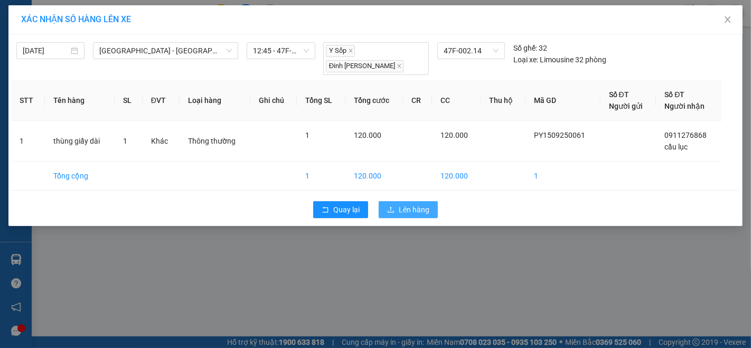
click at [416, 204] on span "Lên hàng" at bounding box center [414, 210] width 31 height 12
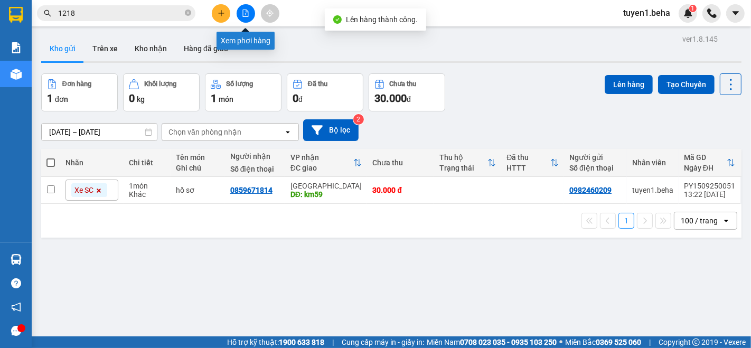
click at [247, 13] on icon "file-add" at bounding box center [245, 13] width 7 height 7
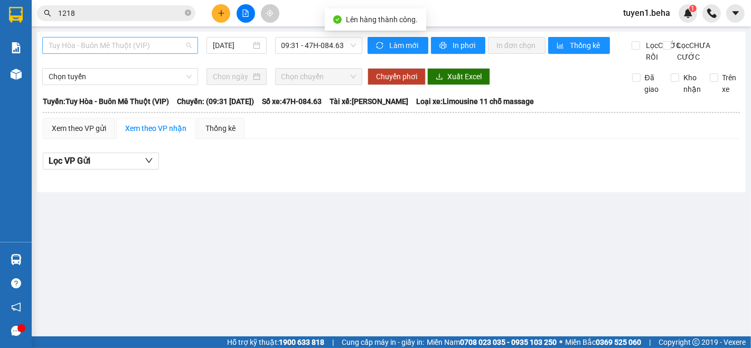
click at [129, 46] on span "Tuy Hòa - Buôn Mê Thuột (VIP)" at bounding box center [120, 45] width 143 height 16
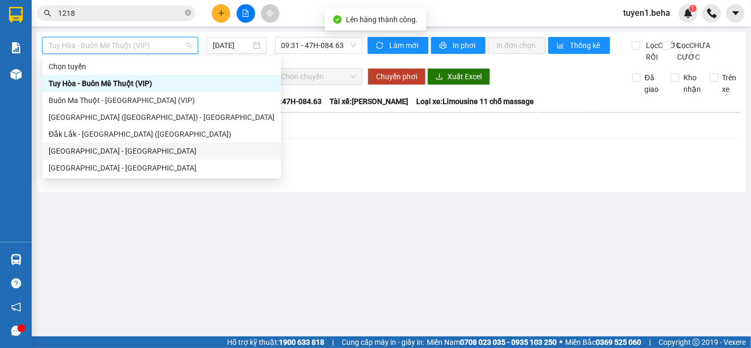
click at [94, 148] on div "Phú Yên - Đắk Lắk" at bounding box center [162, 151] width 226 height 12
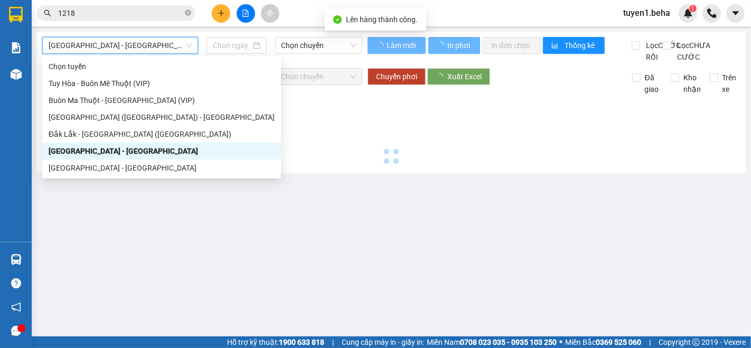
type input "[DATE]"
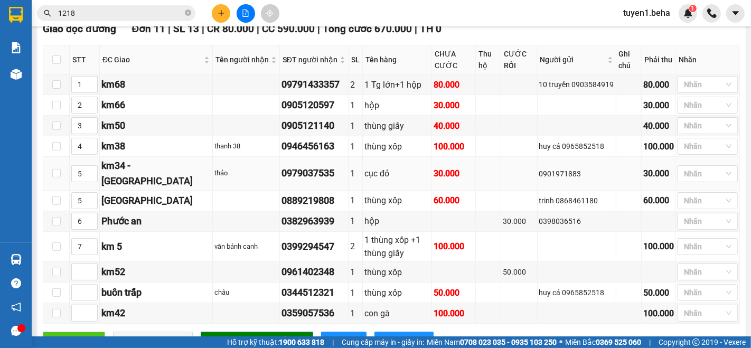
scroll to position [234, 0]
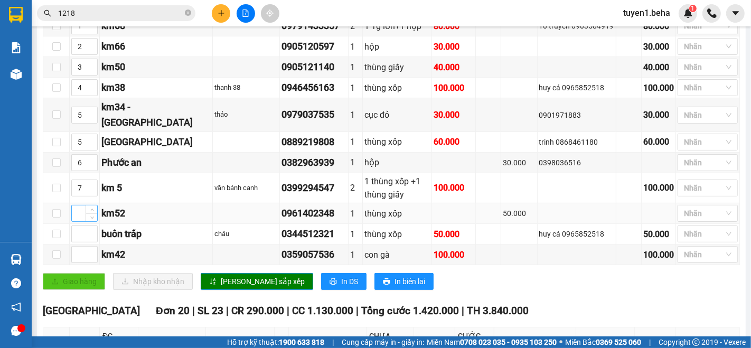
click at [78, 221] on input at bounding box center [84, 213] width 25 height 16
type input "3"
type input "4"
click at [91, 67] on icon "up" at bounding box center [92, 65] width 4 height 4
click at [79, 262] on input at bounding box center [84, 255] width 25 height 16
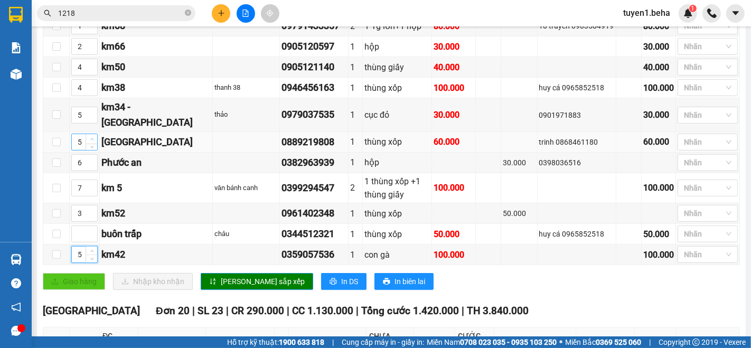
type input "5"
type input "6"
click at [91, 141] on icon "up" at bounding box center [92, 139] width 4 height 4
click at [210, 285] on icon "sort-ascending" at bounding box center [212, 281] width 7 height 7
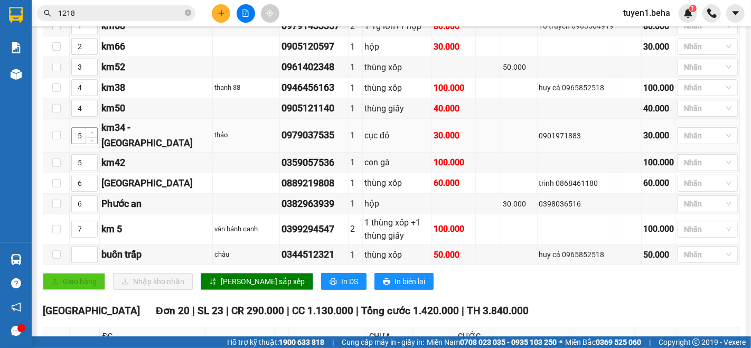
type input "6"
click at [89, 136] on span "up" at bounding box center [92, 133] width 6 height 6
type input "7"
click at [90, 182] on icon "up" at bounding box center [92, 181] width 4 height 4
type input "7"
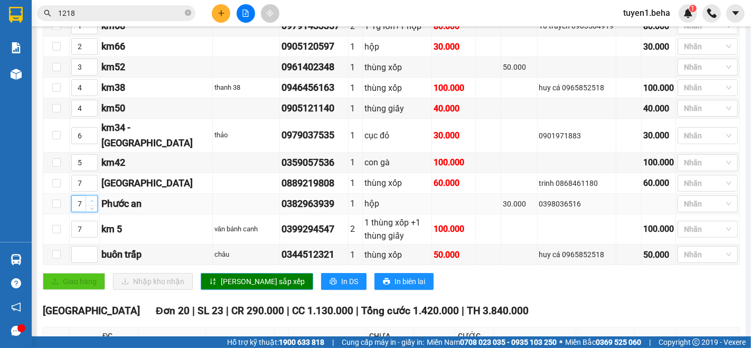
click at [89, 204] on span "up" at bounding box center [92, 201] width 6 height 6
type input "8"
click at [92, 230] on span "Increase Value" at bounding box center [92, 226] width 12 height 10
click at [215, 286] on button "[PERSON_NAME] sắp xếp" at bounding box center [257, 281] width 112 height 17
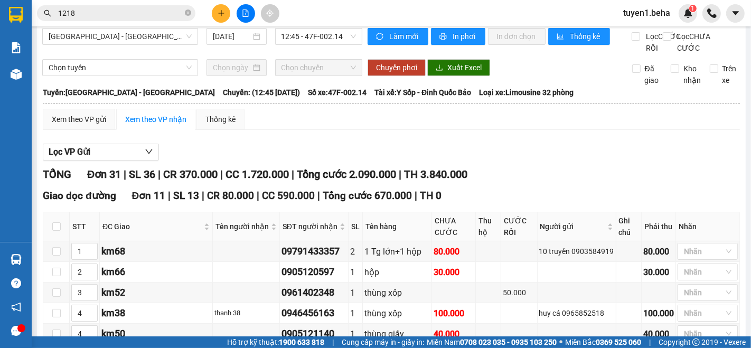
scroll to position [0, 0]
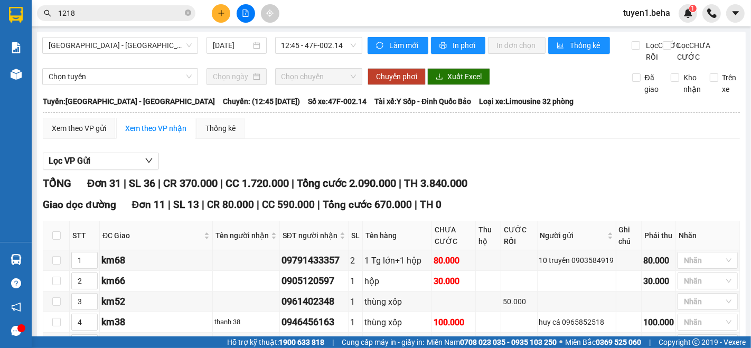
click at [460, 57] on div "Làm mới In phơi In đơn chọn Thống kê" at bounding box center [500, 50] width 264 height 26
click at [460, 49] on span "In phơi" at bounding box center [465, 46] width 24 height 12
click at [458, 45] on span "In phơi" at bounding box center [465, 46] width 24 height 12
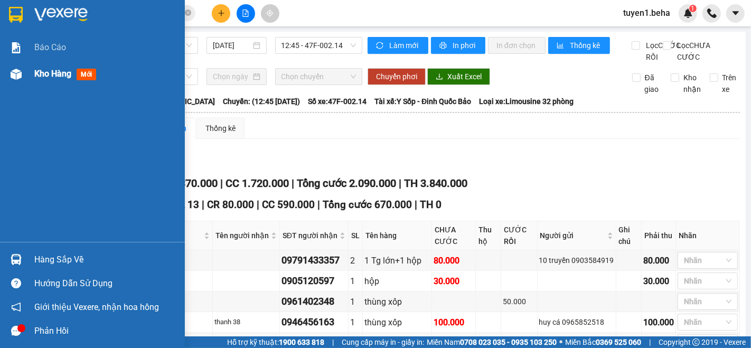
click at [47, 74] on span "Kho hàng" at bounding box center [52, 74] width 37 height 10
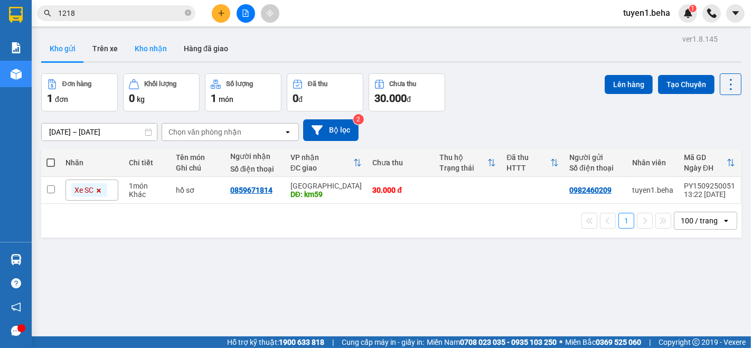
click at [158, 45] on button "Kho nhận" at bounding box center [150, 48] width 49 height 25
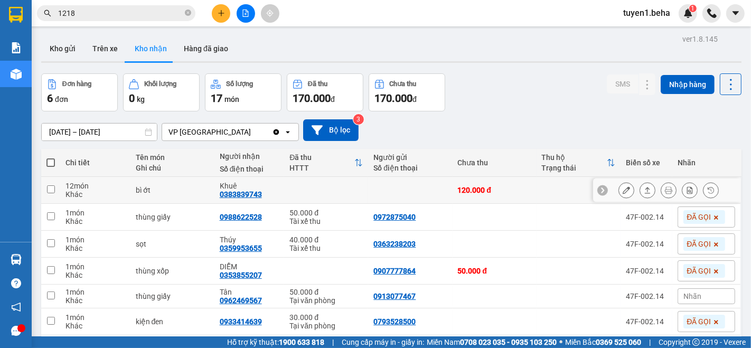
scroll to position [48, 0]
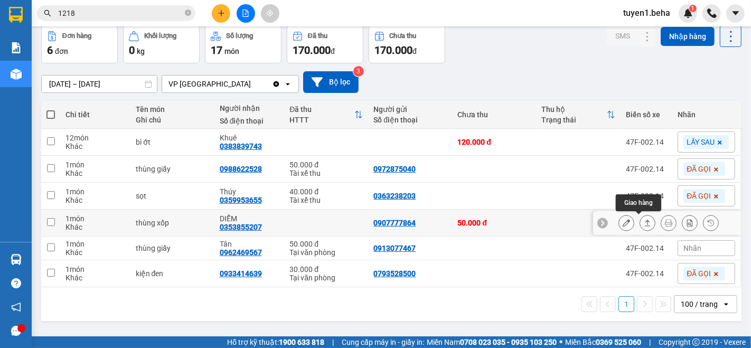
click at [644, 222] on icon at bounding box center [647, 222] width 7 height 7
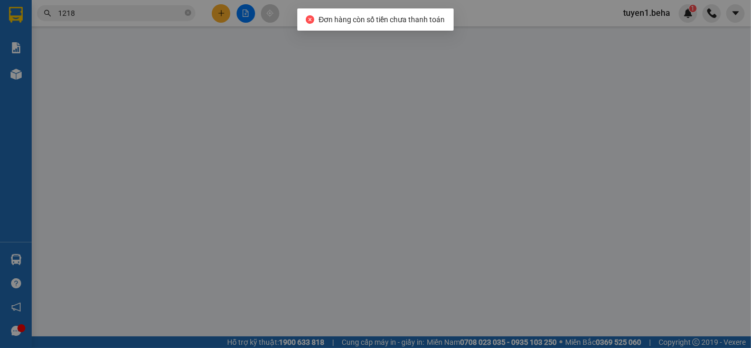
type input "0907777864"
type input "0353855207"
type input "DIỄM"
type input "50.000"
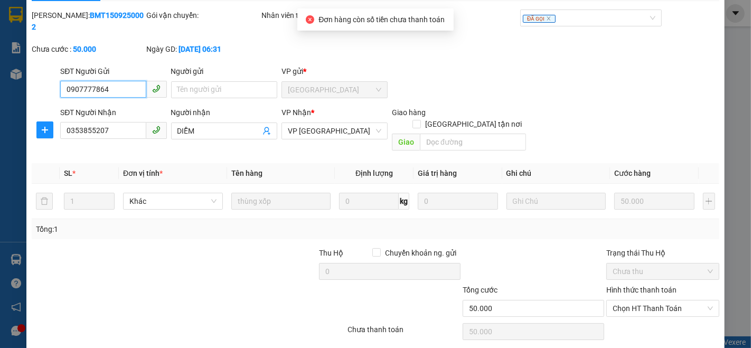
scroll to position [44, 0]
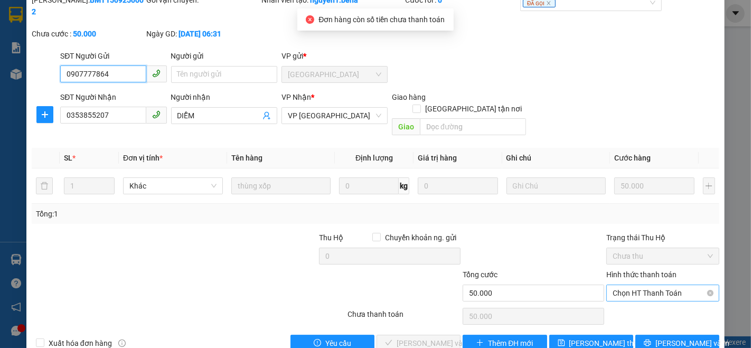
click at [634, 285] on span "Chọn HT Thanh Toán" at bounding box center [663, 293] width 100 height 16
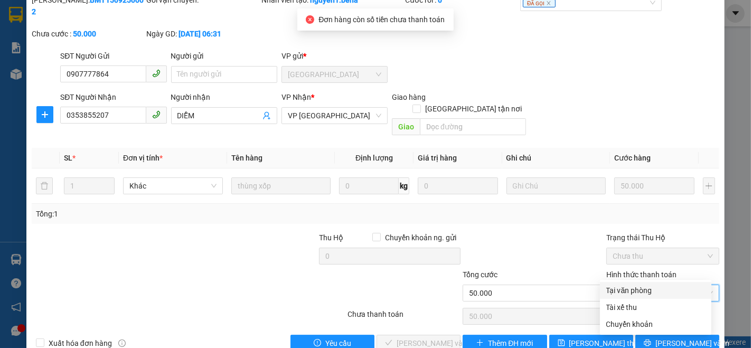
click at [628, 290] on div "Tại văn phòng" at bounding box center [655, 291] width 99 height 12
type input "0"
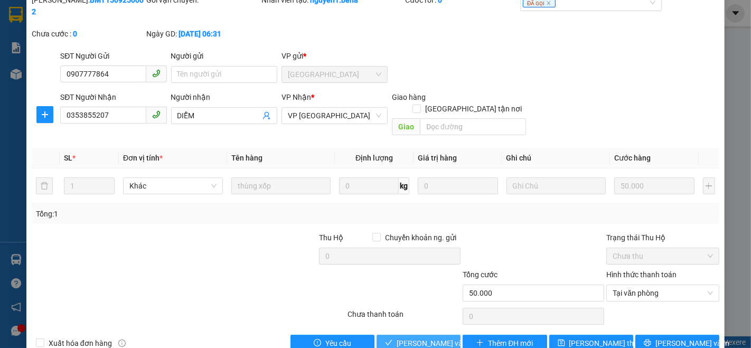
click at [425, 337] on span "Lưu và Giao hàng" at bounding box center [447, 343] width 101 height 12
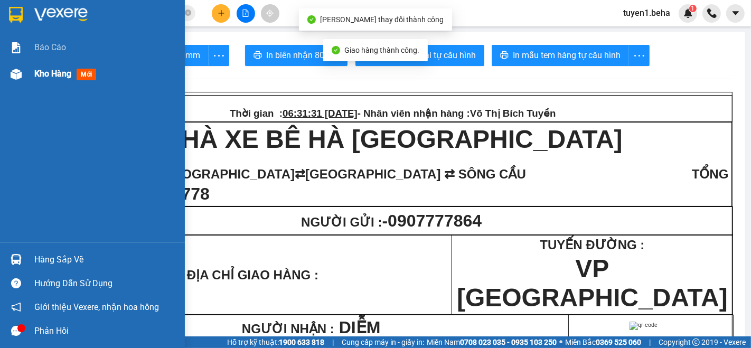
click at [46, 72] on span "Kho hàng" at bounding box center [52, 74] width 37 height 10
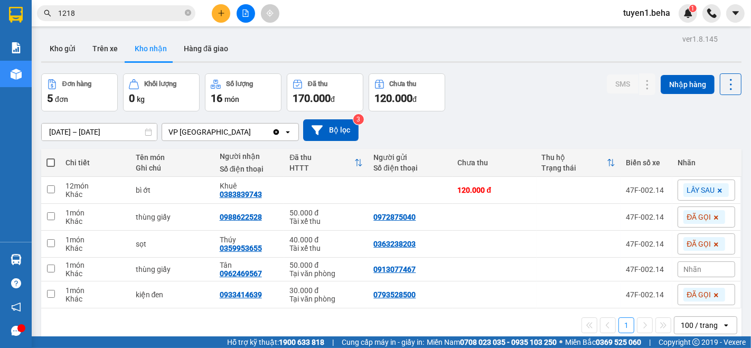
click at [130, 17] on input "1218" at bounding box center [120, 13] width 125 height 12
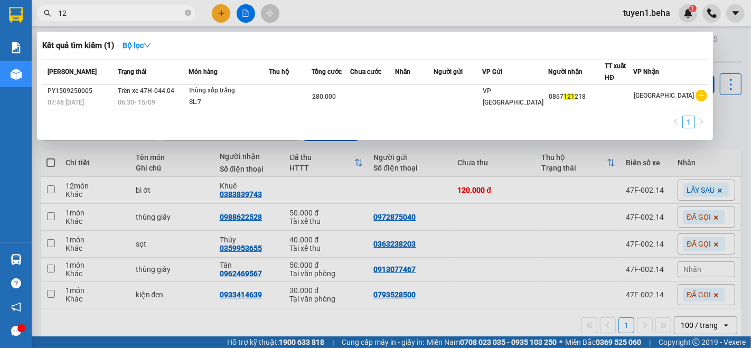
type input "1"
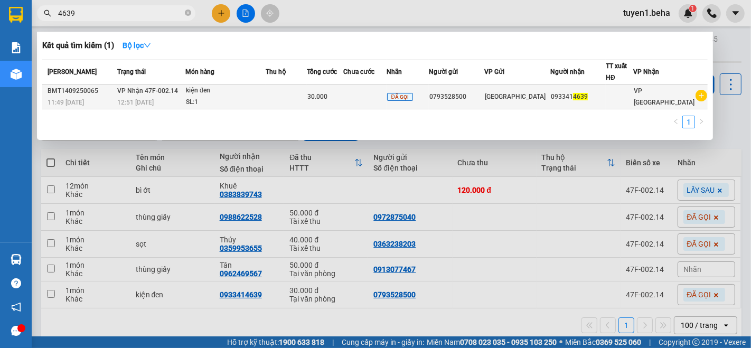
type input "4639"
click at [343, 94] on div "30.000" at bounding box center [324, 97] width 35 height 12
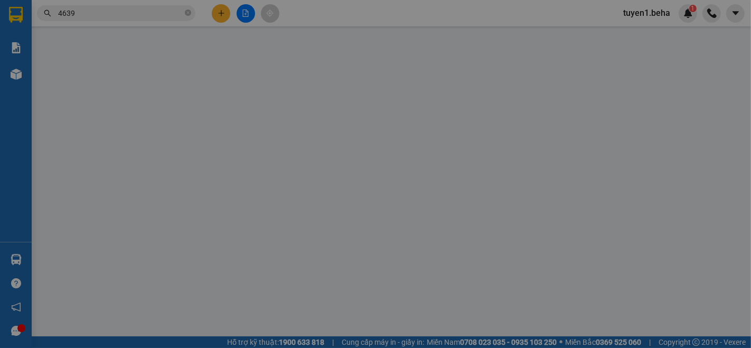
type input "0793528500"
type input "0933414639"
type input "30.000"
type input "0"
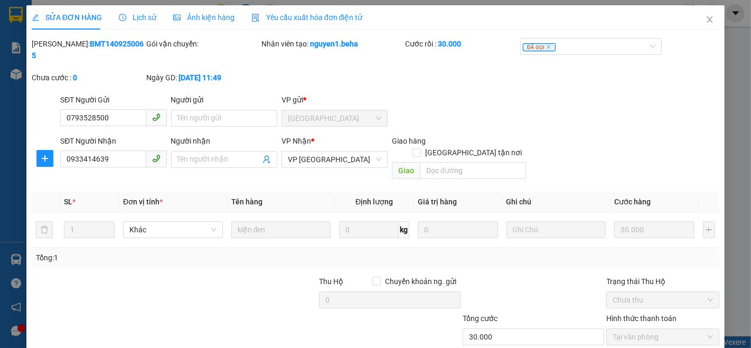
click at [210, 22] on span "Ảnh kiện hàng" at bounding box center [203, 17] width 61 height 8
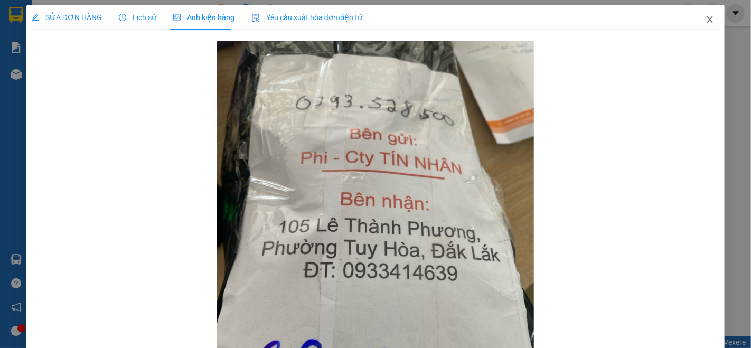
click at [706, 19] on icon "close" at bounding box center [710, 19] width 8 height 8
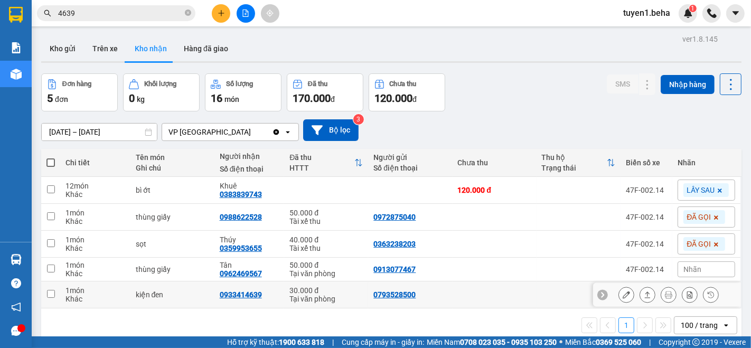
click at [644, 296] on icon at bounding box center [647, 294] width 7 height 7
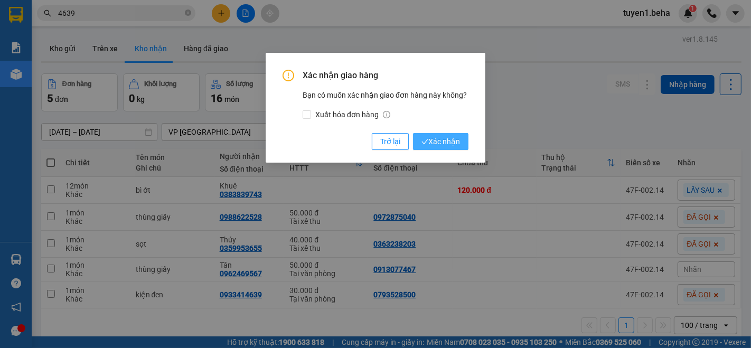
click at [443, 144] on span "Xác nhận" at bounding box center [440, 142] width 39 height 12
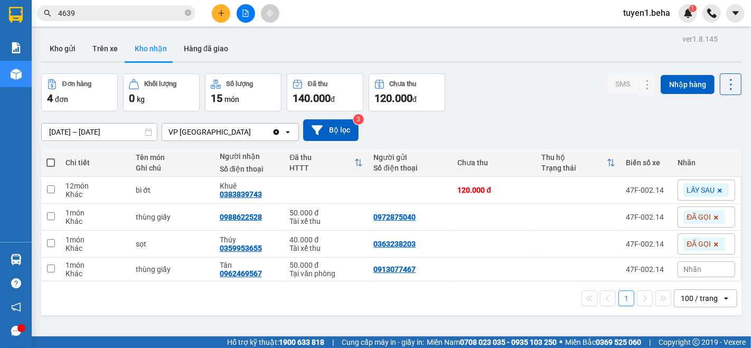
click at [109, 316] on div "ver 1.8.145 Kho gửi Trên xe Kho nhận Hàng đã giao Đơn hàng 4 đơn Khối lượng 0 k…" at bounding box center [391, 206] width 709 height 348
click at [623, 214] on icon at bounding box center [626, 216] width 7 height 7
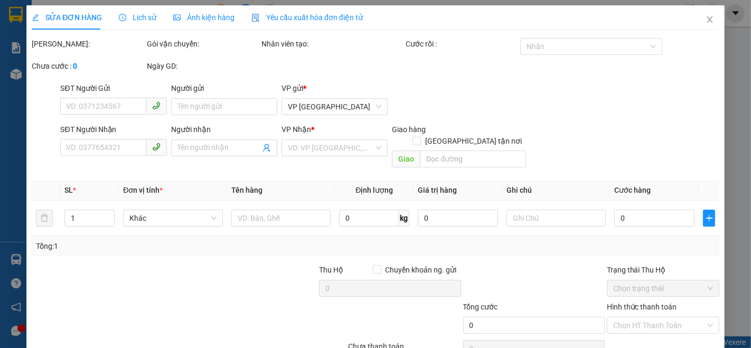
type input "0972875040"
type input "0988622528"
type input "50.000"
type input "0"
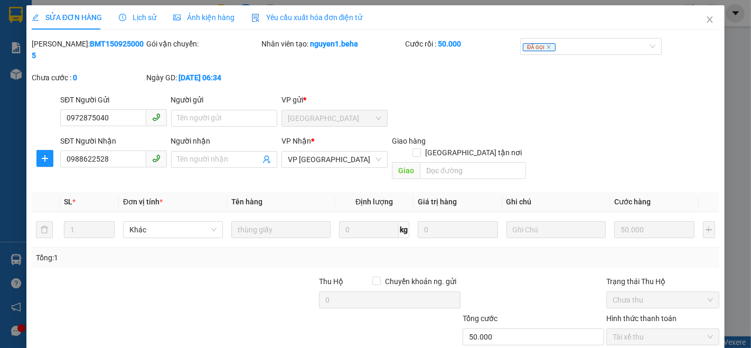
click at [205, 17] on span "Ảnh kiện hàng" at bounding box center [203, 17] width 61 height 8
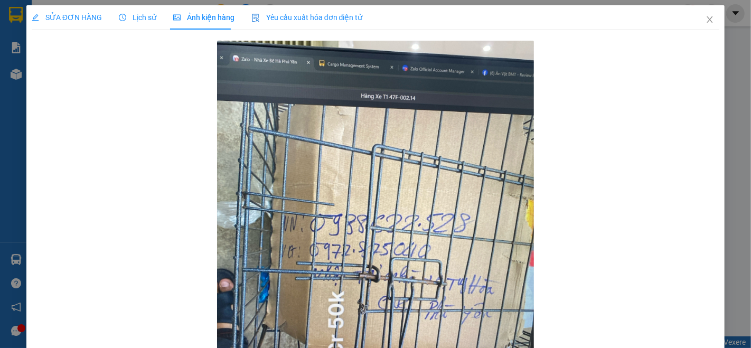
click at [61, 22] on div "SỬA ĐƠN HÀNG" at bounding box center [67, 18] width 70 height 12
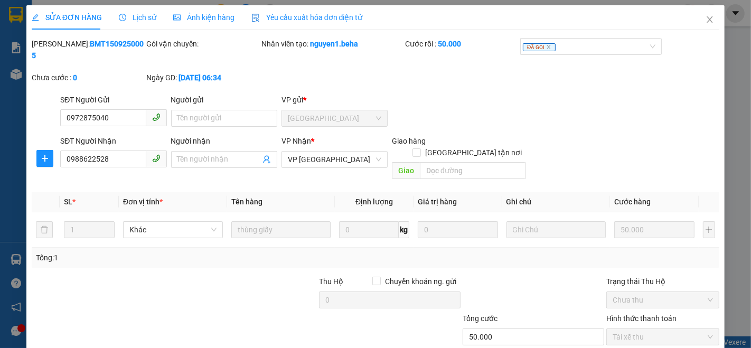
scroll to position [44, 0]
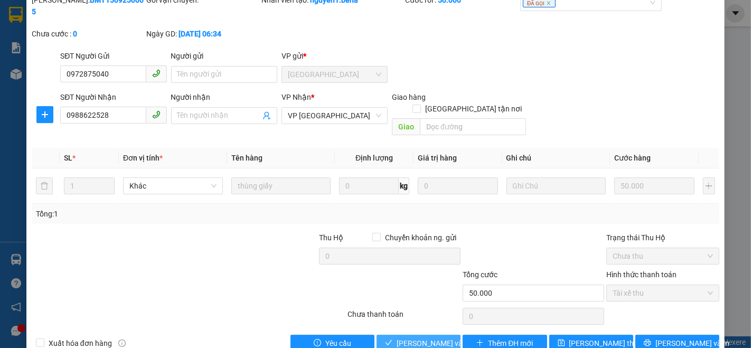
click at [410, 337] on span "Lưu và Giao hàng" at bounding box center [447, 343] width 101 height 12
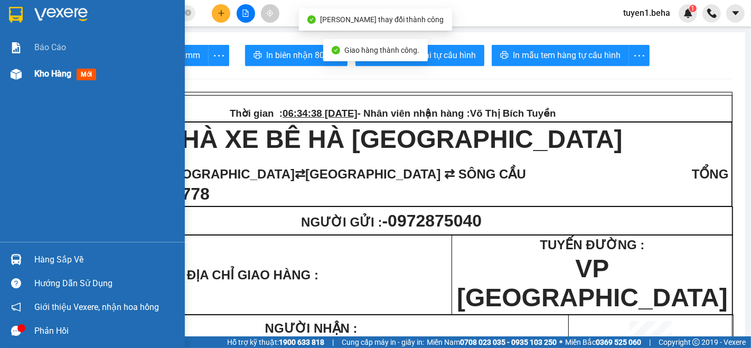
click at [49, 70] on span "Kho hàng" at bounding box center [52, 74] width 37 height 10
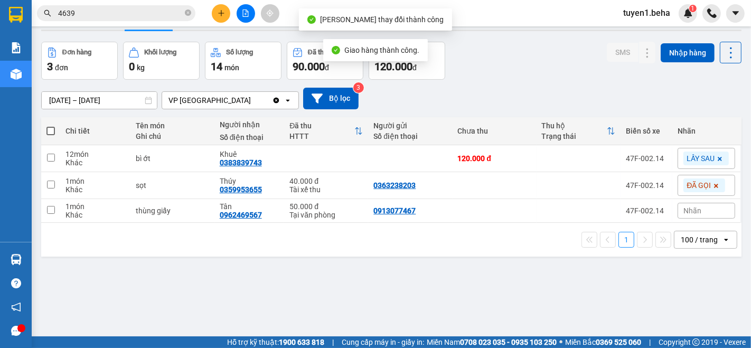
scroll to position [48, 0]
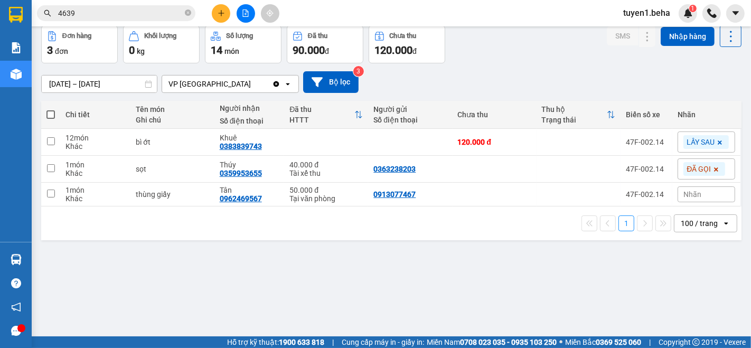
click at [683, 192] on span "Nhãn" at bounding box center [692, 194] width 18 height 8
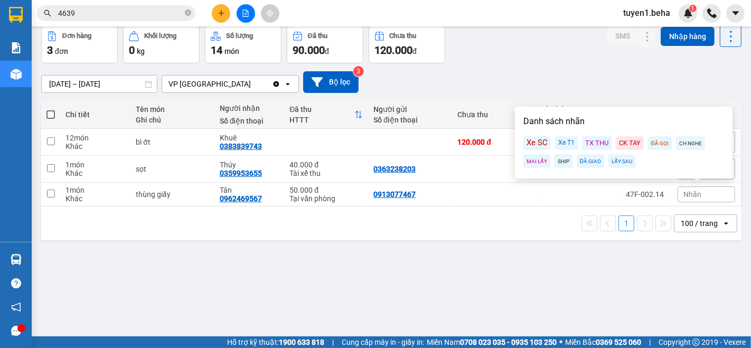
click at [658, 143] on div "ĐÃ GỌI" at bounding box center [660, 143] width 24 height 14
click at [555, 259] on div "ver 1.8.145 Kho gửi Trên xe Kho nhận Hàng đã giao Đơn hàng 3 đơn Khối lượng 0 k…" at bounding box center [391, 158] width 709 height 348
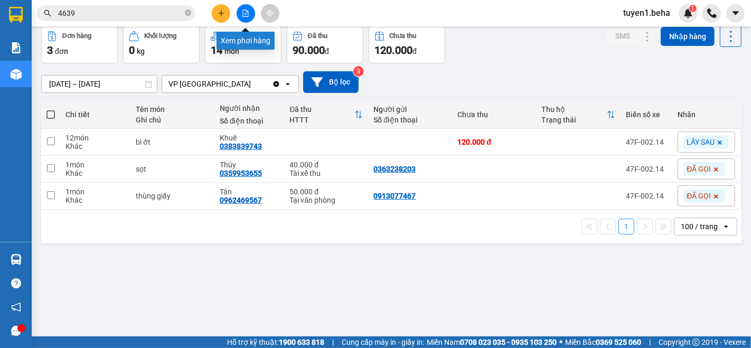
click at [242, 14] on icon "file-add" at bounding box center [245, 13] width 7 height 7
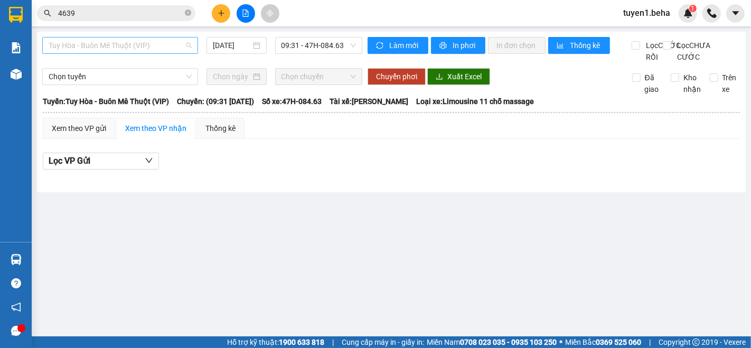
click at [143, 48] on span "Tuy Hòa - Buôn Mê Thuột (VIP)" at bounding box center [120, 45] width 143 height 16
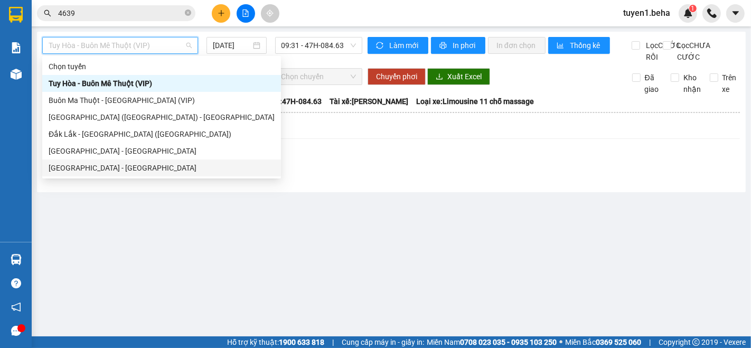
click at [85, 168] on div "Đắk Lắk - Phú Yên" at bounding box center [162, 168] width 226 height 12
type input "[DATE]"
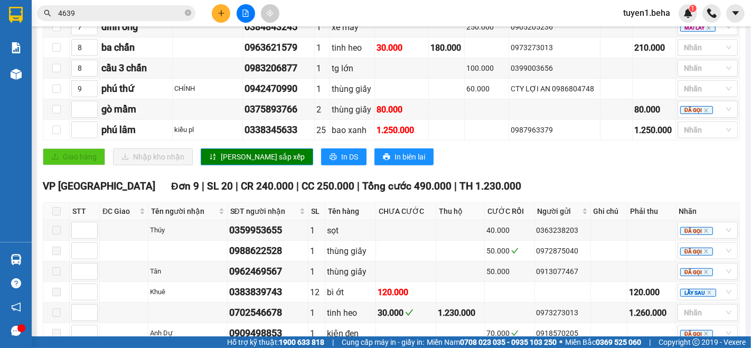
scroll to position [645, 0]
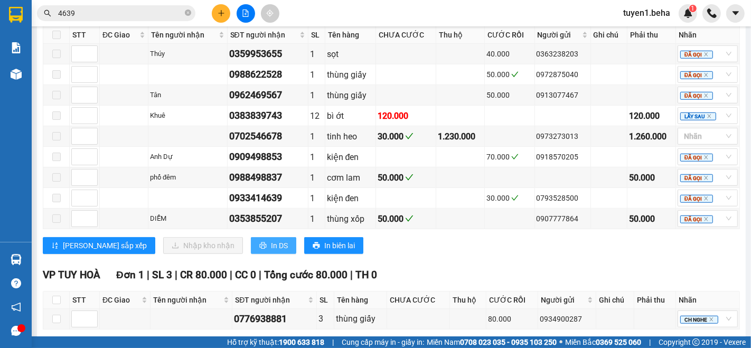
click at [271, 248] on span "In DS" at bounding box center [279, 246] width 17 height 12
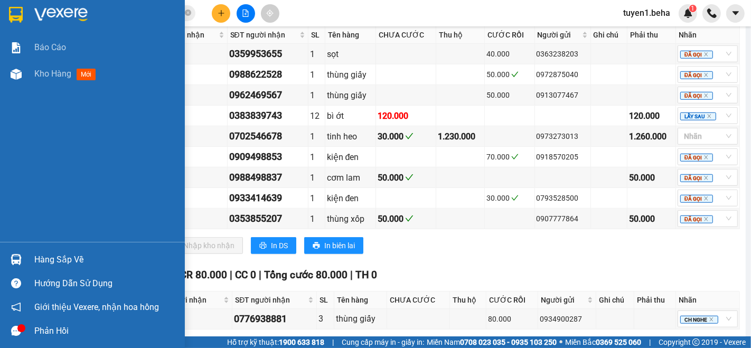
click at [32, 130] on div "Báo cáo Kho hàng mới" at bounding box center [92, 138] width 185 height 208
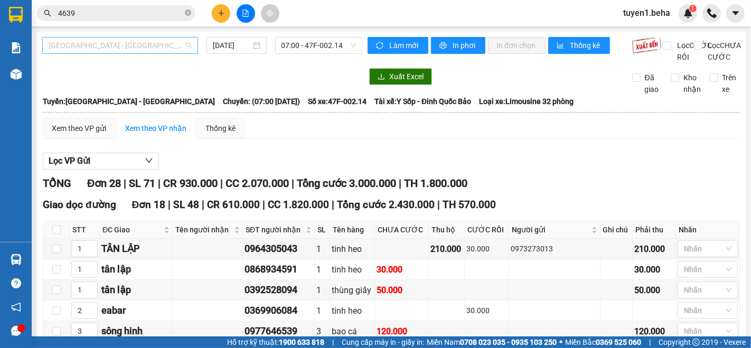
click at [121, 48] on span "Đắk Lắk - Phú Yên" at bounding box center [120, 45] width 143 height 16
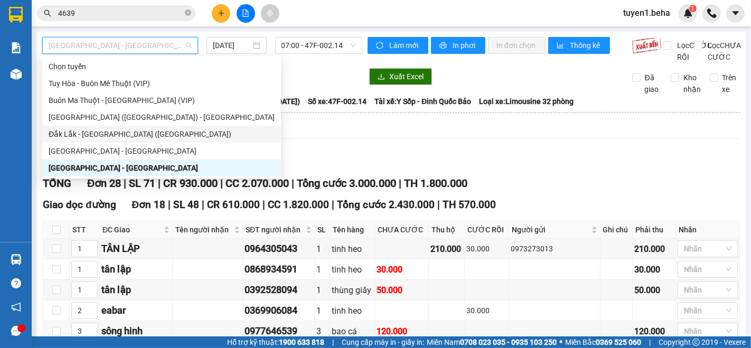
click at [122, 133] on div "Đắk Lắk - [GEOGRAPHIC_DATA] ([GEOGRAPHIC_DATA])" at bounding box center [162, 134] width 226 height 12
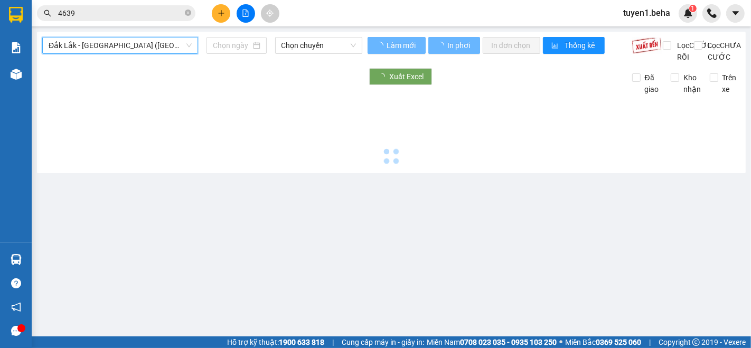
type input "[DATE]"
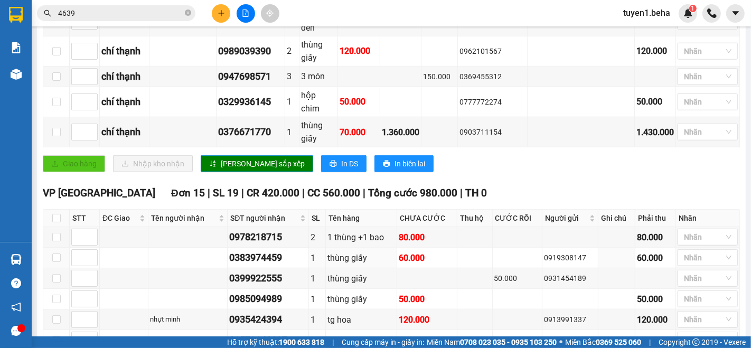
scroll to position [821, 0]
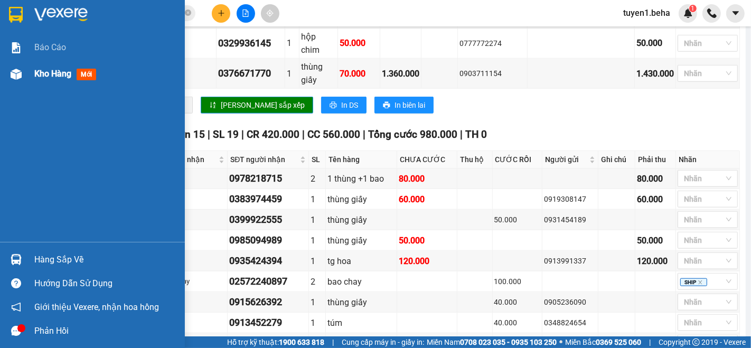
click at [57, 69] on span "Kho hàng" at bounding box center [52, 74] width 37 height 10
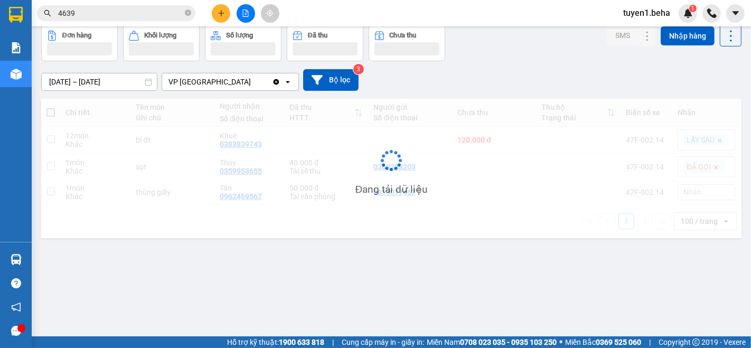
scroll to position [48, 0]
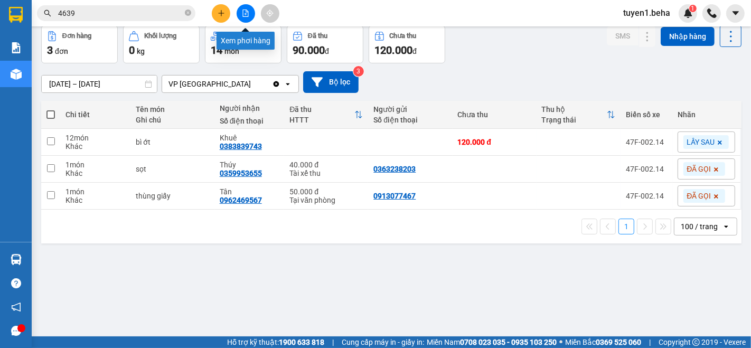
click at [243, 13] on icon "file-add" at bounding box center [246, 13] width 6 height 7
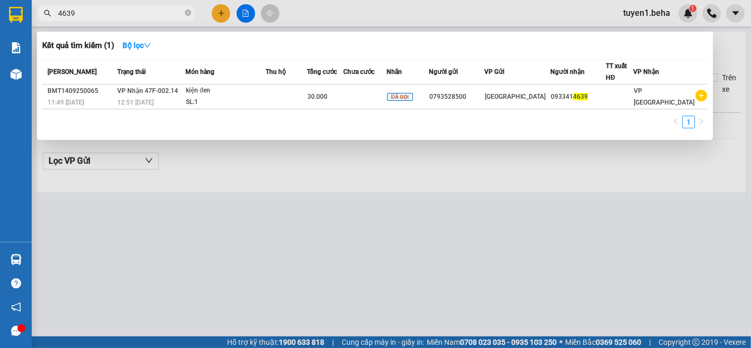
click at [111, 16] on input "4639" at bounding box center [120, 13] width 125 height 12
click at [186, 13] on icon "close-circle" at bounding box center [188, 13] width 6 height 6
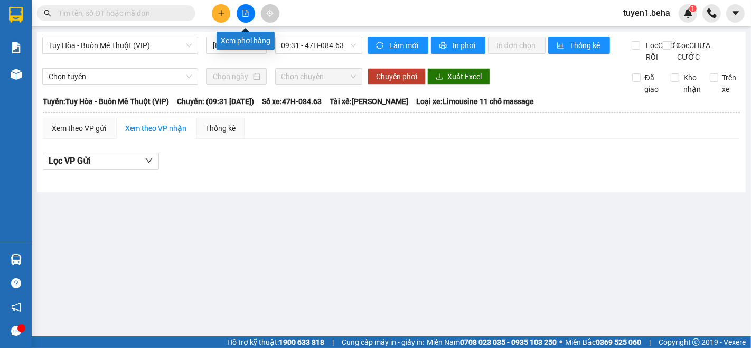
click at [247, 14] on icon "file-add" at bounding box center [245, 13] width 7 height 7
click at [134, 45] on span "Tuy Hòa - Buôn Mê Thuột (VIP)" at bounding box center [120, 45] width 143 height 16
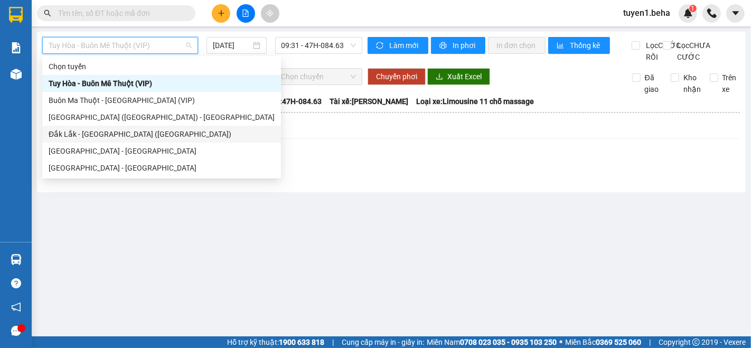
click at [99, 130] on div "Đắk Lắk - [GEOGRAPHIC_DATA] ([GEOGRAPHIC_DATA])" at bounding box center [162, 134] width 226 height 12
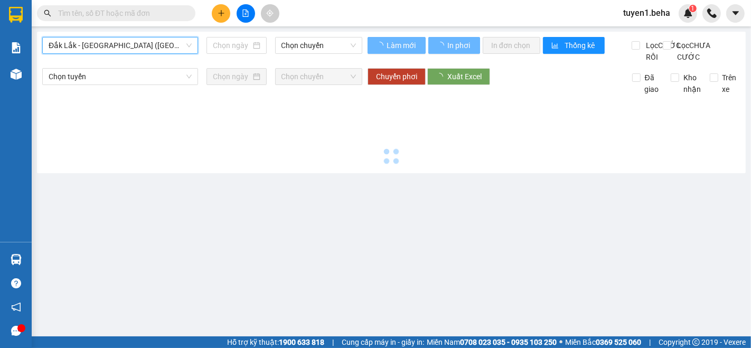
type input "[DATE]"
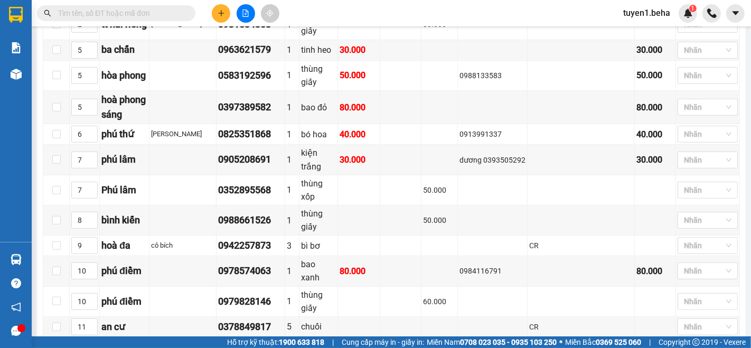
scroll to position [352, 0]
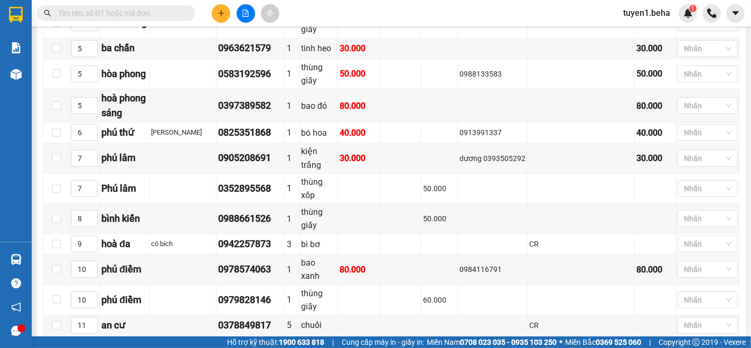
click at [120, 12] on input "text" at bounding box center [120, 13] width 125 height 12
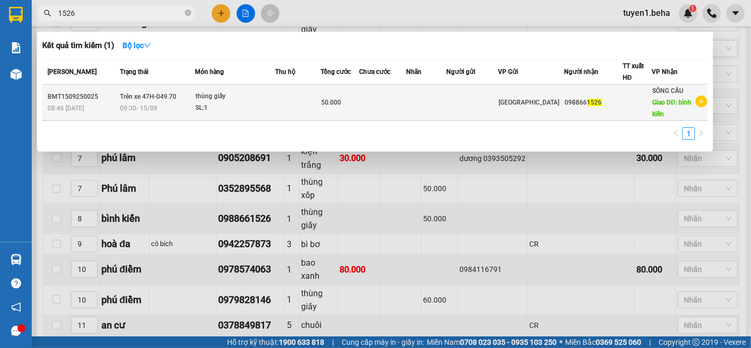
type input "1526"
click at [442, 96] on td at bounding box center [426, 103] width 40 height 36
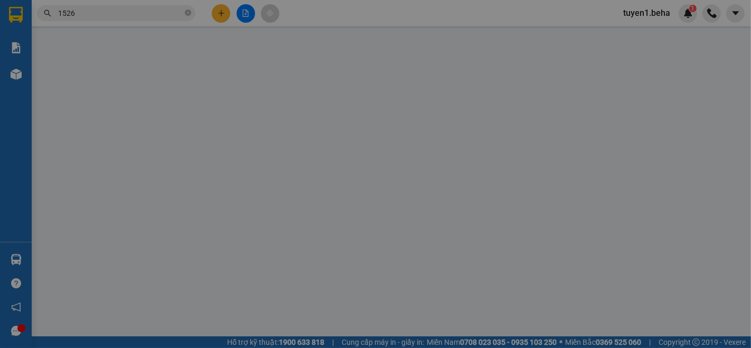
type input "0988661526"
type input "bình kiến"
type input "50.000"
type input "0"
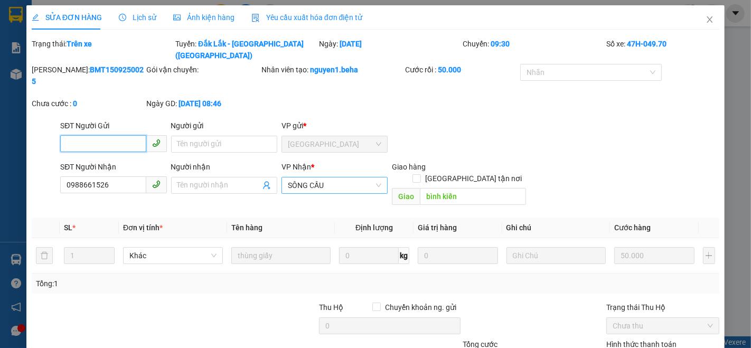
click at [330, 177] on span "SÔNG CẦU" at bounding box center [334, 185] width 93 height 16
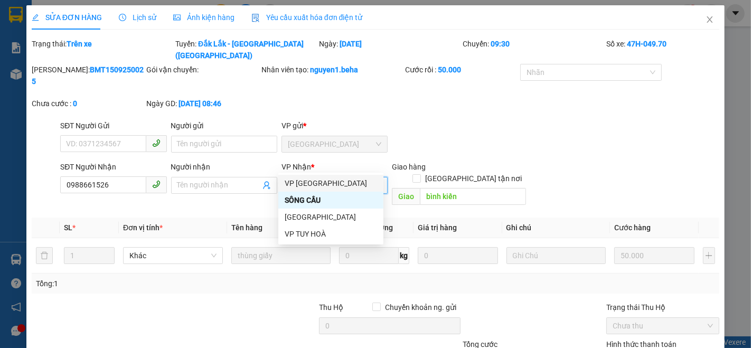
click at [327, 183] on div "VP [GEOGRAPHIC_DATA]" at bounding box center [331, 183] width 92 height 12
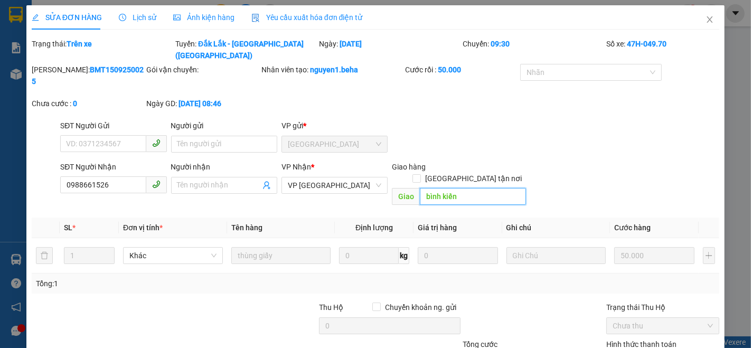
click at [465, 188] on input "bình kiến" at bounding box center [473, 196] width 106 height 17
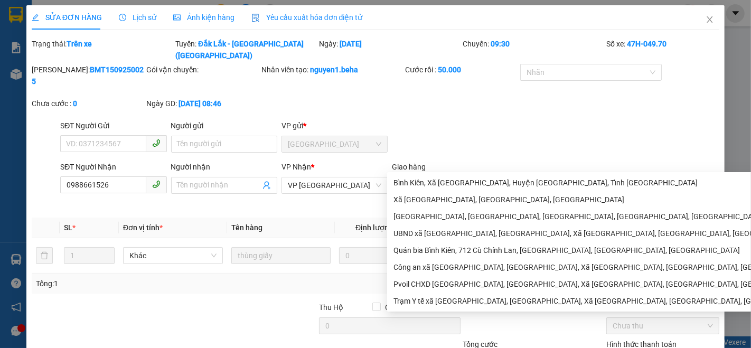
type input "b"
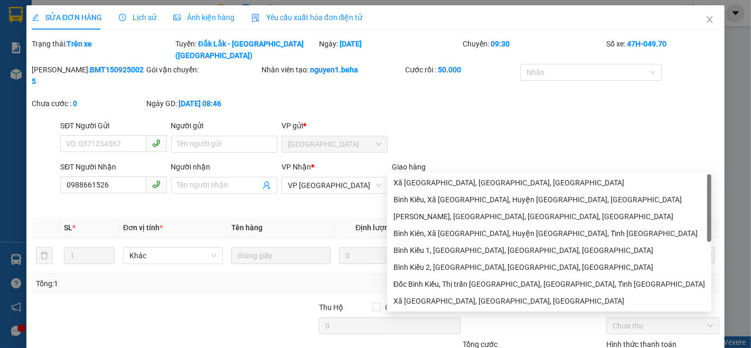
click at [523, 96] on div "Mã ĐH: BMT1509250025 Gói vận chuyển: Nhân viên tạo: nguyen1.beha Cước rồi : 50.…" at bounding box center [376, 92] width 690 height 56
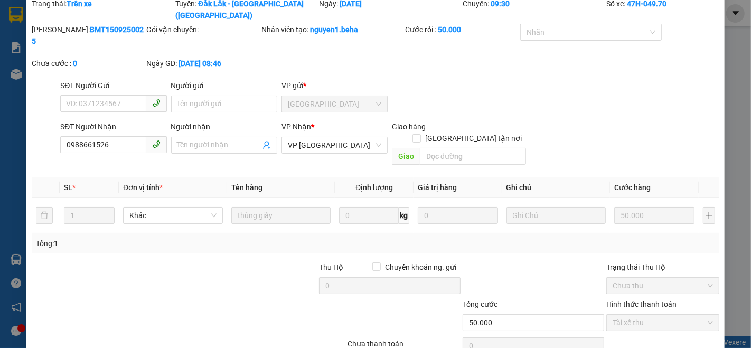
scroll to position [58, 0]
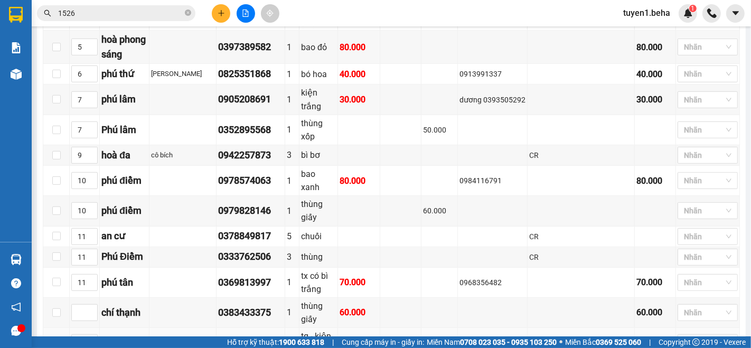
scroll to position [469, 0]
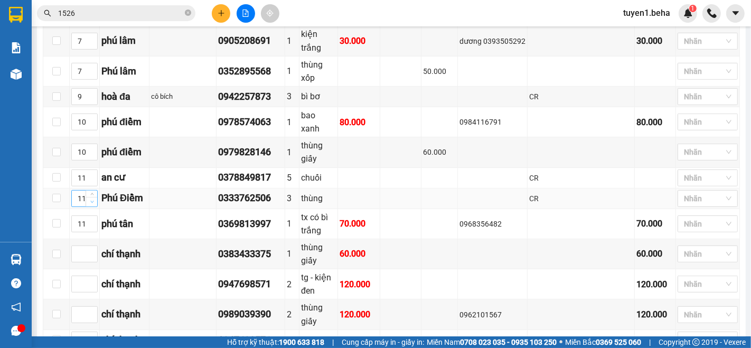
type input "10"
click at [89, 199] on span "down" at bounding box center [92, 202] width 6 height 6
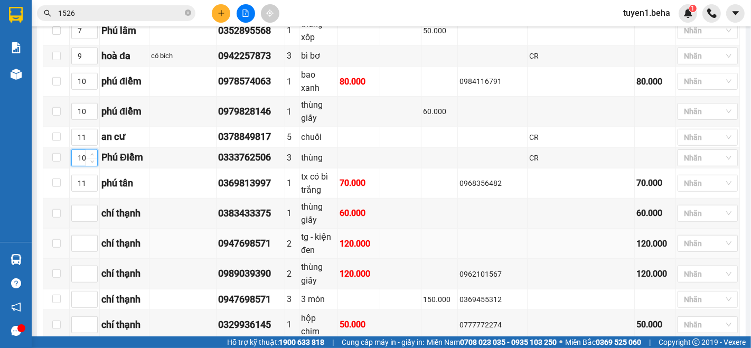
scroll to position [528, 0]
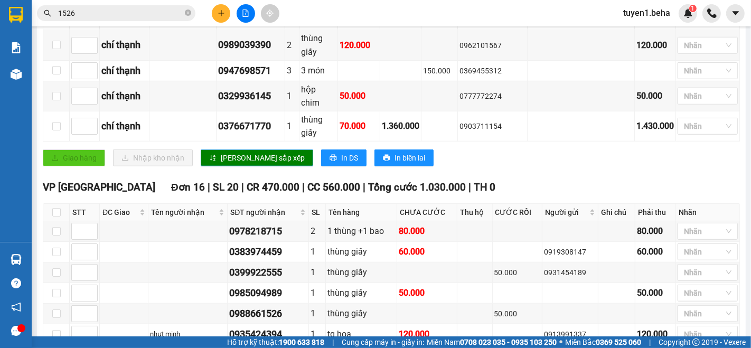
scroll to position [813, 0]
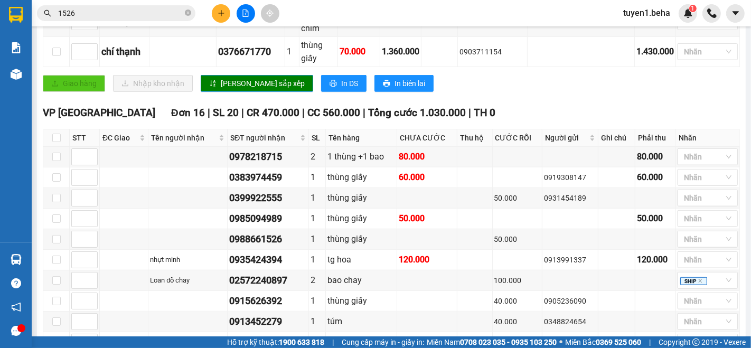
click at [119, 18] on input "1526" at bounding box center [120, 13] width 125 height 12
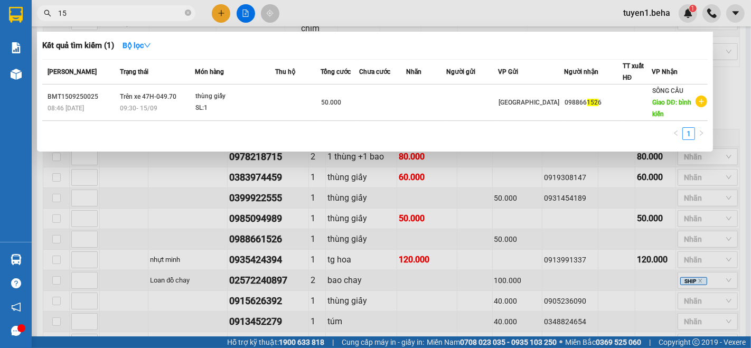
type input "1"
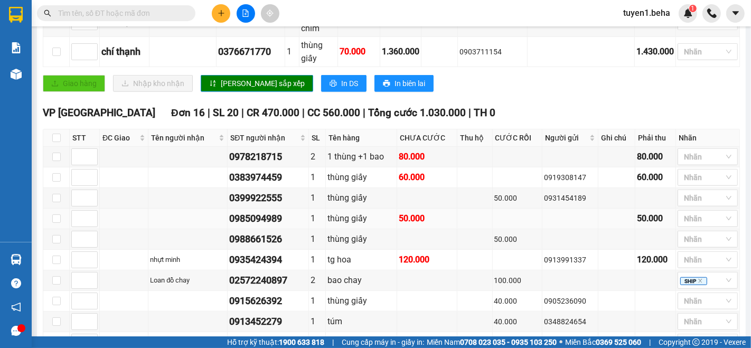
click at [111, 209] on td at bounding box center [124, 219] width 49 height 21
click at [179, 12] on input "text" at bounding box center [120, 13] width 125 height 12
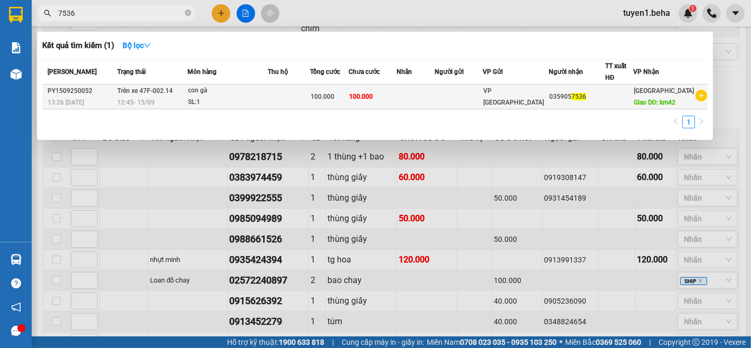
type input "7536"
click at [425, 104] on td at bounding box center [416, 97] width 38 height 25
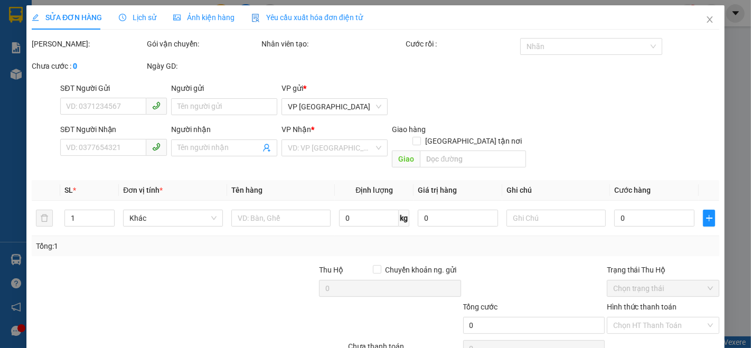
type input "0359057536"
type input "km42"
type input "100.000"
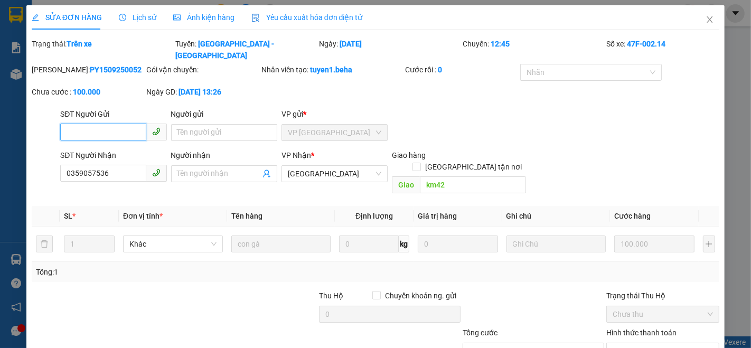
scroll to position [58, 0]
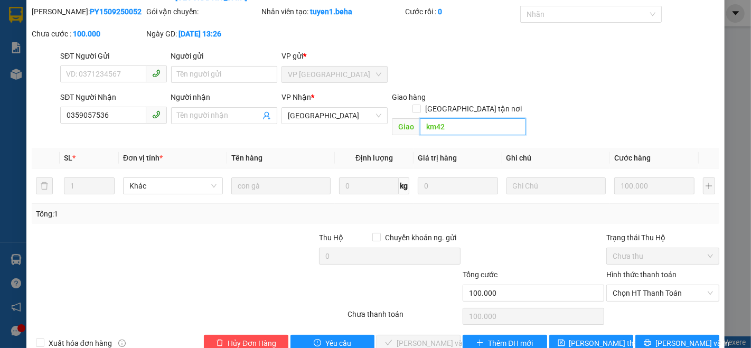
click at [457, 118] on input "km42" at bounding box center [473, 126] width 106 height 17
type input "k"
click at [603, 337] on span "Lưu thay đổi" at bounding box center [611, 343] width 85 height 12
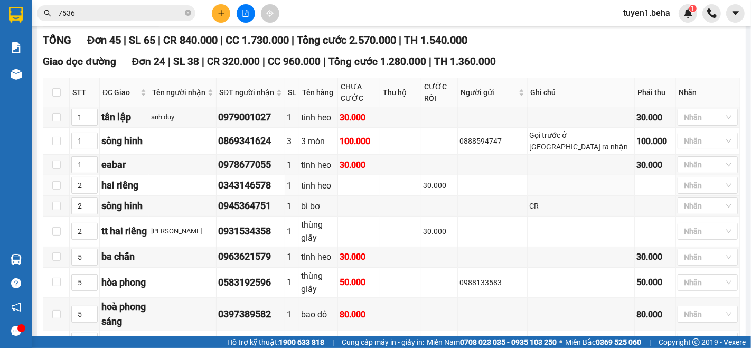
scroll to position [59, 0]
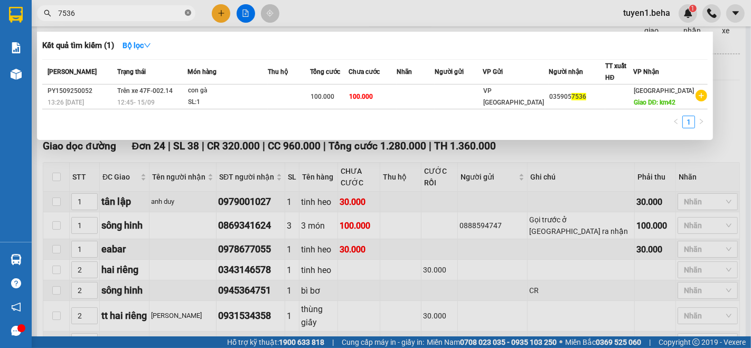
click at [186, 15] on icon "close-circle" at bounding box center [188, 13] width 6 height 6
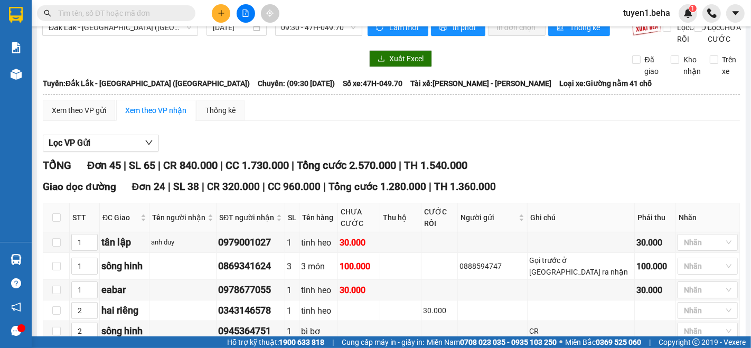
scroll to position [0, 0]
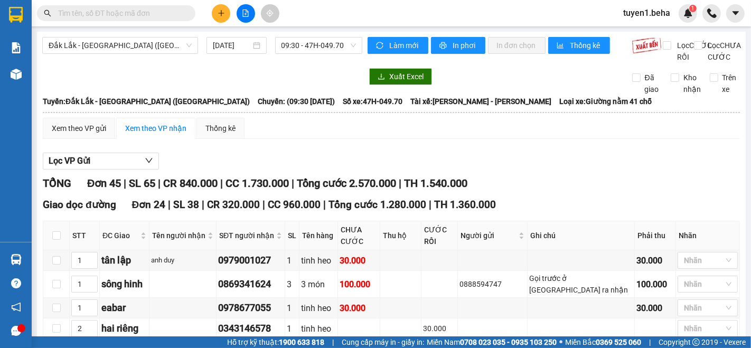
click at [126, 54] on div "Đắk Lắk - Phú Yên (SC) 15/09/2025 09:30 - 47H-049.70" at bounding box center [202, 50] width 320 height 26
click at [128, 49] on span "Đắk Lắk - [GEOGRAPHIC_DATA] ([GEOGRAPHIC_DATA])" at bounding box center [120, 45] width 143 height 16
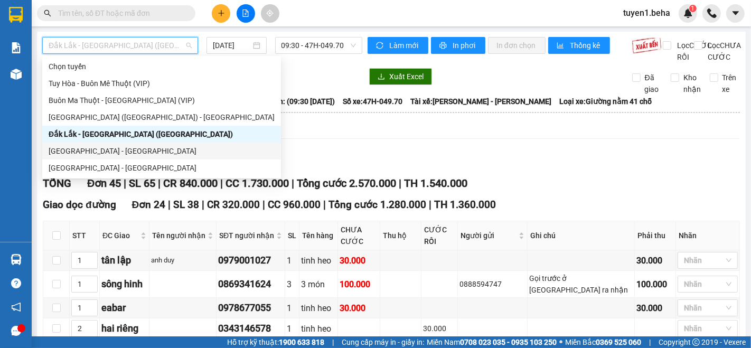
click at [101, 152] on div "Phú Yên - Đắk Lắk" at bounding box center [162, 151] width 226 height 12
type input "[DATE]"
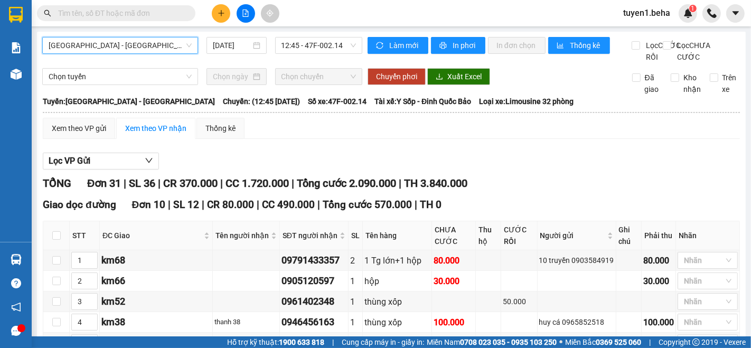
scroll to position [176, 0]
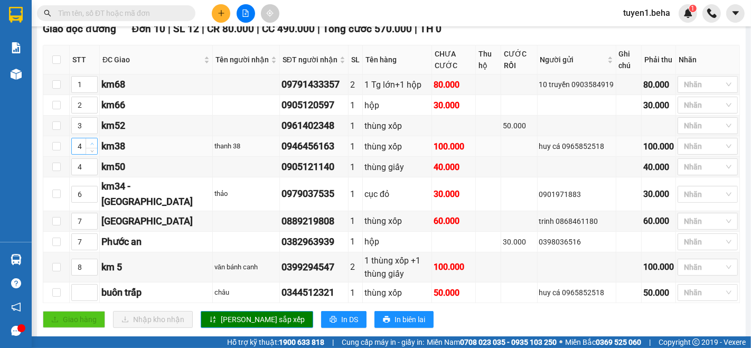
type input "5"
click at [92, 145] on icon "up" at bounding box center [91, 144] width 3 height 2
click at [225, 322] on span "[PERSON_NAME] sắp xếp" at bounding box center [263, 320] width 84 height 12
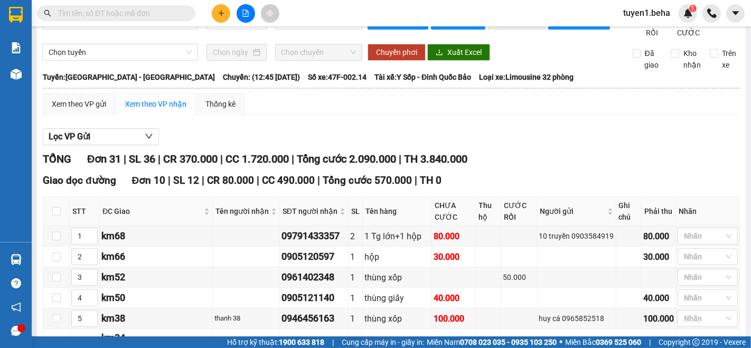
scroll to position [0, 0]
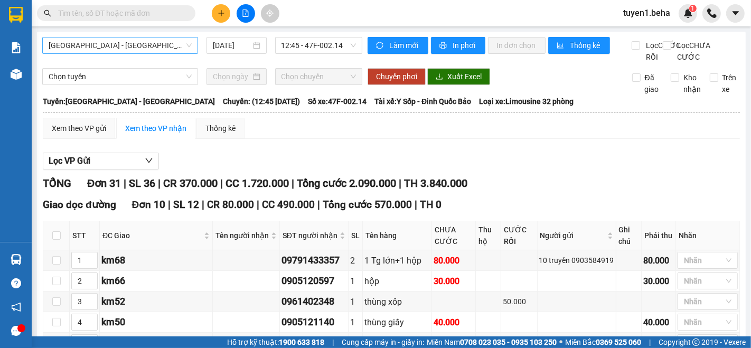
click at [142, 40] on span "Phú Yên - Đắk Lắk" at bounding box center [120, 45] width 143 height 16
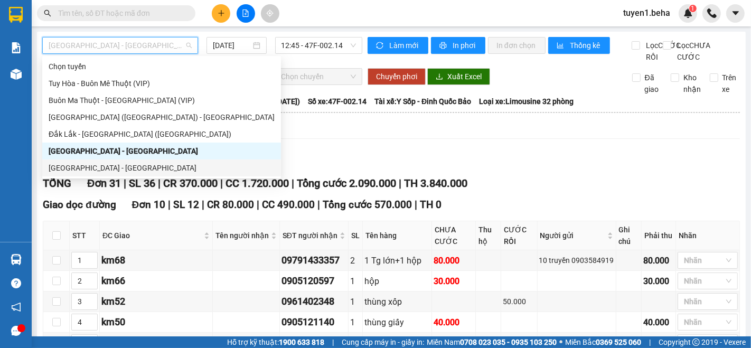
click at [119, 167] on div "Đắk Lắk - Phú Yên" at bounding box center [162, 168] width 226 height 12
type input "[DATE]"
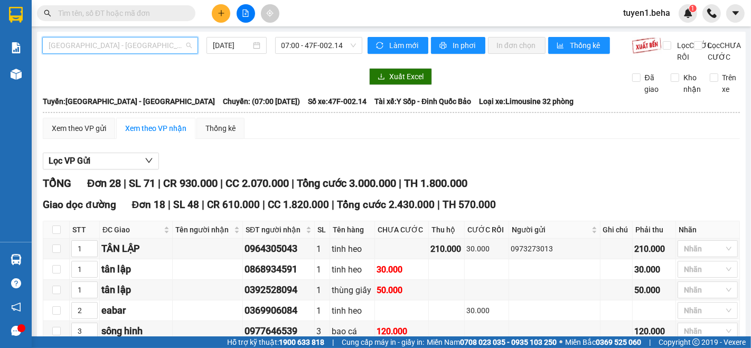
click at [155, 38] on span "Đắk Lắk - Phú Yên" at bounding box center [120, 45] width 143 height 16
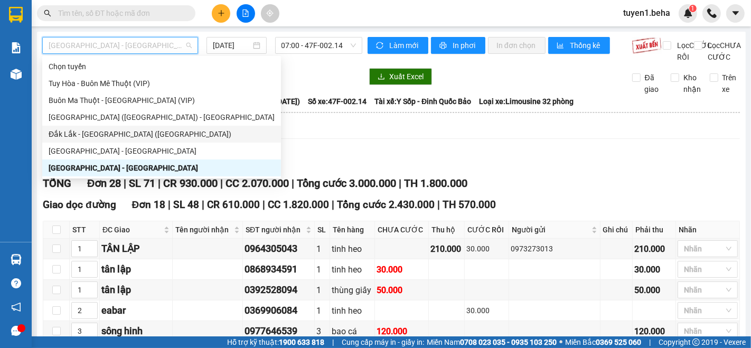
click at [130, 130] on div "Đắk Lắk - [GEOGRAPHIC_DATA] ([GEOGRAPHIC_DATA])" at bounding box center [162, 134] width 226 height 12
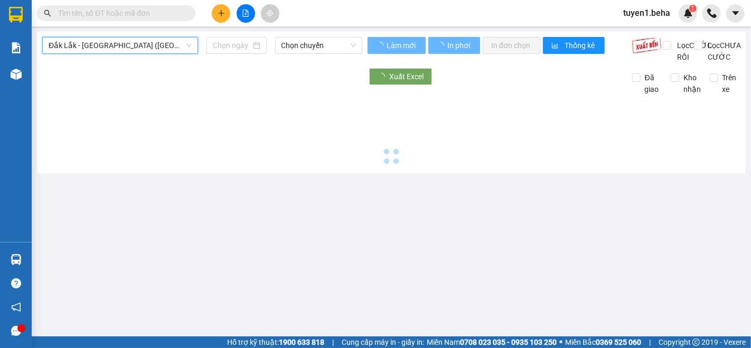
type input "[DATE]"
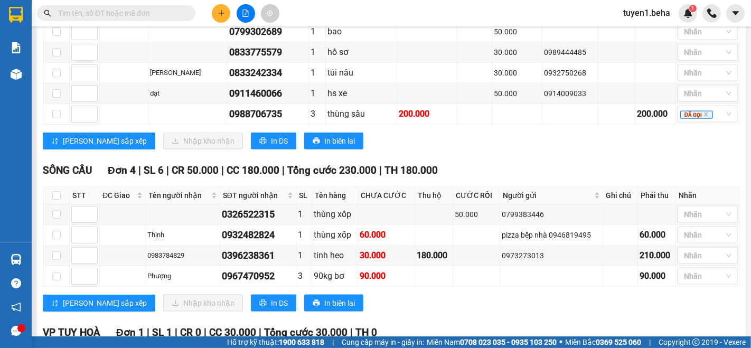
scroll to position [1047, 0]
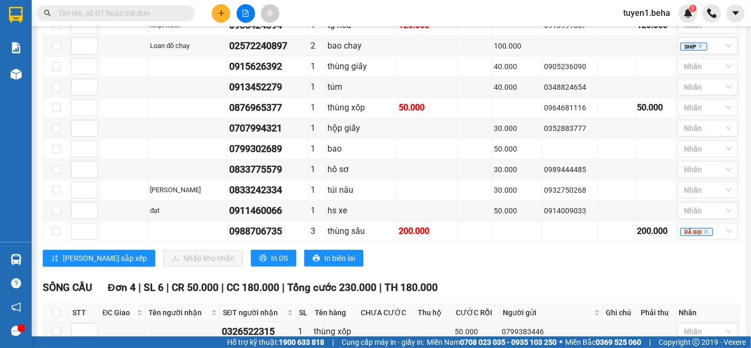
click at [143, 10] on input "text" at bounding box center [120, 13] width 125 height 12
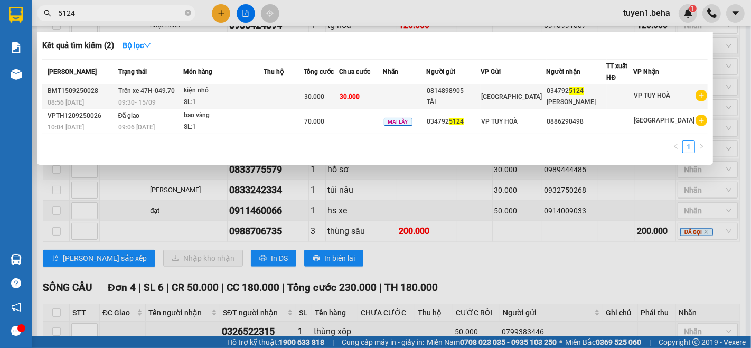
type input "5124"
click at [415, 93] on td at bounding box center [404, 97] width 43 height 25
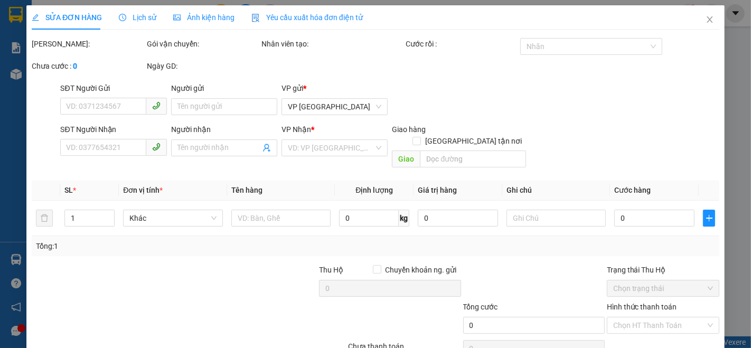
type input "0814898905"
type input "TÀI"
type input "0347925124"
type input "[PERSON_NAME]"
type input "30.000"
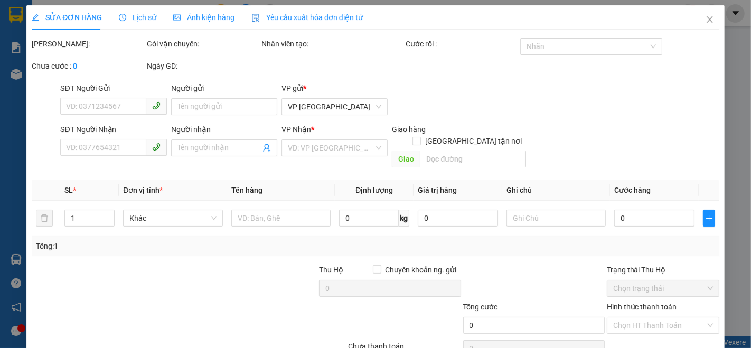
type input "30.000"
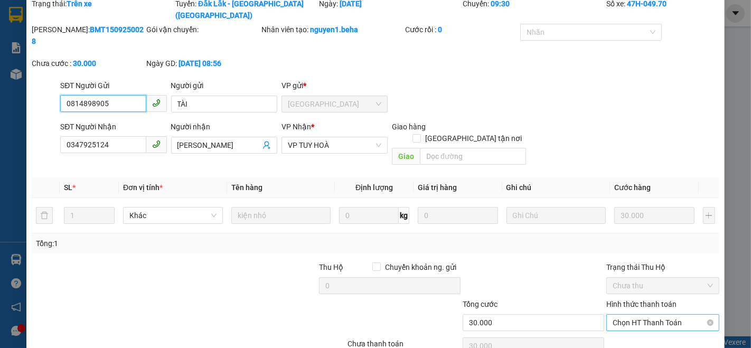
scroll to position [58, 0]
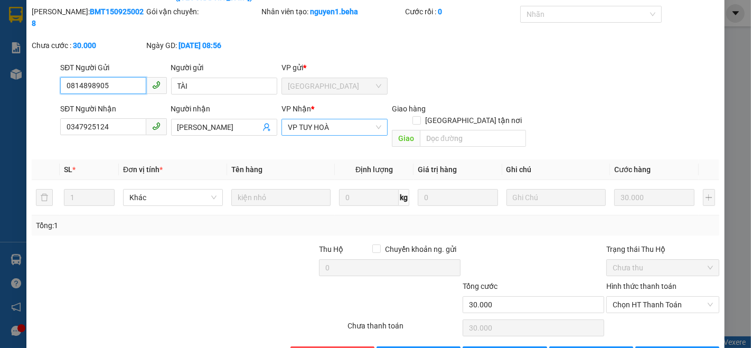
click at [353, 119] on span "VP TUY HOÀ" at bounding box center [334, 127] width 93 height 16
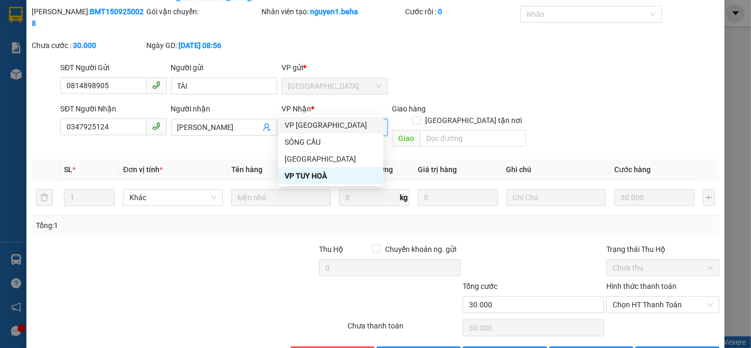
click at [342, 127] on div "VP [GEOGRAPHIC_DATA]" at bounding box center [331, 125] width 92 height 12
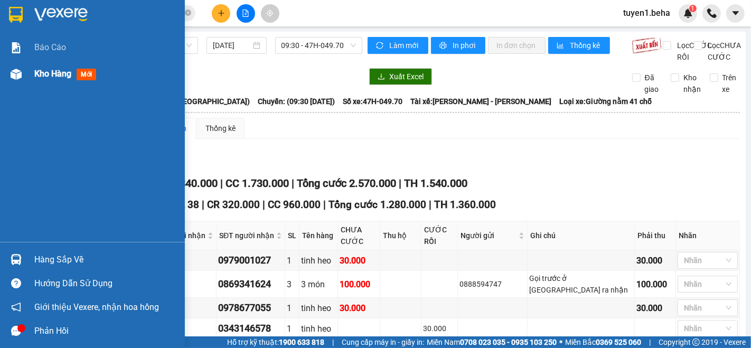
click at [46, 71] on span "Kho hàng" at bounding box center [52, 74] width 37 height 10
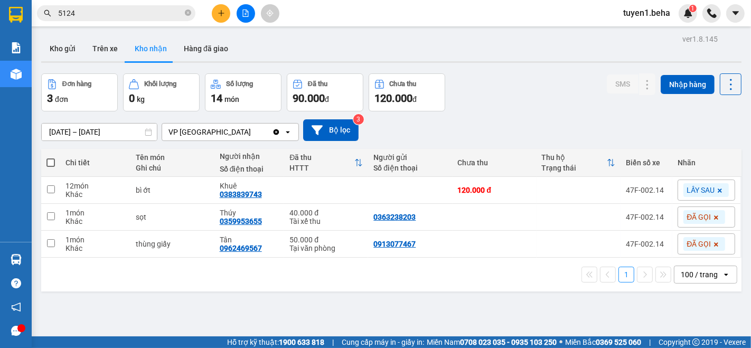
click at [240, 13] on button at bounding box center [246, 13] width 18 height 18
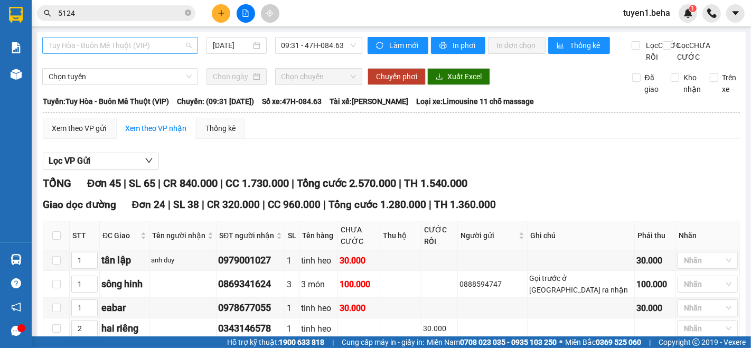
click at [111, 44] on span "Tuy Hòa - Buôn Mê Thuột (VIP)" at bounding box center [120, 45] width 143 height 16
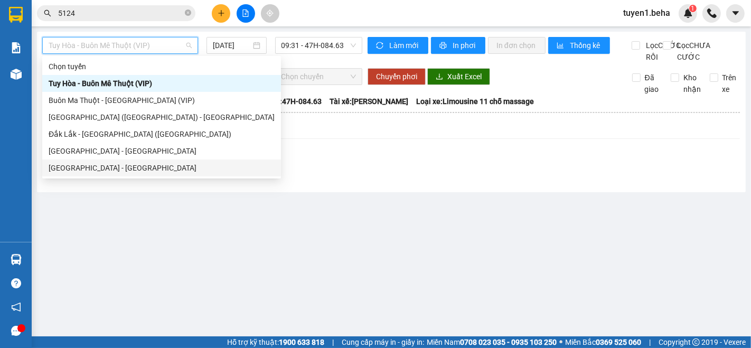
click at [104, 165] on div "Đắk Lắk - Phú Yên" at bounding box center [162, 168] width 226 height 12
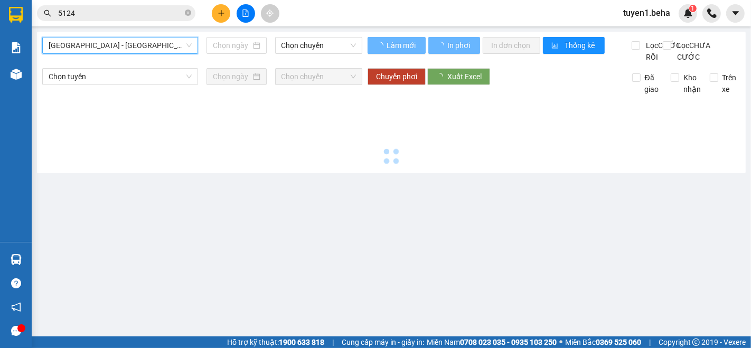
type input "[DATE]"
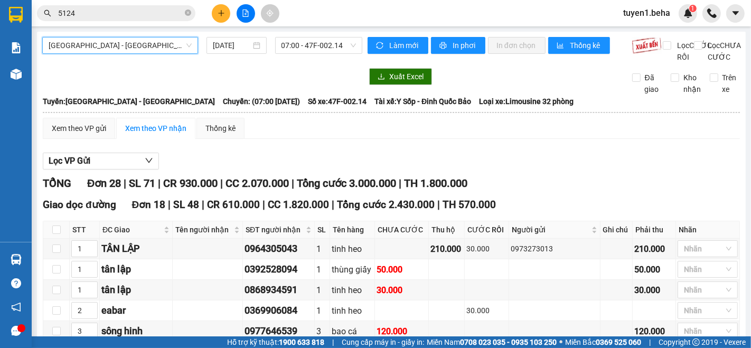
click at [130, 43] on span "Đắk Lắk - Phú Yên" at bounding box center [120, 45] width 143 height 16
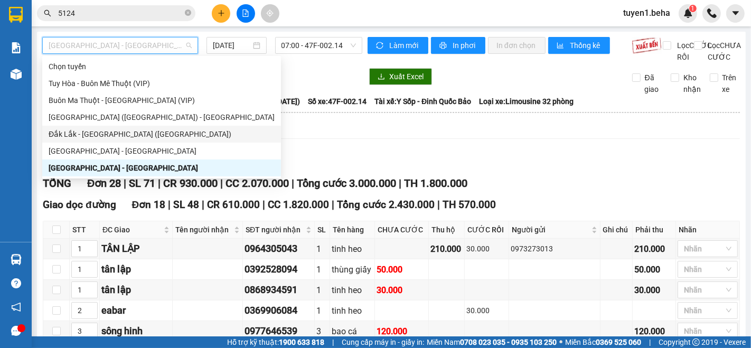
click at [104, 134] on div "Đắk Lắk - [GEOGRAPHIC_DATA] ([GEOGRAPHIC_DATA])" at bounding box center [162, 134] width 226 height 12
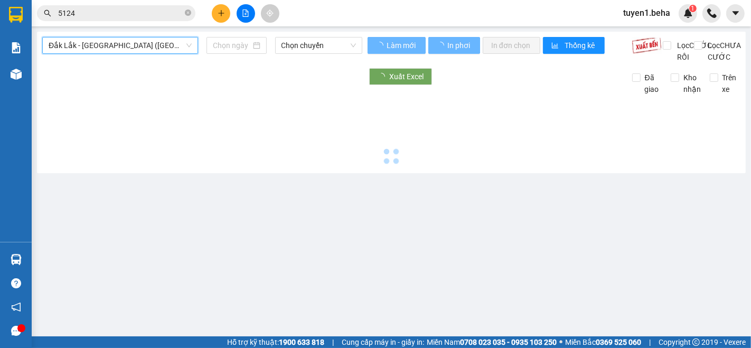
type input "[DATE]"
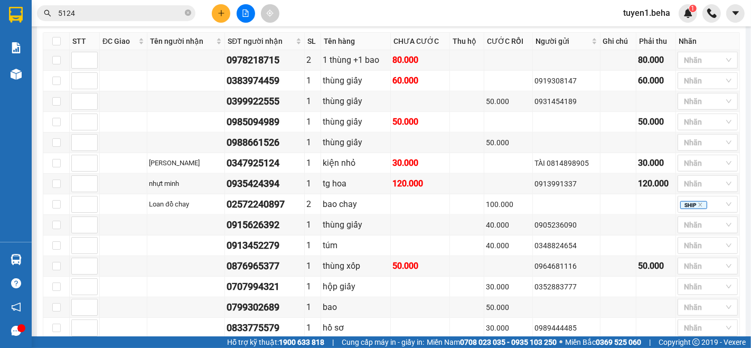
scroll to position [733, 0]
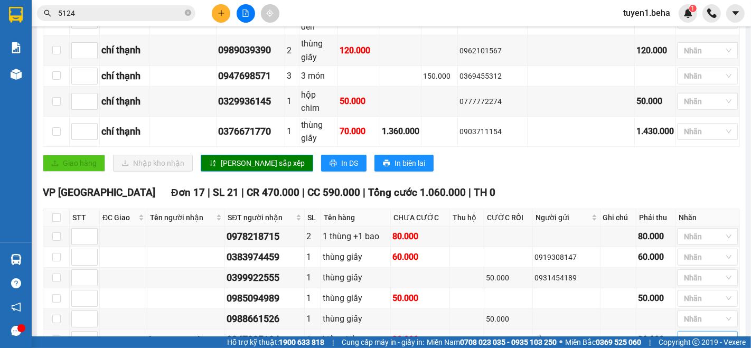
click at [689, 333] on div at bounding box center [702, 339] width 44 height 13
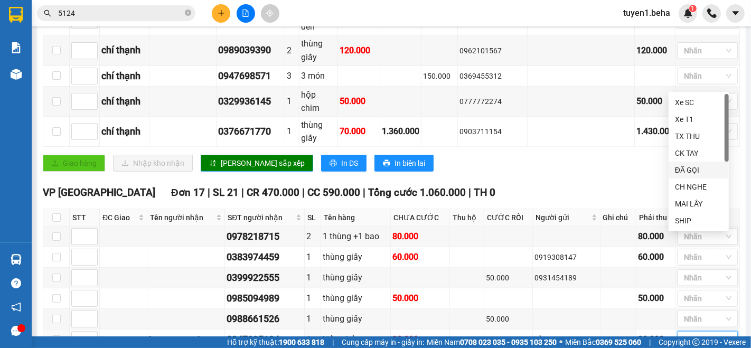
click at [694, 171] on div "ĐÃ GỌI" at bounding box center [699, 170] width 48 height 12
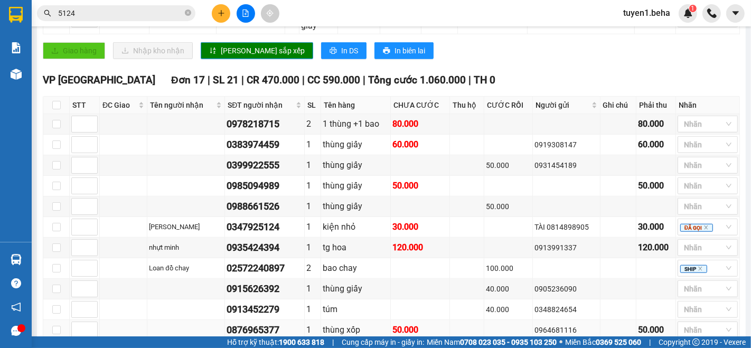
scroll to position [792, 0]
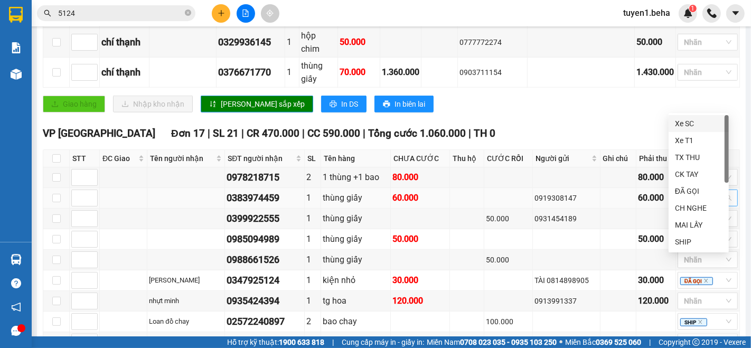
click at [702, 192] on div at bounding box center [702, 198] width 44 height 13
click at [689, 192] on div "ĐÃ GỌI" at bounding box center [699, 191] width 48 height 12
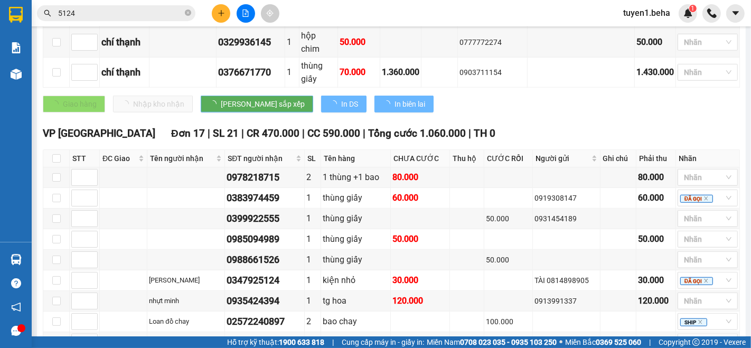
click at [507, 126] on div "VP PHÚ YÊN Đơn 17 | SL 21 | CR 470.000 | CC 590.000 | Tổng cước 1.060.000 | TH 0" at bounding box center [391, 134] width 697 height 16
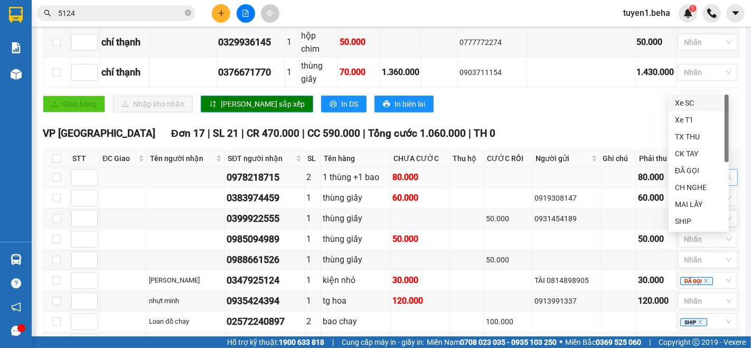
click at [703, 171] on div at bounding box center [702, 177] width 44 height 13
click at [680, 168] on div "ĐÃ GỌI" at bounding box center [699, 171] width 48 height 12
click at [686, 186] on div "CH NGHE" at bounding box center [699, 188] width 48 height 12
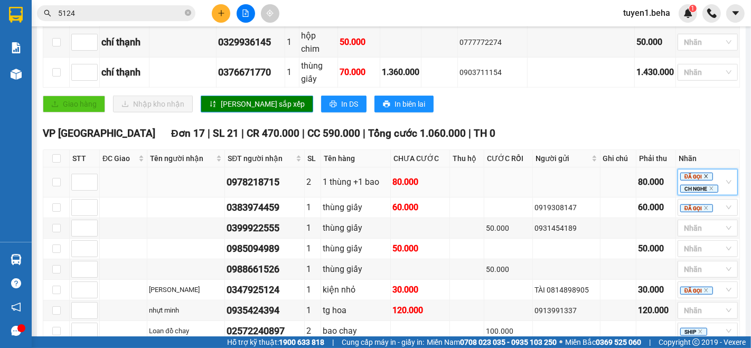
click at [703, 174] on icon "close" at bounding box center [705, 176] width 5 height 5
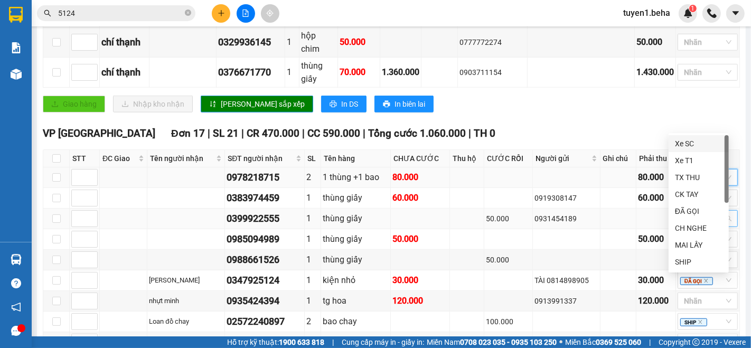
click at [682, 212] on div at bounding box center [702, 218] width 44 height 13
click at [696, 205] on div "ĐÃ GỌI" at bounding box center [699, 211] width 48 height 12
click at [520, 126] on div "VP PHÚ YÊN Đơn 17 | SL 21 | CR 470.000 | CC 590.000 | Tổng cước 1.060.000 | TH 0" at bounding box center [391, 134] width 697 height 16
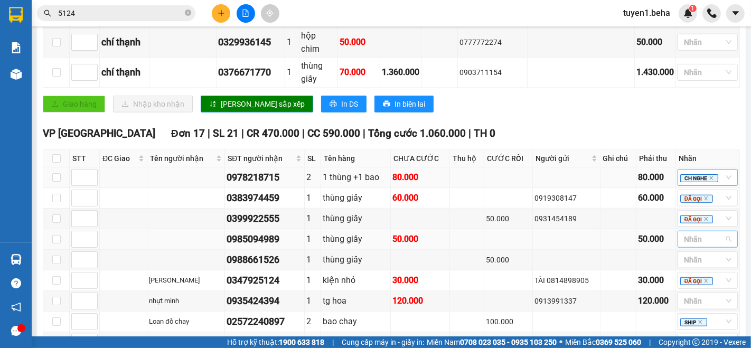
click at [682, 233] on div at bounding box center [702, 239] width 44 height 13
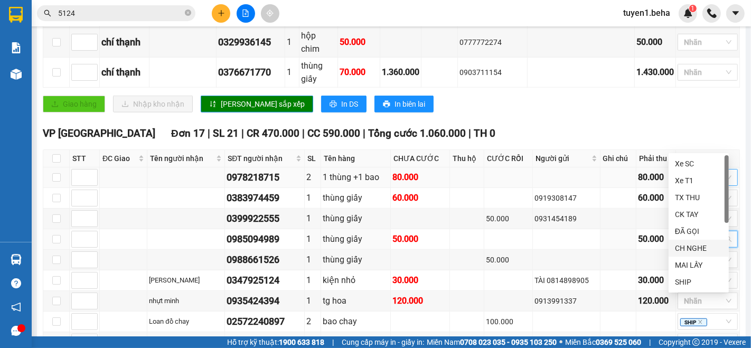
click at [693, 249] on div "CH NGHE" at bounding box center [699, 248] width 48 height 12
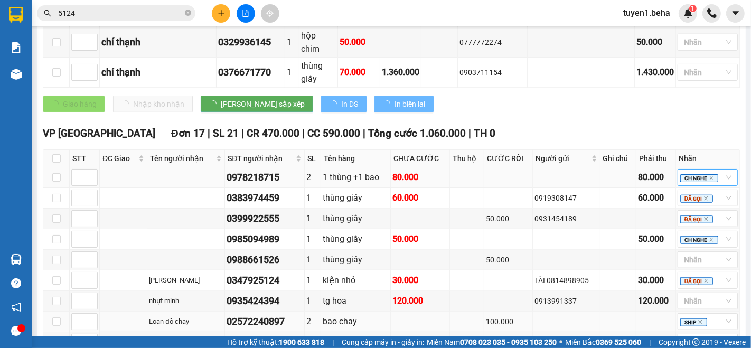
click at [573, 312] on td at bounding box center [566, 322] width 67 height 21
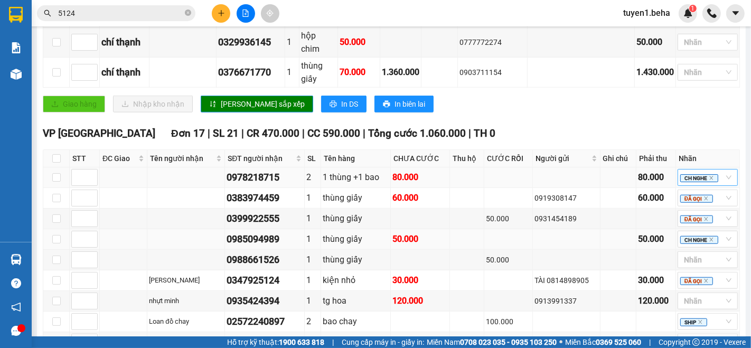
click at [126, 229] on td at bounding box center [124, 239] width 48 height 21
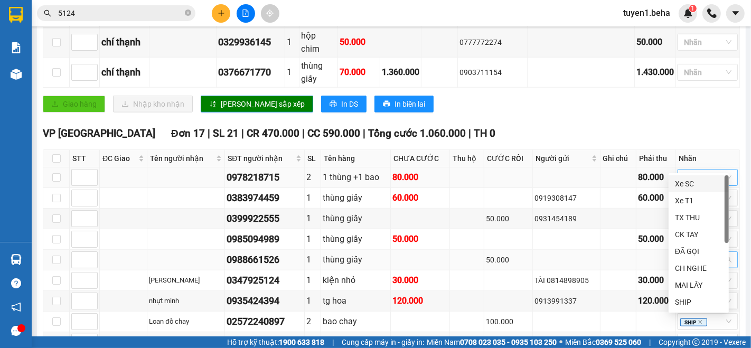
click at [681, 254] on div at bounding box center [702, 260] width 44 height 13
click at [693, 297] on div "SHIP" at bounding box center [699, 302] width 48 height 12
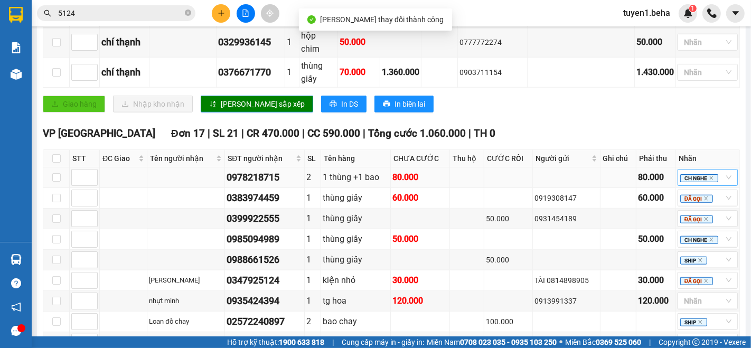
click at [88, 15] on input "5124" at bounding box center [120, 13] width 125 height 12
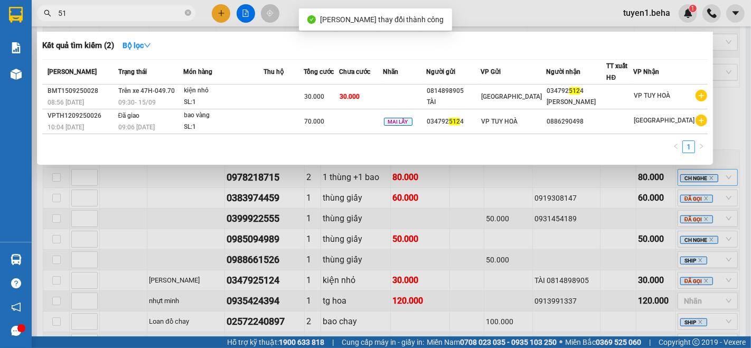
type input "5"
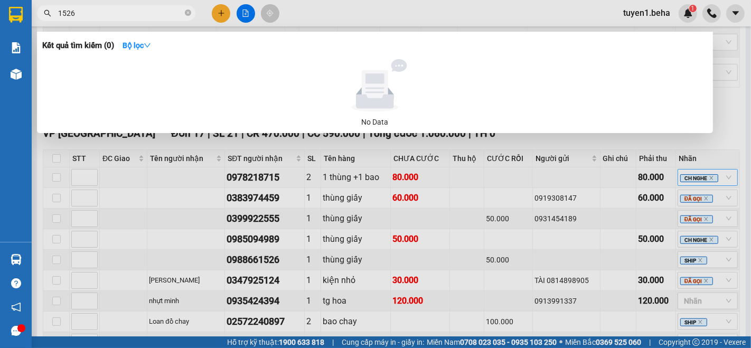
click at [134, 13] on input "1526" at bounding box center [120, 13] width 125 height 12
type input "1"
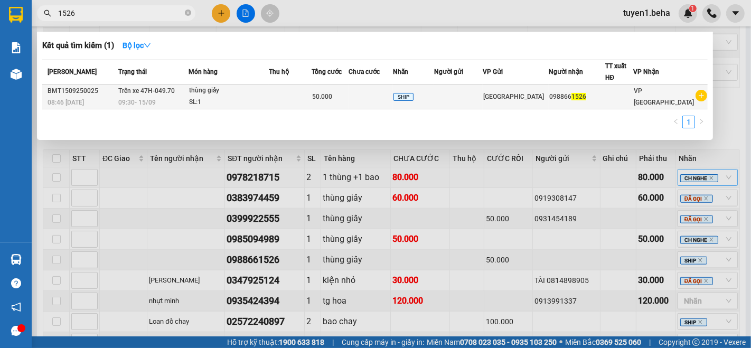
type input "1526"
click at [279, 99] on td at bounding box center [290, 97] width 43 height 25
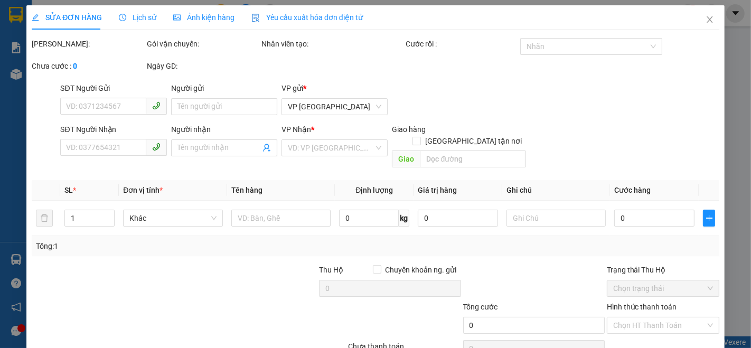
type input "0988661526"
type input "50.000"
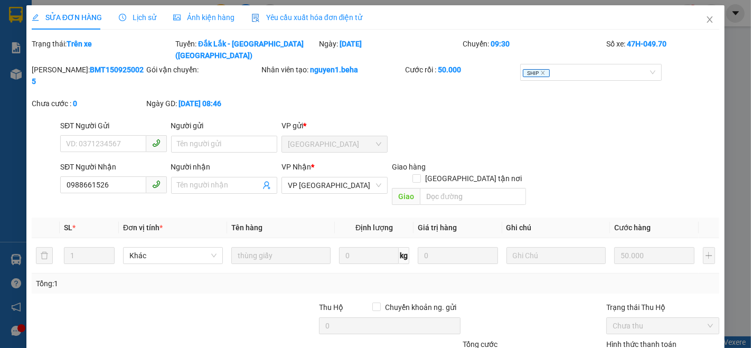
click at [212, 17] on span "Ảnh kiện hàng" at bounding box center [203, 17] width 61 height 8
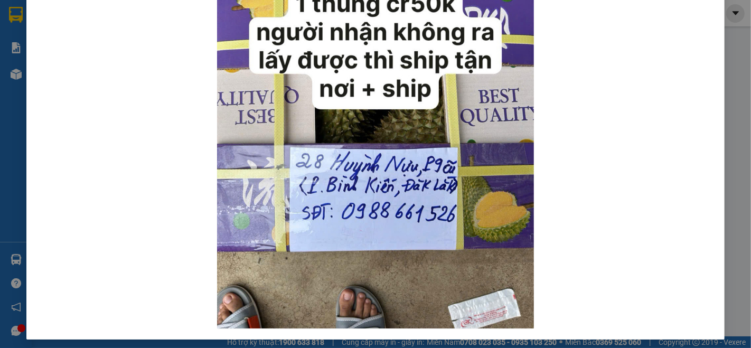
scroll to position [138, 0]
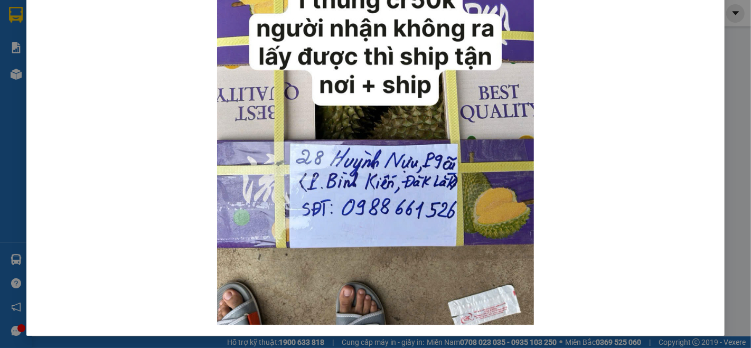
click at [84, 139] on div at bounding box center [376, 114] width 688 height 428
click at [64, 86] on div at bounding box center [376, 114] width 688 height 428
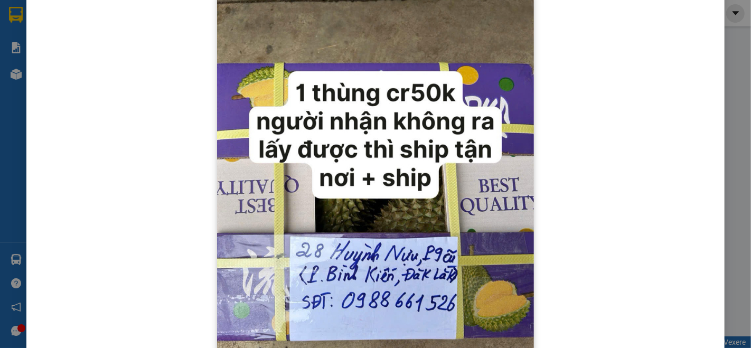
scroll to position [0, 0]
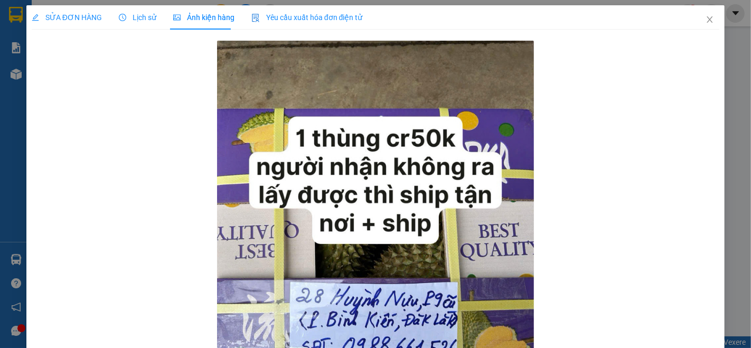
click at [90, 12] on div "SỬA ĐƠN HÀNG" at bounding box center [67, 18] width 70 height 12
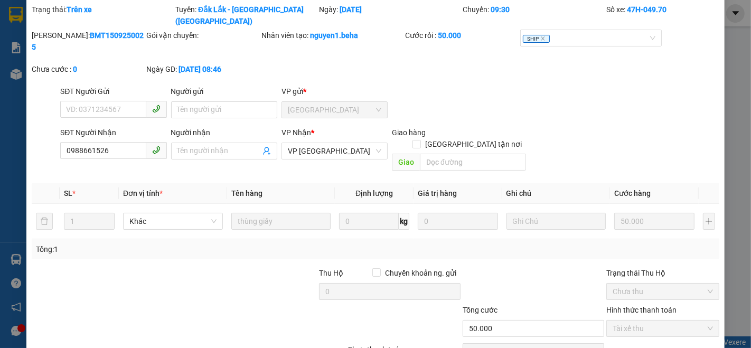
scroll to position [58, 0]
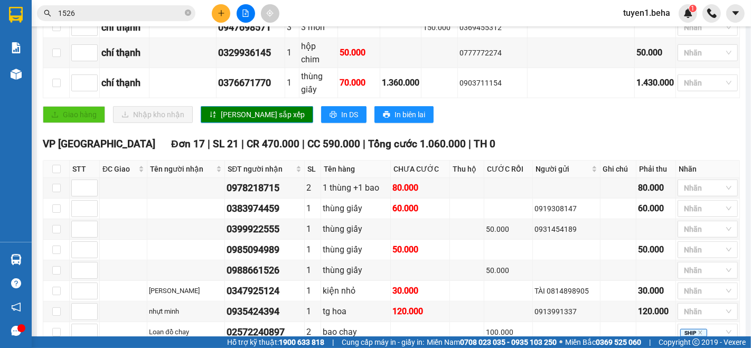
scroll to position [763, 0]
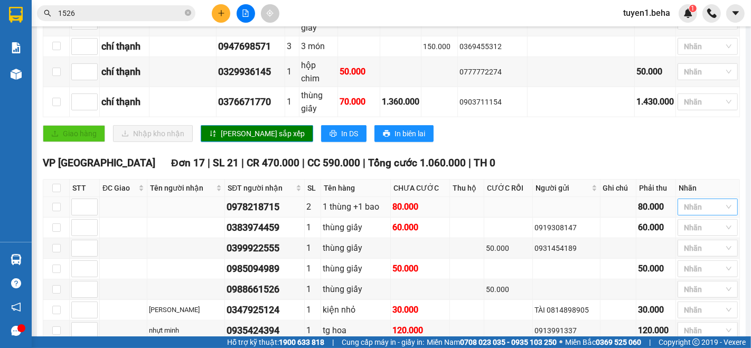
click at [686, 201] on div at bounding box center [702, 207] width 44 height 13
click at [700, 218] on div "CH NGHE" at bounding box center [699, 217] width 48 height 12
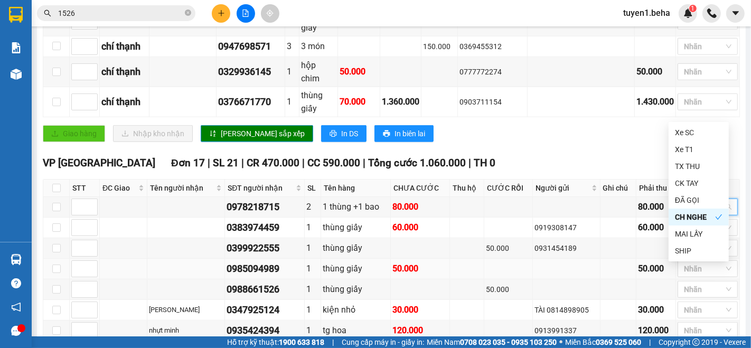
click at [561, 259] on td at bounding box center [566, 269] width 67 height 21
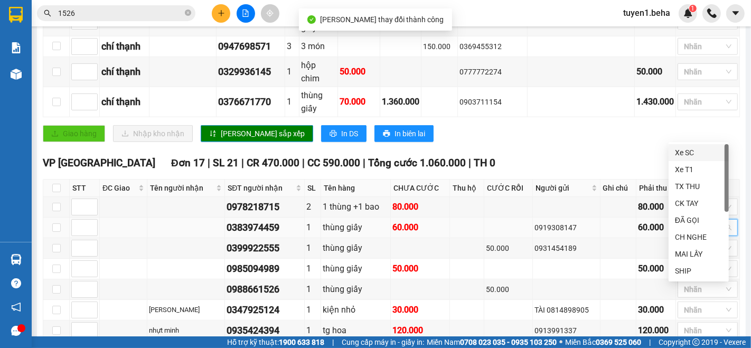
click at [684, 221] on input "search" at bounding box center [685, 227] width 2 height 13
drag, startPoint x: 699, startPoint y: 219, endPoint x: 614, endPoint y: 226, distance: 85.3
click at [697, 221] on div "ĐÃ GỌI" at bounding box center [699, 220] width 48 height 12
click at [586, 304] on div "TÀI 0814898905" at bounding box center [565, 310] width 63 height 12
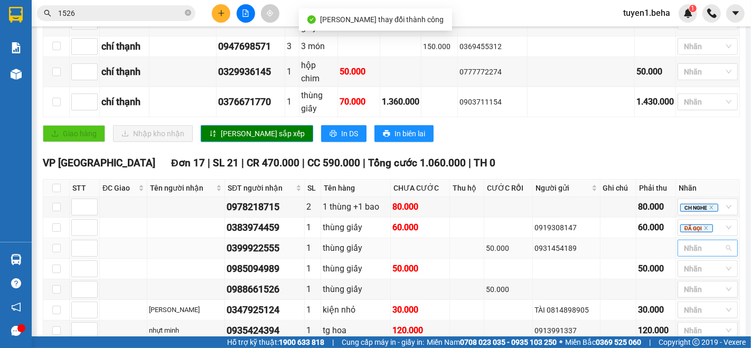
click at [680, 242] on div at bounding box center [702, 248] width 44 height 13
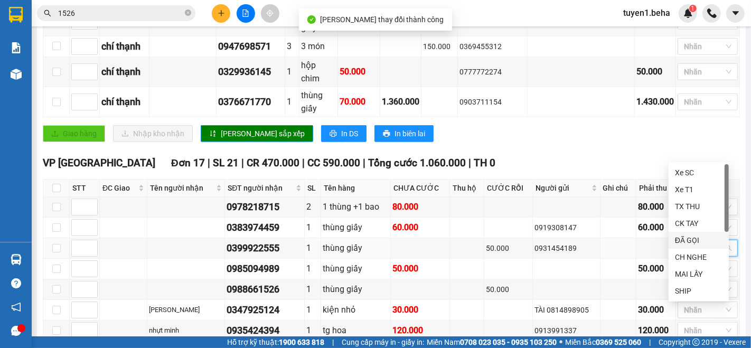
click at [685, 238] on div "ĐÃ GỌI" at bounding box center [699, 240] width 48 height 12
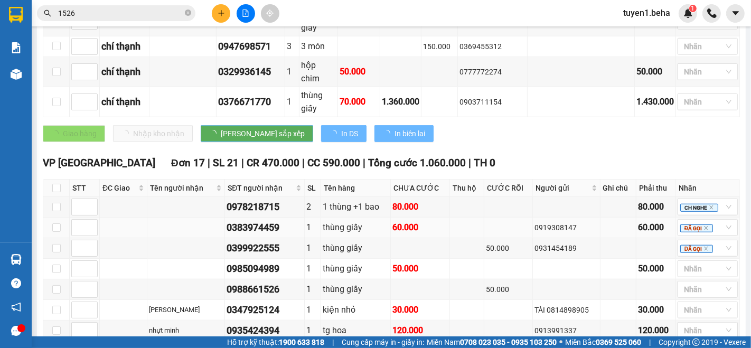
click at [512, 218] on td at bounding box center [508, 228] width 49 height 21
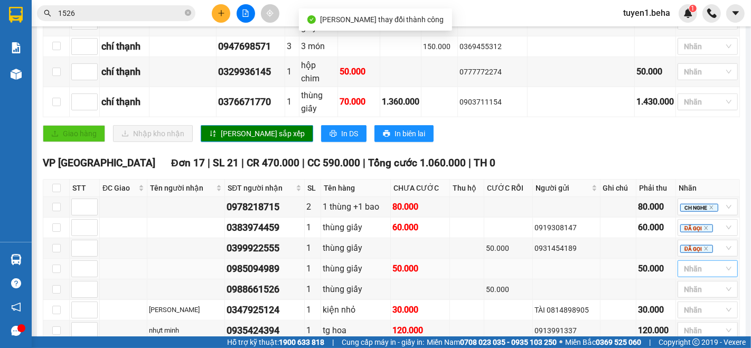
click at [689, 262] on div at bounding box center [702, 268] width 44 height 13
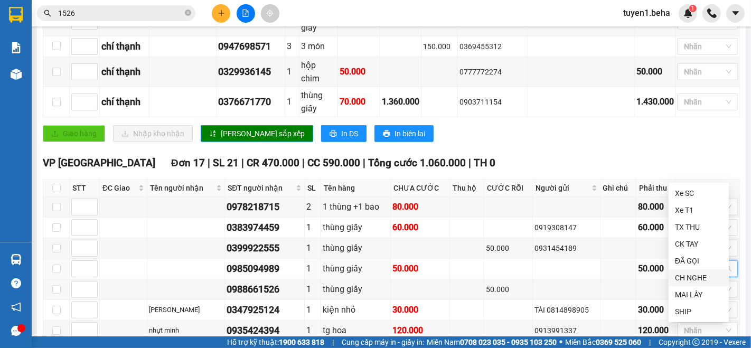
click at [689, 278] on div "CH NGHE" at bounding box center [699, 278] width 48 height 12
click at [605, 341] on td at bounding box center [618, 351] width 36 height 21
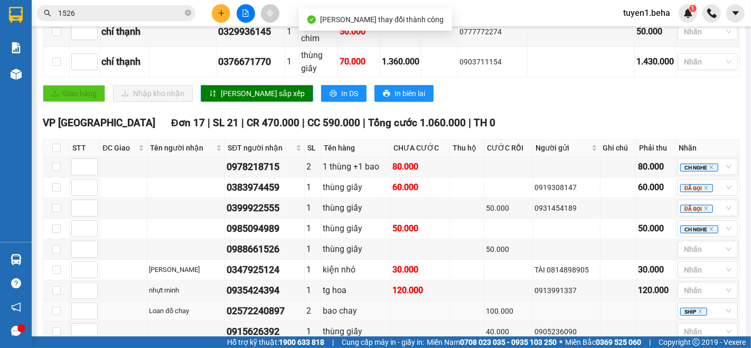
scroll to position [821, 0]
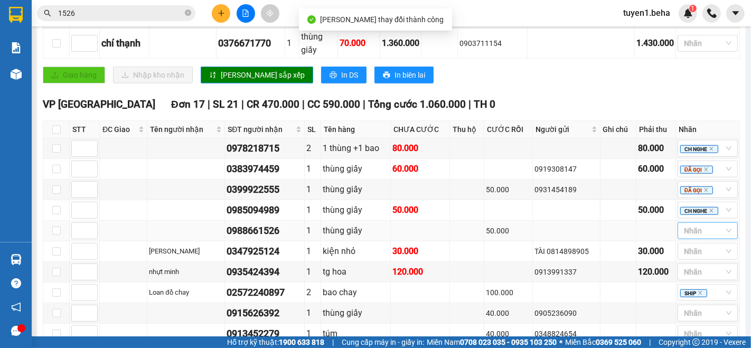
click at [693, 224] on div at bounding box center [702, 230] width 44 height 13
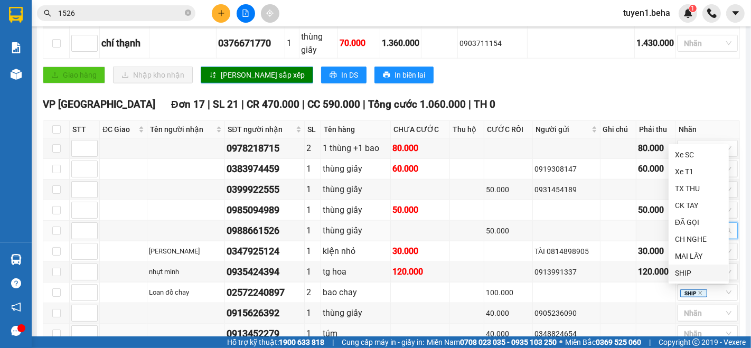
drag, startPoint x: 688, startPoint y: 269, endPoint x: 635, endPoint y: 226, distance: 68.7
click at [688, 269] on div "SHIP" at bounding box center [699, 273] width 48 height 12
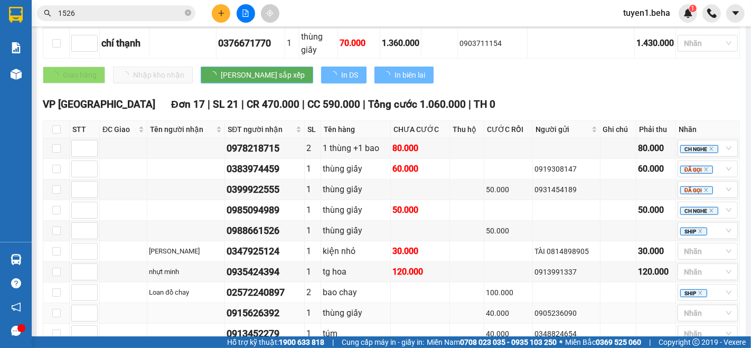
click at [581, 303] on td "0905236090" at bounding box center [566, 313] width 67 height 21
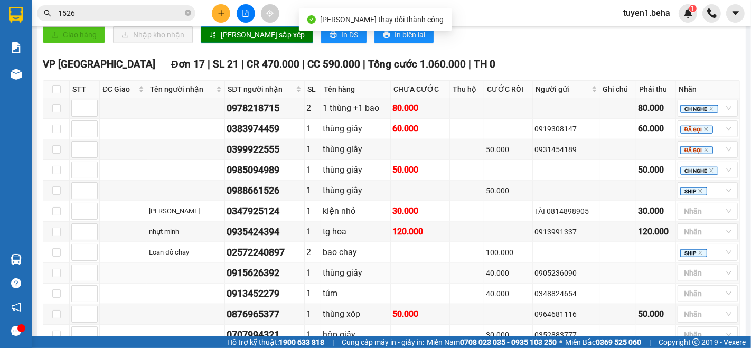
scroll to position [880, 0]
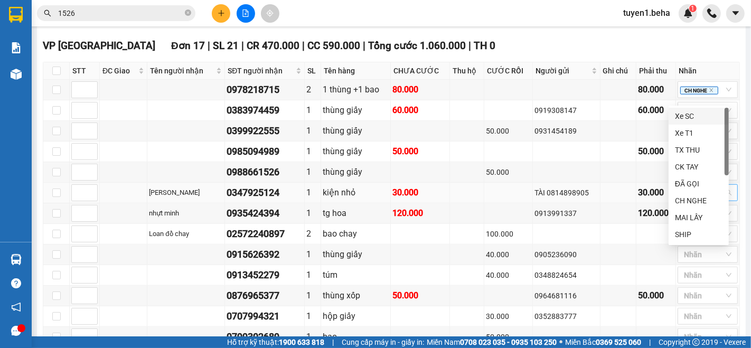
click at [687, 186] on div at bounding box center [702, 192] width 44 height 13
click at [685, 183] on div "ĐÃ GỌI" at bounding box center [699, 184] width 48 height 12
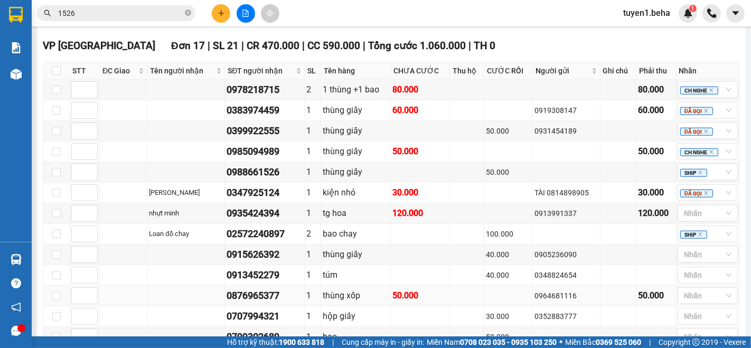
click at [641, 289] on div "50.000" at bounding box center [656, 295] width 36 height 13
click at [694, 207] on div at bounding box center [702, 213] width 44 height 13
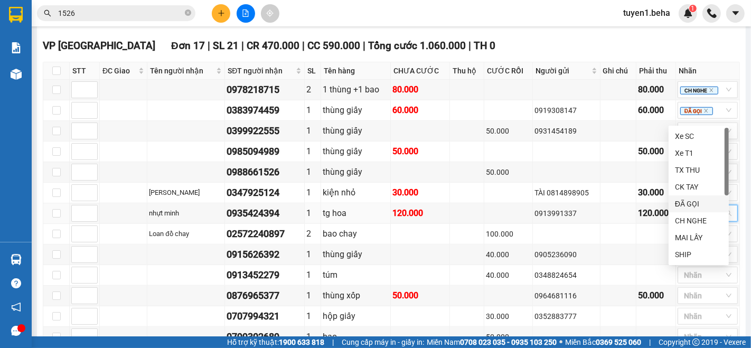
click at [701, 206] on div "ĐÃ GỌI" at bounding box center [699, 204] width 48 height 12
click at [566, 311] on div "0352883777" at bounding box center [565, 317] width 63 height 12
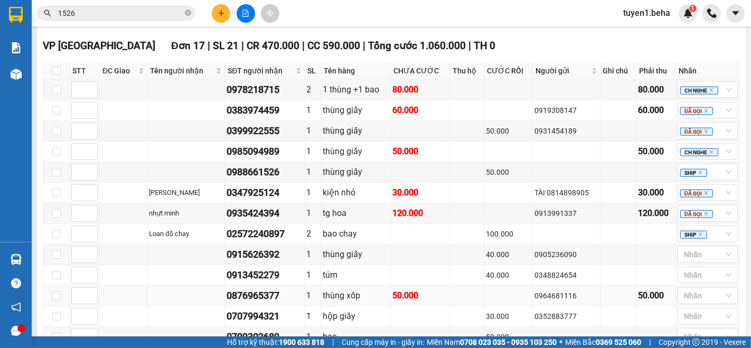
scroll to position [939, 0]
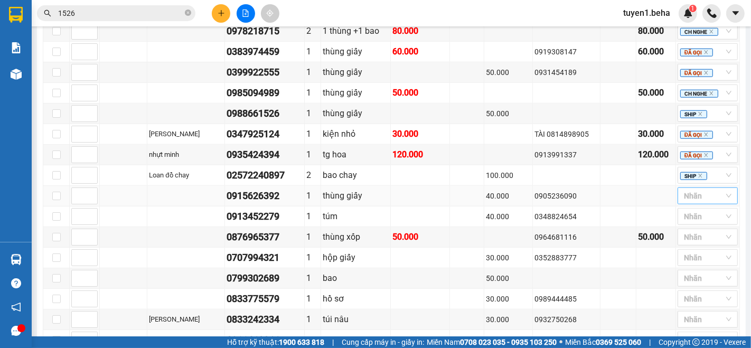
click at [683, 190] on div at bounding box center [702, 196] width 44 height 13
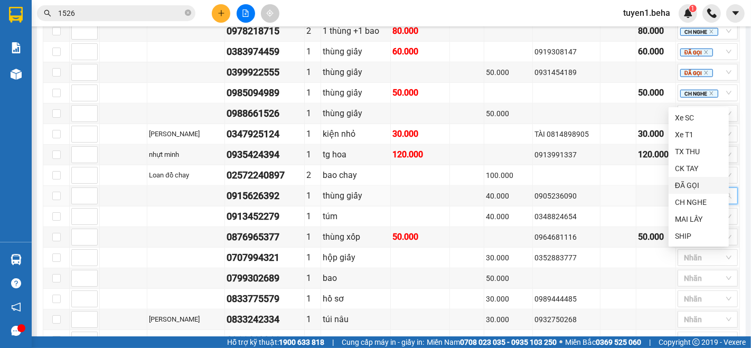
click at [689, 187] on div "ĐÃ GỌI" at bounding box center [699, 186] width 48 height 12
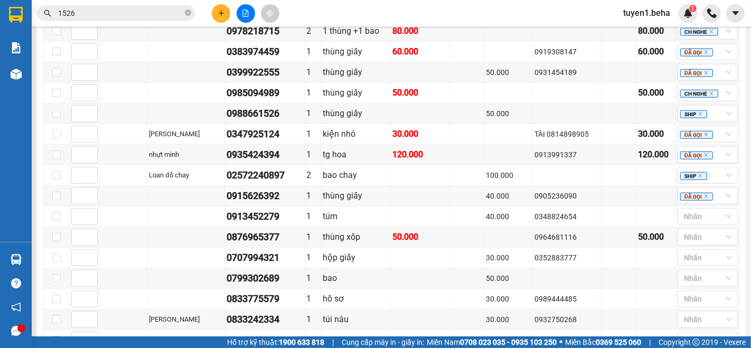
click at [110, 227] on td at bounding box center [124, 237] width 48 height 21
click at [682, 210] on div at bounding box center [702, 216] width 44 height 13
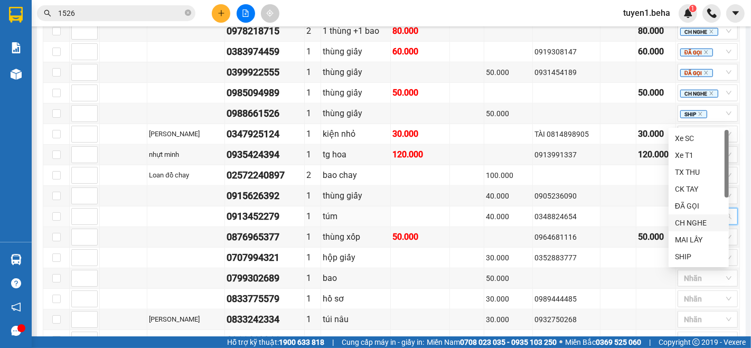
drag, startPoint x: 688, startPoint y: 218, endPoint x: 671, endPoint y: 207, distance: 19.9
click at [688, 218] on div "CH NGHE" at bounding box center [699, 223] width 48 height 12
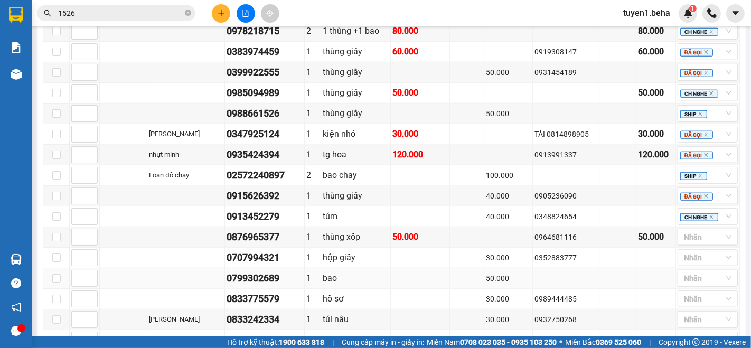
click at [540, 268] on td at bounding box center [566, 278] width 67 height 21
click at [701, 251] on div at bounding box center [702, 257] width 44 height 13
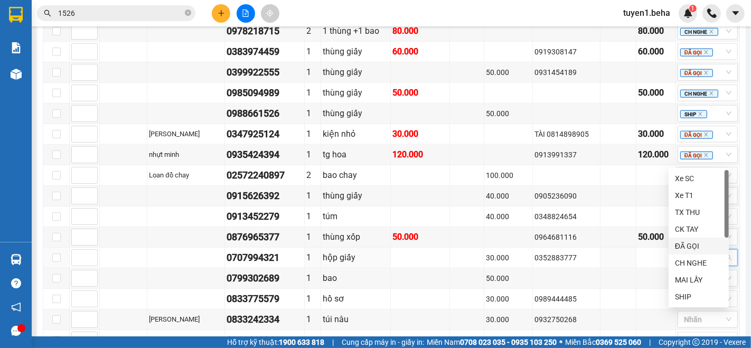
click at [689, 247] on div "ĐÃ GỌI" at bounding box center [699, 246] width 48 height 12
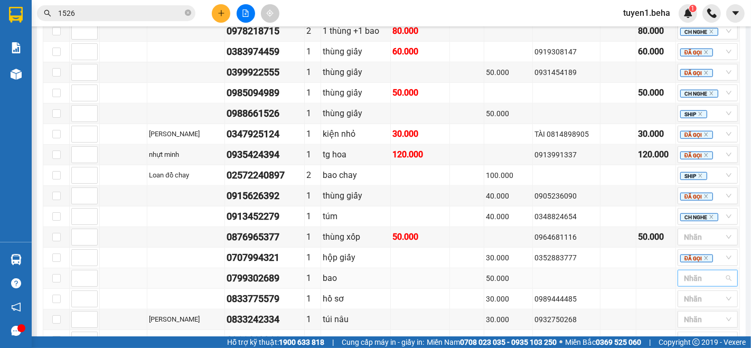
click at [688, 270] on div "Nhãn" at bounding box center [708, 278] width 60 height 17
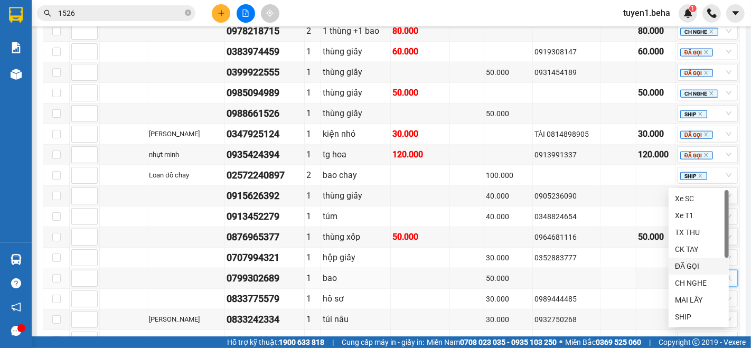
click at [689, 266] on div "ĐÃ GỌI" at bounding box center [699, 266] width 48 height 12
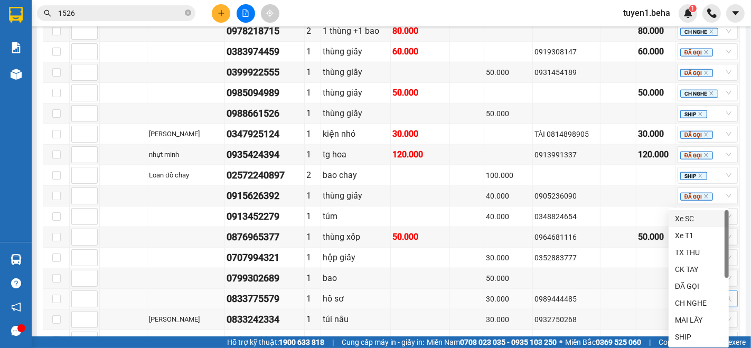
click at [691, 293] on div at bounding box center [702, 299] width 44 height 13
click at [693, 285] on div "ĐÃ GỌI" at bounding box center [699, 286] width 48 height 12
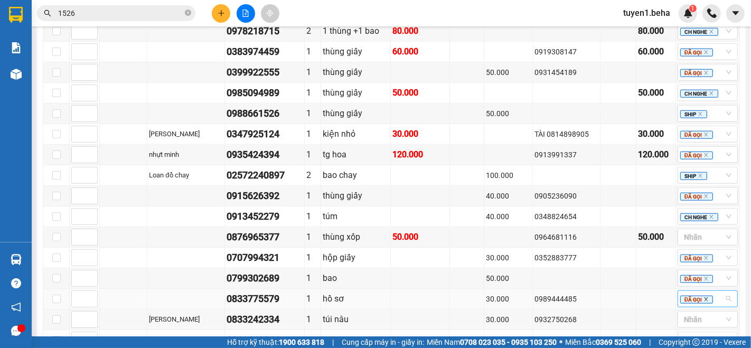
click at [703, 297] on icon "close" at bounding box center [705, 299] width 5 height 5
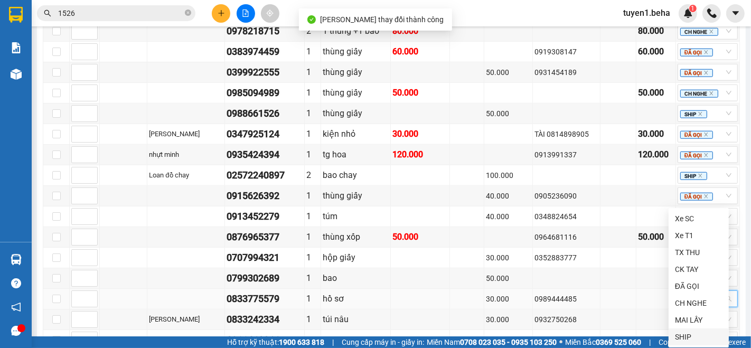
click at [689, 337] on div "SHIP" at bounding box center [699, 337] width 48 height 12
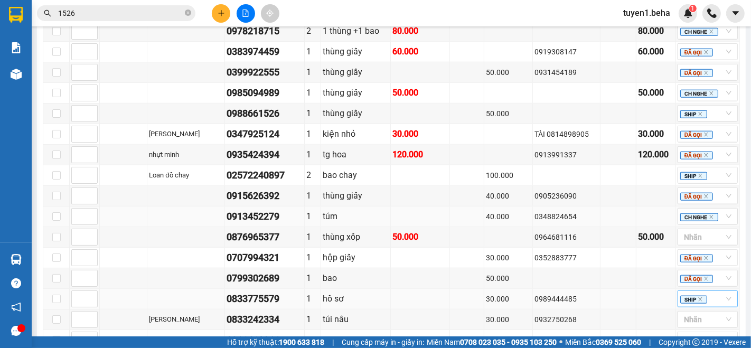
click at [115, 207] on td at bounding box center [124, 217] width 48 height 21
click at [681, 313] on div at bounding box center [702, 319] width 44 height 13
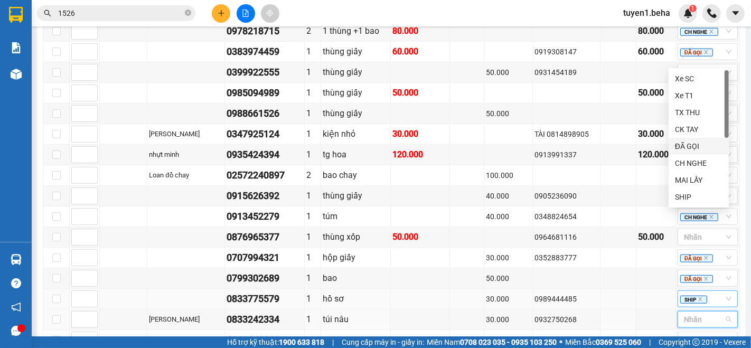
click at [698, 147] on div "ĐÃ GỌI" at bounding box center [699, 146] width 48 height 12
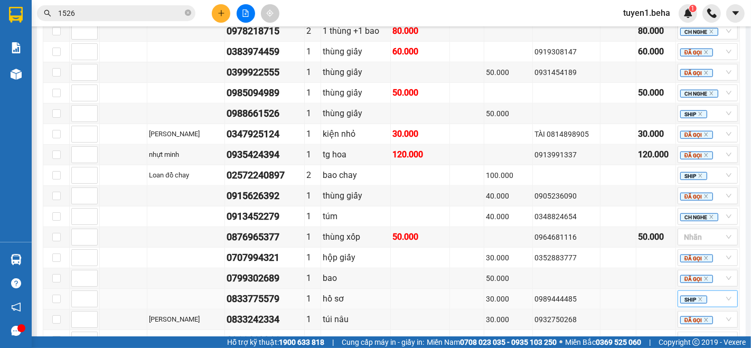
click at [614, 299] on div "VP PHÚ YÊN Đơn 17 | SL 21 | CR 470.000 | CC 590.000 | Tổng cước 1.060.000 | TH …" at bounding box center [391, 191] width 697 height 425
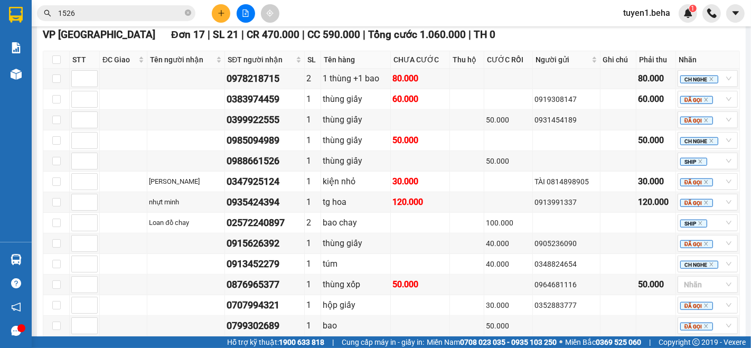
scroll to position [880, 0]
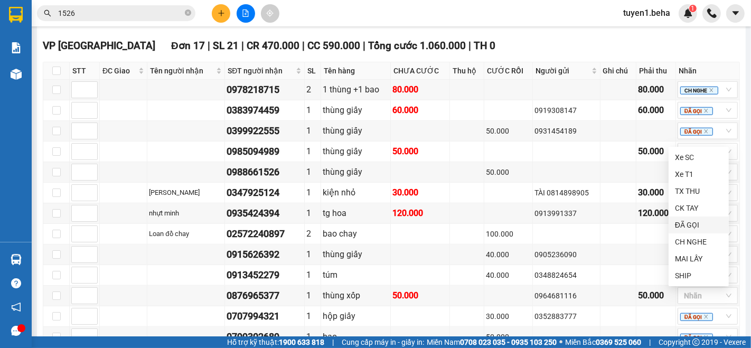
click at [693, 223] on div "ĐÃ GỌI" at bounding box center [699, 225] width 48 height 12
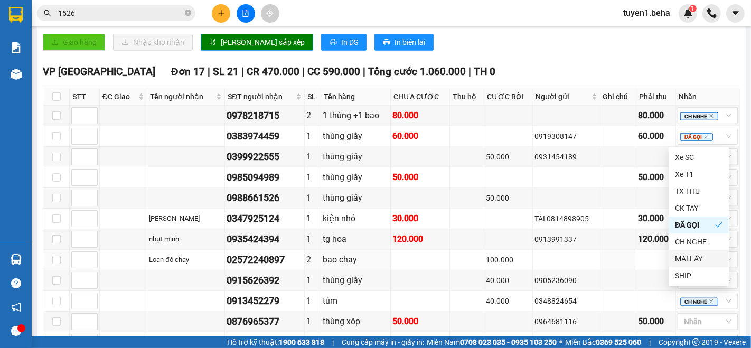
scroll to position [939, 0]
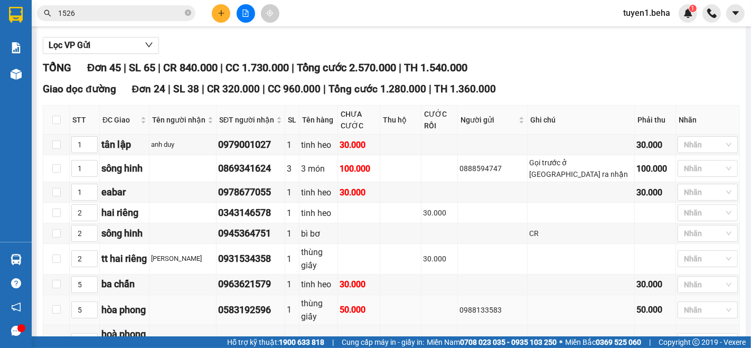
scroll to position [0, 0]
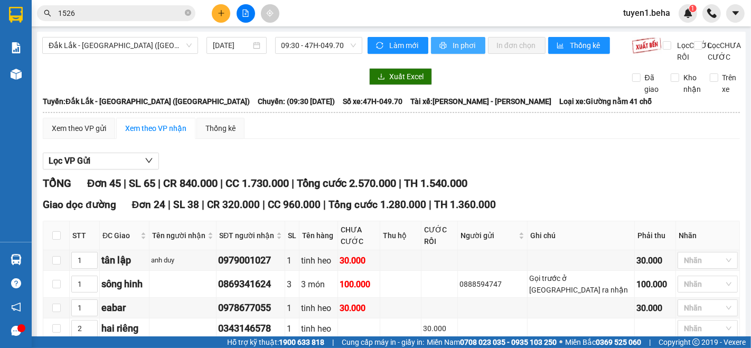
click at [453, 46] on span "In phơi" at bounding box center [465, 46] width 24 height 12
click at [453, 47] on span "In phơi" at bounding box center [465, 46] width 24 height 12
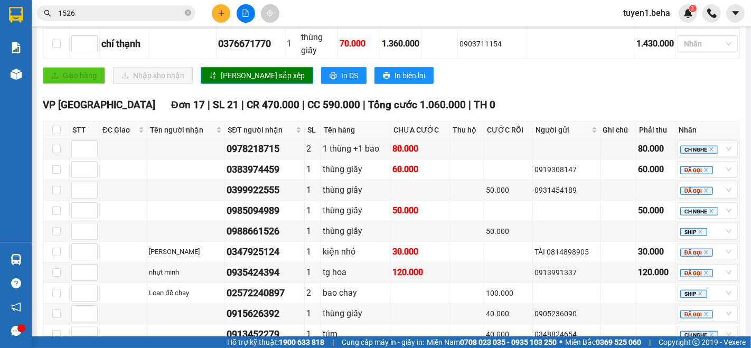
scroll to position [821, 0]
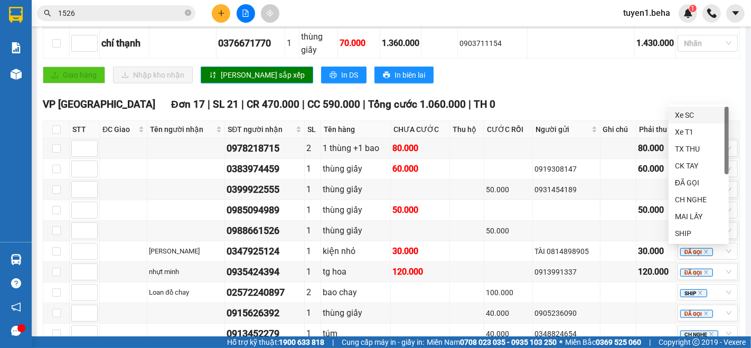
click at [683, 348] on div at bounding box center [702, 354] width 44 height 13
click at [706, 202] on div "CH NGHE" at bounding box center [699, 200] width 48 height 12
